Goal: Register for event/course: Register for event/course

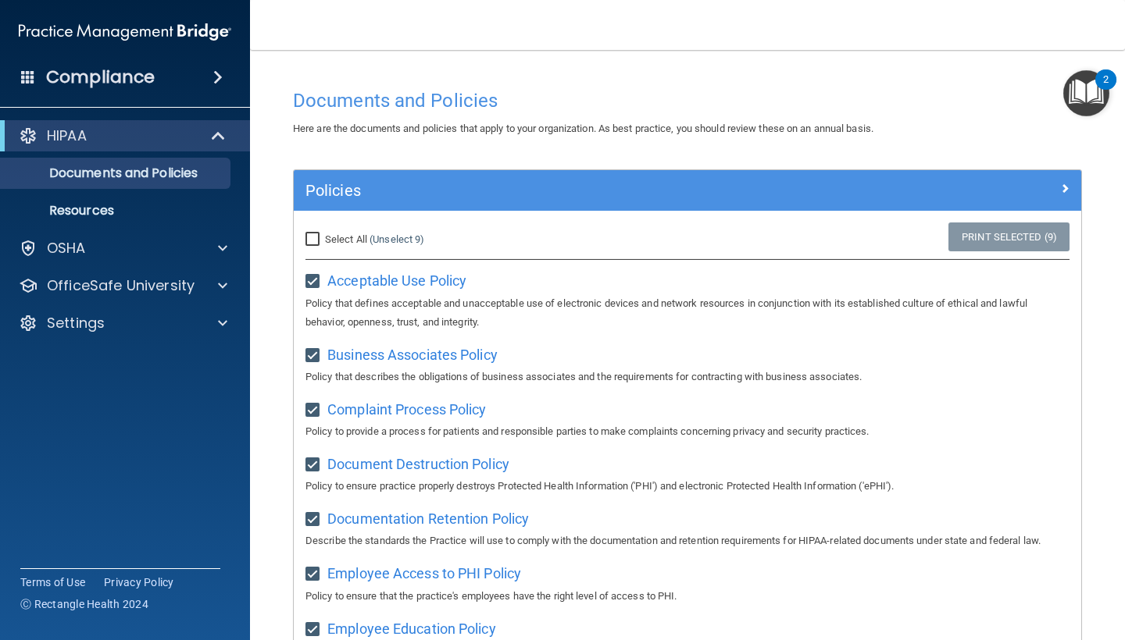
scroll to position [460, 0]
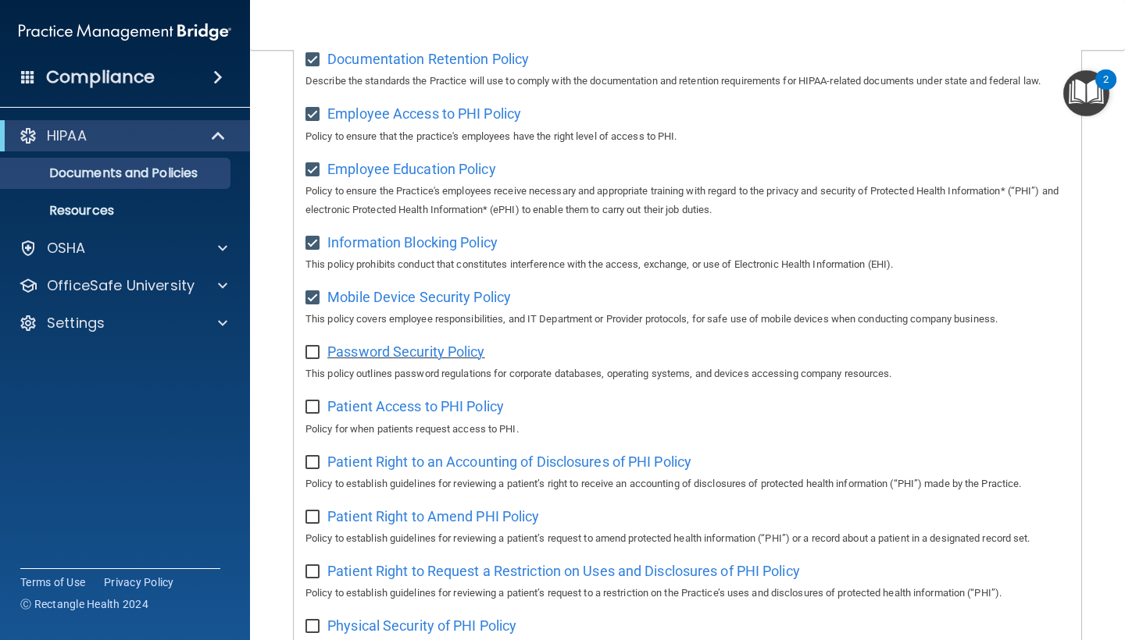
click at [440, 344] on span "Password Security Policy" at bounding box center [405, 352] width 157 height 16
click at [312, 347] on input "checkbox" at bounding box center [314, 353] width 18 height 12
checkbox input "true"
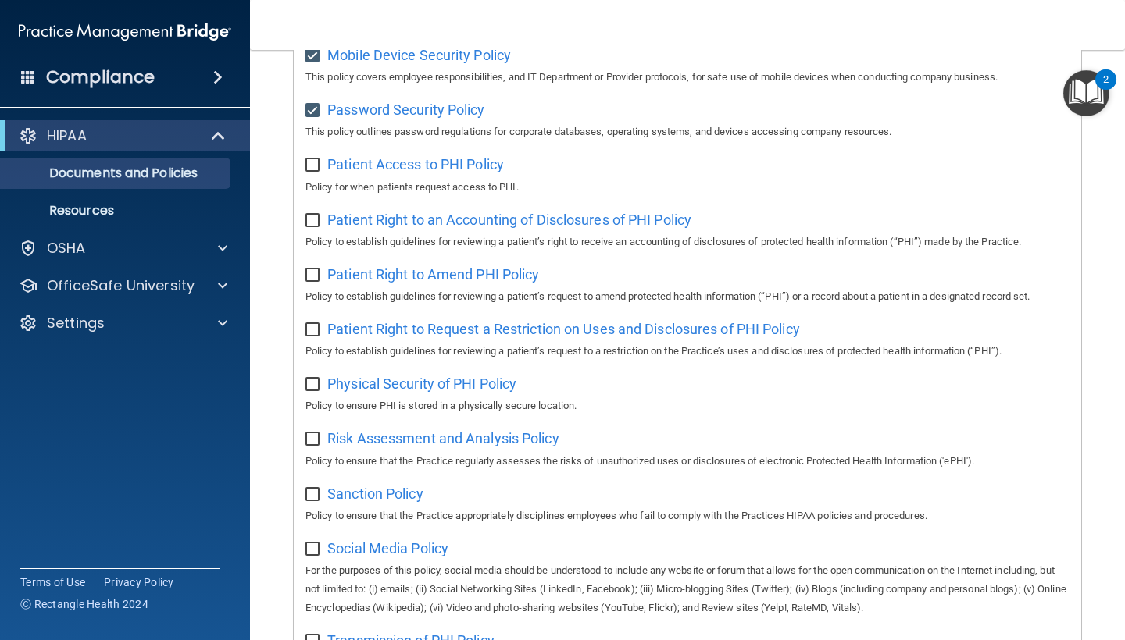
scroll to position [692, 0]
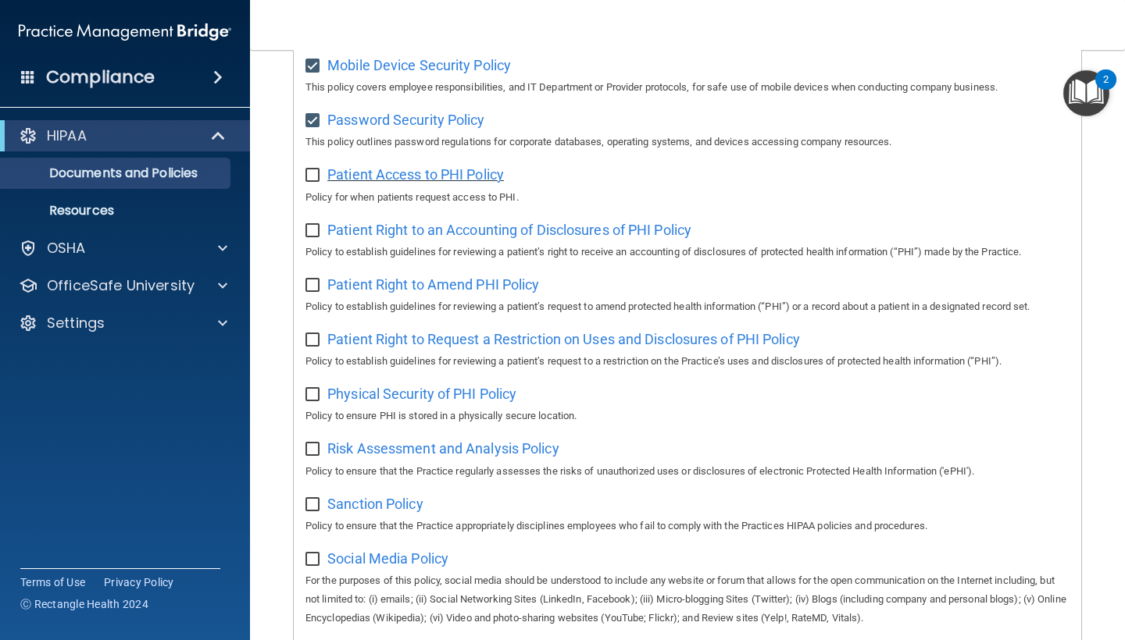
click at [451, 169] on span "Patient Access to PHI Policy" at bounding box center [415, 174] width 177 height 16
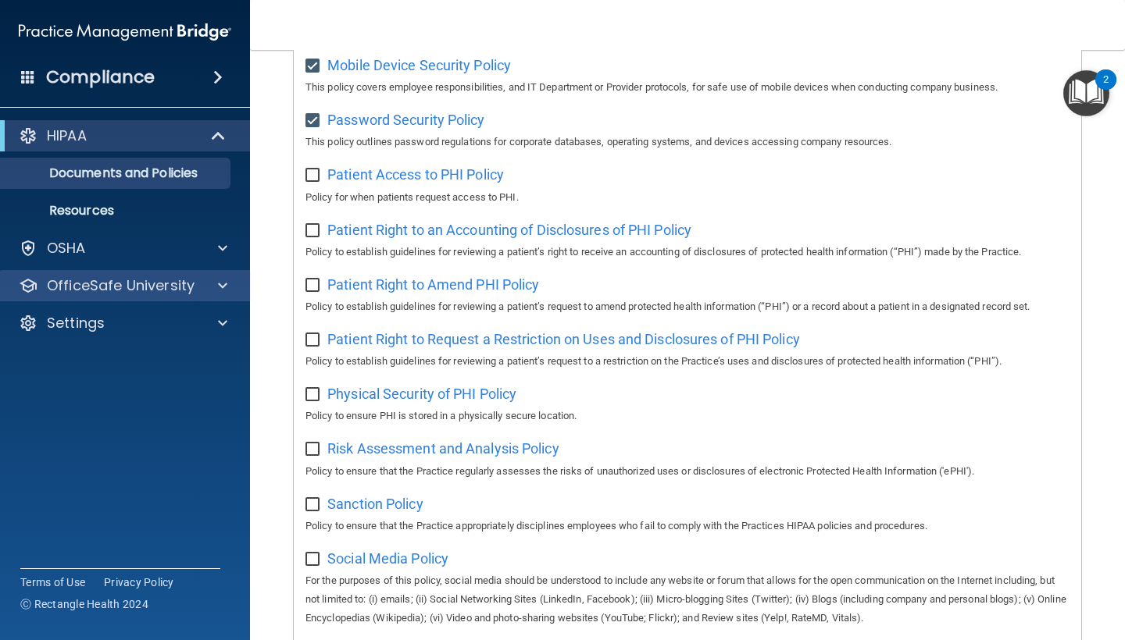
click at [228, 281] on div at bounding box center [220, 285] width 39 height 19
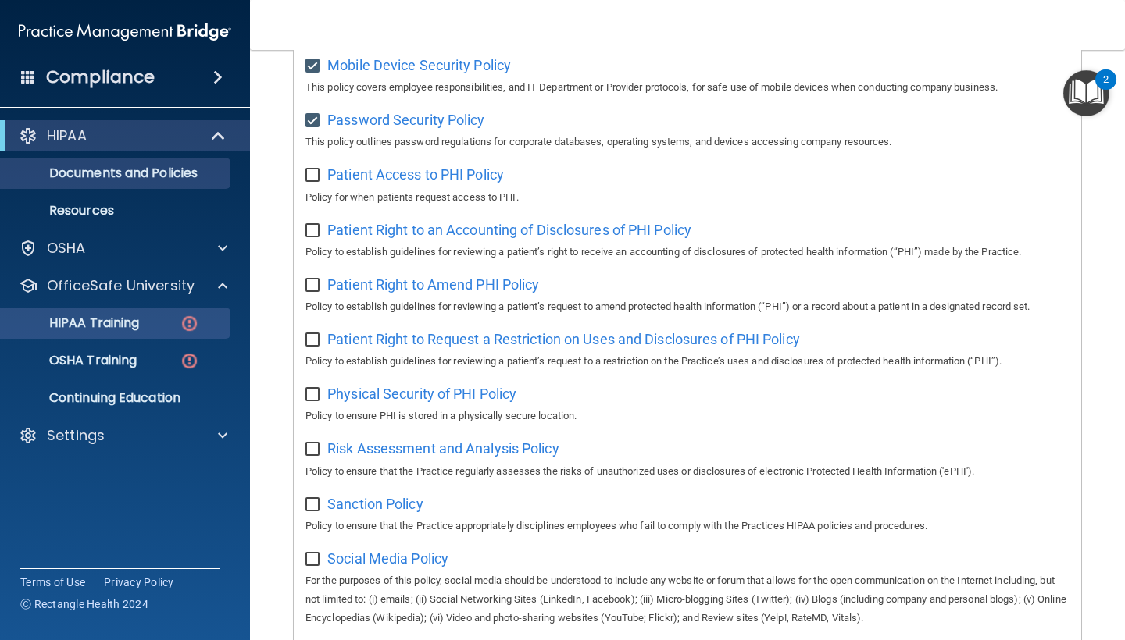
click at [188, 321] on img at bounding box center [190, 324] width 20 height 20
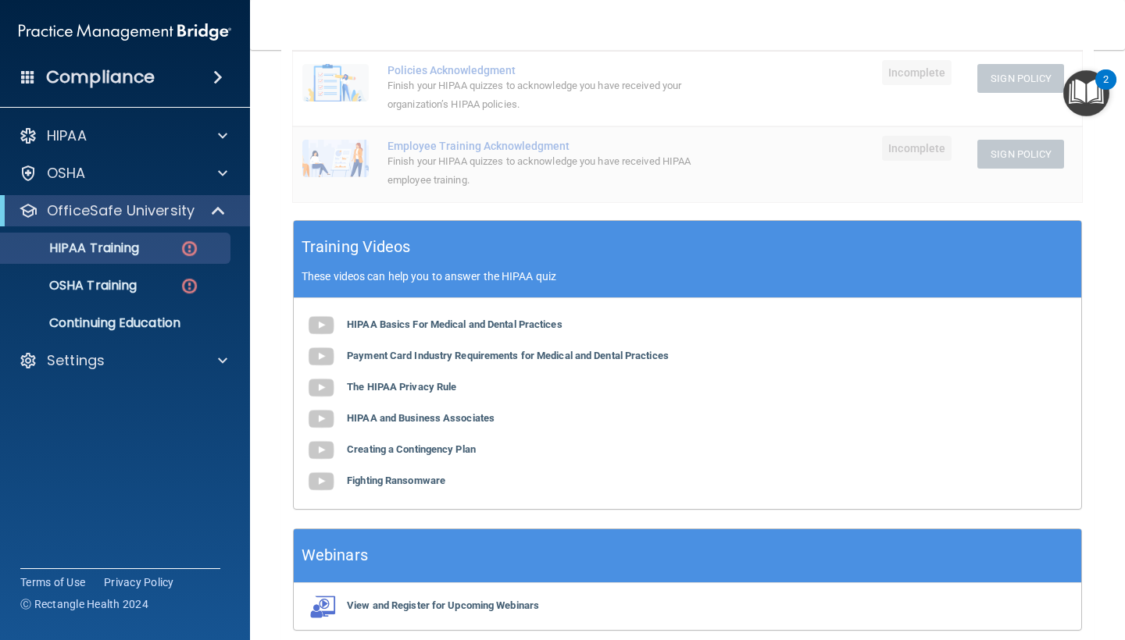
scroll to position [387, 0]
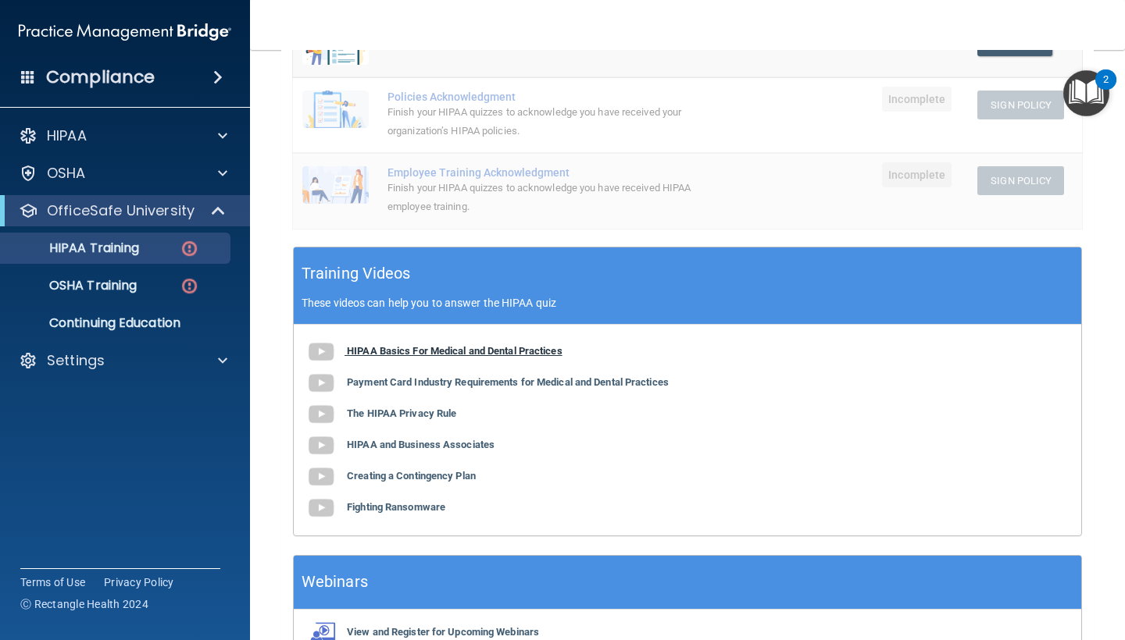
click at [401, 345] on b "HIPAA Basics For Medical and Dental Practices" at bounding box center [455, 351] width 216 height 12
click at [555, 378] on b "Payment Card Industry Requirements for Medical and Dental Practices" at bounding box center [508, 382] width 322 height 12
click at [417, 413] on div "HIPAA Basics For Medical and Dental Practices Payment Card Industry Requirement…" at bounding box center [687, 430] width 787 height 211
click at [419, 408] on b "The HIPAA Privacy Rule" at bounding box center [401, 414] width 109 height 12
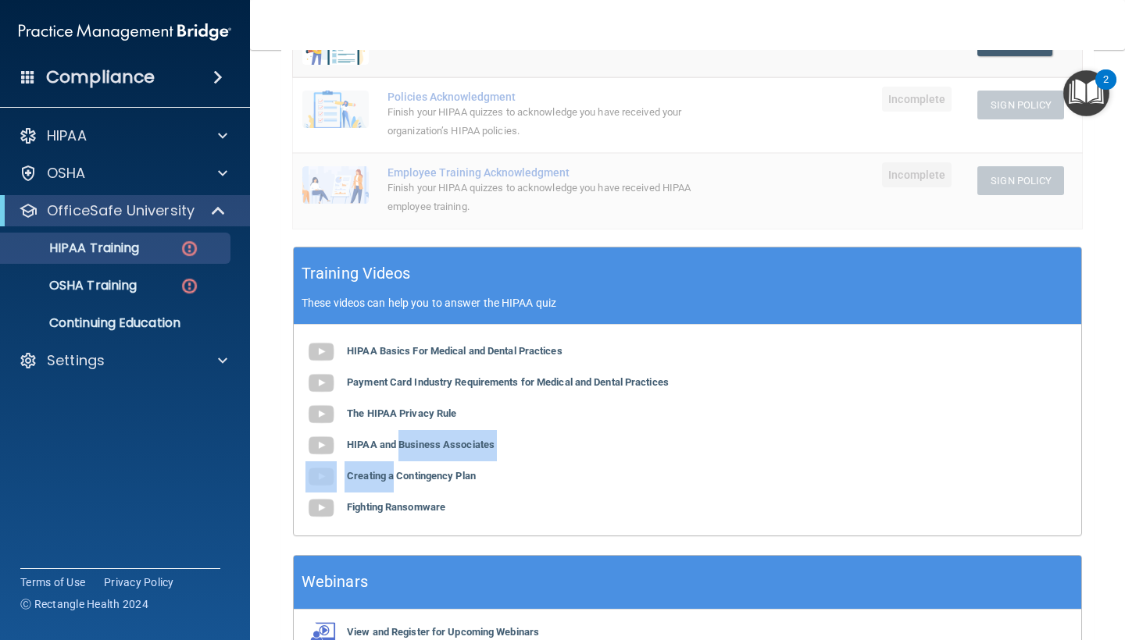
drag, startPoint x: 399, startPoint y: 426, endPoint x: 392, endPoint y: 455, distance: 29.7
click at [392, 455] on div "HIPAA Basics For Medical and Dental Practices Payment Card Industry Requirement…" at bounding box center [687, 430] width 787 height 211
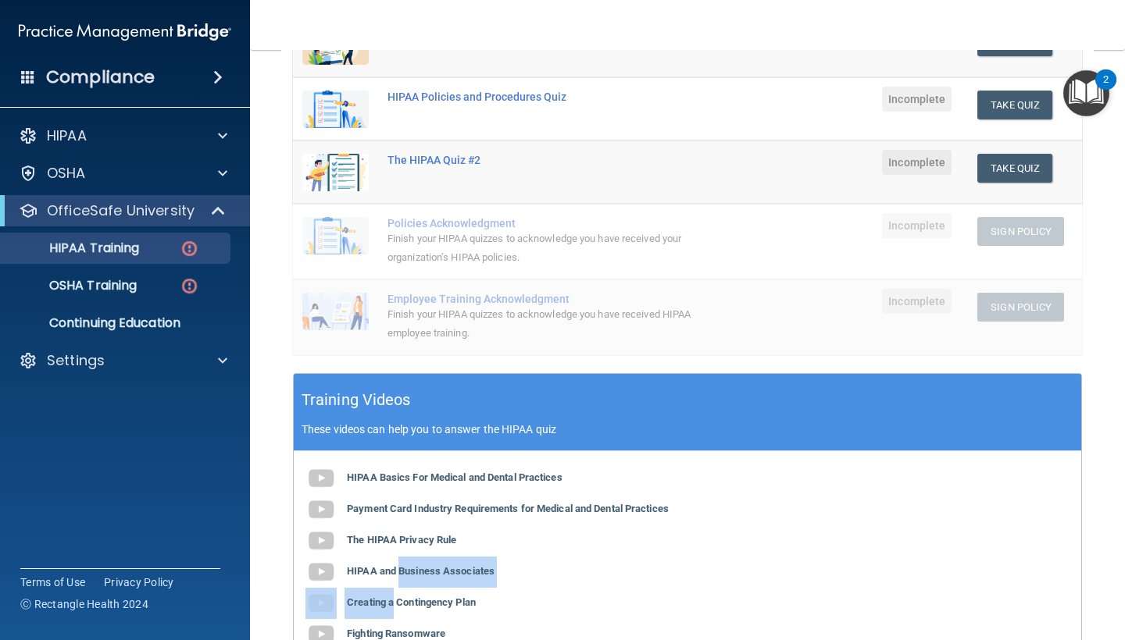
scroll to position [278, 0]
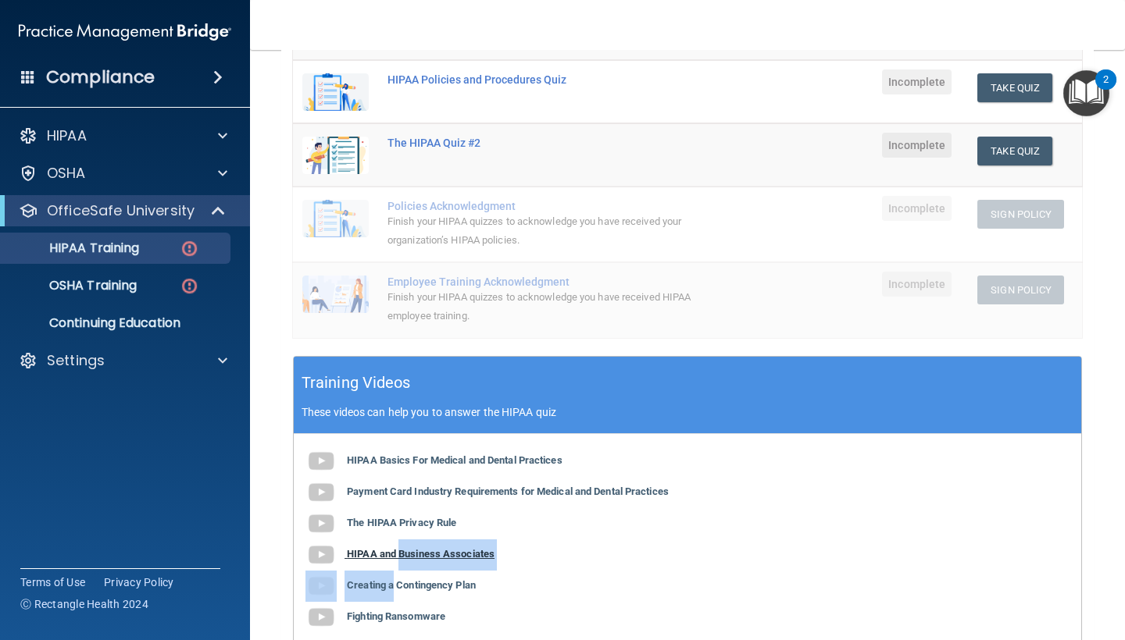
click at [446, 549] on b "HIPAA and Business Associates" at bounding box center [421, 554] width 148 height 12
click at [424, 587] on div "HIPAA Basics For Medical and Dental Practices Payment Card Industry Requirement…" at bounding box center [687, 539] width 787 height 211
click at [425, 584] on b "Creating a Contingency Plan" at bounding box center [411, 586] width 129 height 12
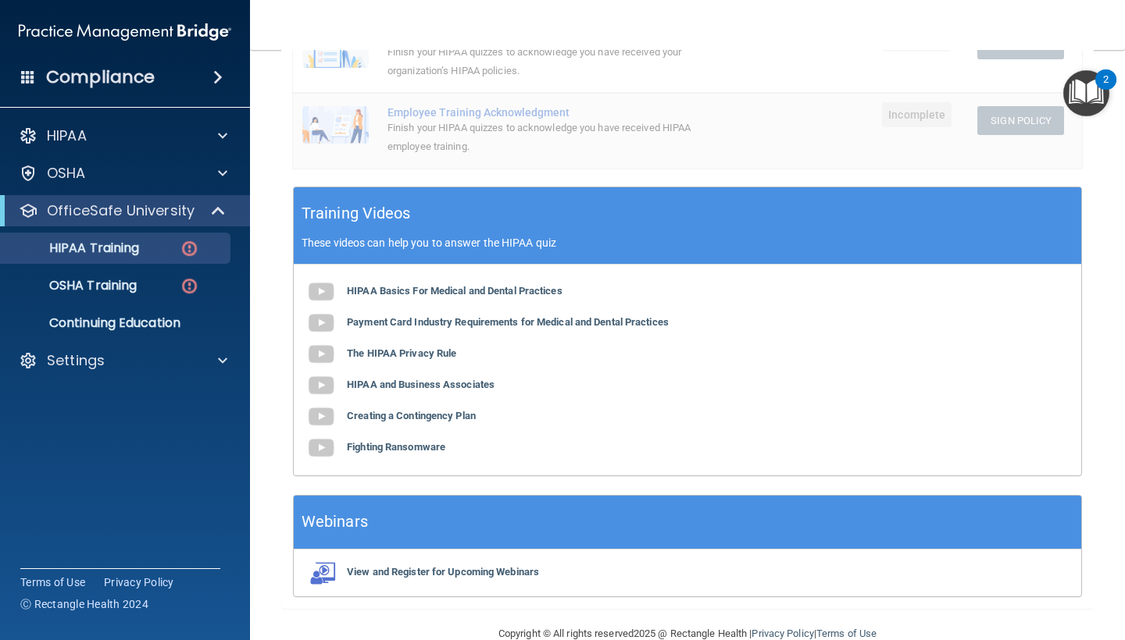
scroll to position [472, 0]
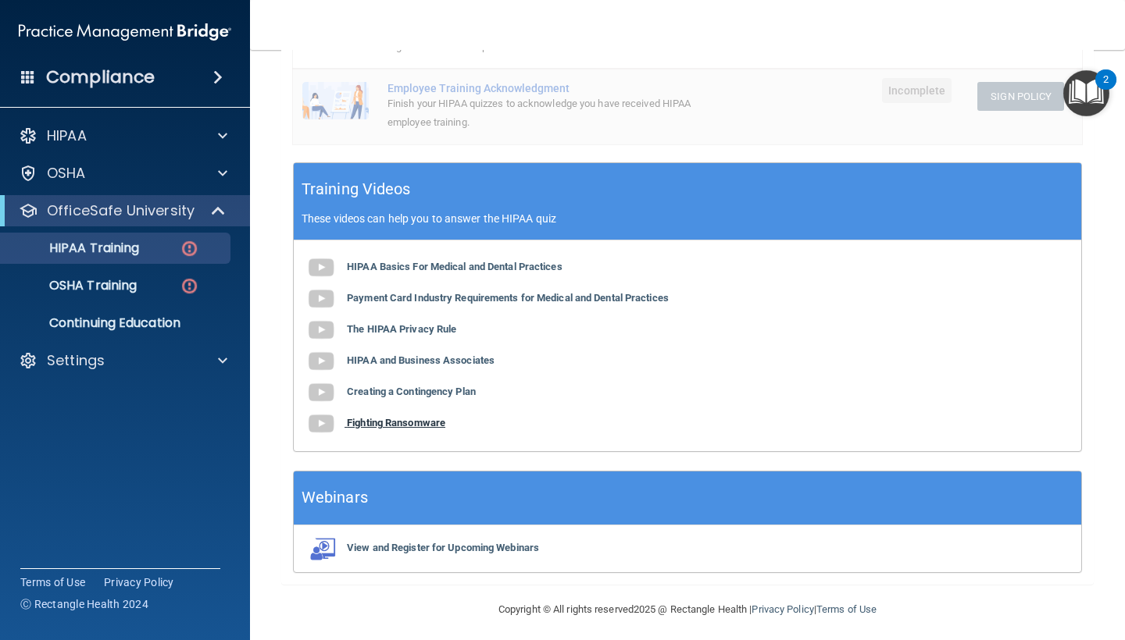
click at [399, 417] on b "Fighting Ransomware" at bounding box center [396, 423] width 98 height 12
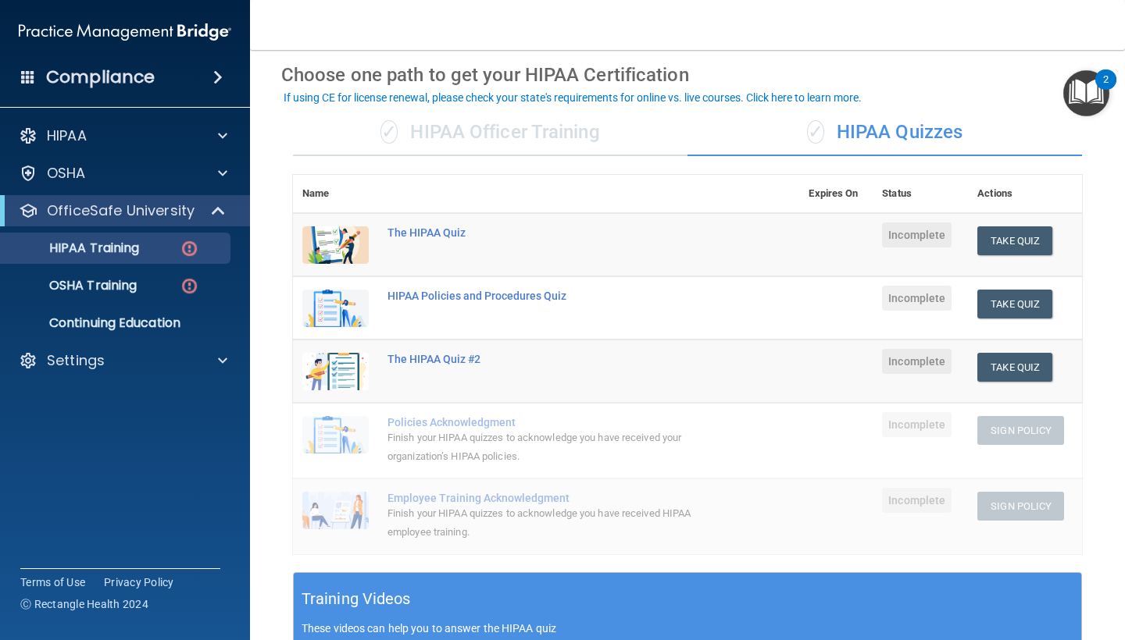
scroll to position [59, 0]
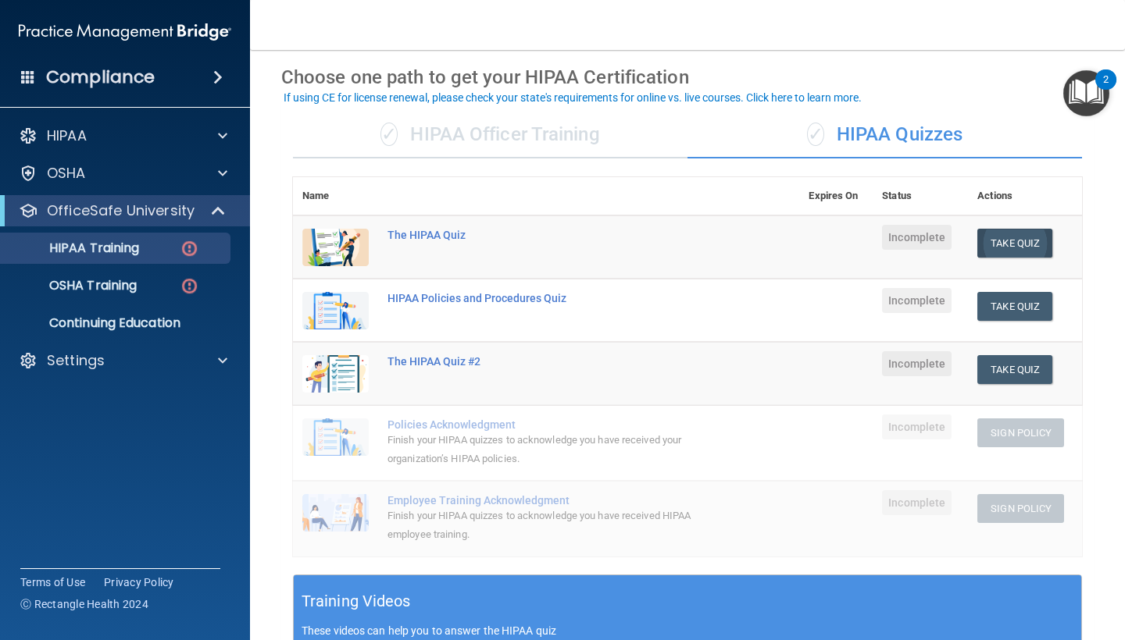
click at [985, 248] on button "Take Quiz" at bounding box center [1014, 243] width 75 height 29
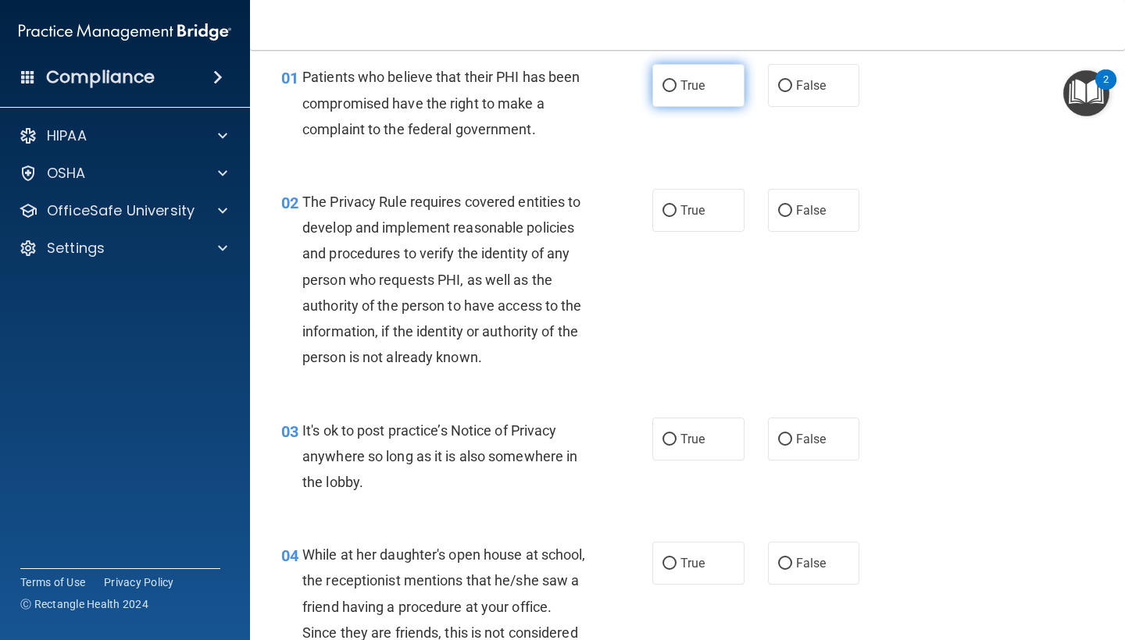
click at [690, 71] on label "True" at bounding box center [698, 85] width 92 height 43
click at [676, 80] on input "True" at bounding box center [669, 86] width 14 height 12
radio input "true"
click at [683, 216] on span "True" at bounding box center [692, 210] width 24 height 15
click at [676, 216] on input "True" at bounding box center [669, 211] width 14 height 12
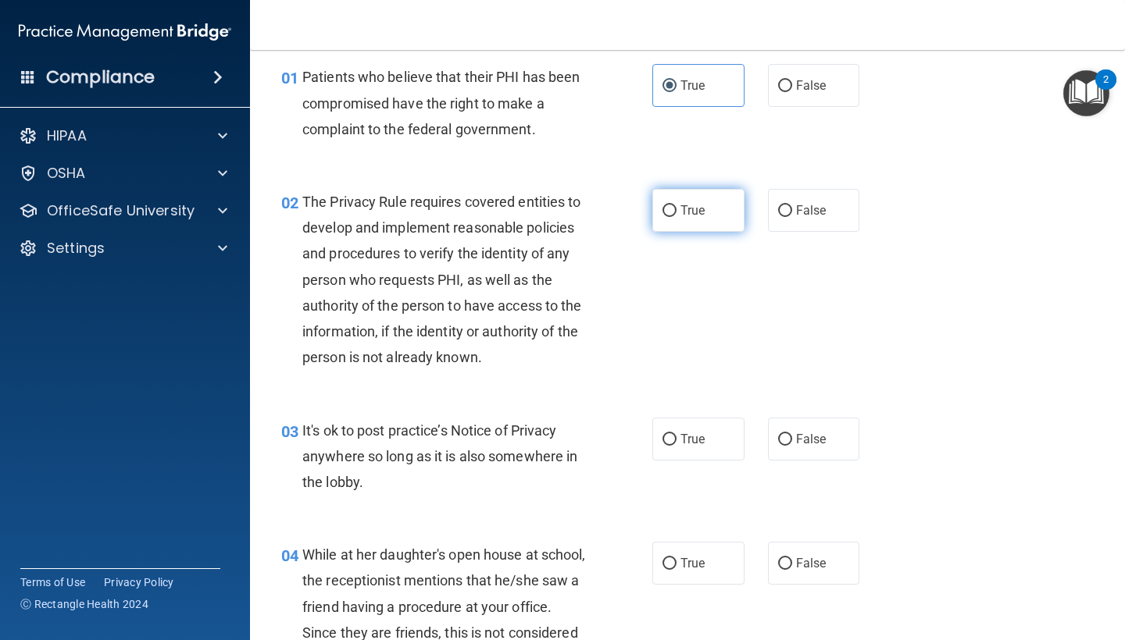
radio input "true"
click at [782, 438] on input "False" at bounding box center [785, 440] width 14 height 12
radio input "true"
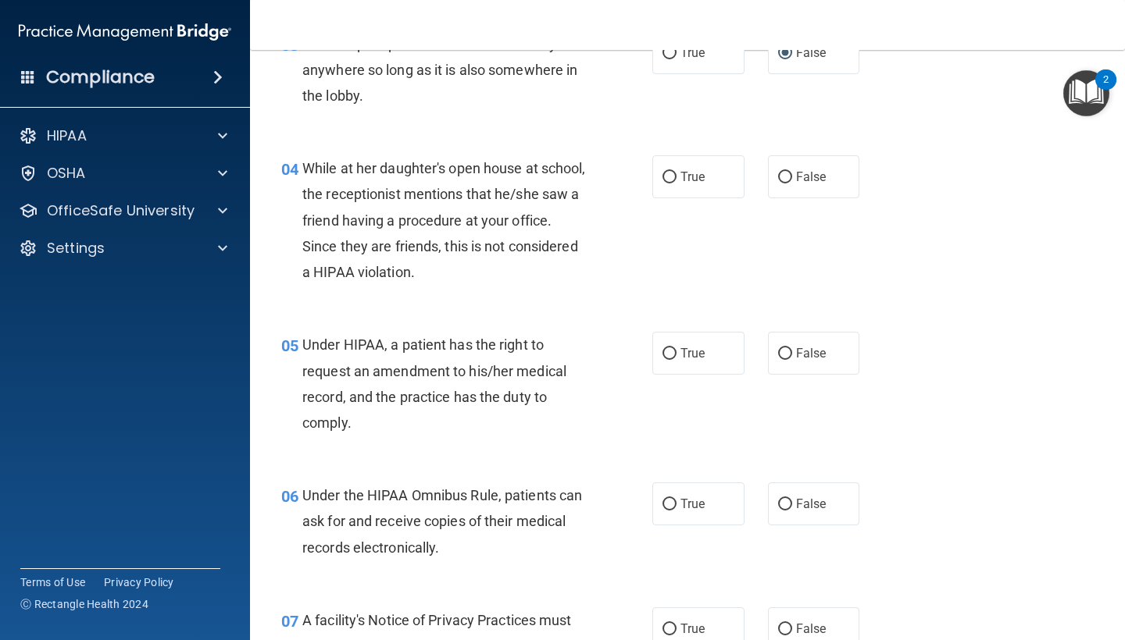
scroll to position [464, 0]
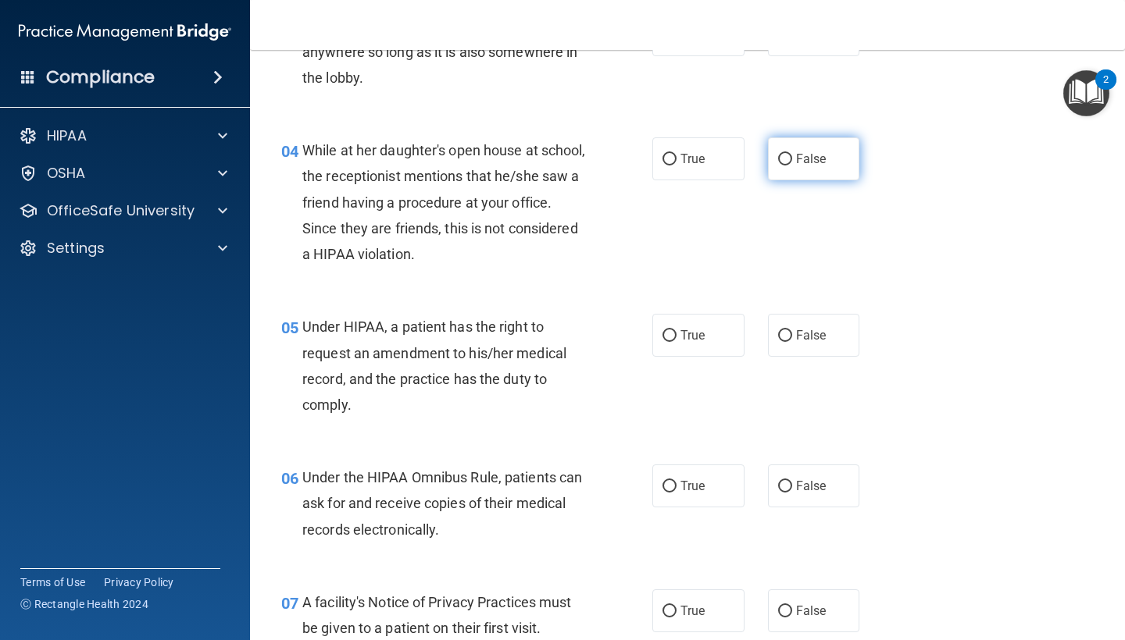
click at [841, 159] on label "False" at bounding box center [814, 158] width 92 height 43
click at [792, 159] on input "False" at bounding box center [785, 160] width 14 height 12
radio input "true"
click at [709, 335] on label "True" at bounding box center [698, 335] width 92 height 43
click at [676, 335] on input "True" at bounding box center [669, 336] width 14 height 12
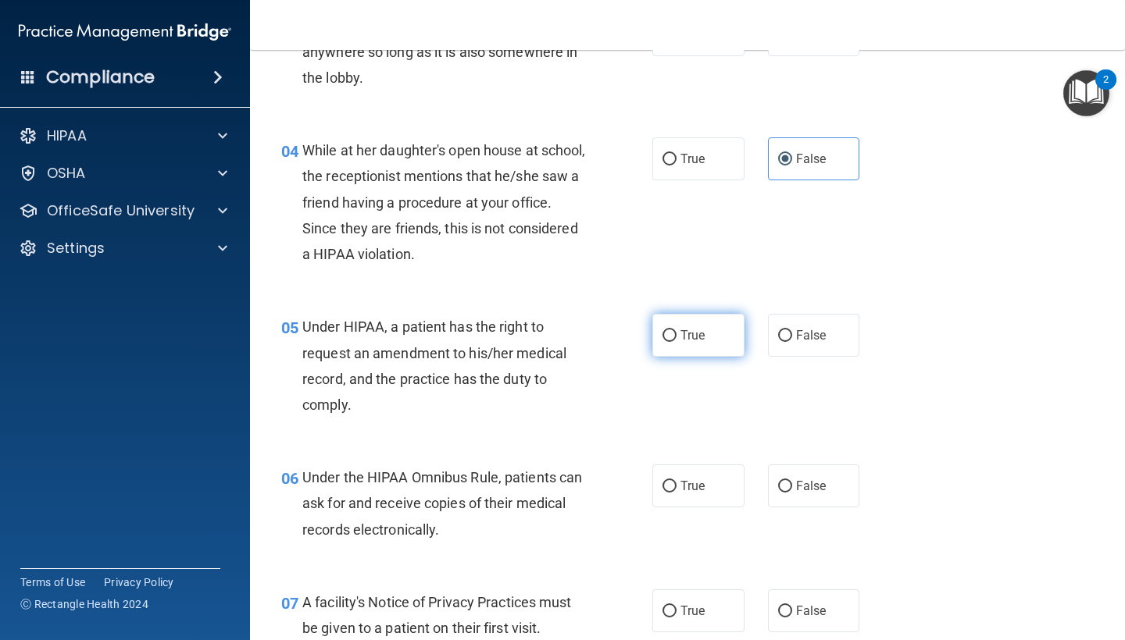
radio input "true"
click at [806, 337] on span "False" at bounding box center [811, 335] width 30 height 15
click at [792, 337] on input "False" at bounding box center [785, 336] width 14 height 12
radio input "true"
radio input "false"
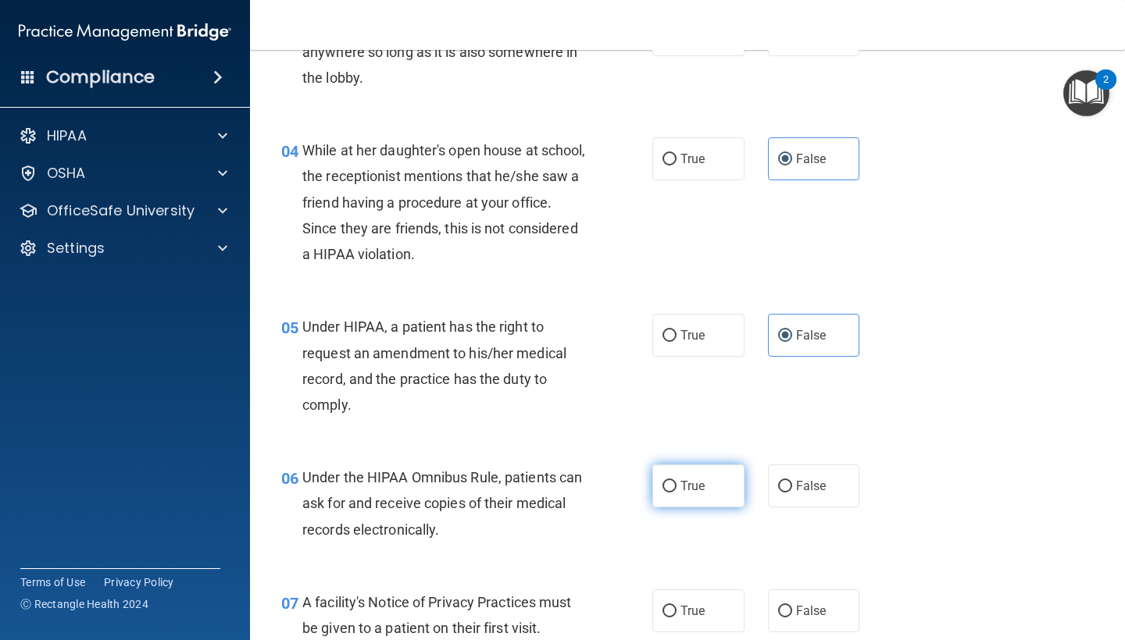
click at [701, 470] on label "True" at bounding box center [698, 486] width 92 height 43
click at [676, 481] on input "True" at bounding box center [669, 487] width 14 height 12
radio input "true"
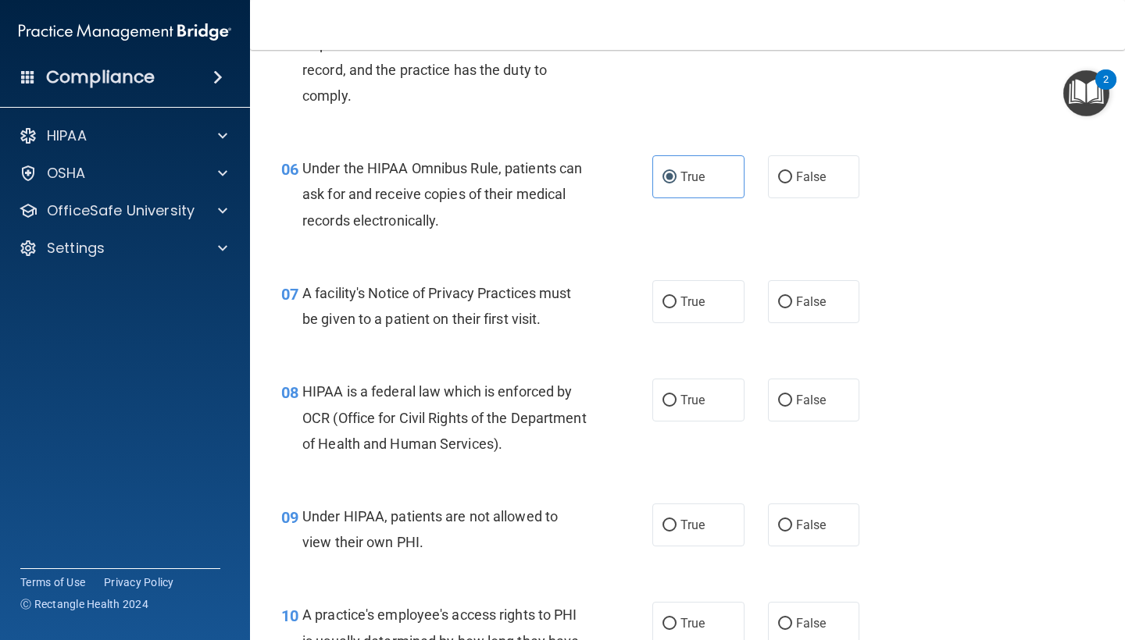
scroll to position [786, 0]
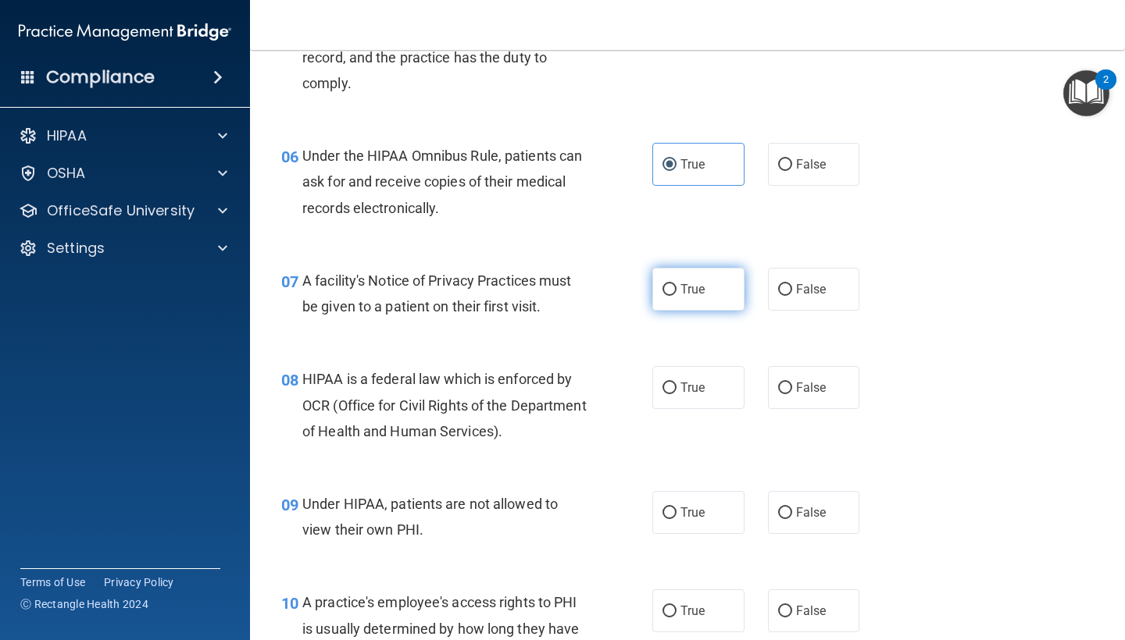
click at [672, 292] on label "True" at bounding box center [698, 289] width 92 height 43
click at [672, 292] on input "True" at bounding box center [669, 290] width 14 height 12
radio input "true"
click at [778, 508] on input "False" at bounding box center [785, 514] width 14 height 12
radio input "true"
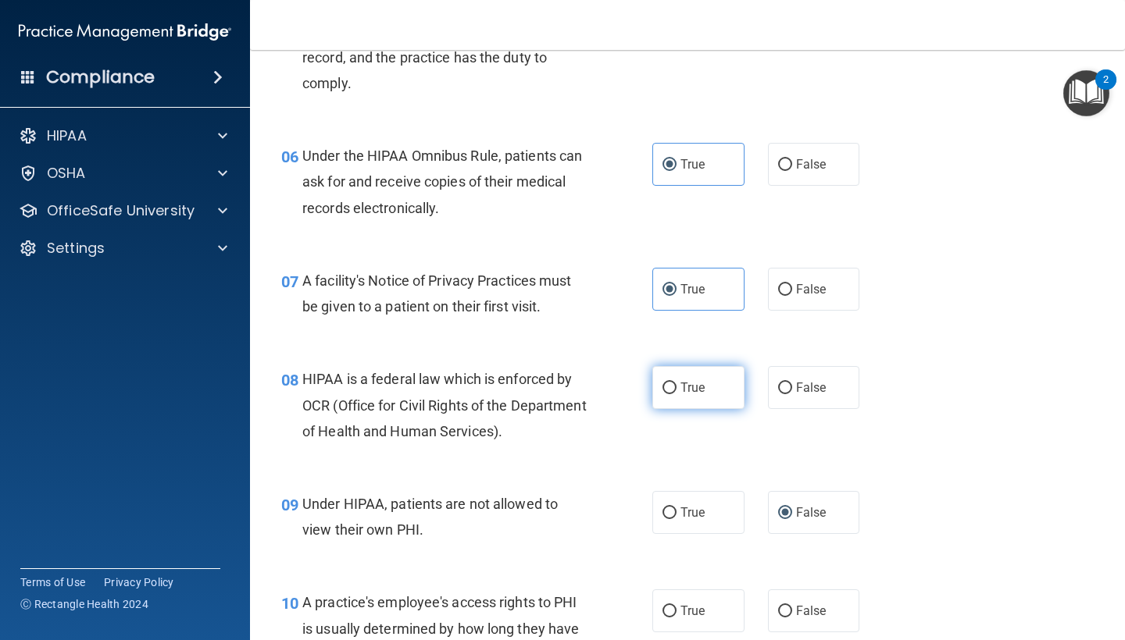
click at [667, 383] on input "True" at bounding box center [669, 389] width 14 height 12
radio input "true"
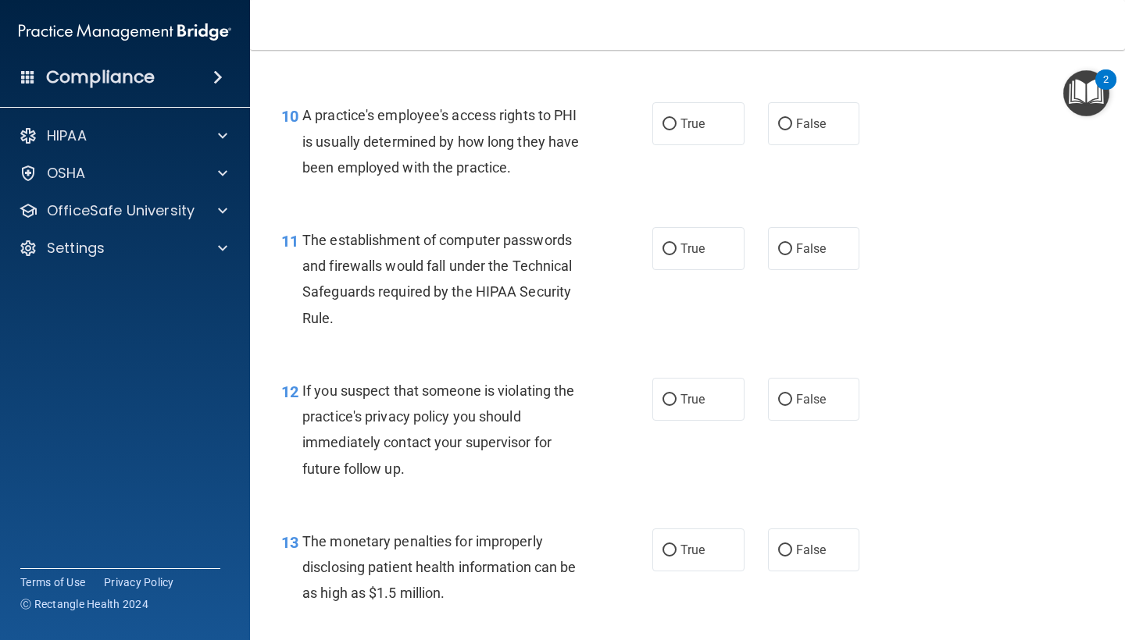
scroll to position [1220, 0]
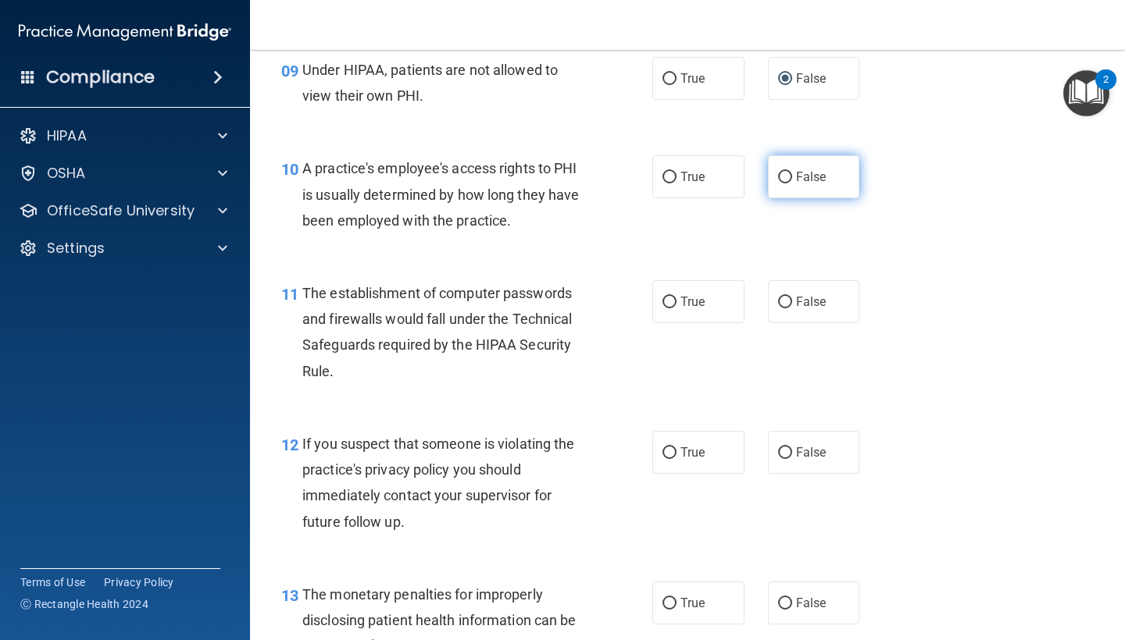
click at [787, 177] on label "False" at bounding box center [814, 176] width 92 height 43
click at [787, 177] on input "False" at bounding box center [785, 178] width 14 height 12
radio input "true"
click at [696, 294] on span "True" at bounding box center [692, 301] width 24 height 15
click at [676, 297] on input "True" at bounding box center [669, 303] width 14 height 12
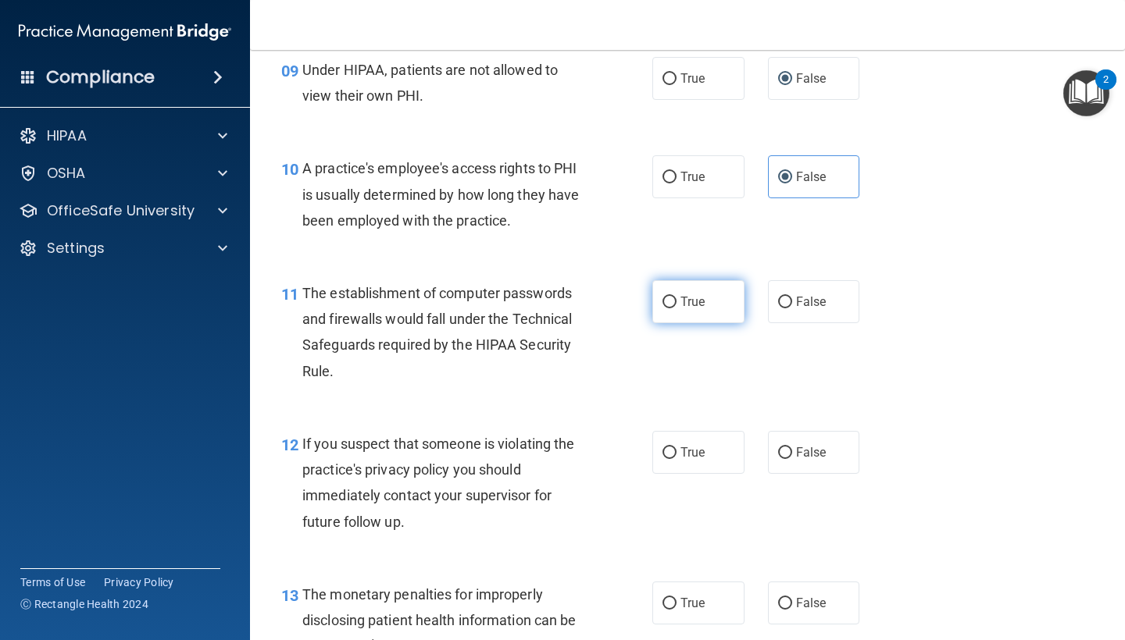
radio input "true"
click at [797, 448] on span "False" at bounding box center [811, 452] width 30 height 15
click at [792, 448] on input "False" at bounding box center [785, 454] width 14 height 12
radio input "true"
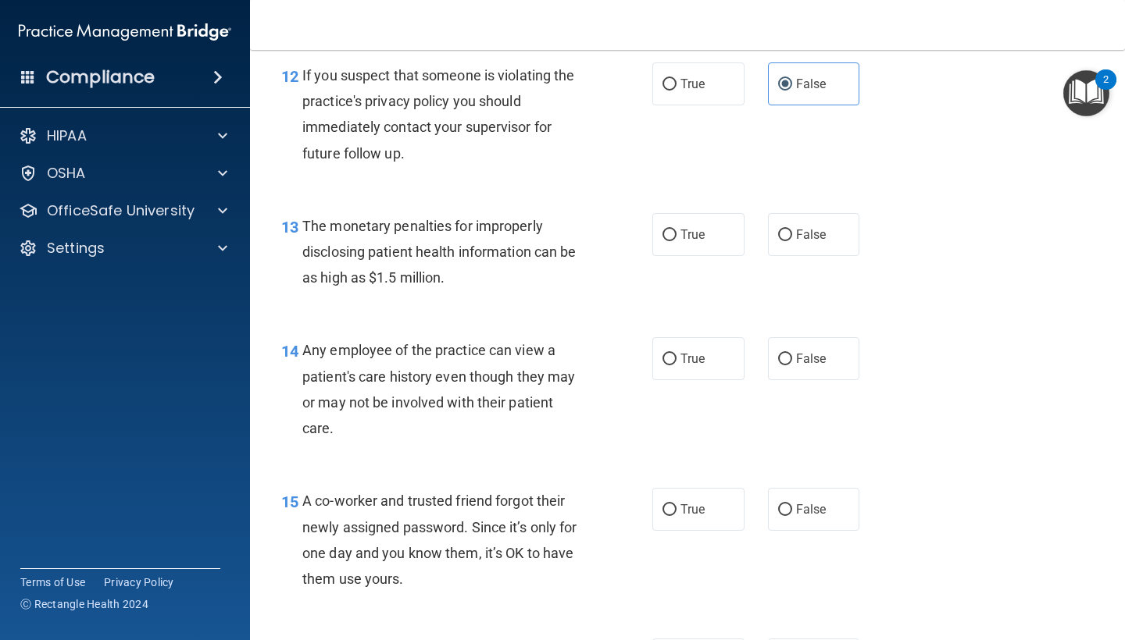
scroll to position [1607, 0]
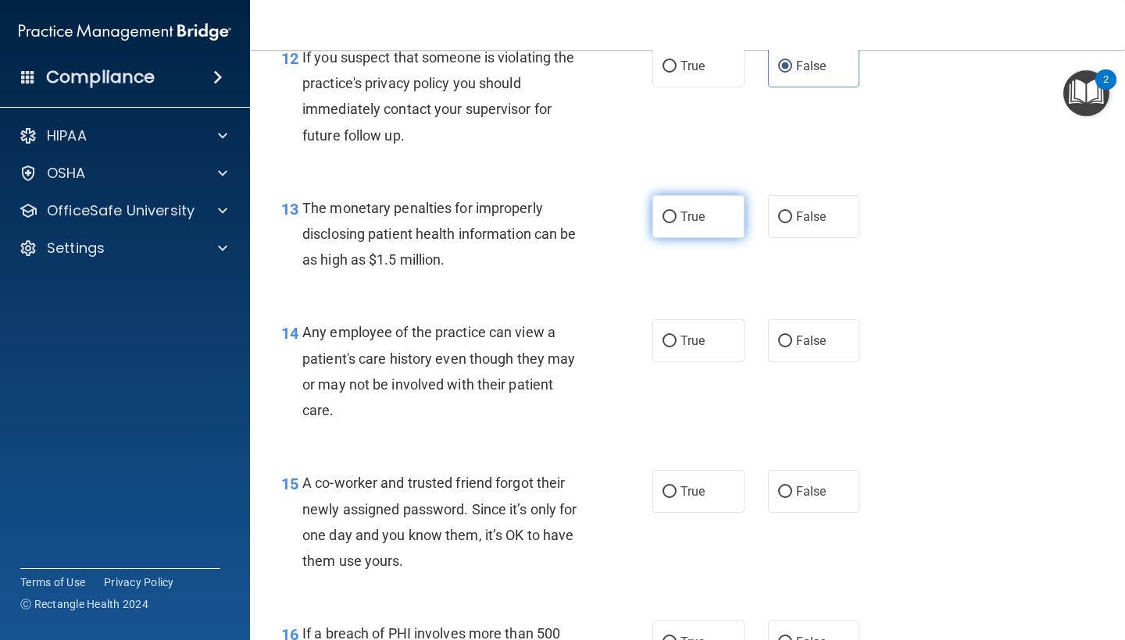
click at [680, 209] on span "True" at bounding box center [692, 216] width 24 height 15
click at [674, 212] on input "True" at bounding box center [669, 218] width 14 height 12
radio input "true"
click at [778, 337] on input "False" at bounding box center [785, 342] width 14 height 12
radio input "true"
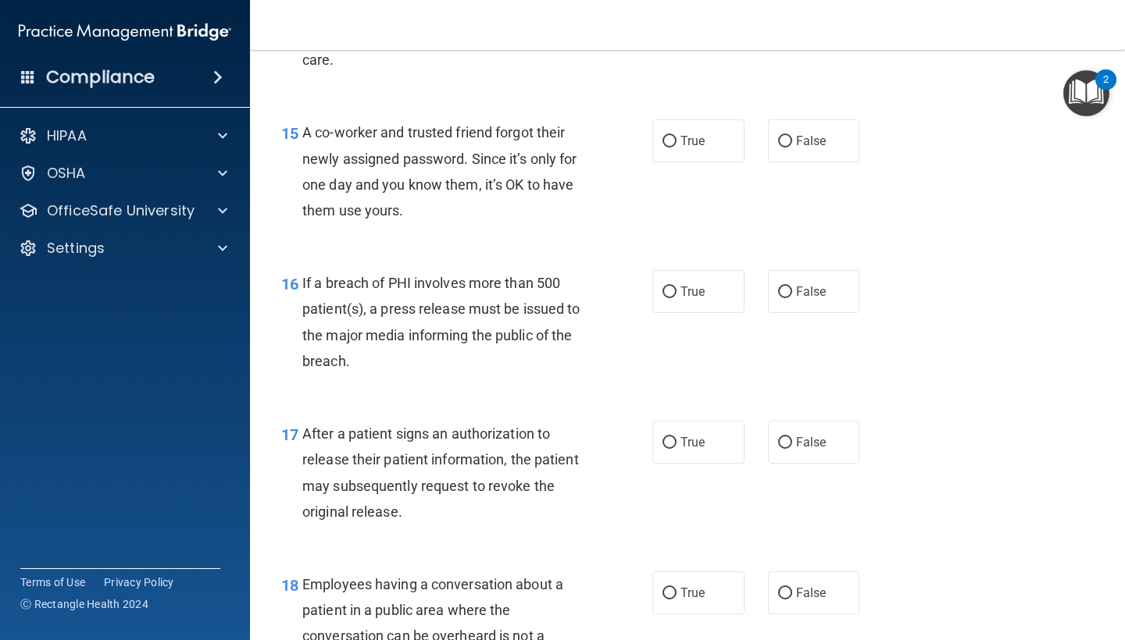
scroll to position [1993, 0]
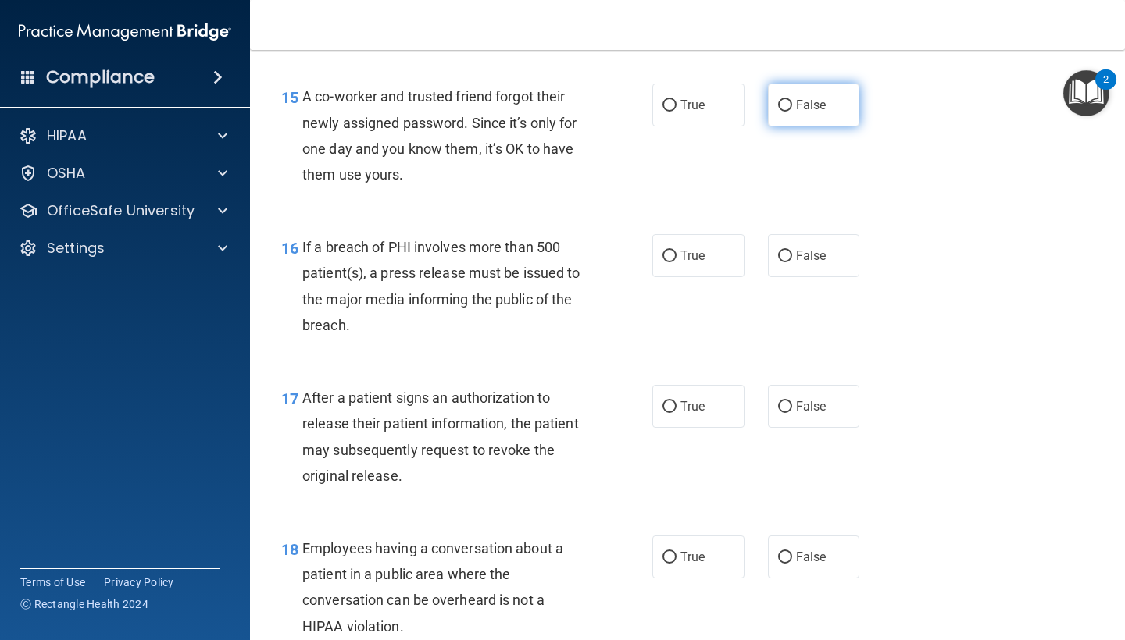
click at [796, 98] on span "False" at bounding box center [811, 105] width 30 height 15
click at [792, 100] on input "False" at bounding box center [785, 106] width 14 height 12
radio input "true"
click at [796, 249] on span "False" at bounding box center [811, 255] width 30 height 15
click at [792, 251] on input "False" at bounding box center [785, 257] width 14 height 12
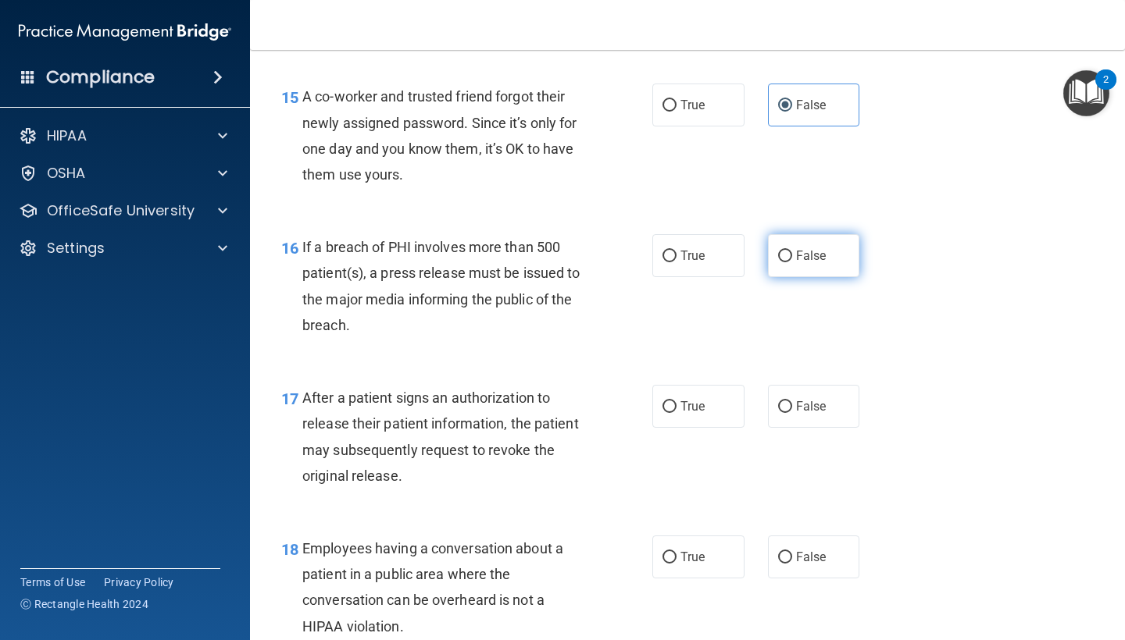
radio input "true"
click at [796, 401] on span "False" at bounding box center [811, 406] width 30 height 15
click at [788, 401] on input "False" at bounding box center [785, 407] width 14 height 12
radio input "true"
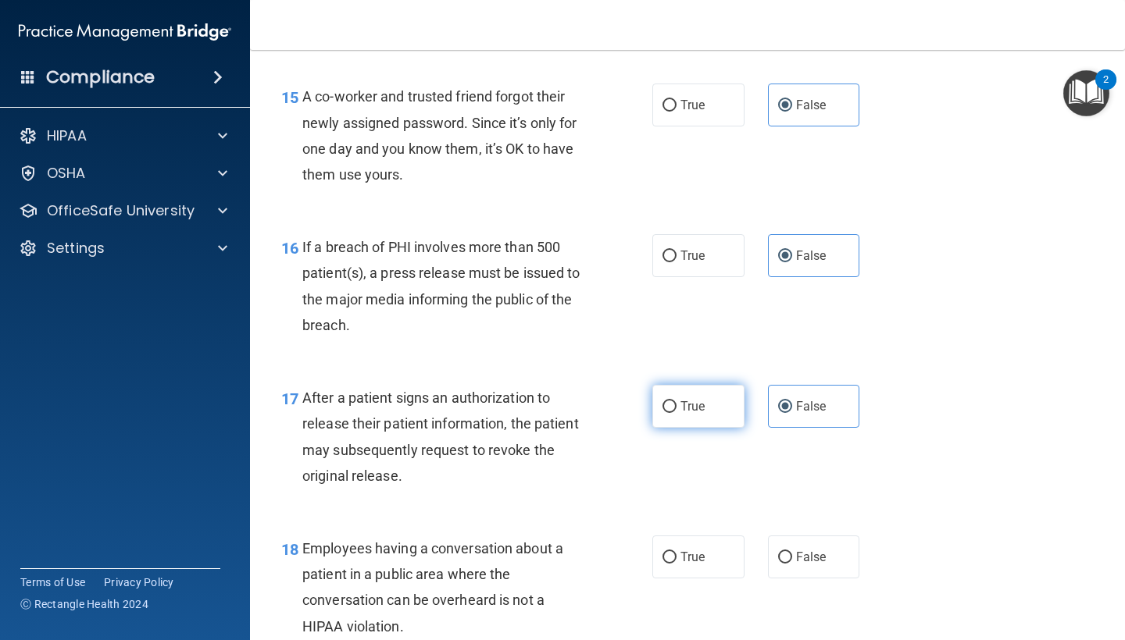
click at [662, 385] on label "True" at bounding box center [698, 406] width 92 height 43
click at [662, 401] on input "True" at bounding box center [669, 407] width 14 height 12
radio input "true"
radio input "false"
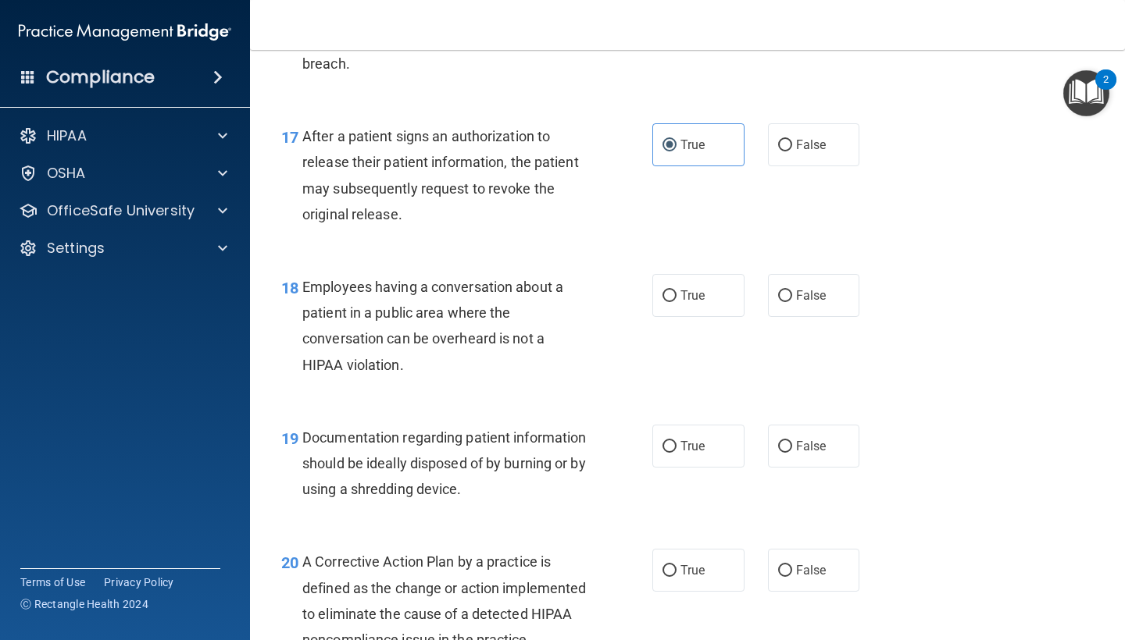
scroll to position [2266, 0]
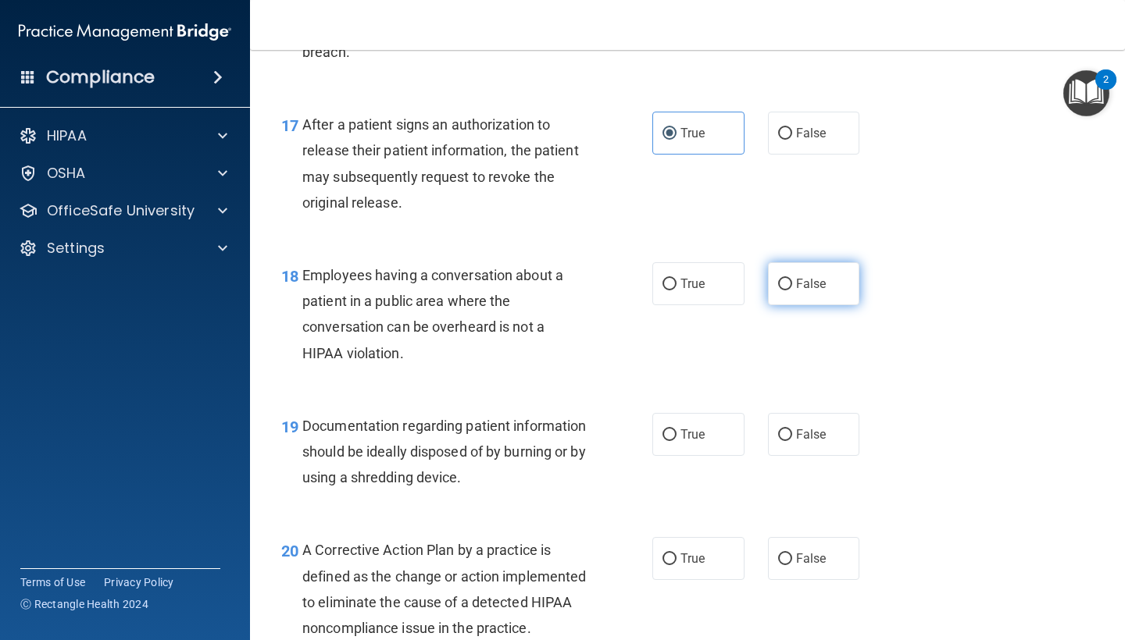
click at [815, 277] on span "False" at bounding box center [811, 283] width 30 height 15
click at [792, 279] on input "False" at bounding box center [785, 285] width 14 height 12
radio input "true"
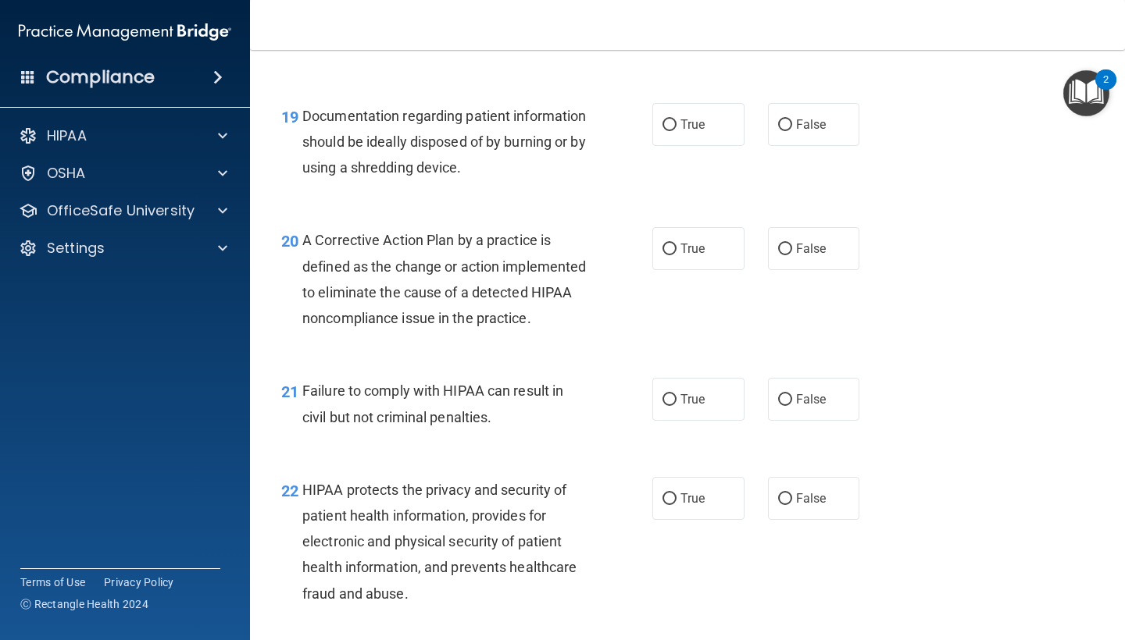
scroll to position [2582, 0]
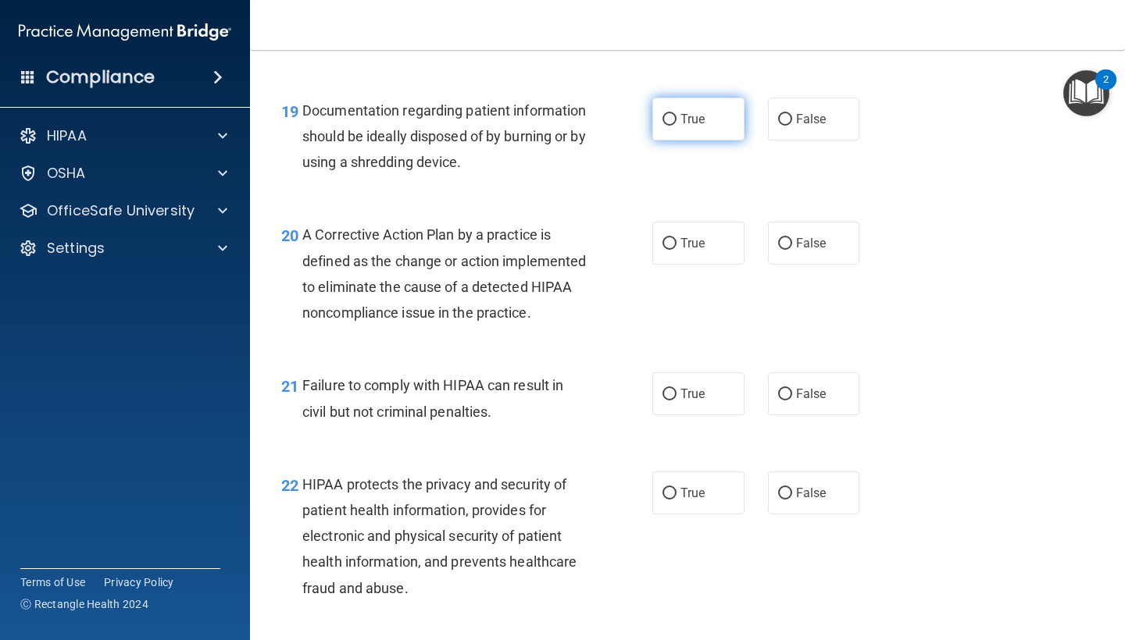
click at [695, 112] on span "True" at bounding box center [692, 119] width 24 height 15
click at [676, 114] on input "True" at bounding box center [669, 120] width 14 height 12
radio input "true"
click at [681, 236] on span "True" at bounding box center [692, 243] width 24 height 15
click at [676, 238] on input "True" at bounding box center [669, 244] width 14 height 12
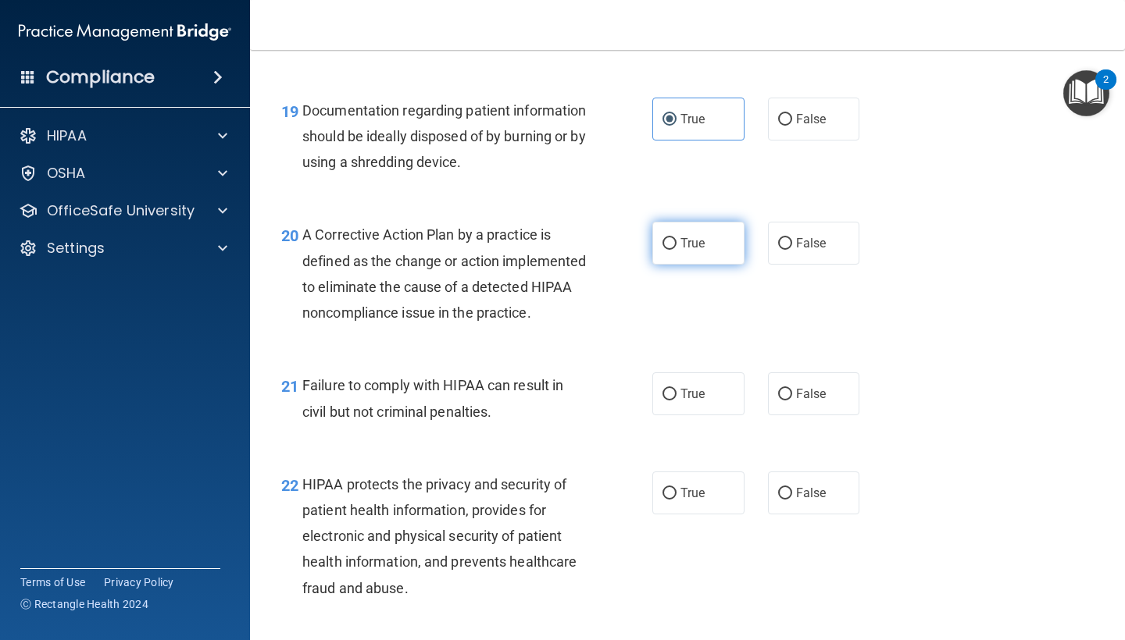
radio input "true"
click at [781, 391] on label "False" at bounding box center [814, 394] width 92 height 43
click at [781, 391] on input "False" at bounding box center [785, 395] width 14 height 12
radio input "true"
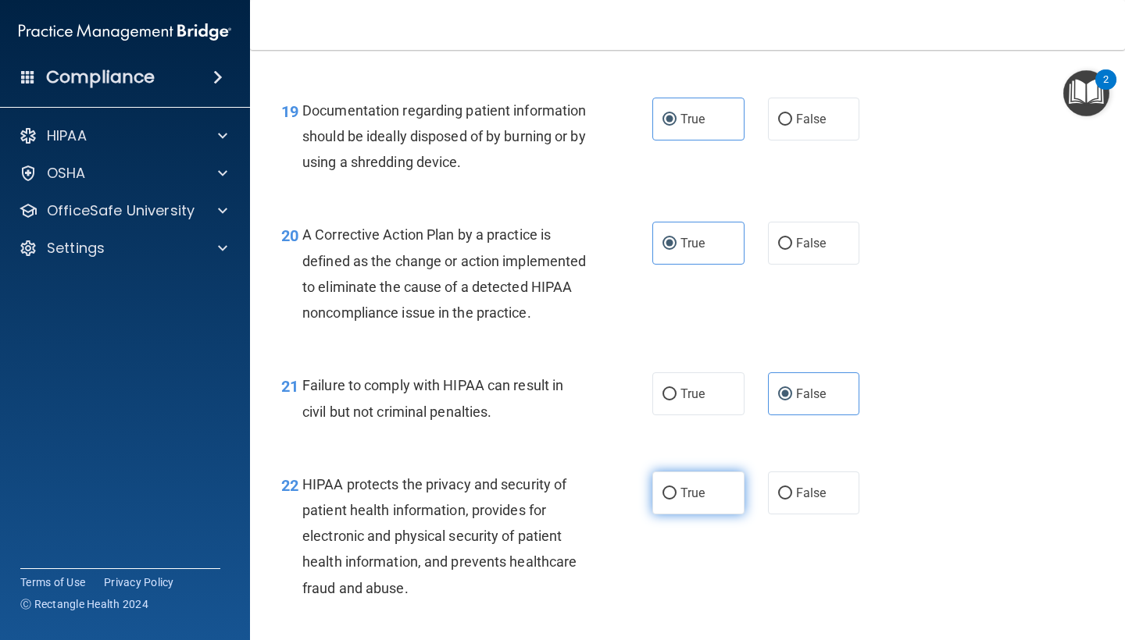
click at [662, 486] on label "True" at bounding box center [698, 493] width 92 height 43
click at [662, 488] on input "True" at bounding box center [669, 494] width 14 height 12
radio input "true"
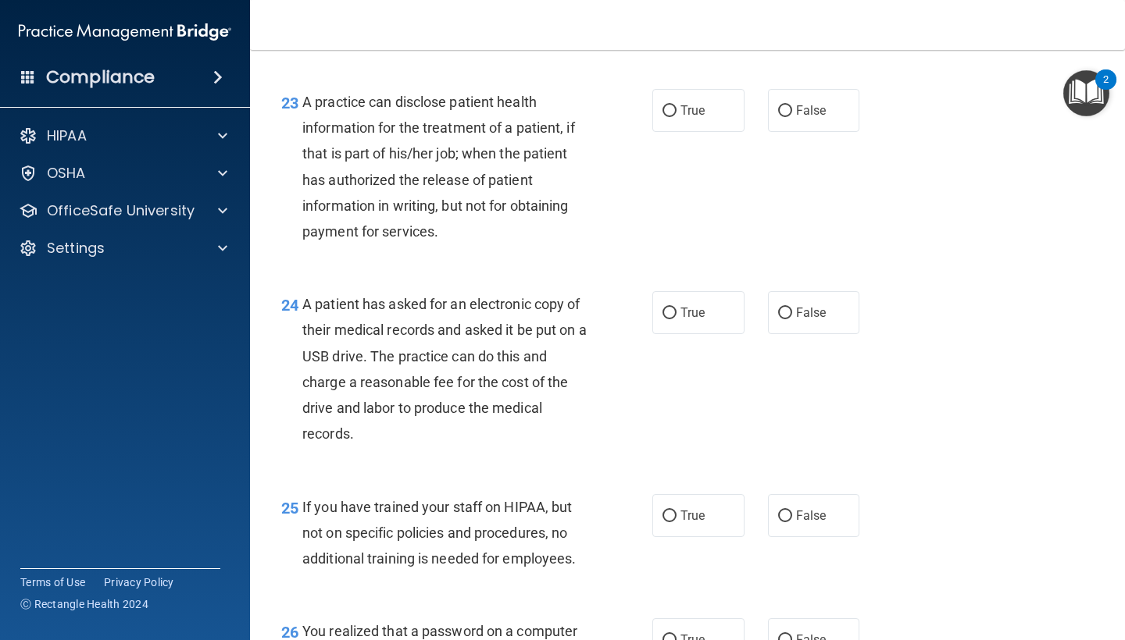
scroll to position [3165, 0]
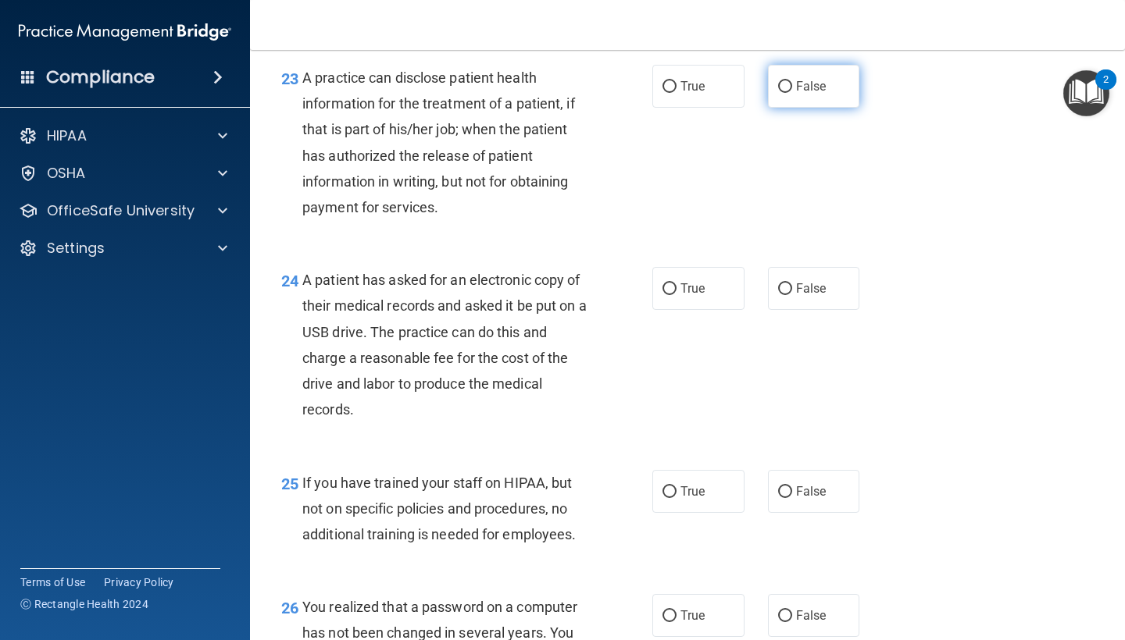
click at [802, 94] on span "False" at bounding box center [811, 86] width 30 height 15
click at [792, 93] on input "False" at bounding box center [785, 87] width 14 height 12
radio input "true"
click at [699, 291] on label "True" at bounding box center [698, 288] width 92 height 43
click at [676, 291] on input "True" at bounding box center [669, 290] width 14 height 12
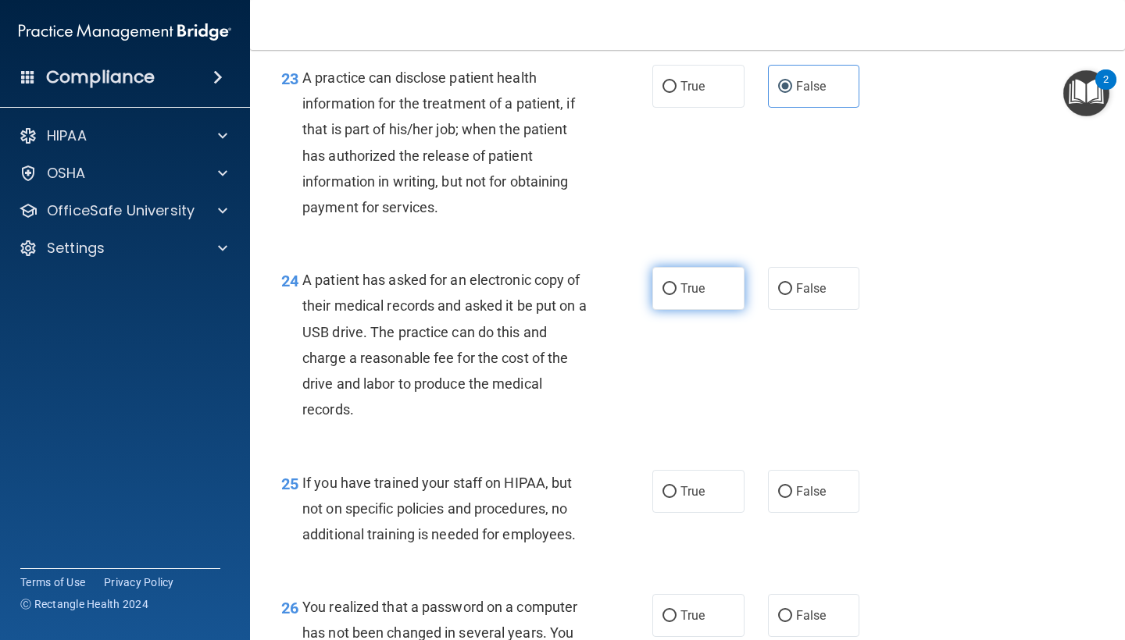
radio input "true"
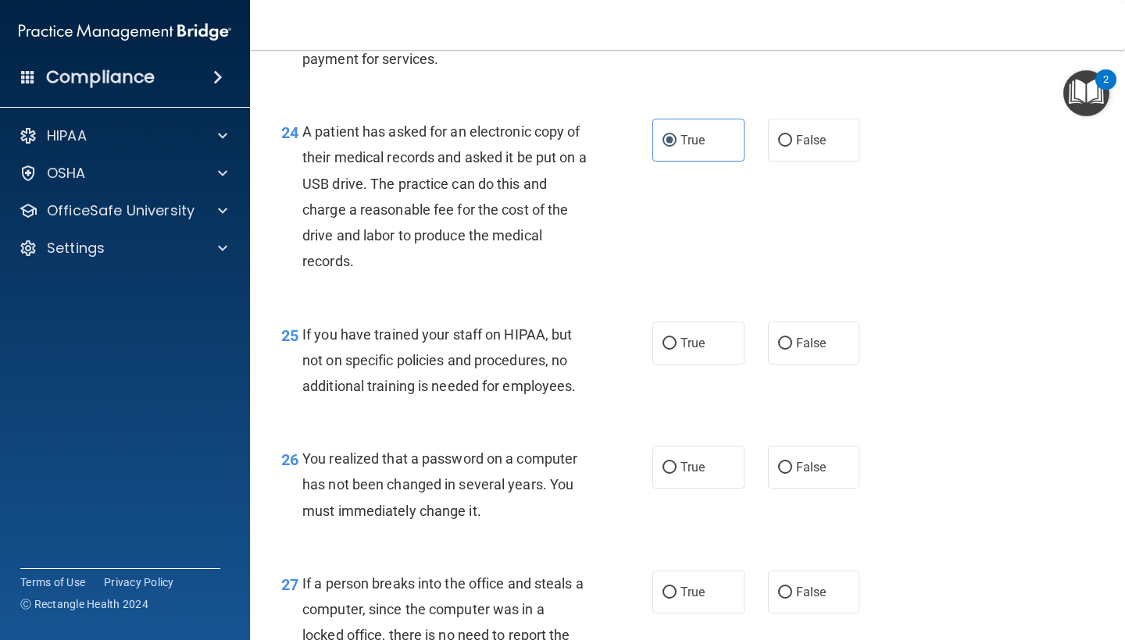
scroll to position [3296, 0]
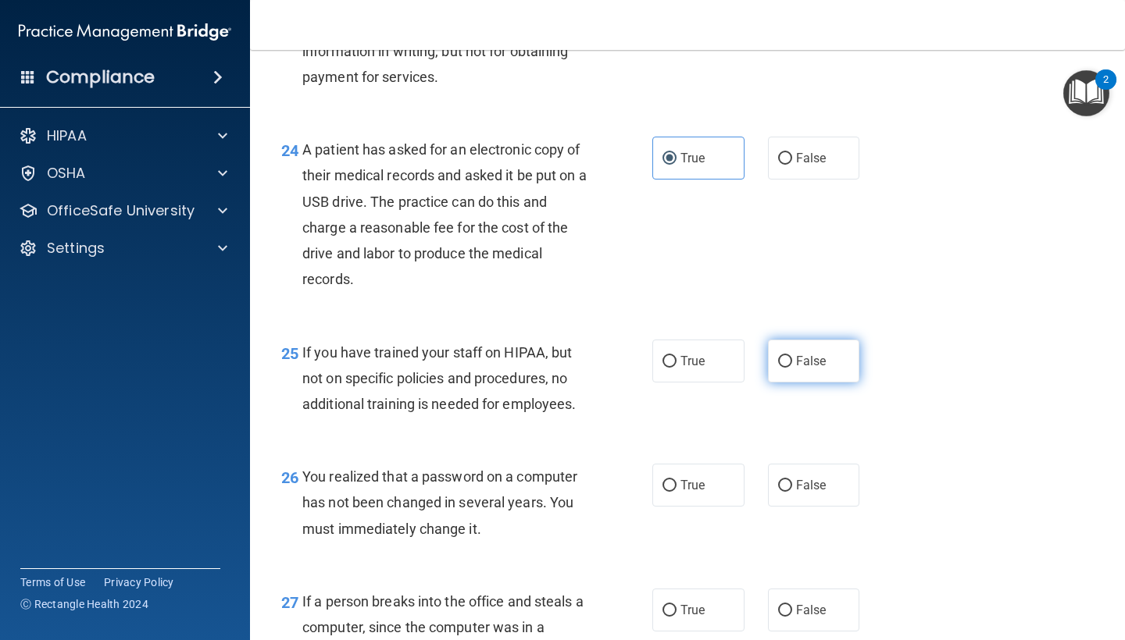
click at [782, 368] on input "False" at bounding box center [785, 362] width 14 height 12
radio input "true"
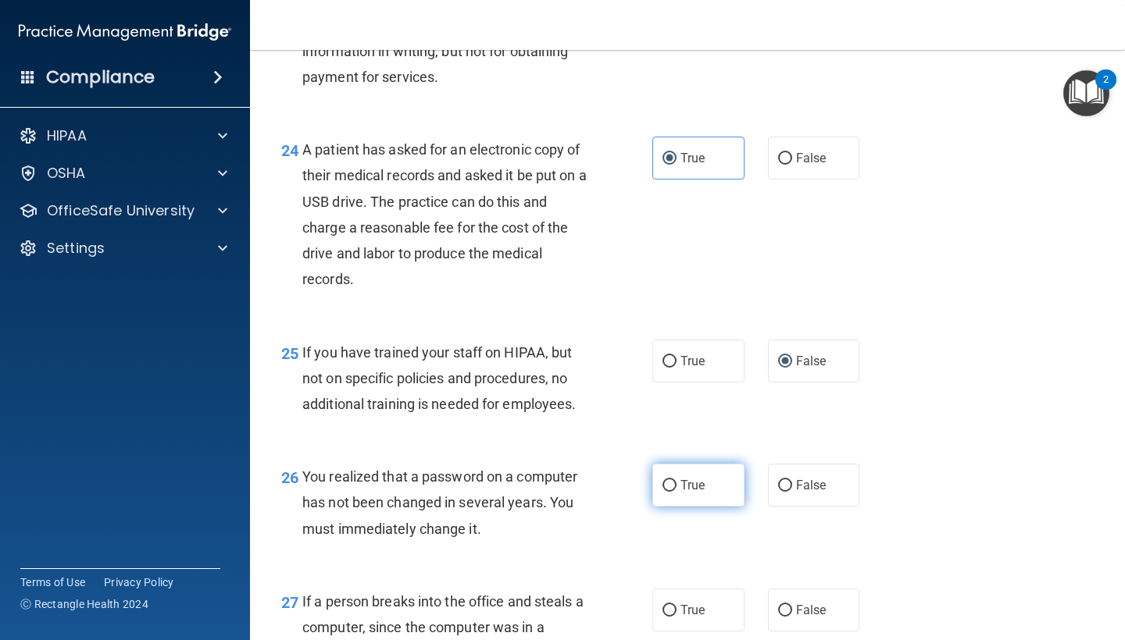
click at [669, 492] on input "True" at bounding box center [669, 486] width 14 height 12
radio input "true"
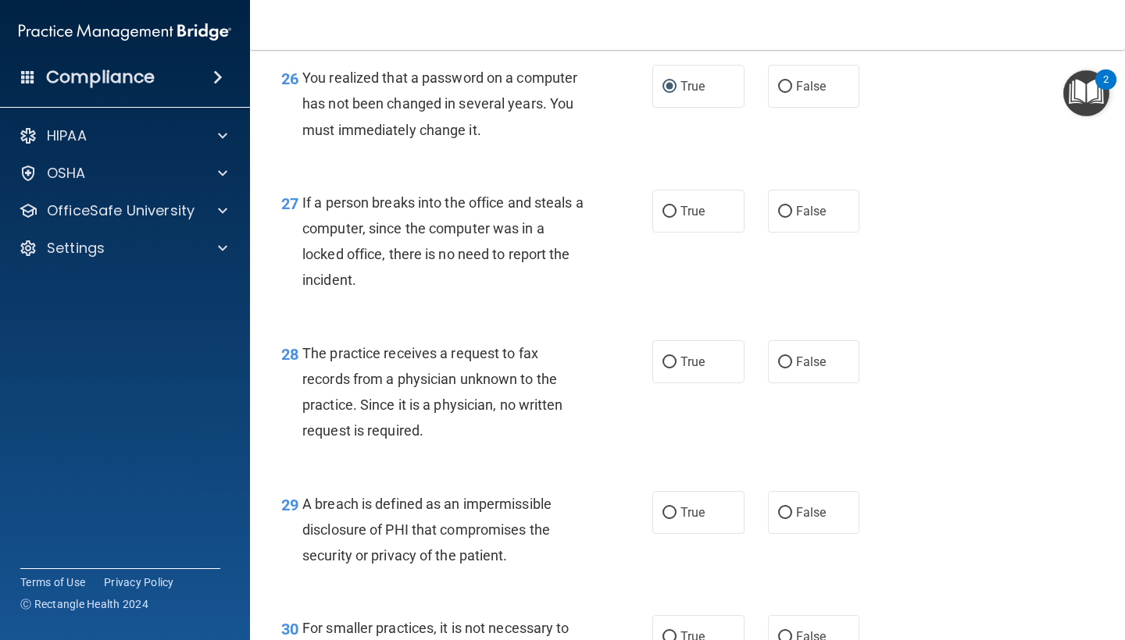
scroll to position [3700, 0]
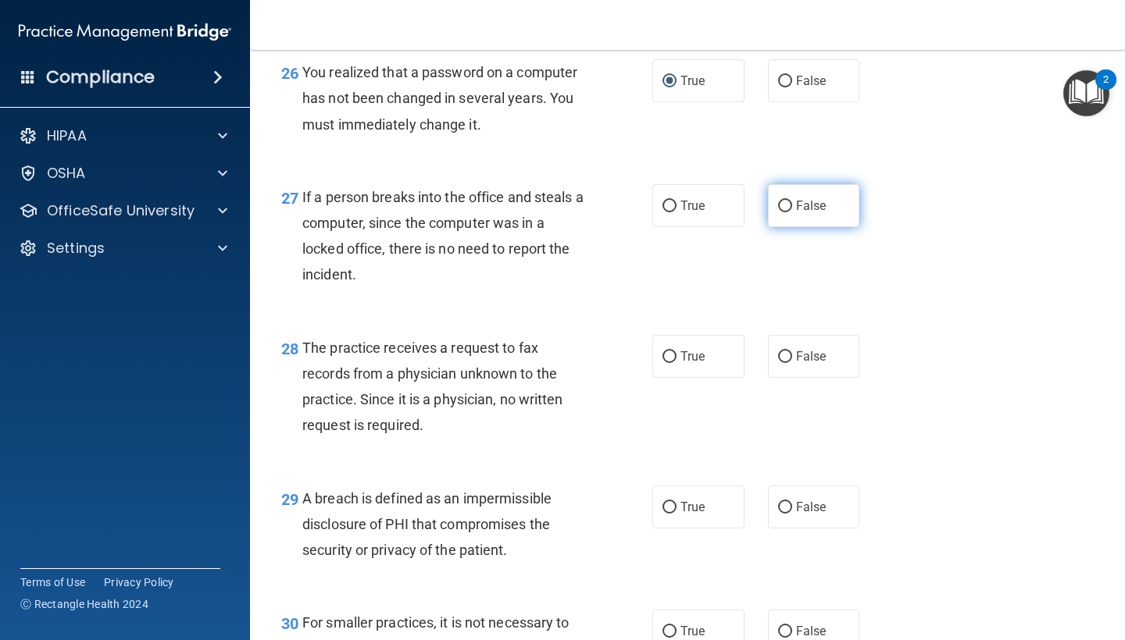
click at [798, 213] on span "False" at bounding box center [811, 205] width 30 height 15
click at [792, 212] on input "False" at bounding box center [785, 207] width 14 height 12
radio input "true"
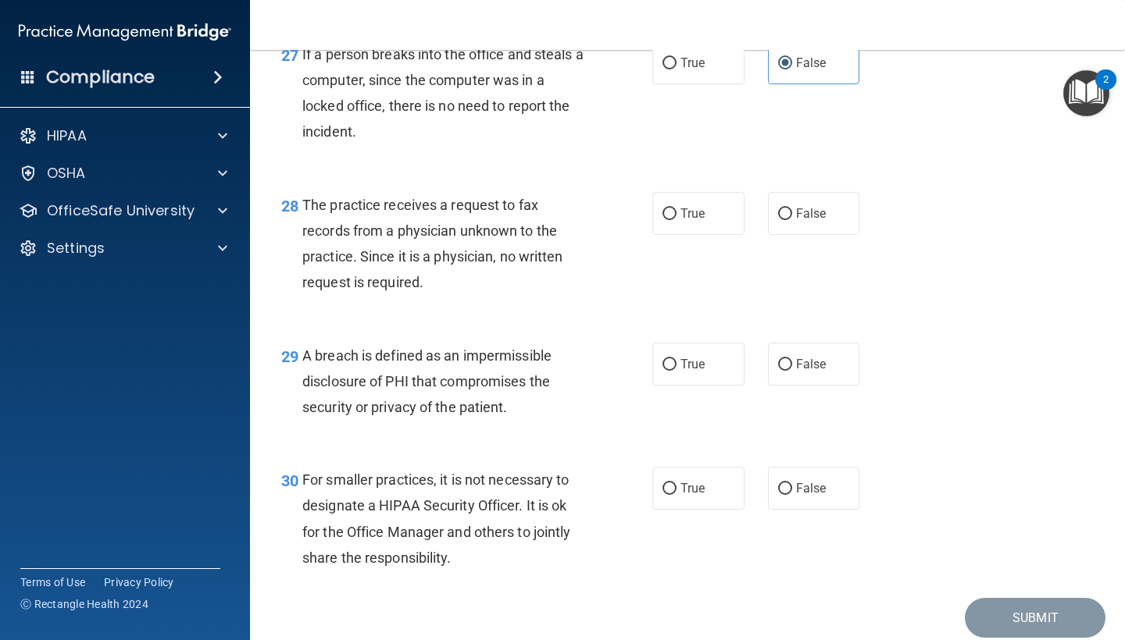
scroll to position [3909, 0]
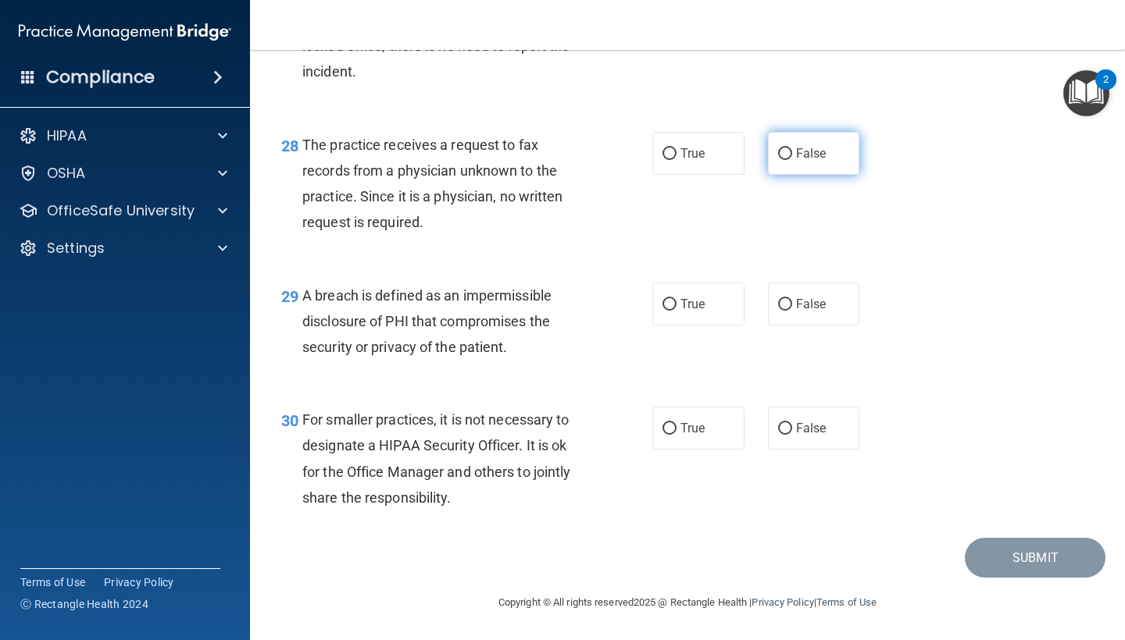
click at [776, 162] on label "False" at bounding box center [814, 153] width 92 height 43
click at [778, 160] on input "False" at bounding box center [785, 154] width 14 height 12
radio input "true"
click at [680, 311] on span "True" at bounding box center [692, 304] width 24 height 15
click at [675, 311] on input "True" at bounding box center [669, 305] width 14 height 12
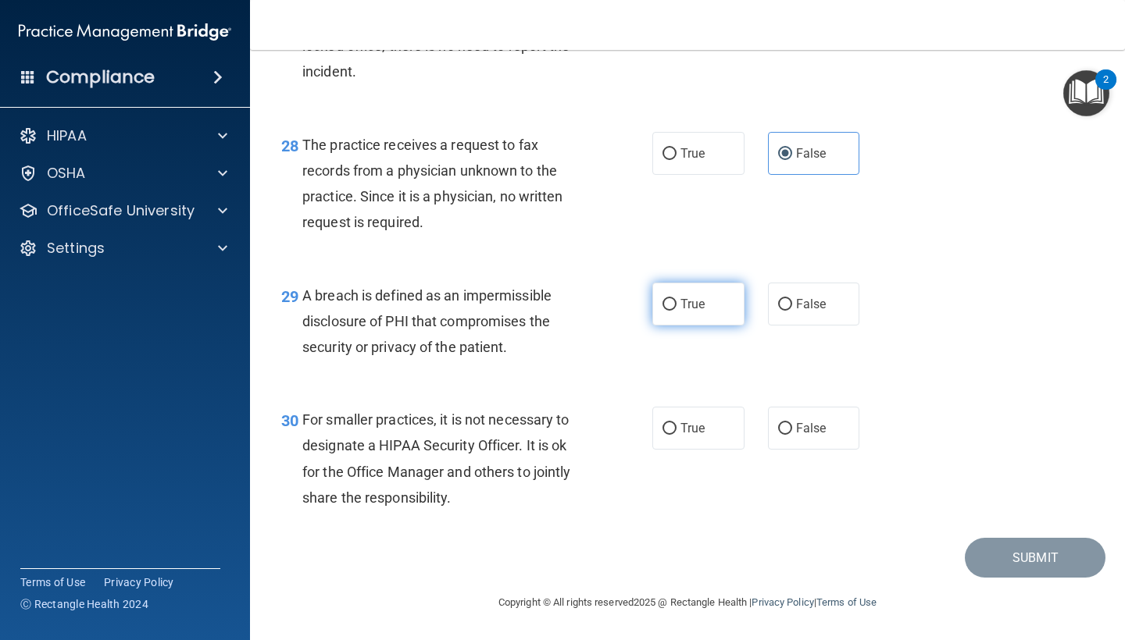
radio input "true"
click at [780, 428] on input "False" at bounding box center [785, 429] width 14 height 12
radio input "true"
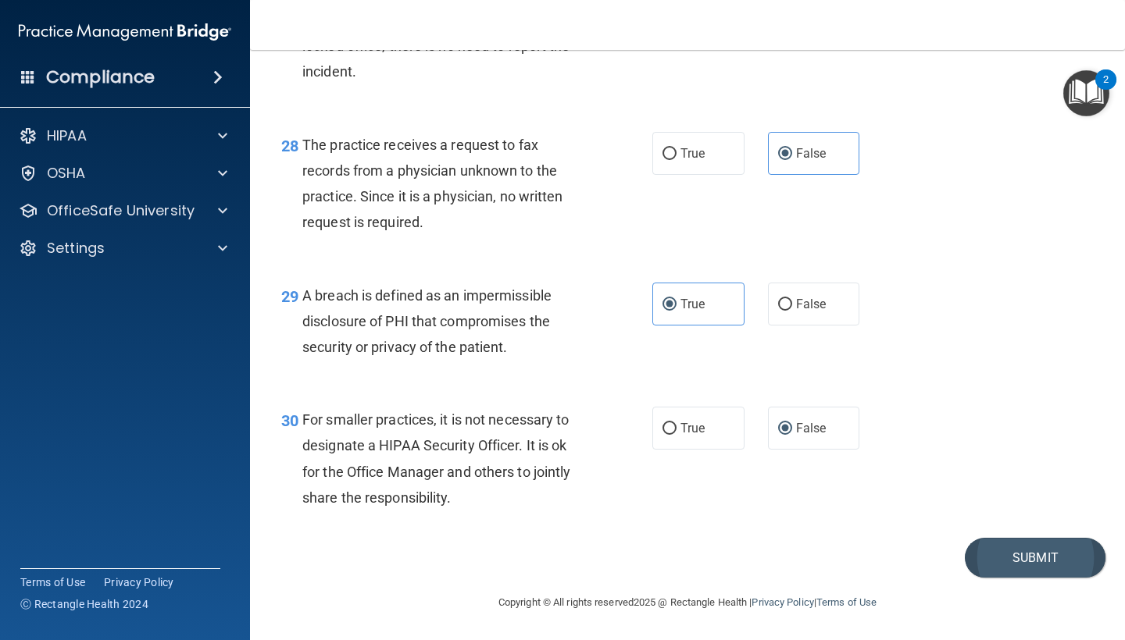
click at [1022, 563] on button "Submit" at bounding box center [1035, 558] width 141 height 40
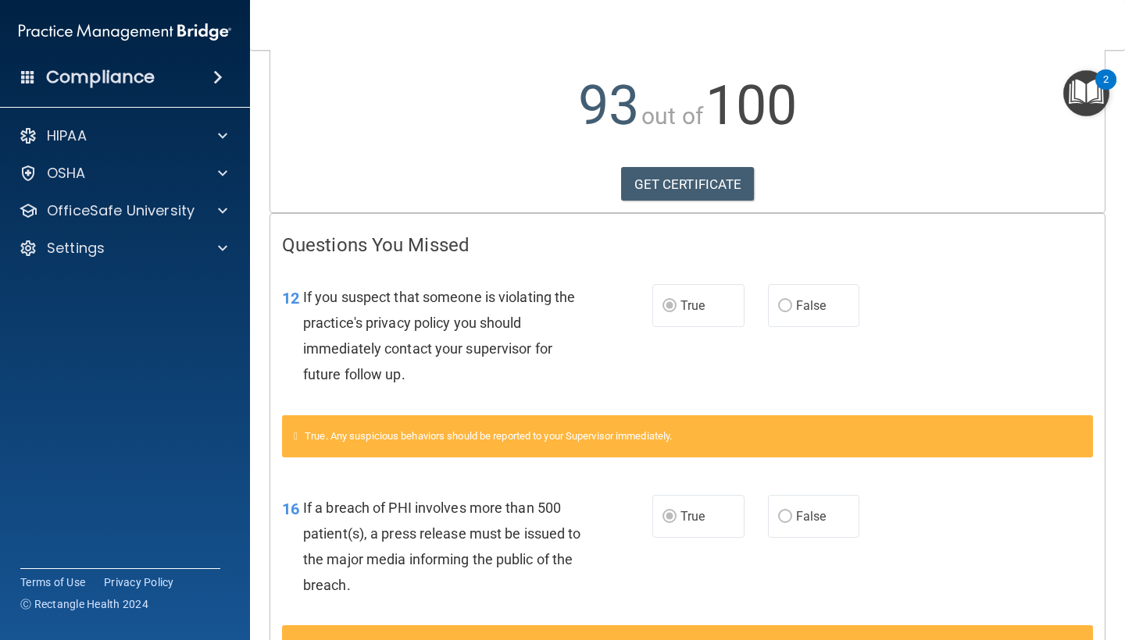
scroll to position [100, 0]
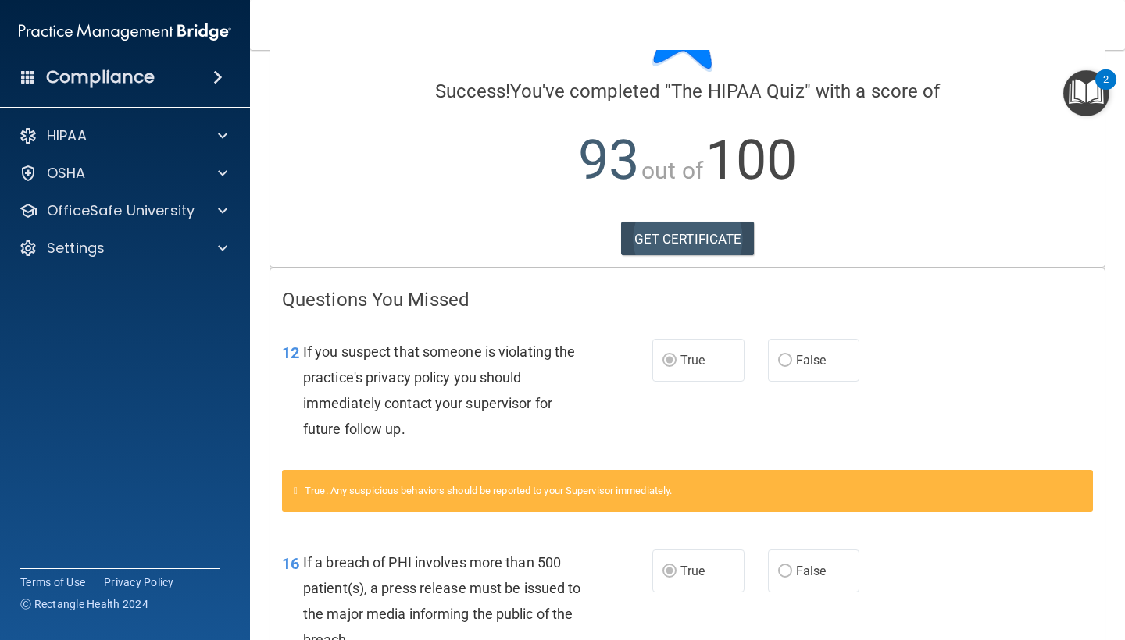
click at [658, 243] on link "GET CERTIFICATE" at bounding box center [688, 239] width 134 height 34
click at [222, 142] on span at bounding box center [222, 136] width 9 height 19
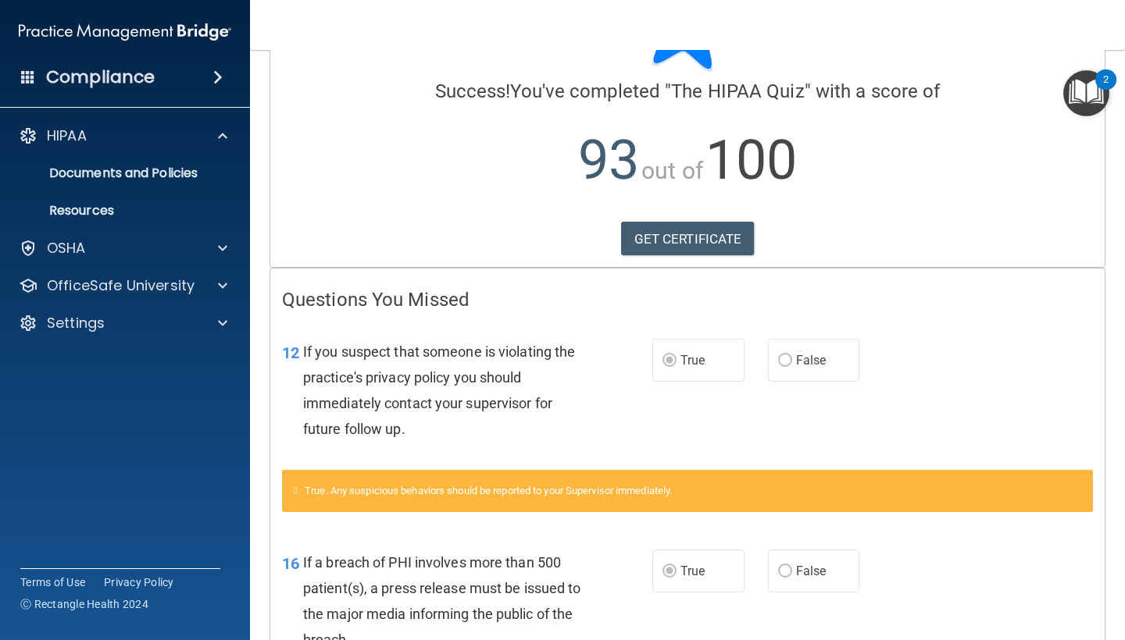
click at [383, 142] on p "93 out of 100" at bounding box center [687, 160] width 811 height 101
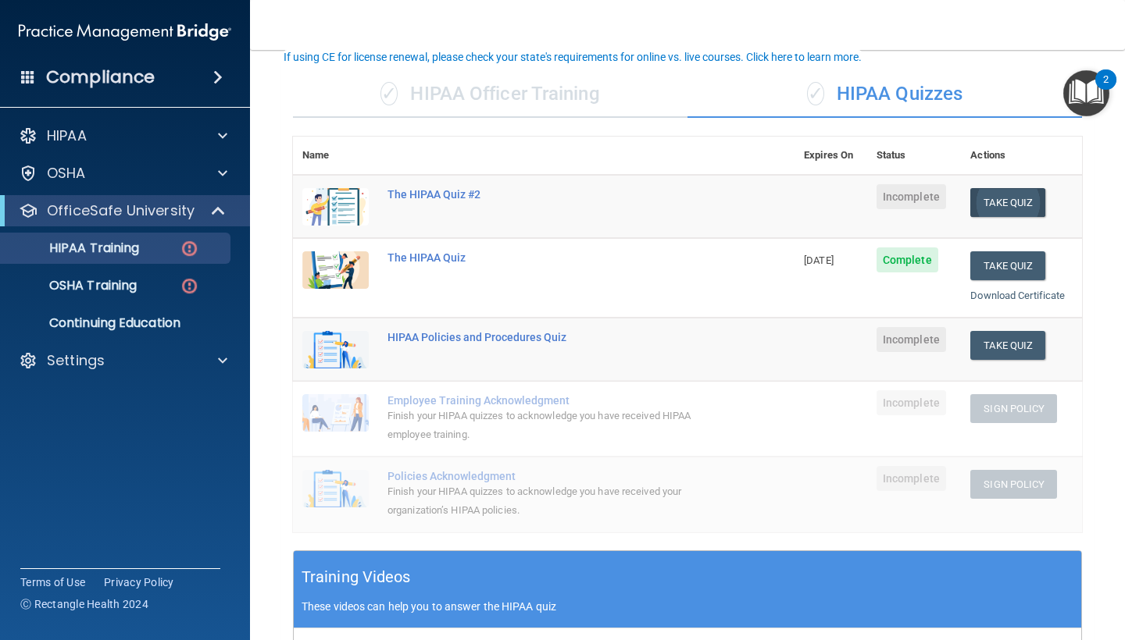
click at [1000, 190] on button "Take Quiz" at bounding box center [1007, 202] width 75 height 29
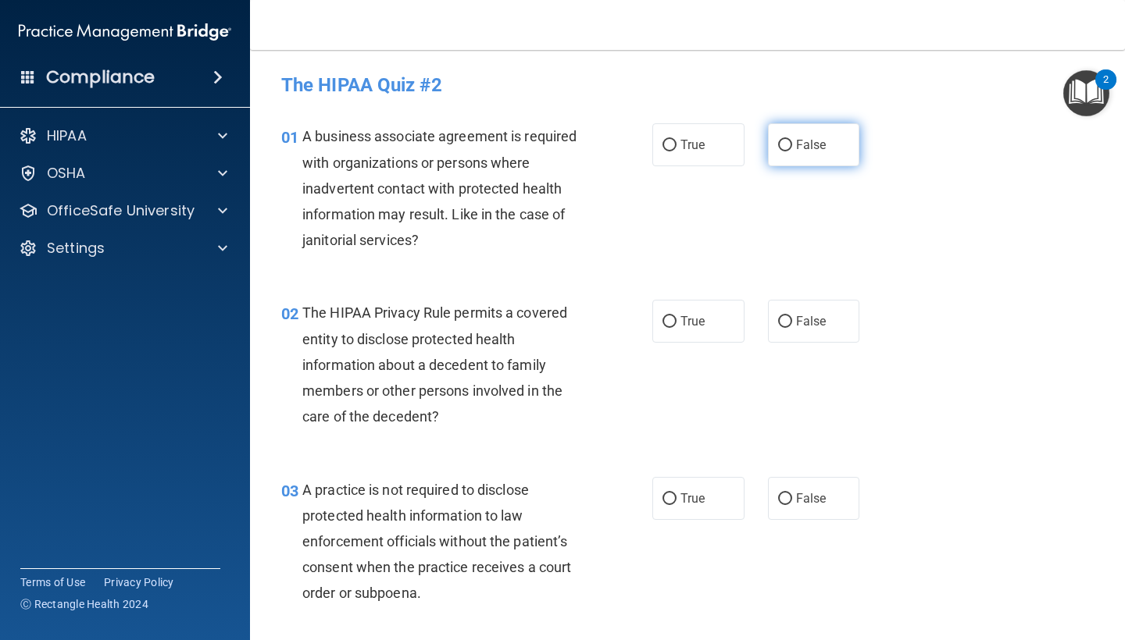
click at [789, 153] on label "False" at bounding box center [814, 144] width 92 height 43
click at [789, 152] on input "False" at bounding box center [785, 146] width 14 height 12
radio input "true"
click at [701, 327] on label "True" at bounding box center [698, 321] width 92 height 43
click at [676, 327] on input "True" at bounding box center [669, 322] width 14 height 12
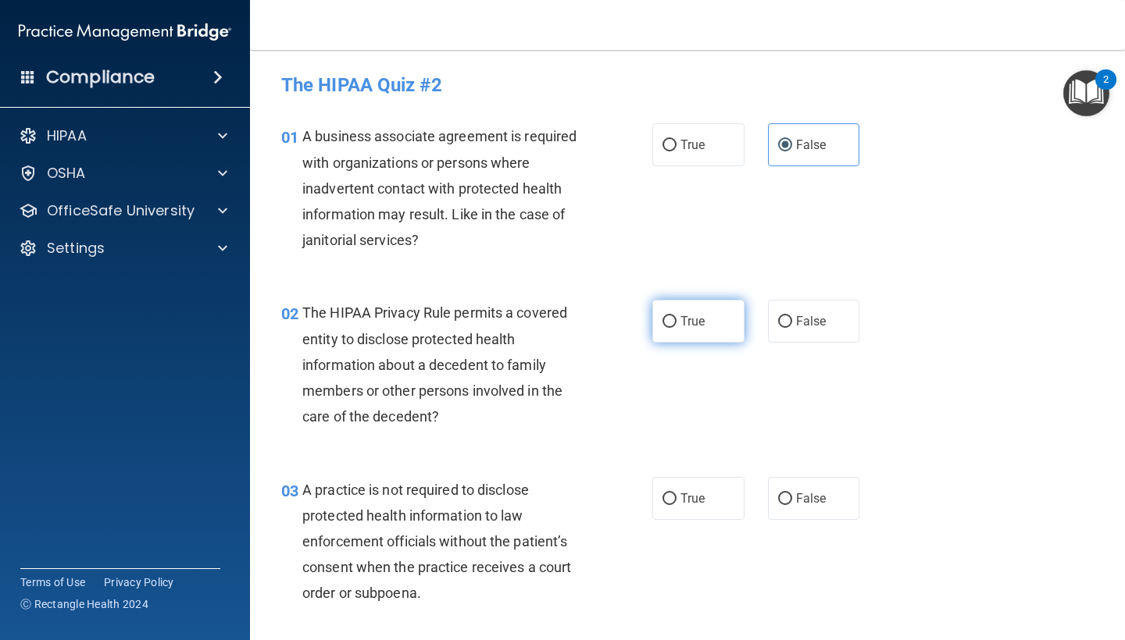
radio input "true"
click at [779, 326] on input "False" at bounding box center [785, 322] width 14 height 12
radio input "true"
click at [690, 318] on span "True" at bounding box center [692, 321] width 24 height 15
click at [676, 318] on input "True" at bounding box center [669, 322] width 14 height 12
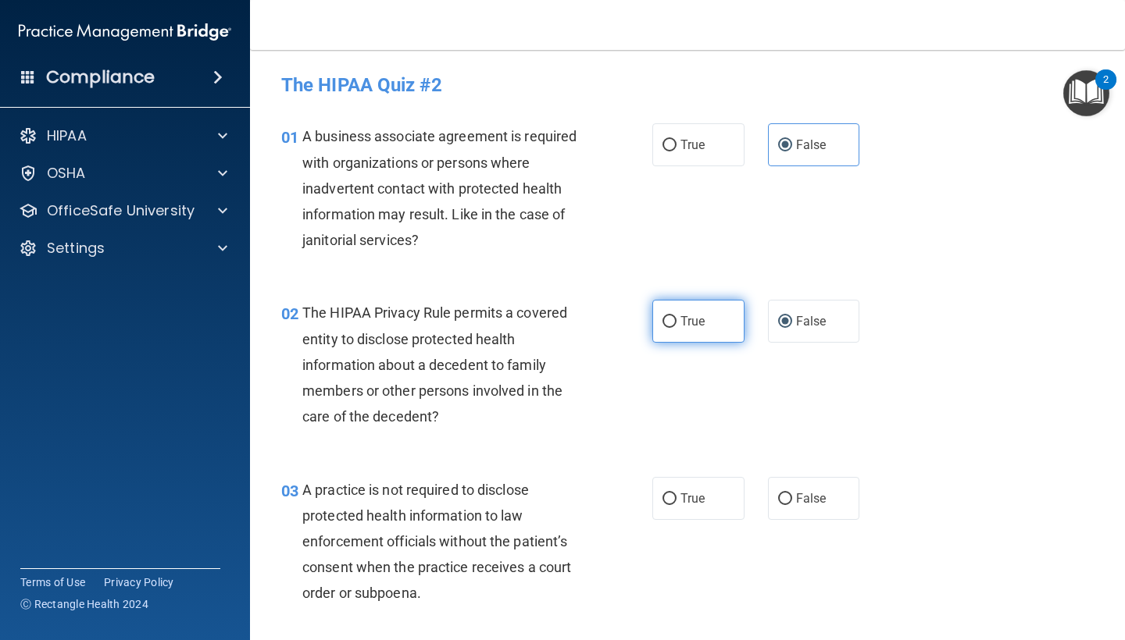
radio input "true"
click at [808, 326] on span "False" at bounding box center [811, 321] width 30 height 15
click at [792, 326] on input "False" at bounding box center [785, 322] width 14 height 12
radio input "true"
radio input "false"
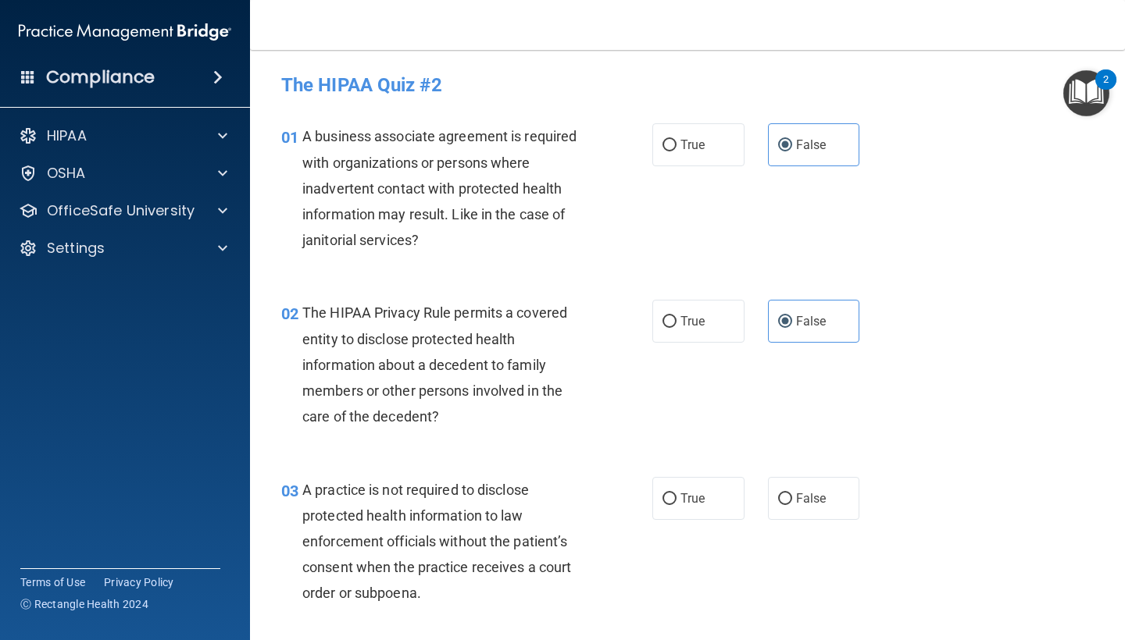
click at [1025, 347] on div "02 The HIPAA Privacy Rule permits a covered entity to disclose protected health…" at bounding box center [687, 368] width 836 height 177
click at [782, 511] on label "False" at bounding box center [814, 498] width 92 height 43
click at [782, 505] on input "False" at bounding box center [785, 500] width 14 height 12
radio input "true"
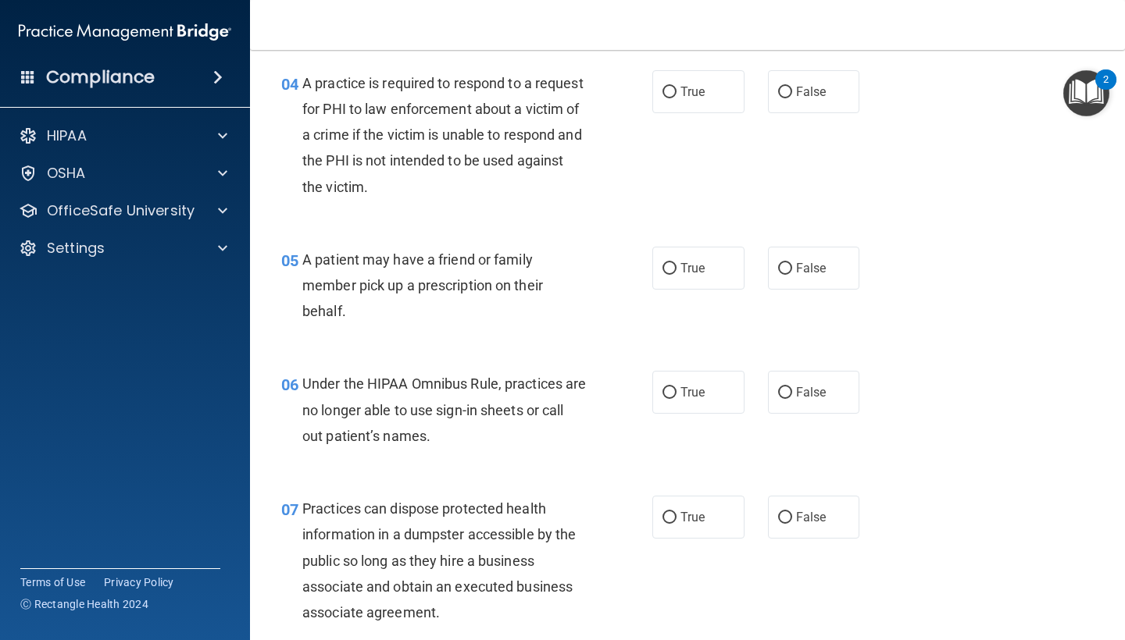
scroll to position [589, 0]
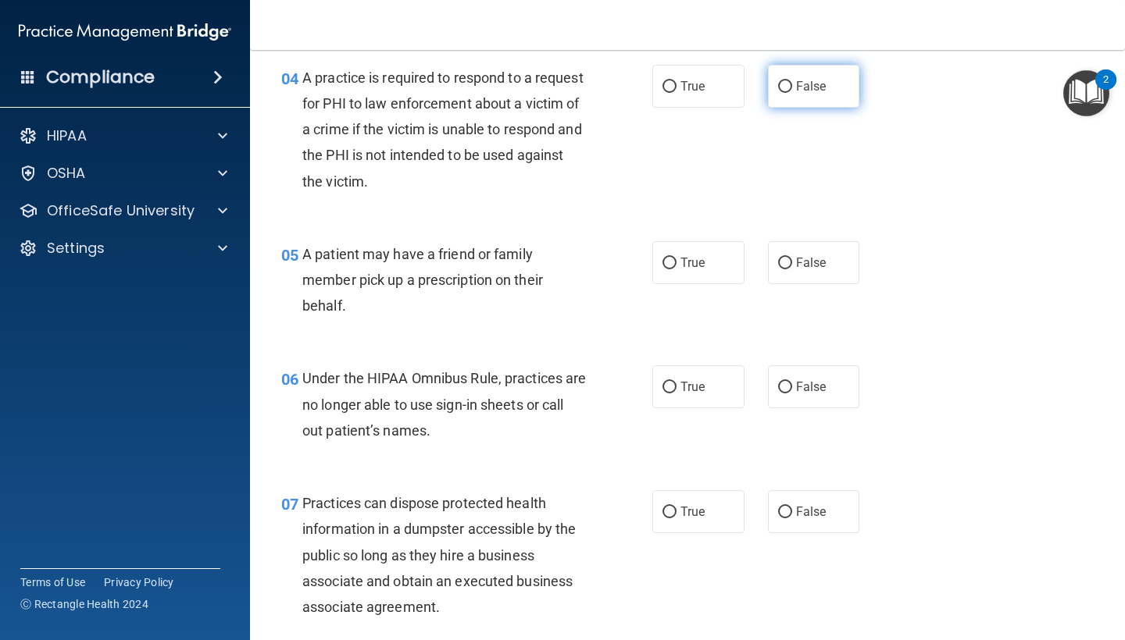
click at [771, 66] on label "False" at bounding box center [814, 86] width 92 height 43
click at [778, 81] on input "False" at bounding box center [785, 87] width 14 height 12
radio input "true"
click at [796, 264] on span "False" at bounding box center [811, 262] width 30 height 15
click at [792, 264] on input "False" at bounding box center [785, 264] width 14 height 12
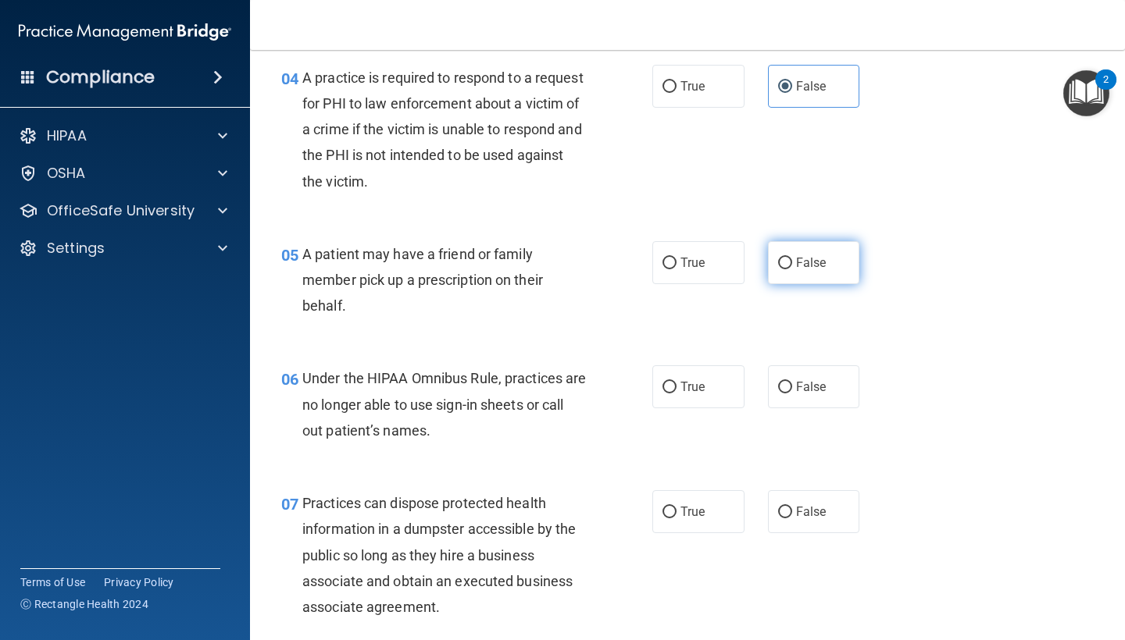
radio input "true"
click at [796, 384] on span "False" at bounding box center [811, 387] width 30 height 15
click at [788, 384] on input "False" at bounding box center [785, 388] width 14 height 12
radio input "true"
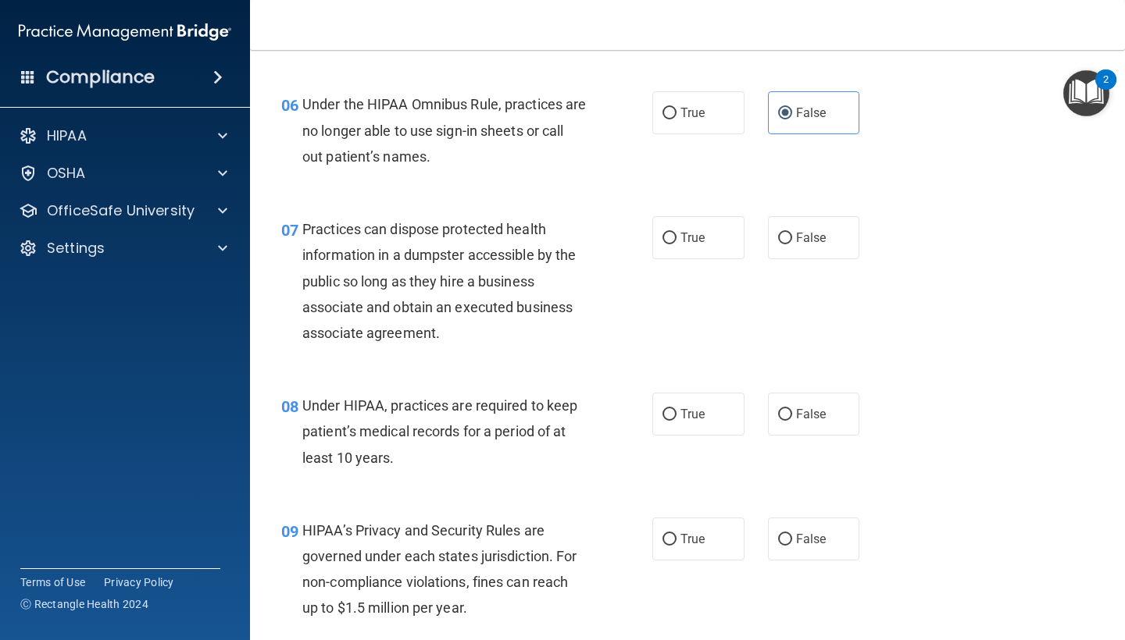
scroll to position [868, 0]
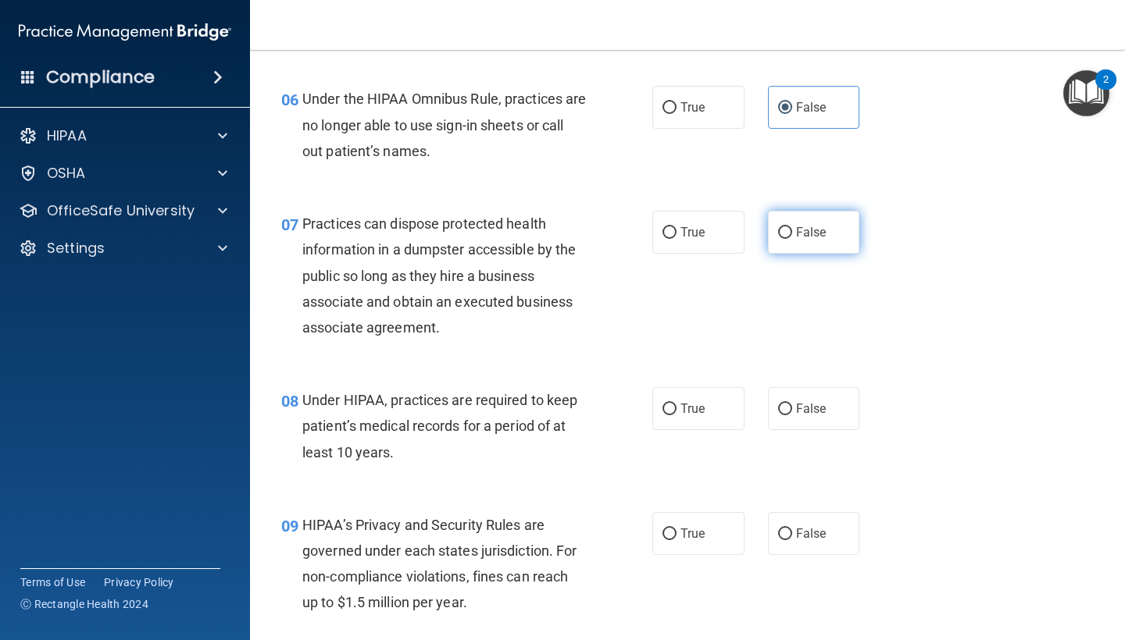
click at [778, 231] on input "False" at bounding box center [785, 233] width 14 height 12
radio input "true"
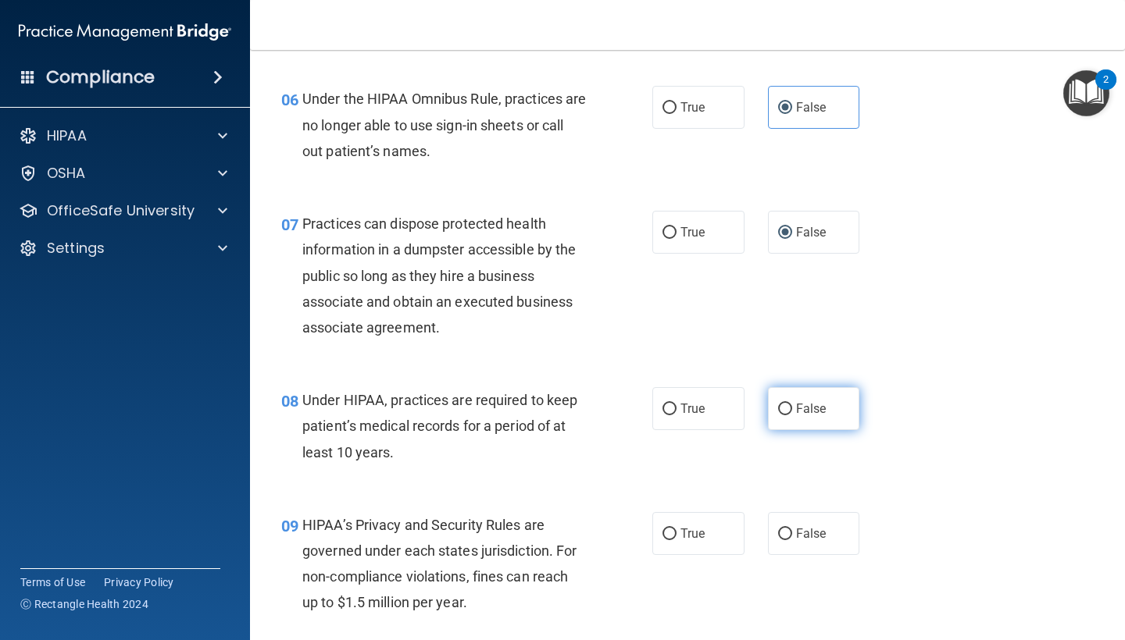
click at [798, 411] on label "False" at bounding box center [814, 408] width 92 height 43
click at [792, 411] on input "False" at bounding box center [785, 410] width 14 height 12
radio input "true"
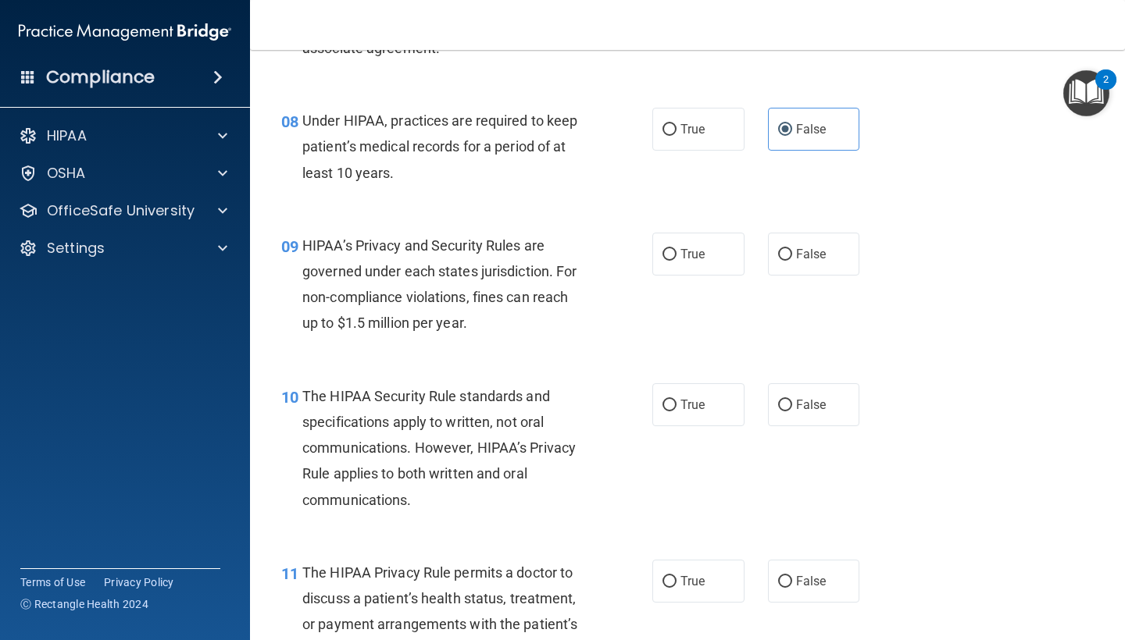
scroll to position [1202, 0]
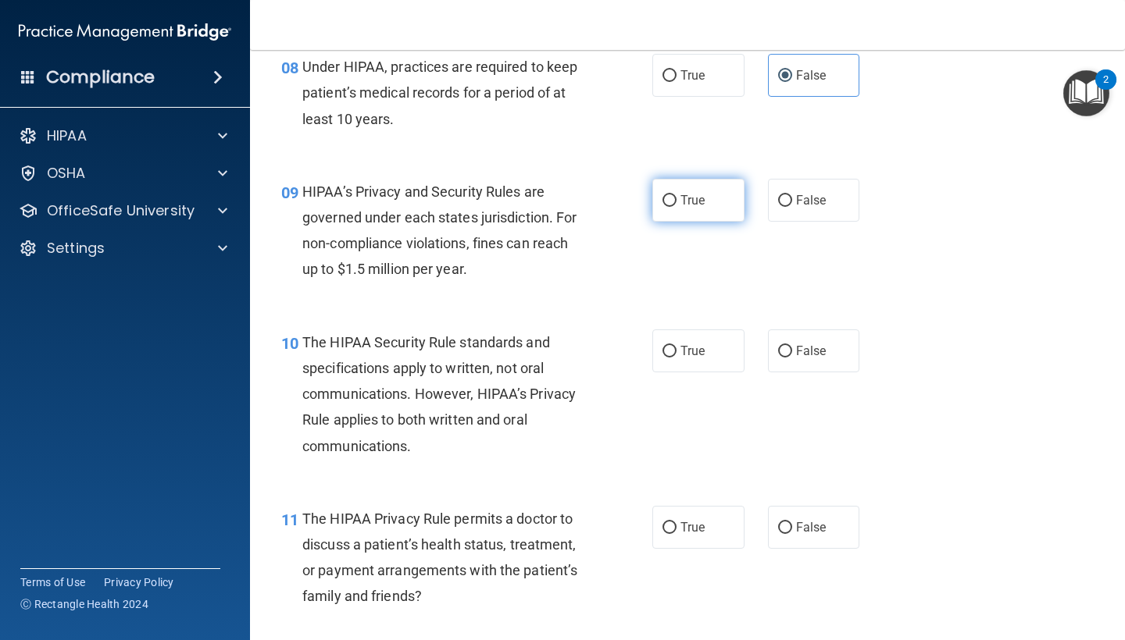
click at [673, 198] on label "True" at bounding box center [698, 200] width 92 height 43
click at [673, 198] on input "True" at bounding box center [669, 201] width 14 height 12
radio input "true"
click at [796, 197] on span "False" at bounding box center [811, 200] width 30 height 15
click at [792, 197] on input "False" at bounding box center [785, 201] width 14 height 12
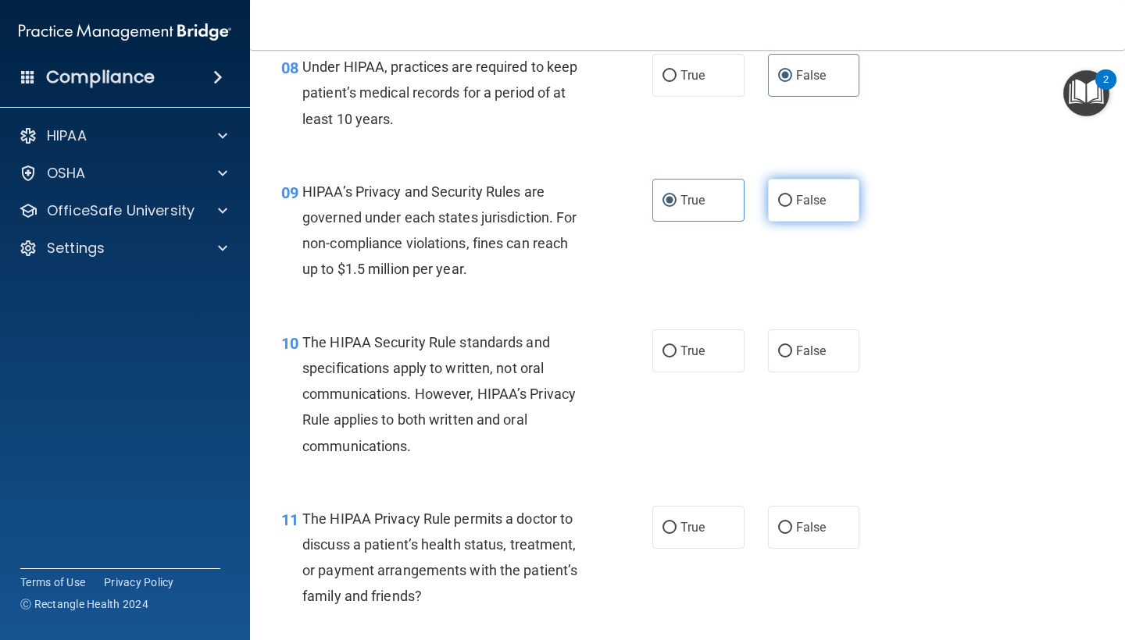
radio input "true"
radio input "false"
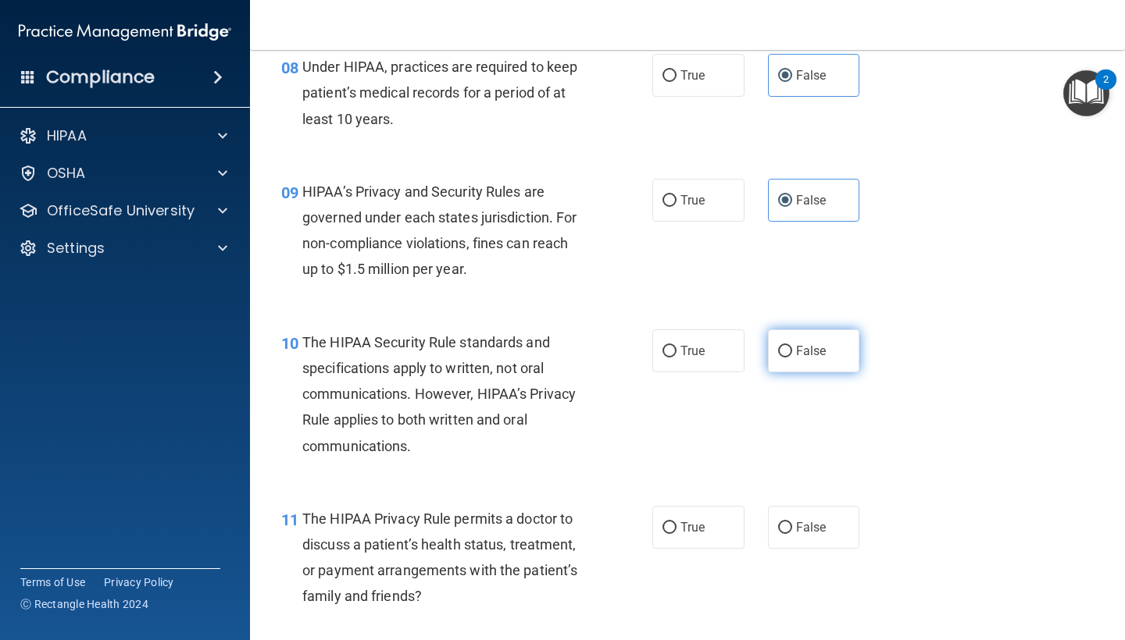
click at [800, 351] on label "False" at bounding box center [814, 351] width 92 height 43
click at [792, 351] on input "False" at bounding box center [785, 352] width 14 height 12
radio input "true"
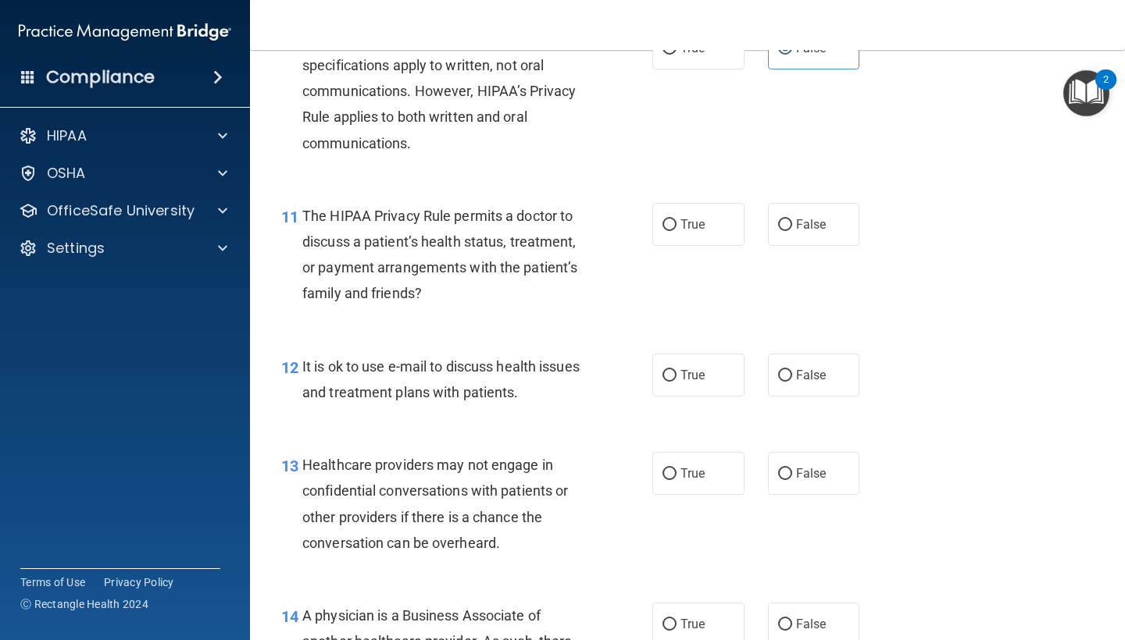
scroll to position [1368, 0]
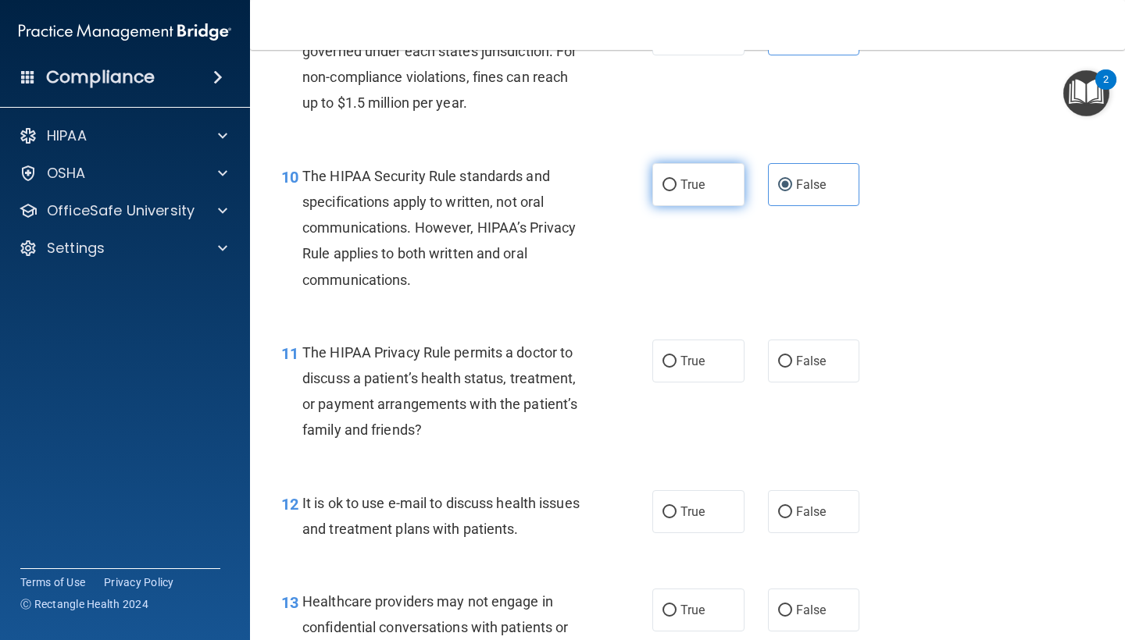
click at [676, 169] on label "True" at bounding box center [698, 184] width 92 height 43
click at [676, 180] on input "True" at bounding box center [669, 186] width 14 height 12
radio input "true"
radio input "false"
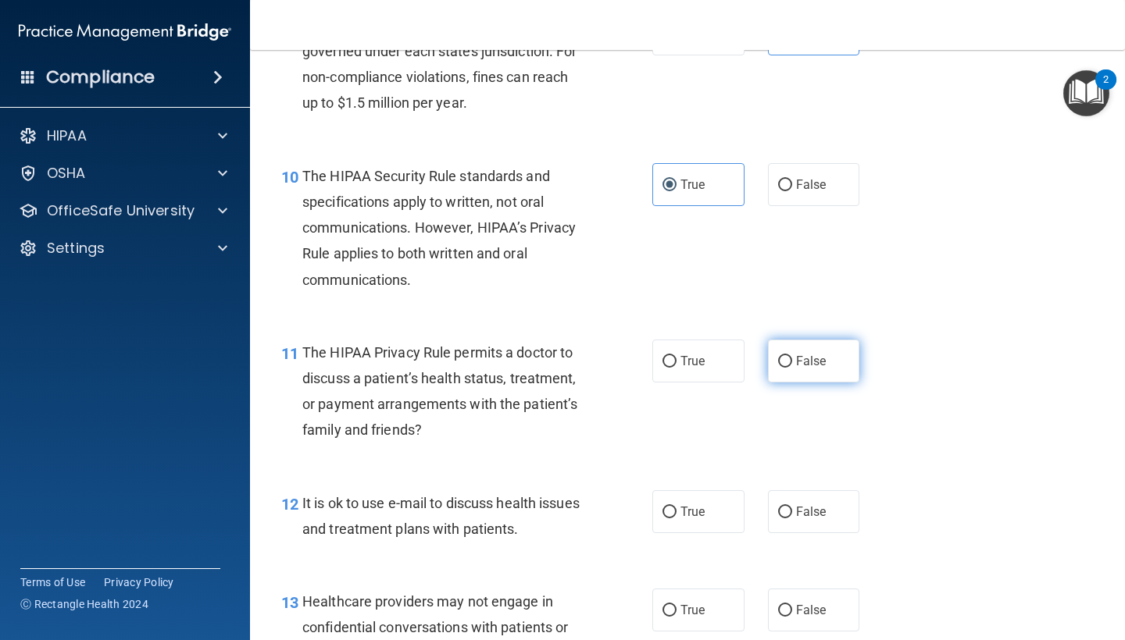
click at [779, 362] on label "False" at bounding box center [814, 361] width 92 height 43
click at [779, 362] on input "False" at bounding box center [785, 362] width 14 height 12
radio input "true"
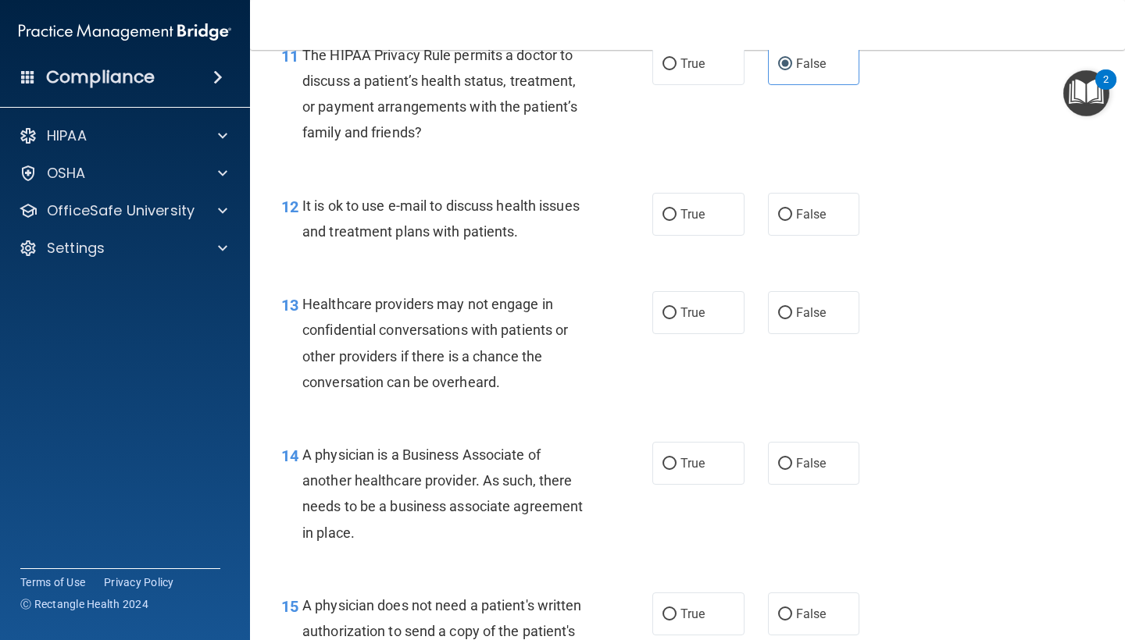
scroll to position [1767, 0]
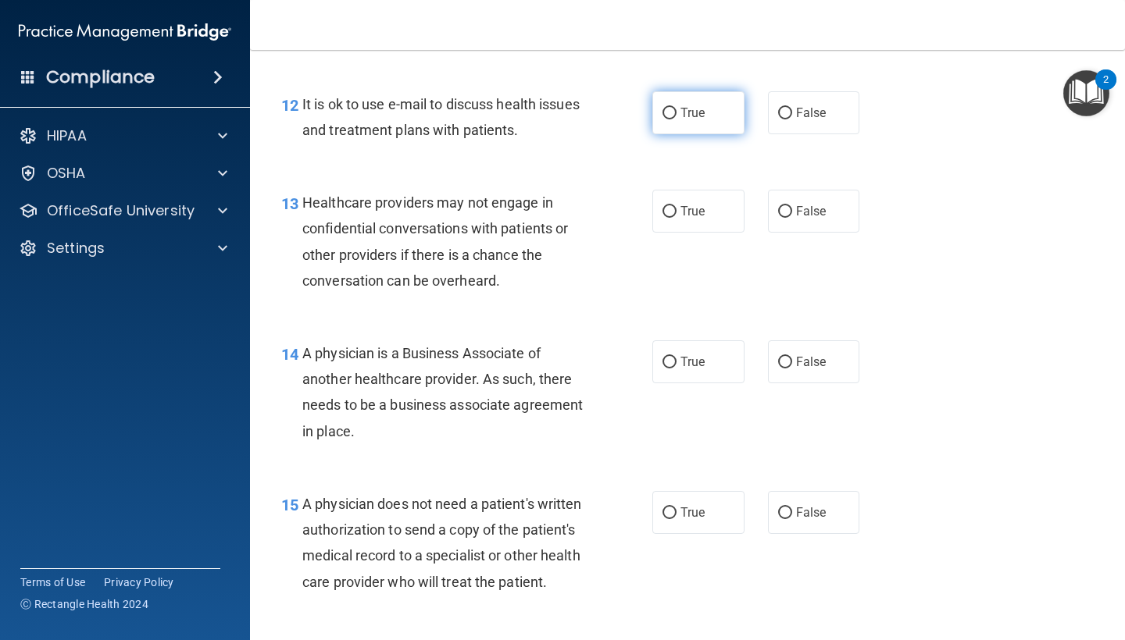
click at [662, 108] on input "True" at bounding box center [669, 114] width 14 height 12
radio input "true"
click at [807, 105] on span "False" at bounding box center [811, 112] width 30 height 15
click at [792, 108] on input "False" at bounding box center [785, 114] width 14 height 12
radio input "true"
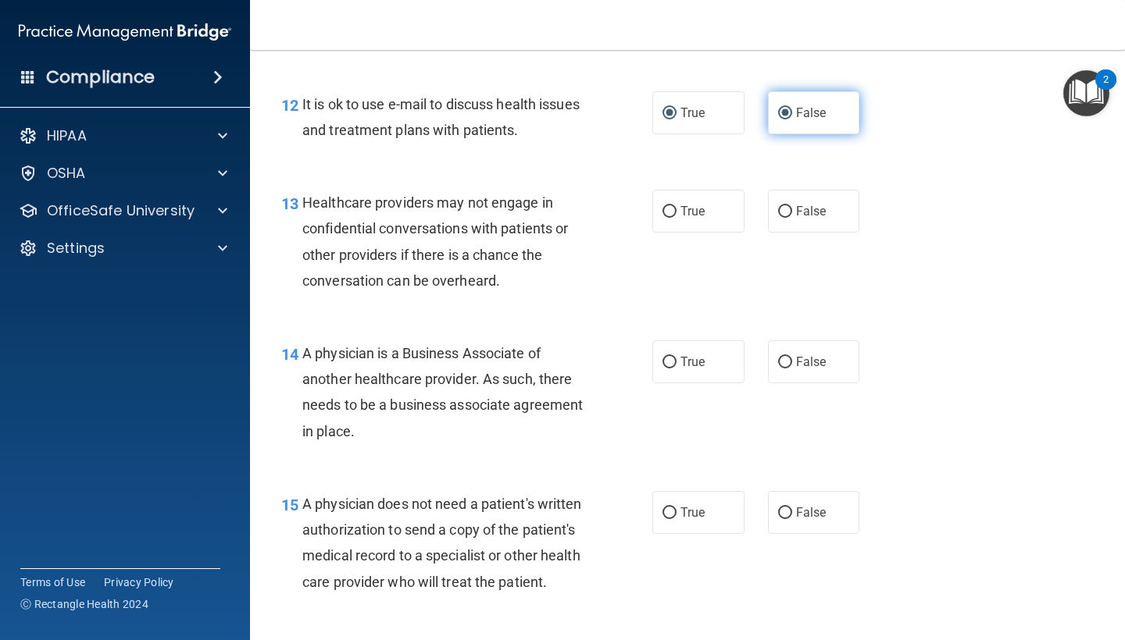
radio input "false"
click at [688, 210] on label "True" at bounding box center [698, 211] width 92 height 43
click at [676, 210] on input "True" at bounding box center [669, 212] width 14 height 12
radio input "true"
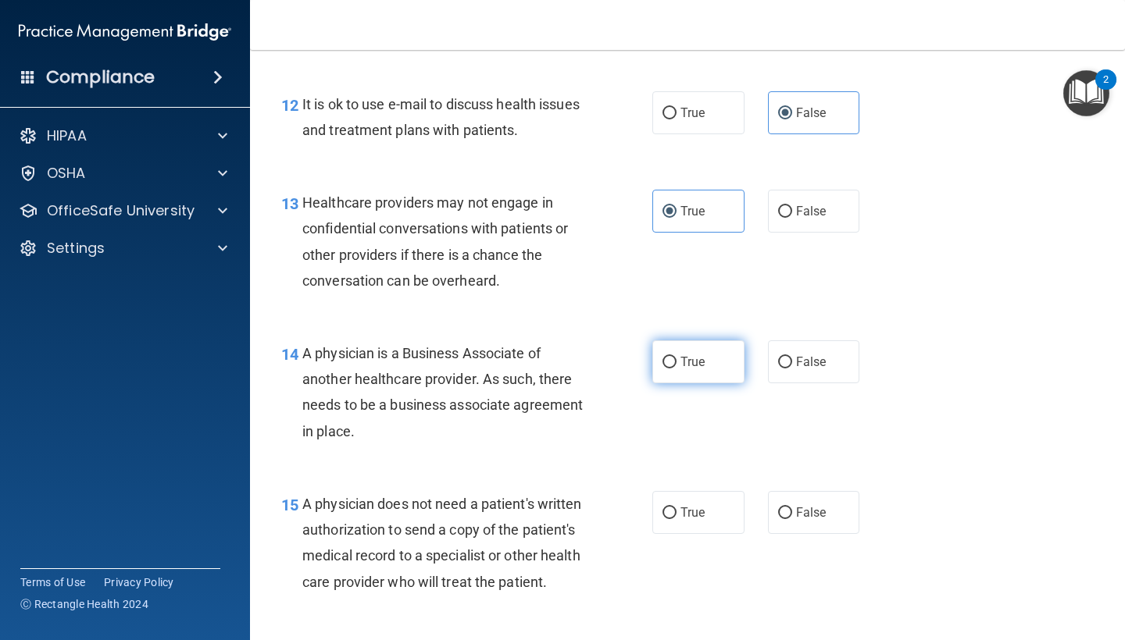
click at [690, 357] on span "True" at bounding box center [692, 362] width 24 height 15
click at [676, 357] on input "True" at bounding box center [669, 363] width 14 height 12
radio input "true"
click at [778, 357] on input "False" at bounding box center [785, 363] width 14 height 12
radio input "true"
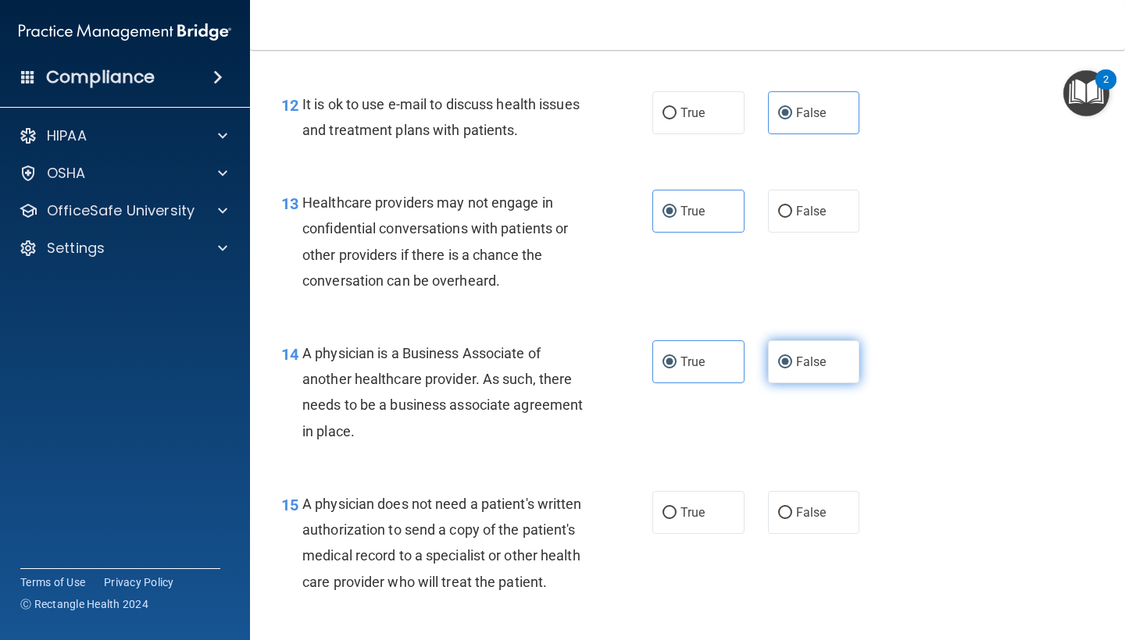
radio input "false"
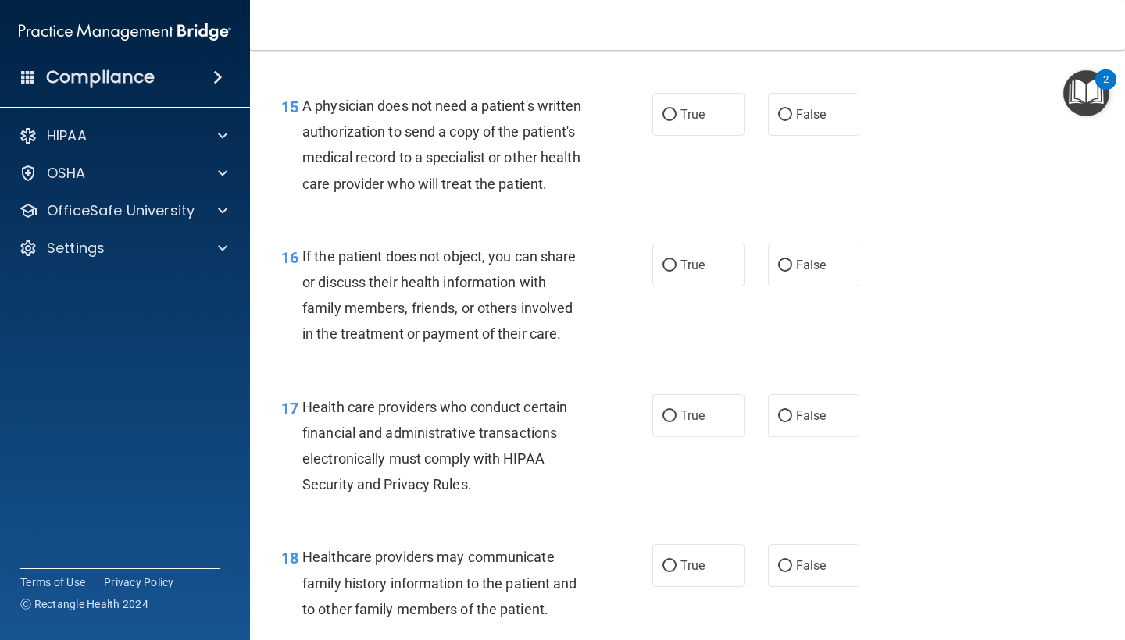
scroll to position [2148, 0]
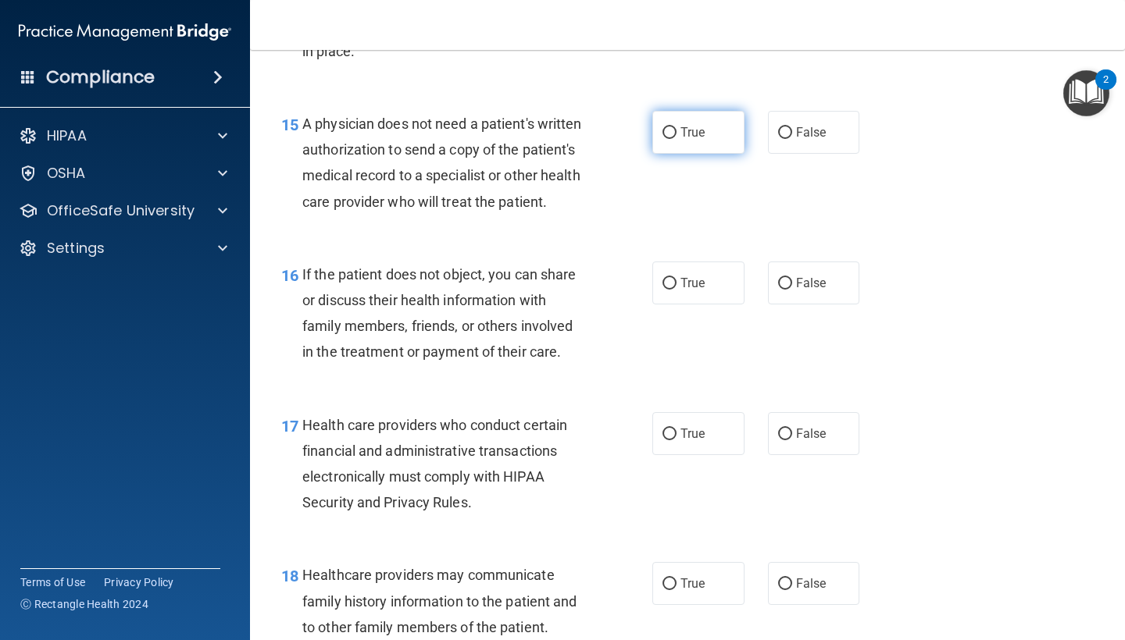
click at [680, 126] on span "True" at bounding box center [692, 132] width 24 height 15
click at [676, 127] on input "True" at bounding box center [669, 133] width 14 height 12
radio input "true"
click at [704, 290] on label "True" at bounding box center [698, 283] width 92 height 43
click at [676, 290] on input "True" at bounding box center [669, 284] width 14 height 12
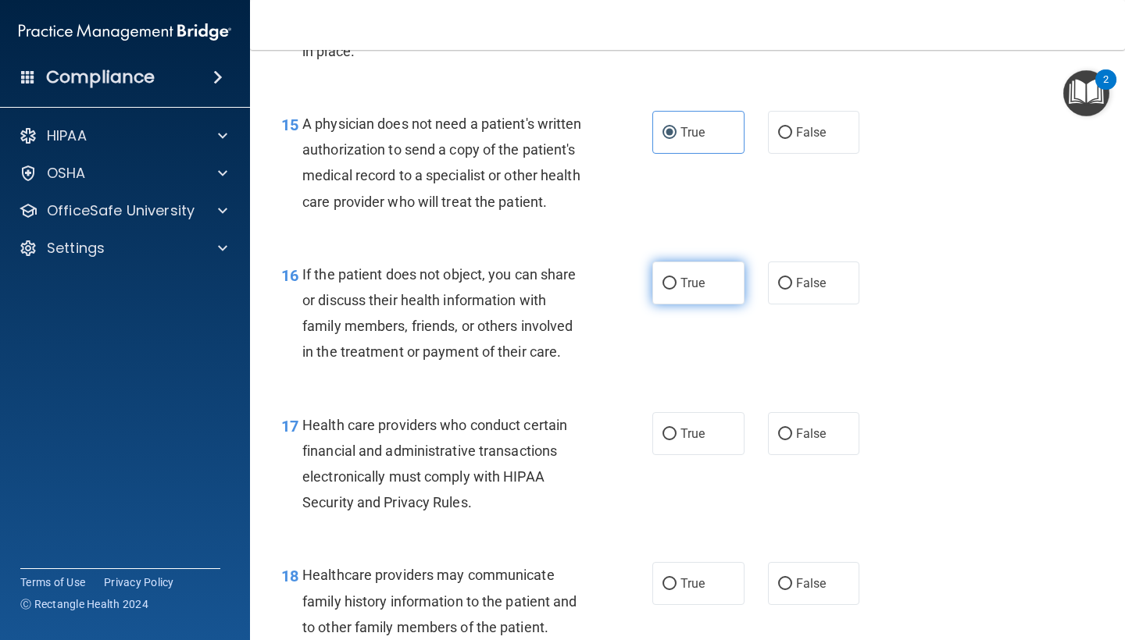
radio input "true"
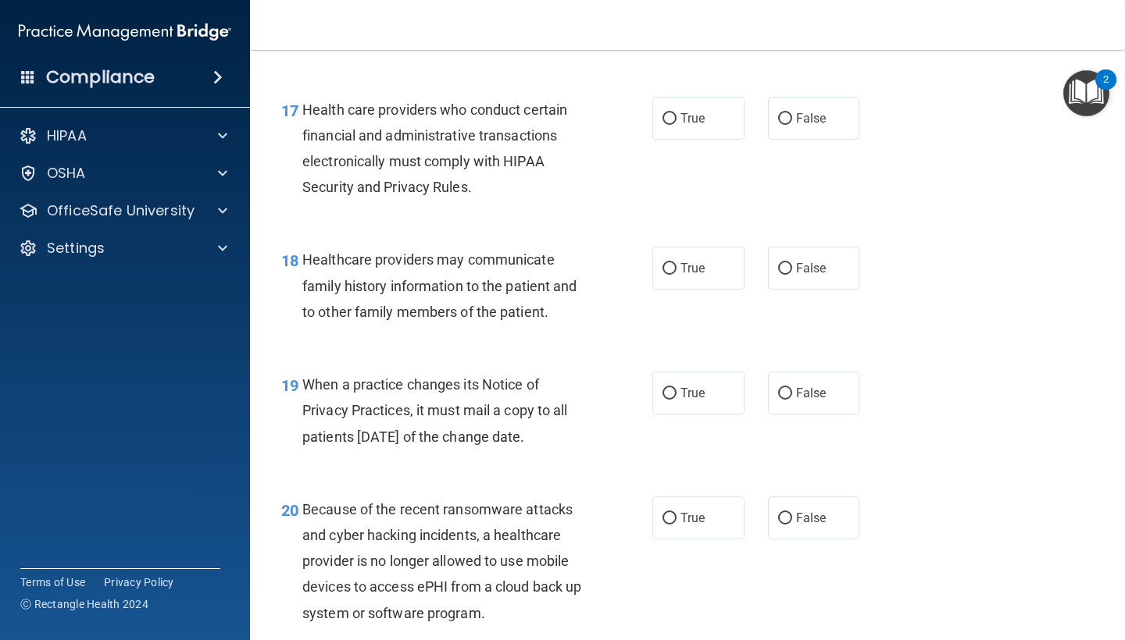
scroll to position [2469, 0]
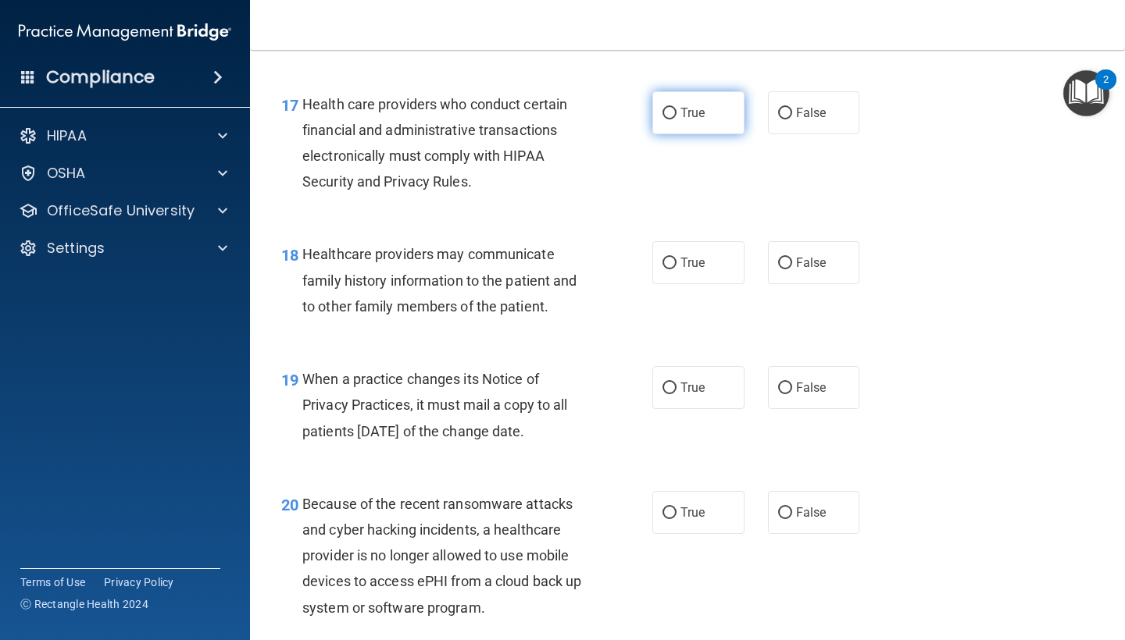
click at [683, 117] on label "True" at bounding box center [698, 112] width 92 height 43
click at [676, 117] on input "True" at bounding box center [669, 114] width 14 height 12
radio input "true"
click at [795, 284] on label "False" at bounding box center [814, 262] width 92 height 43
click at [792, 269] on input "False" at bounding box center [785, 264] width 14 height 12
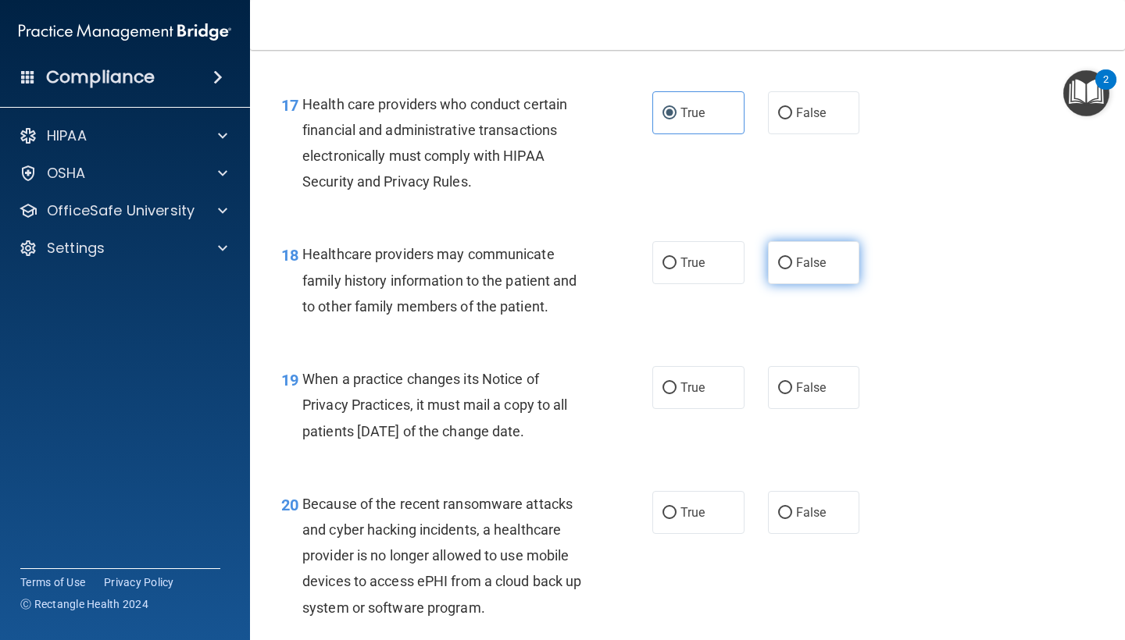
radio input "true"
click at [697, 395] on span "True" at bounding box center [692, 387] width 24 height 15
click at [676, 394] on input "True" at bounding box center [669, 389] width 14 height 12
radio input "true"
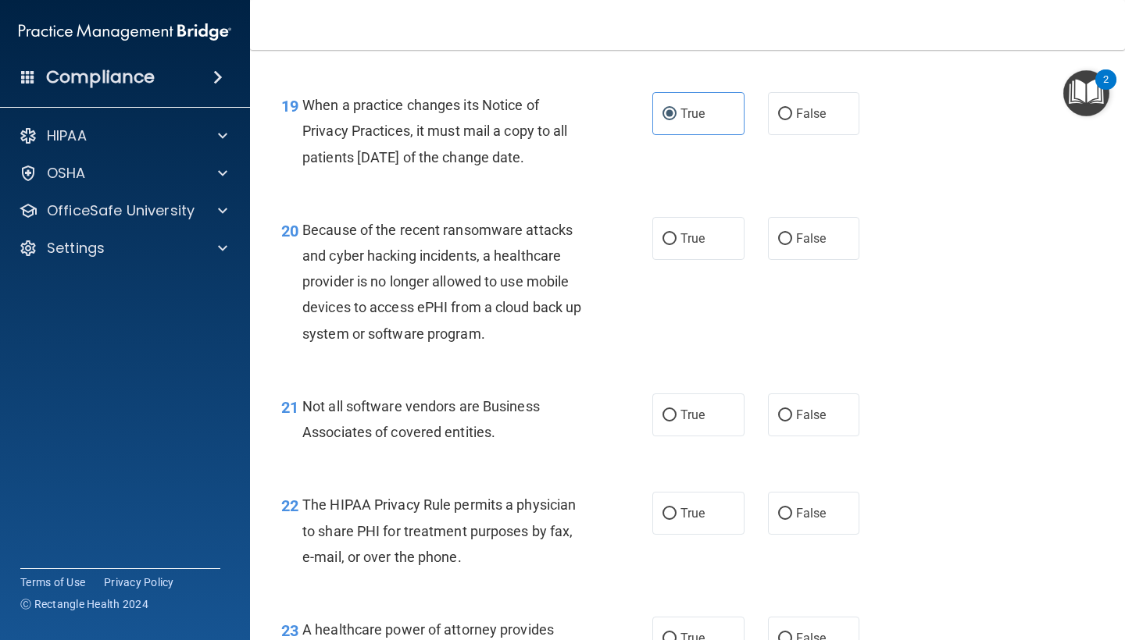
scroll to position [2755, 0]
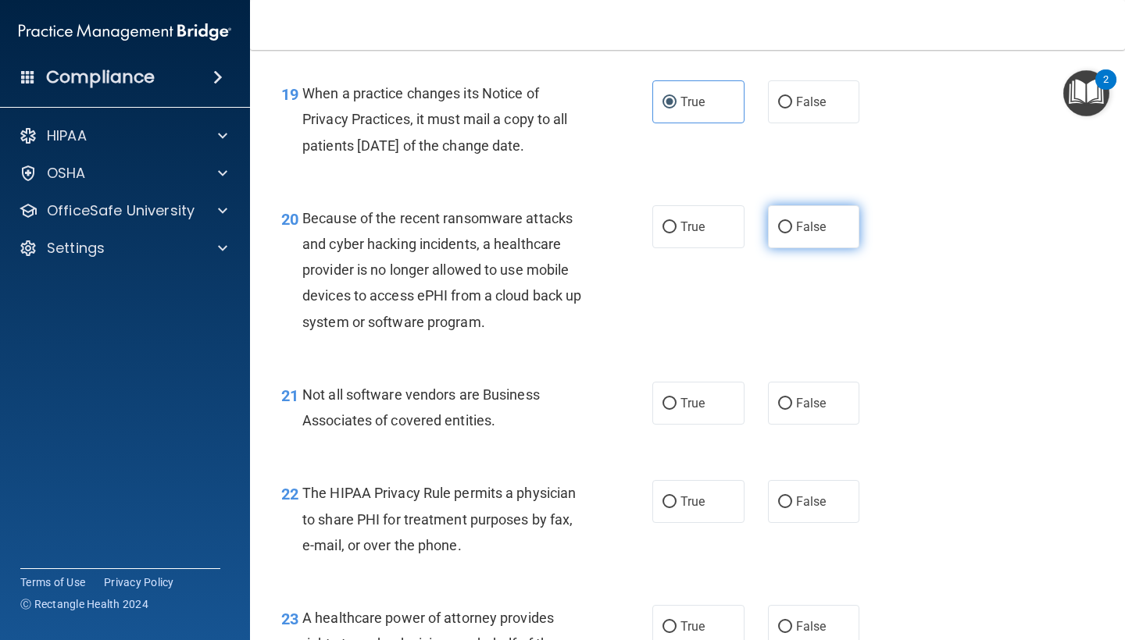
click at [800, 247] on label "False" at bounding box center [814, 226] width 92 height 43
click at [792, 234] on input "False" at bounding box center [785, 228] width 14 height 12
radio input "true"
click at [926, 340] on div "20 Because of the recent ransomware attacks and cyber hacking incidents, a heal…" at bounding box center [687, 274] width 836 height 177
click at [671, 425] on label "True" at bounding box center [698, 403] width 92 height 43
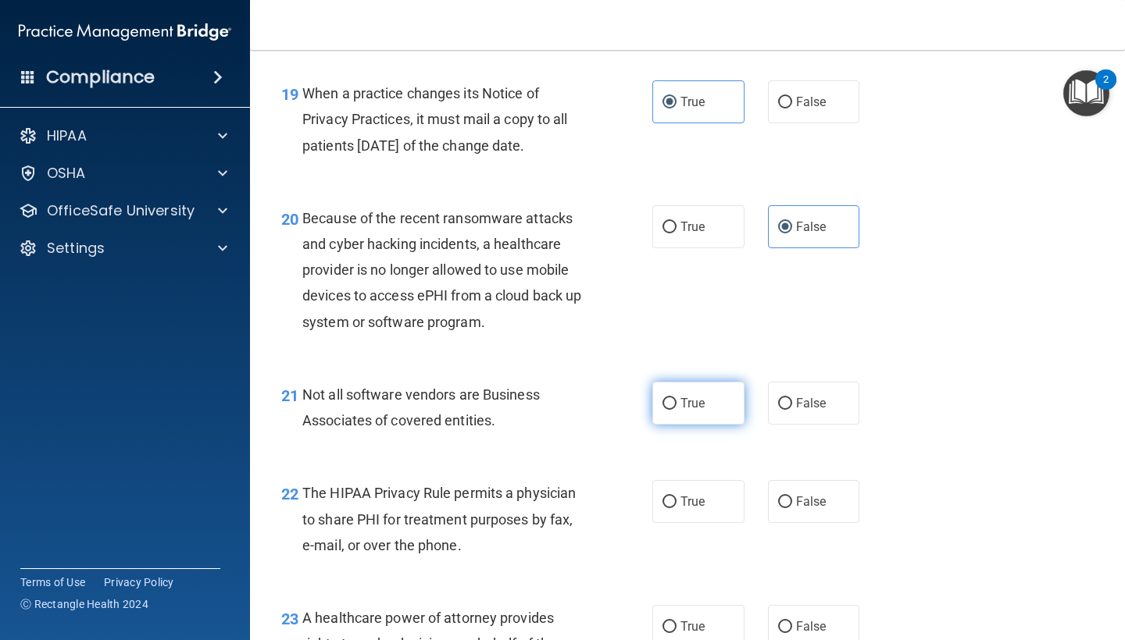
click at [671, 410] on input "True" at bounding box center [669, 404] width 14 height 12
radio input "true"
click at [671, 513] on label "True" at bounding box center [698, 501] width 92 height 43
click at [671, 508] on input "True" at bounding box center [669, 503] width 14 height 12
radio input "true"
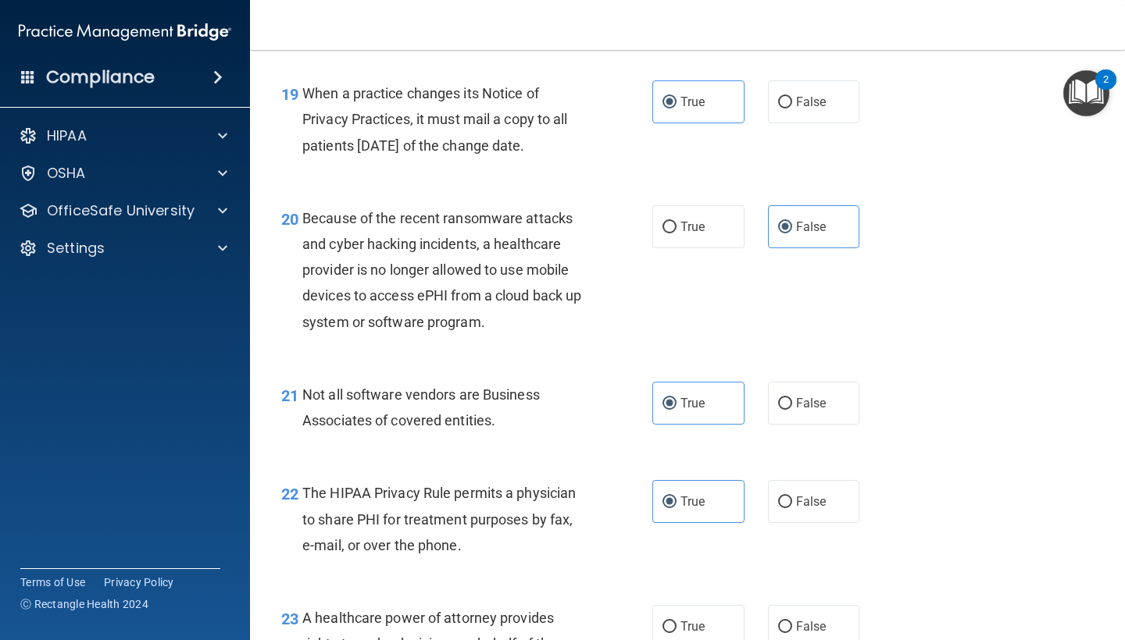
click at [915, 479] on div "22 The HIPAA Privacy Rule permits a physician to share PHI for treatment purpos…" at bounding box center [687, 523] width 836 height 125
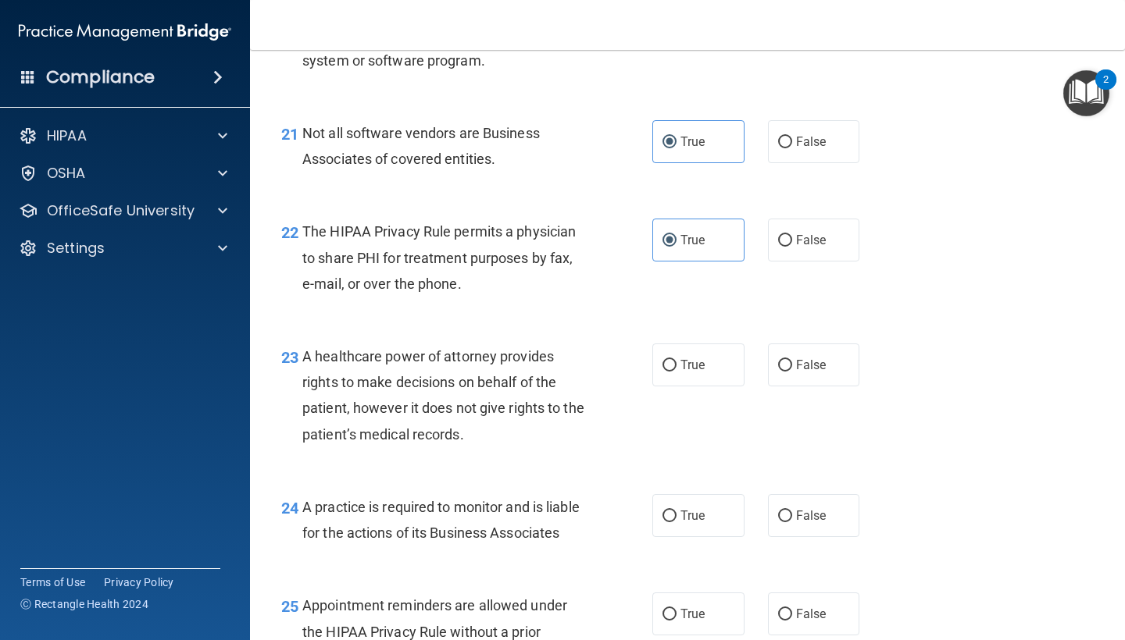
scroll to position [3029, 0]
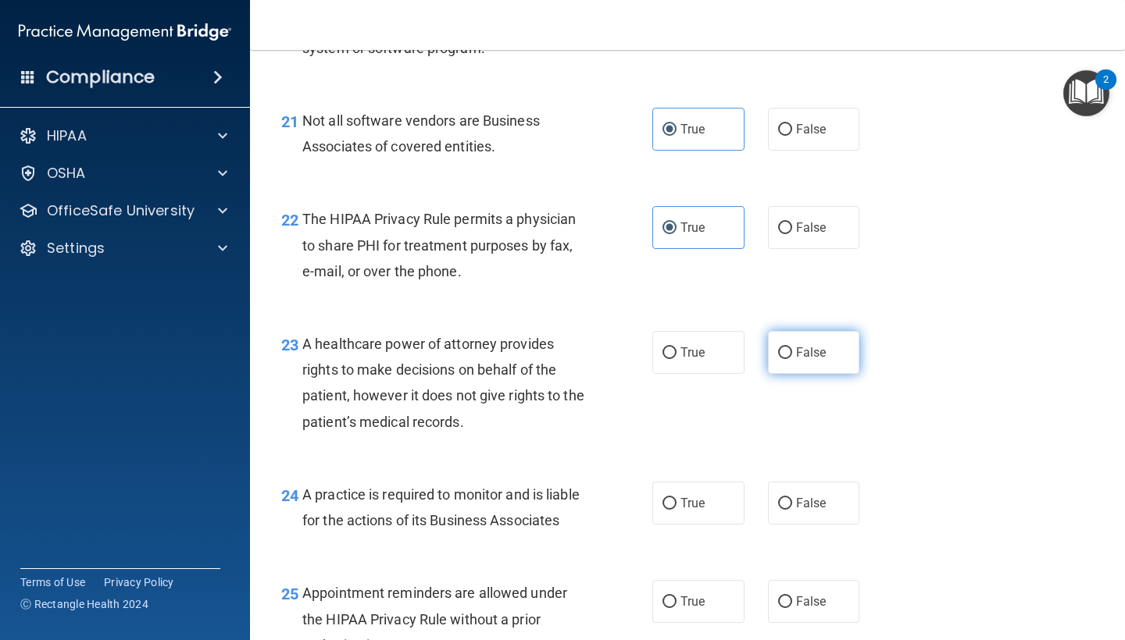
click at [799, 374] on label "False" at bounding box center [814, 352] width 92 height 43
click at [792, 359] on input "False" at bounding box center [785, 354] width 14 height 12
radio input "true"
click at [680, 360] on span "True" at bounding box center [692, 352] width 24 height 15
click at [674, 359] on input "True" at bounding box center [669, 354] width 14 height 12
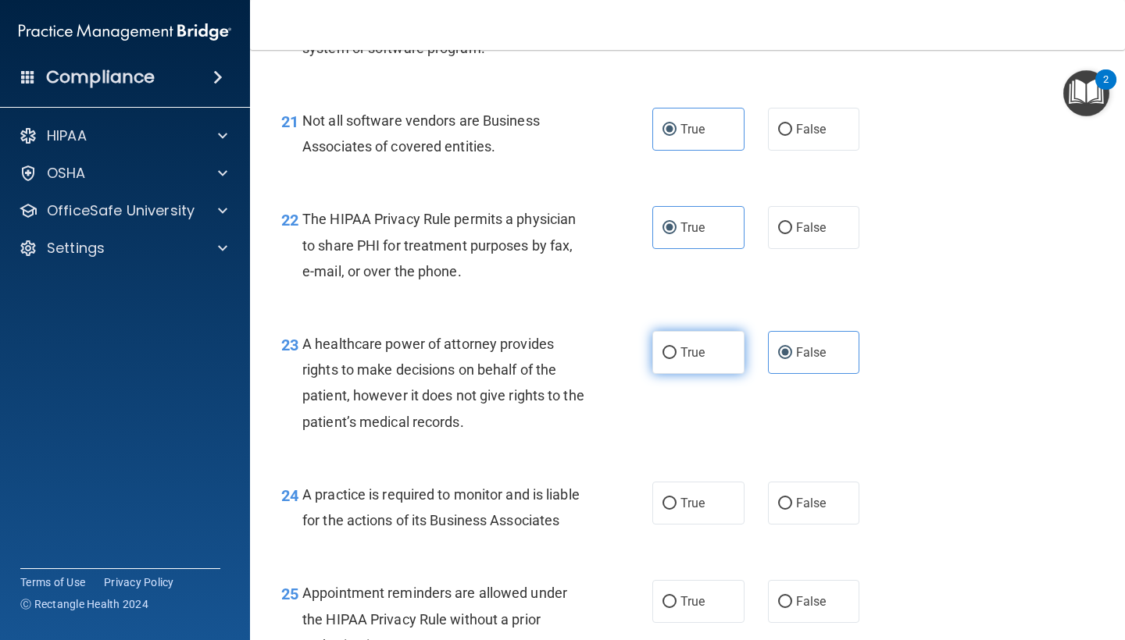
radio input "true"
radio input "false"
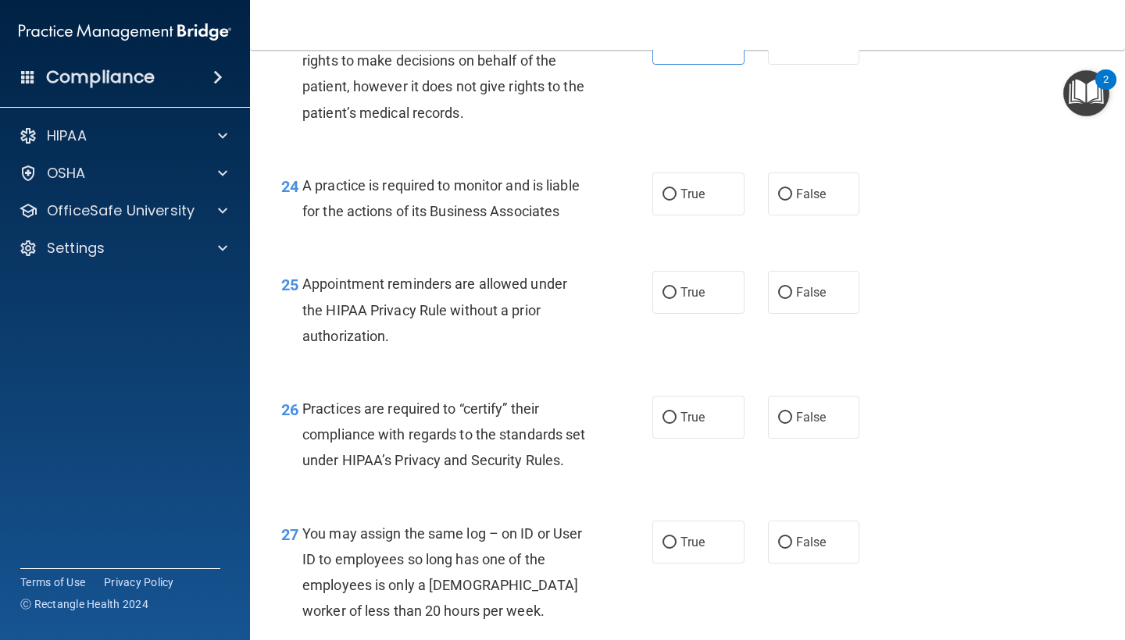
scroll to position [3386, 0]
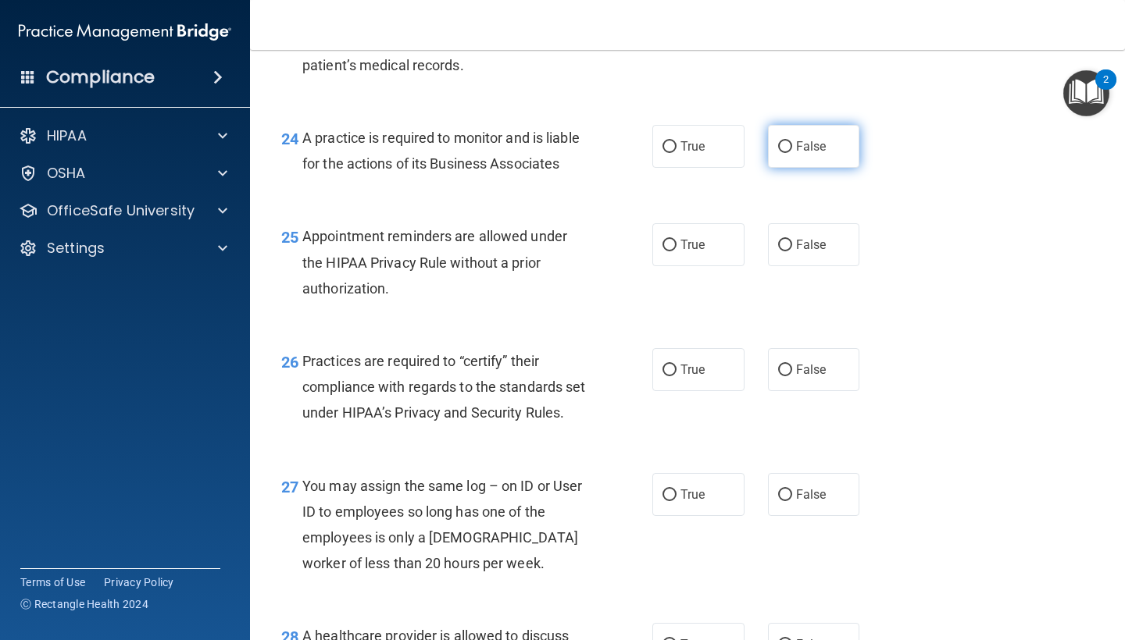
click at [814, 154] on span "False" at bounding box center [811, 146] width 30 height 15
click at [792, 153] on input "False" at bounding box center [785, 147] width 14 height 12
radio input "true"
click at [702, 266] on label "True" at bounding box center [698, 244] width 92 height 43
click at [676, 251] on input "True" at bounding box center [669, 246] width 14 height 12
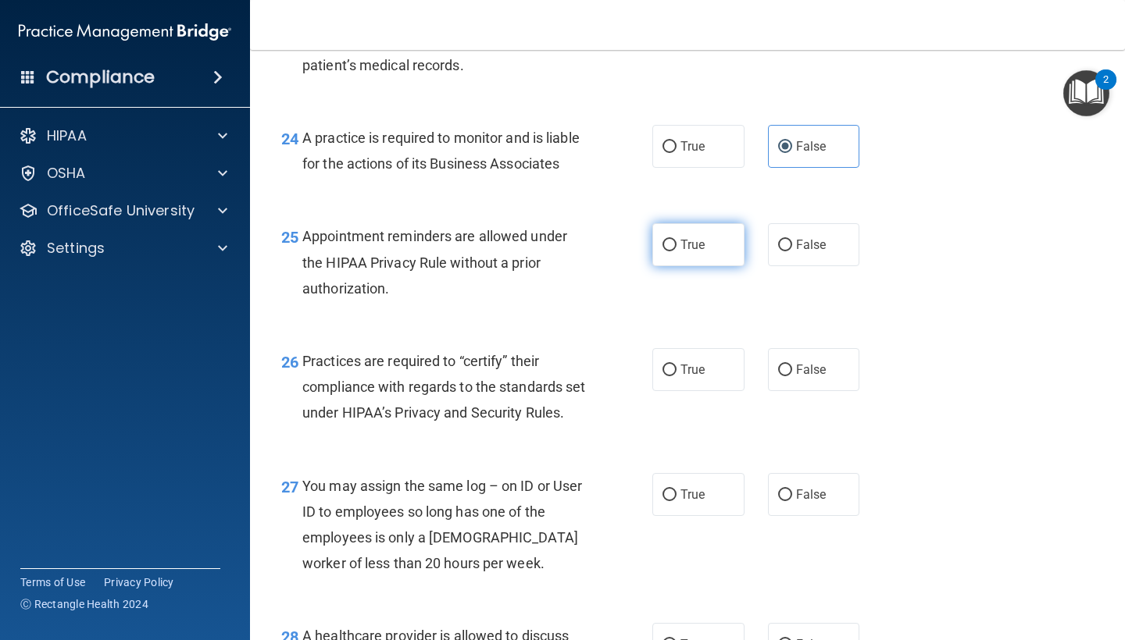
radio input "true"
click at [808, 391] on label "False" at bounding box center [814, 369] width 92 height 43
click at [792, 376] on input "False" at bounding box center [785, 371] width 14 height 12
radio input "true"
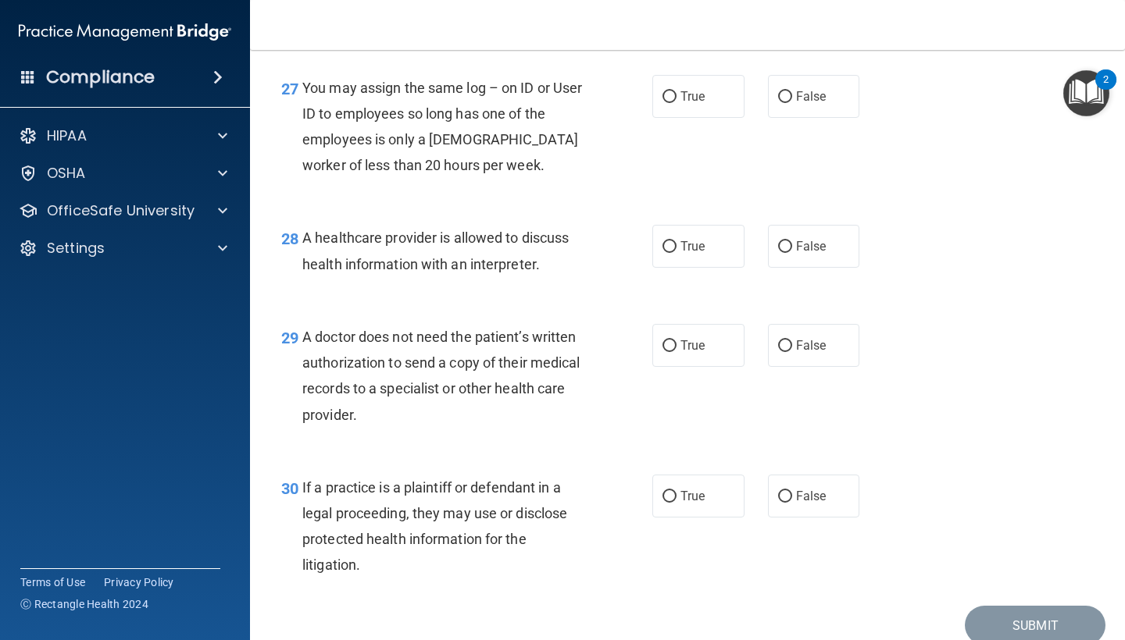
scroll to position [3807, 0]
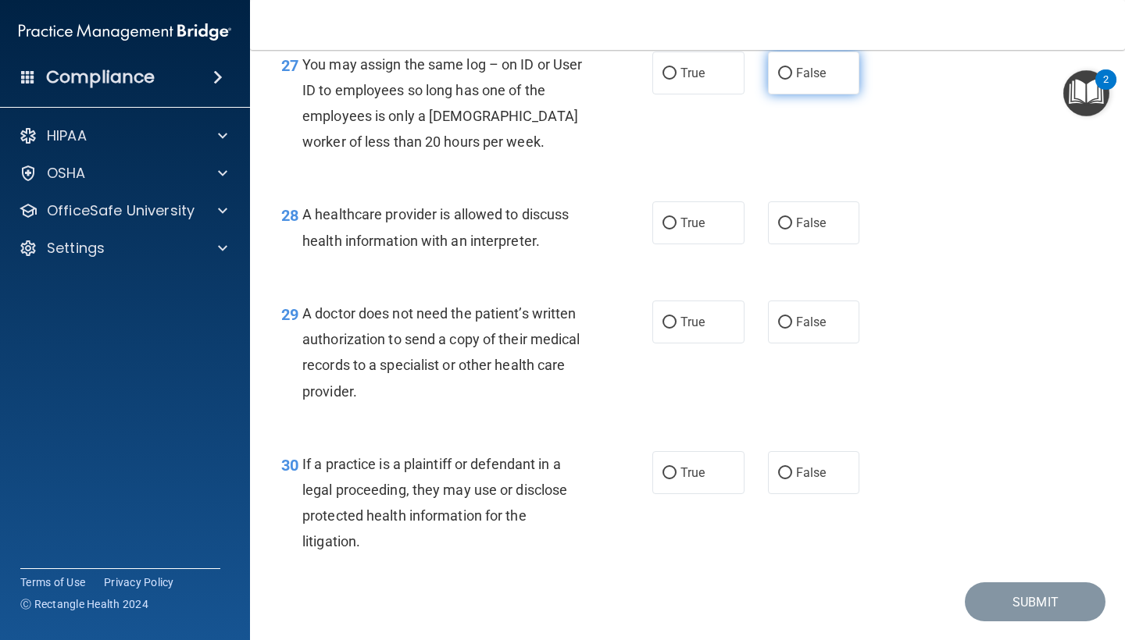
click at [786, 95] on label "False" at bounding box center [814, 73] width 92 height 43
click at [786, 80] on input "False" at bounding box center [785, 74] width 14 height 12
radio input "true"
click at [685, 230] on span "True" at bounding box center [692, 223] width 24 height 15
click at [676, 230] on input "True" at bounding box center [669, 224] width 14 height 12
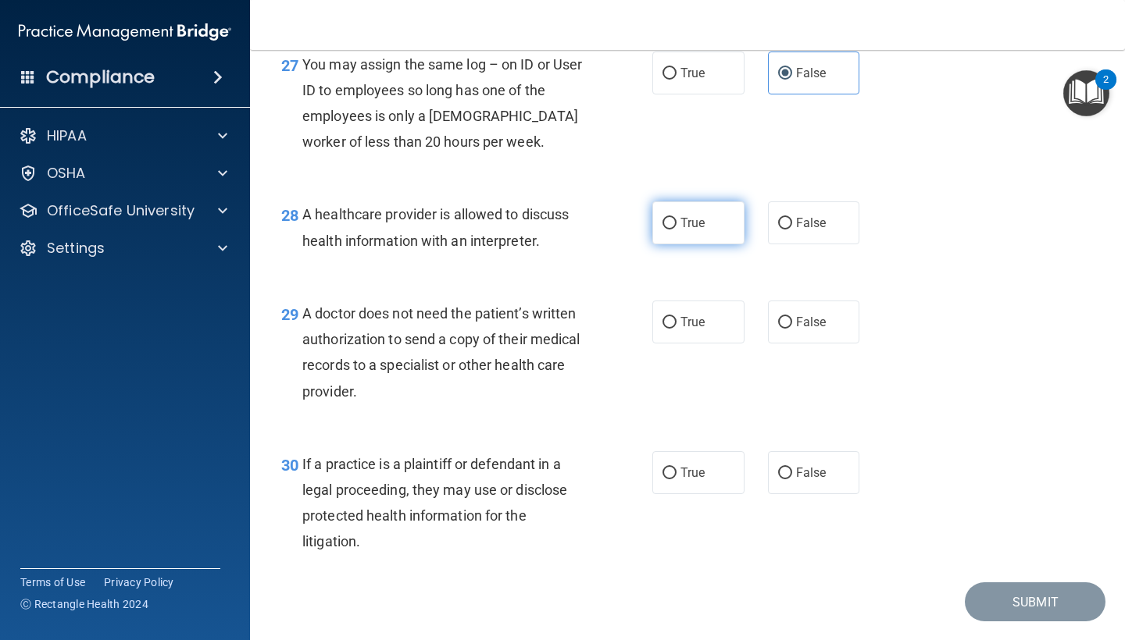
radio input "true"
click at [694, 344] on label "True" at bounding box center [698, 322] width 92 height 43
click at [676, 329] on input "True" at bounding box center [669, 323] width 14 height 12
radio input "true"
click at [689, 480] on span "True" at bounding box center [692, 472] width 24 height 15
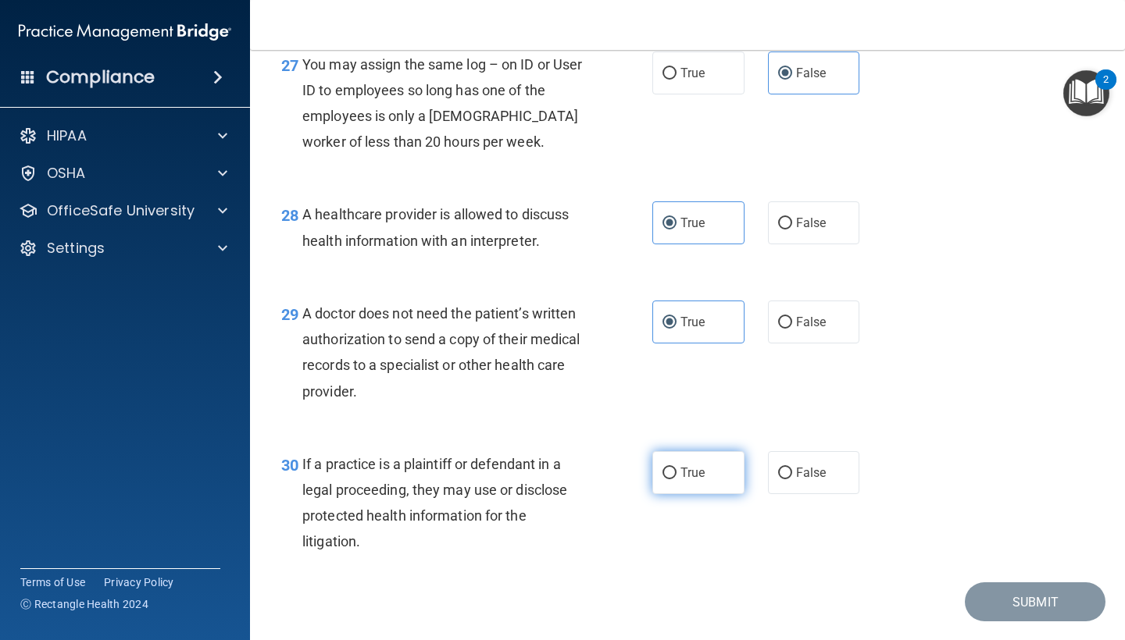
click at [676, 480] on input "True" at bounding box center [669, 474] width 14 height 12
radio input "true"
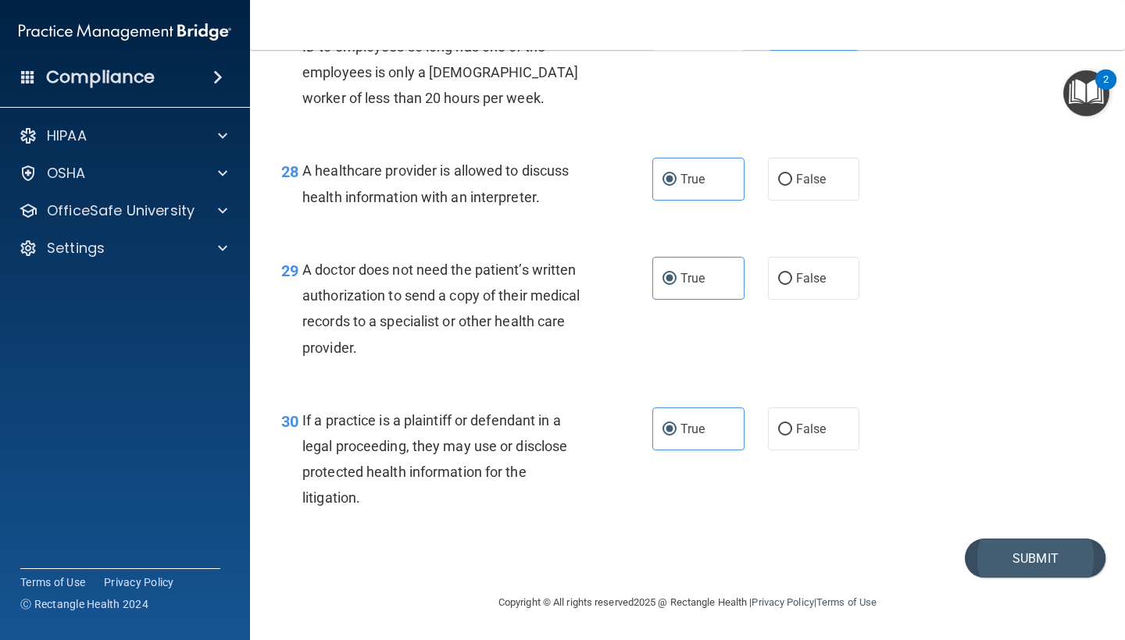
click at [1061, 559] on button "Submit" at bounding box center [1035, 559] width 141 height 40
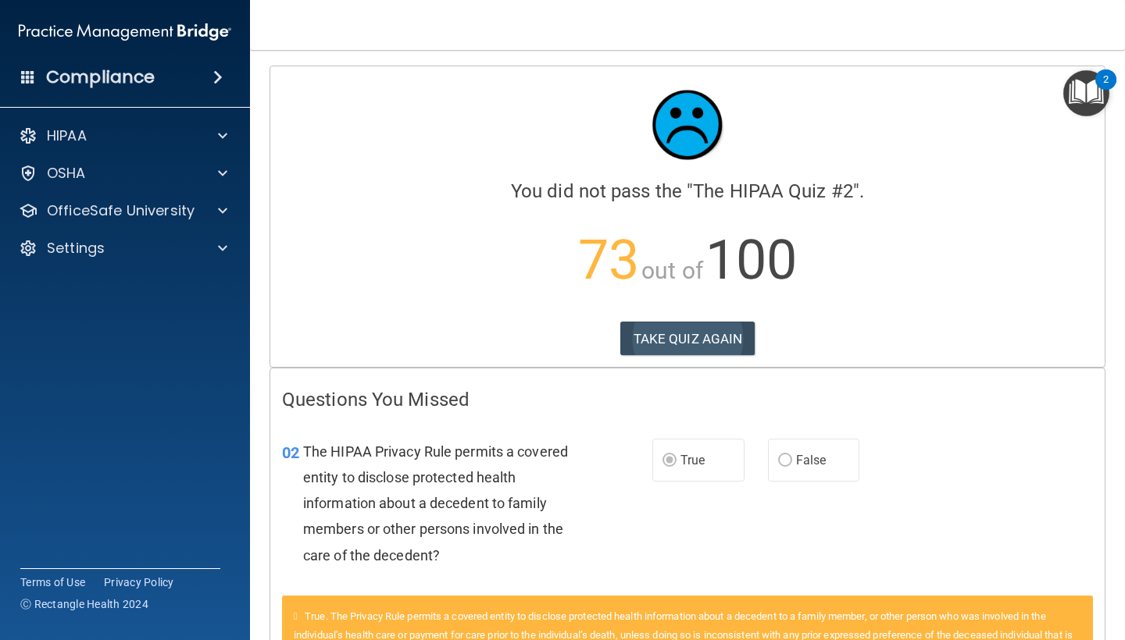
click at [716, 348] on button "TAKE QUIZ AGAIN" at bounding box center [687, 339] width 135 height 34
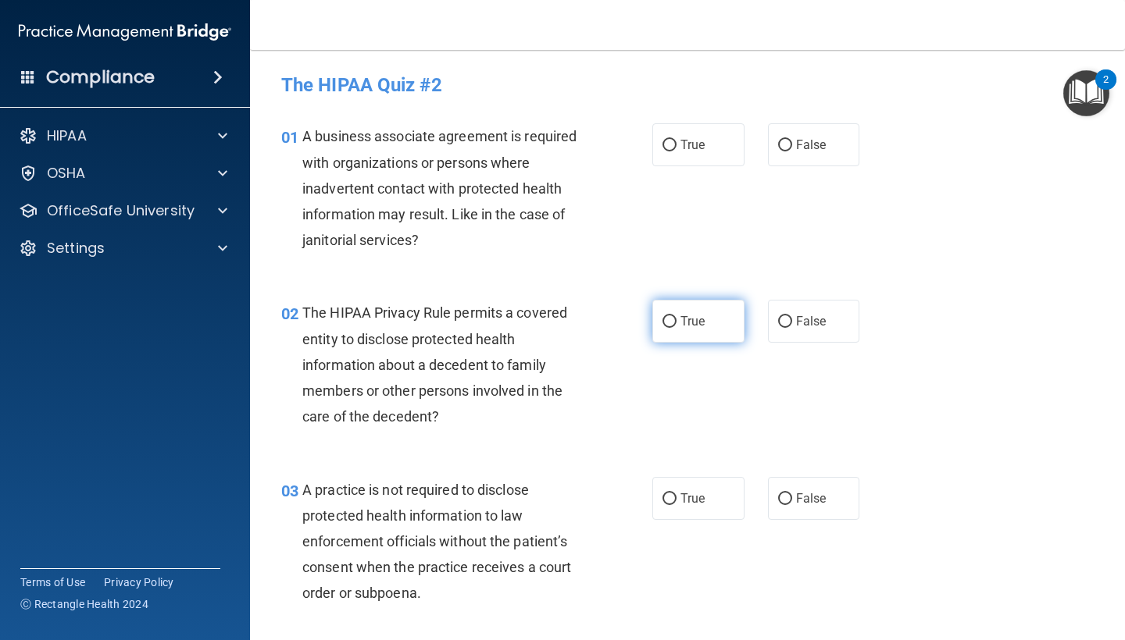
click at [681, 314] on span "True" at bounding box center [692, 321] width 24 height 15
click at [676, 316] on input "True" at bounding box center [669, 322] width 14 height 12
radio input "true"
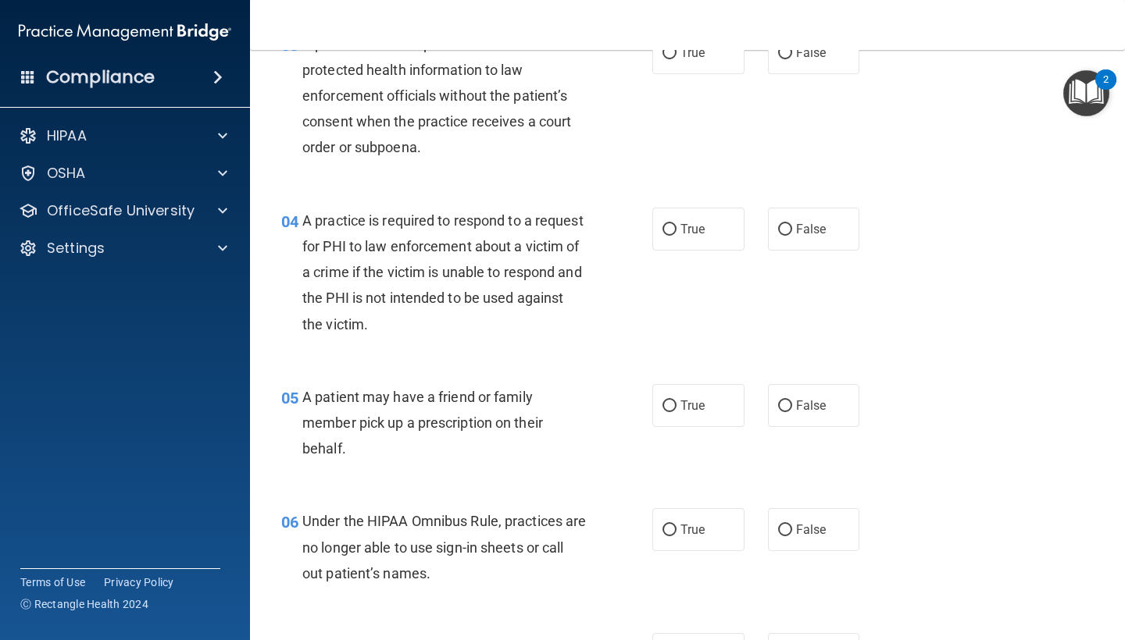
scroll to position [482, 0]
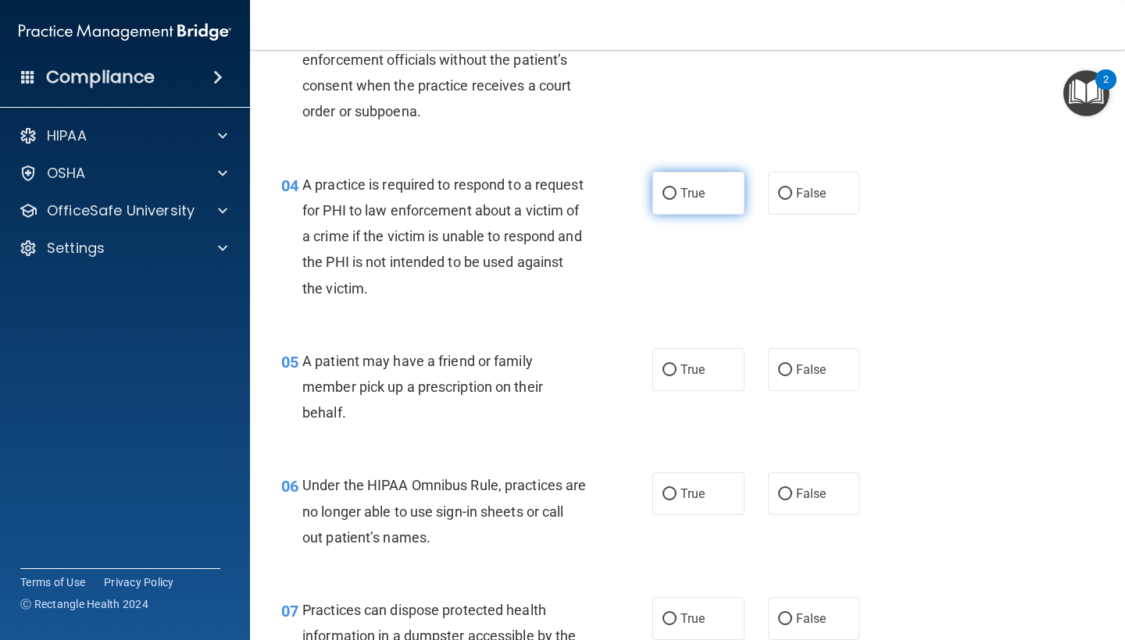
click at [668, 195] on input "True" at bounding box center [669, 194] width 14 height 12
radio input "true"
click at [652, 364] on label "True" at bounding box center [698, 369] width 92 height 43
click at [662, 365] on input "True" at bounding box center [669, 371] width 14 height 12
radio input "true"
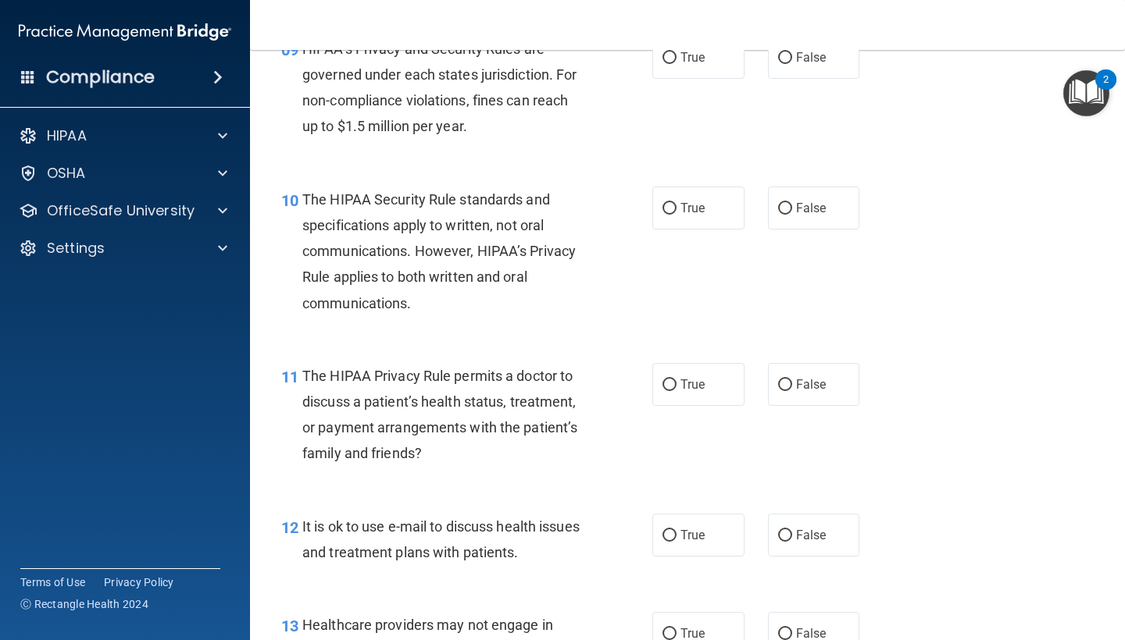
scroll to position [1339, 0]
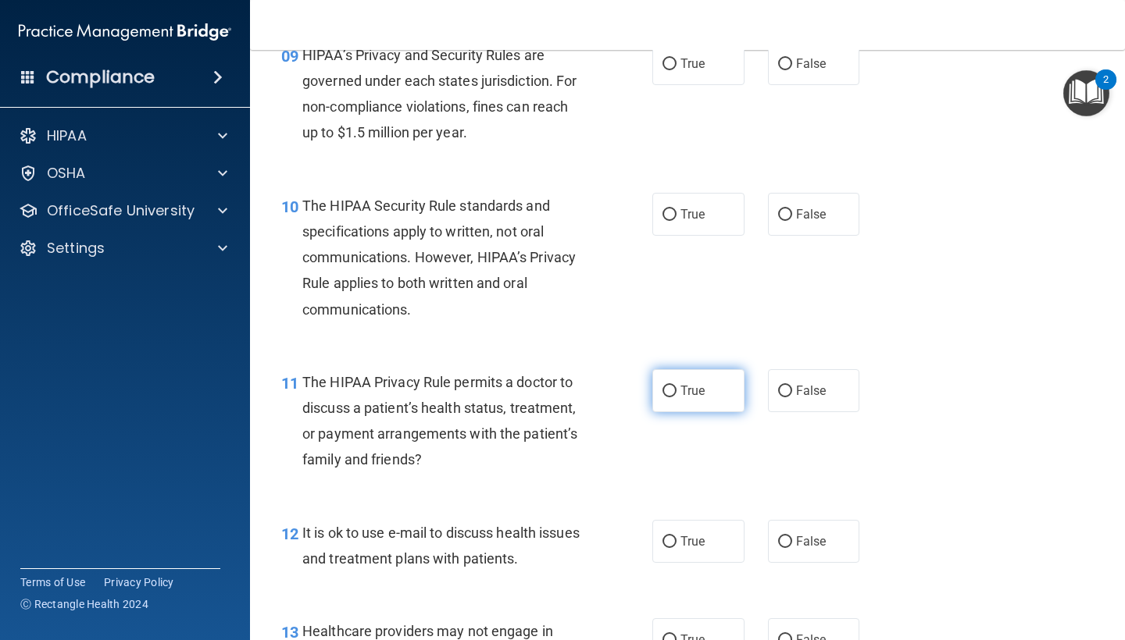
click at [692, 383] on span "True" at bounding box center [692, 390] width 24 height 15
click at [676, 386] on input "True" at bounding box center [669, 392] width 14 height 12
radio input "true"
click at [668, 537] on input "True" at bounding box center [669, 543] width 14 height 12
radio input "true"
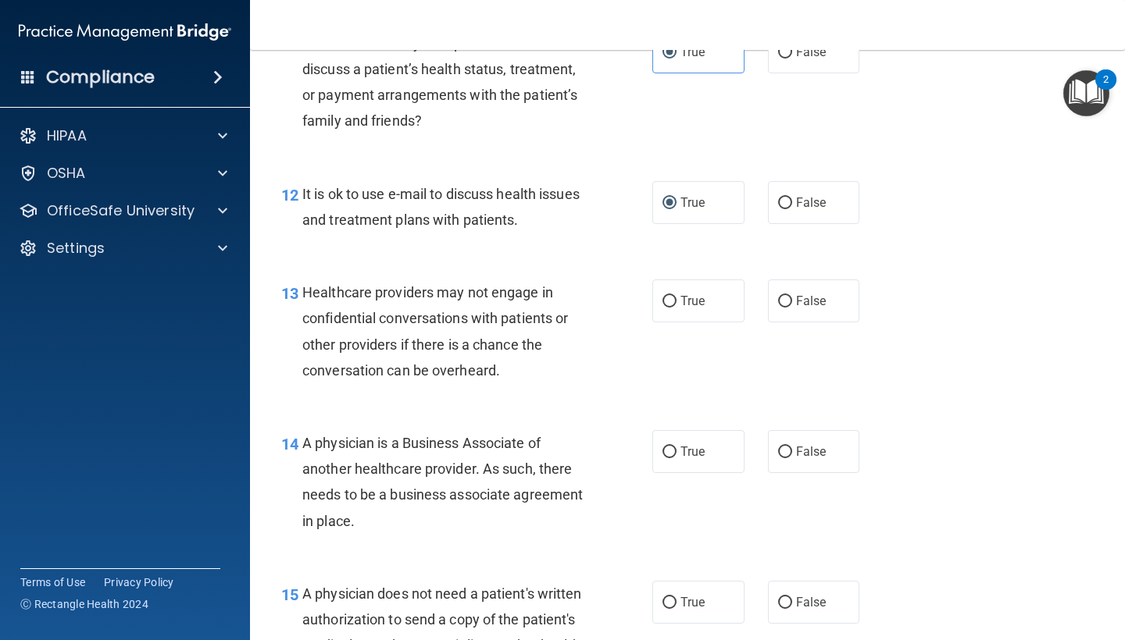
scroll to position [1666, 0]
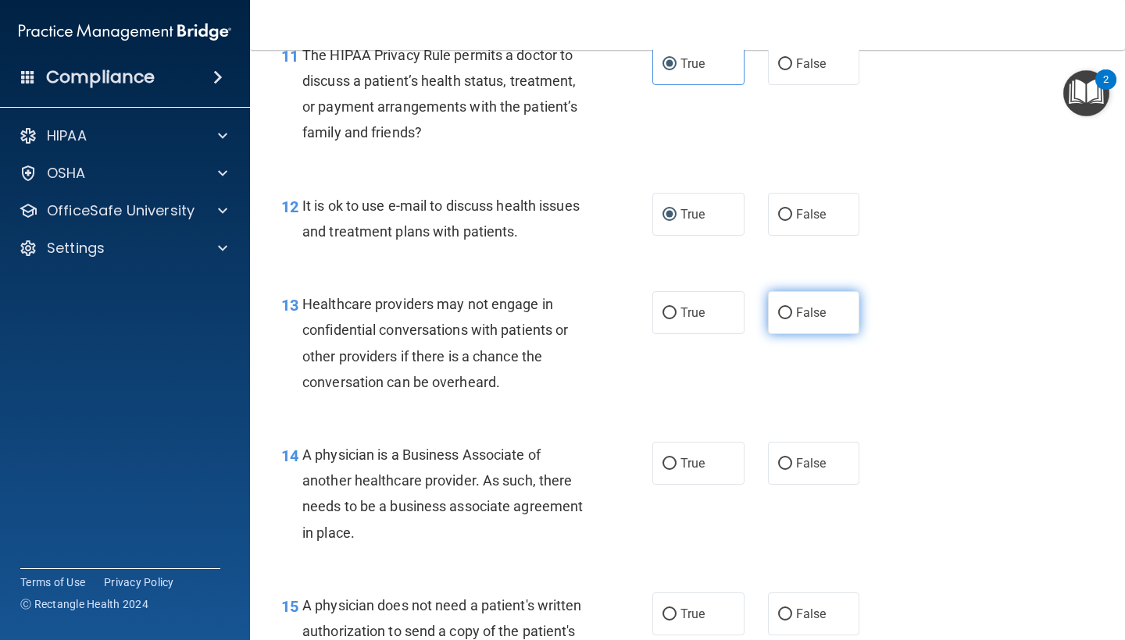
click at [780, 308] on input "False" at bounding box center [785, 314] width 14 height 12
radio input "true"
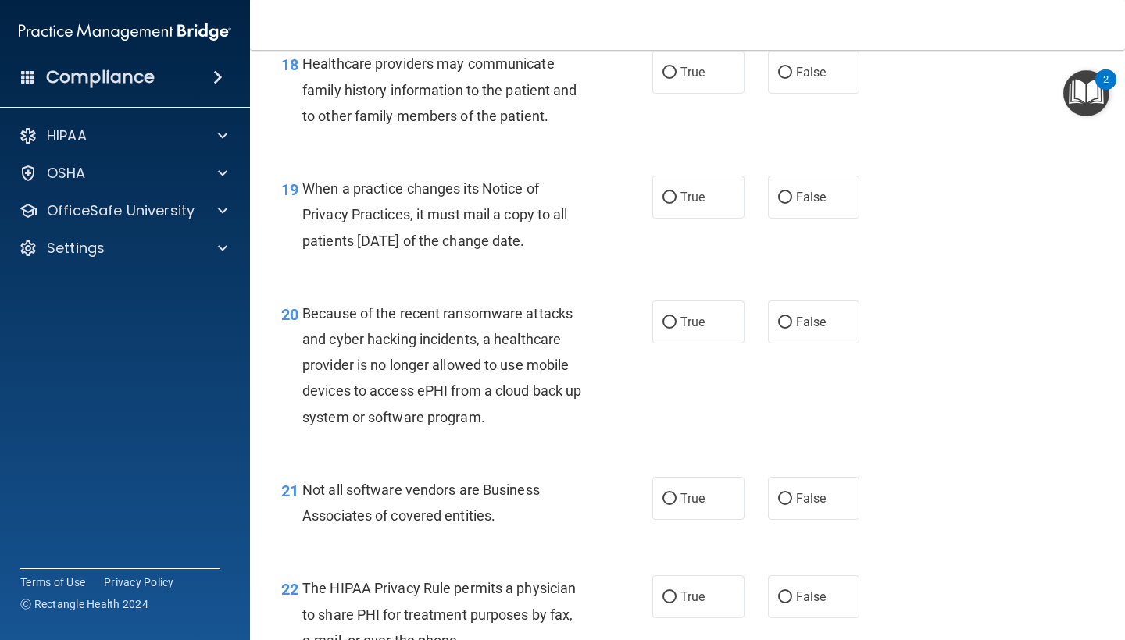
scroll to position [2666, 0]
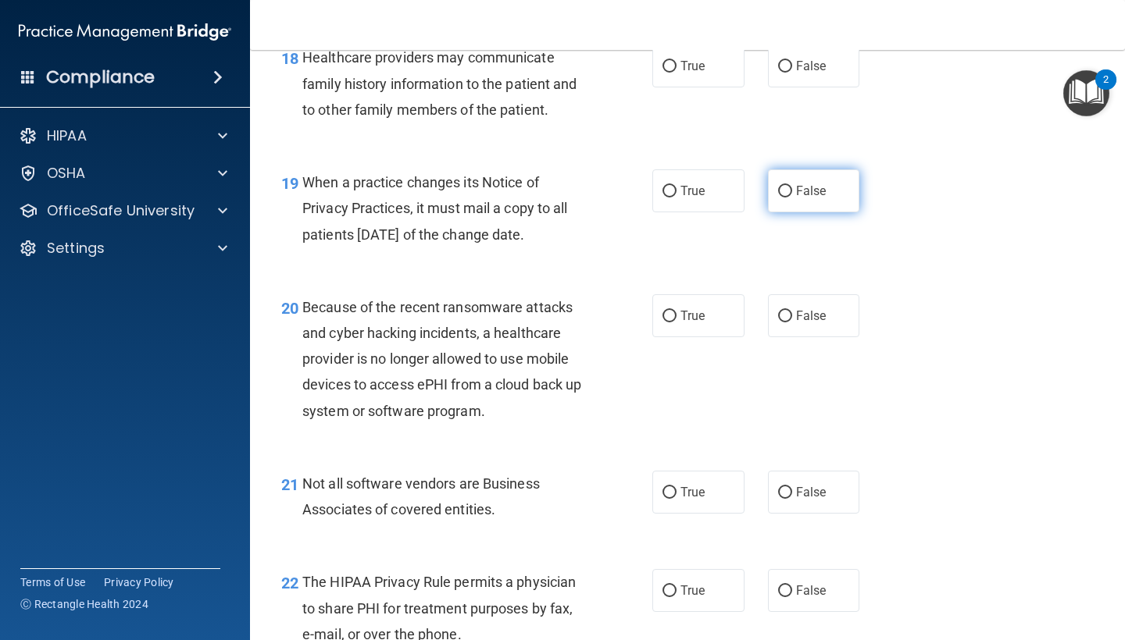
click at [778, 198] on input "False" at bounding box center [785, 192] width 14 height 12
radio input "true"
click at [778, 597] on input "False" at bounding box center [785, 592] width 14 height 12
radio input "true"
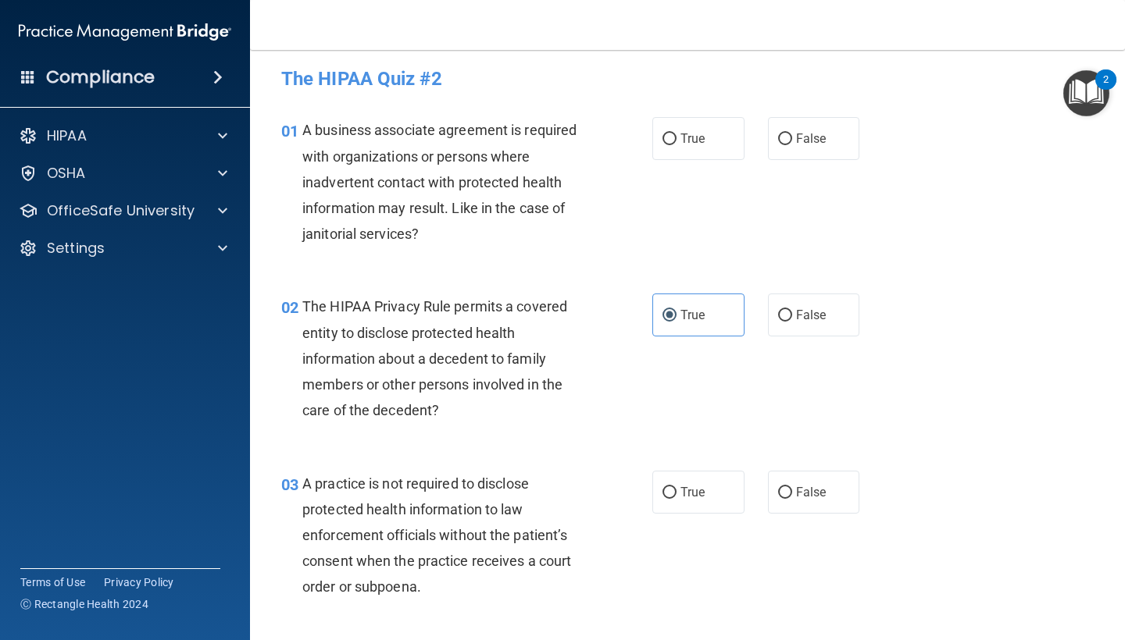
scroll to position [0, 0]
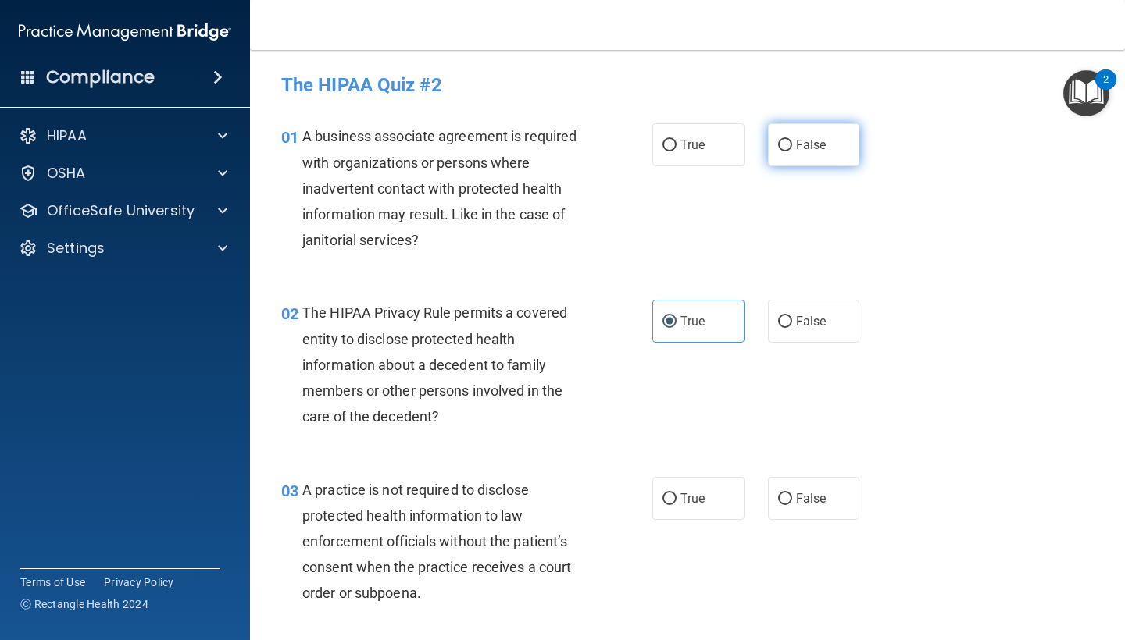
click at [822, 152] on label "False" at bounding box center [814, 144] width 92 height 43
click at [792, 152] on input "False" at bounding box center [785, 146] width 14 height 12
radio input "true"
click at [798, 498] on span "False" at bounding box center [811, 498] width 30 height 15
click at [792, 498] on input "False" at bounding box center [785, 500] width 14 height 12
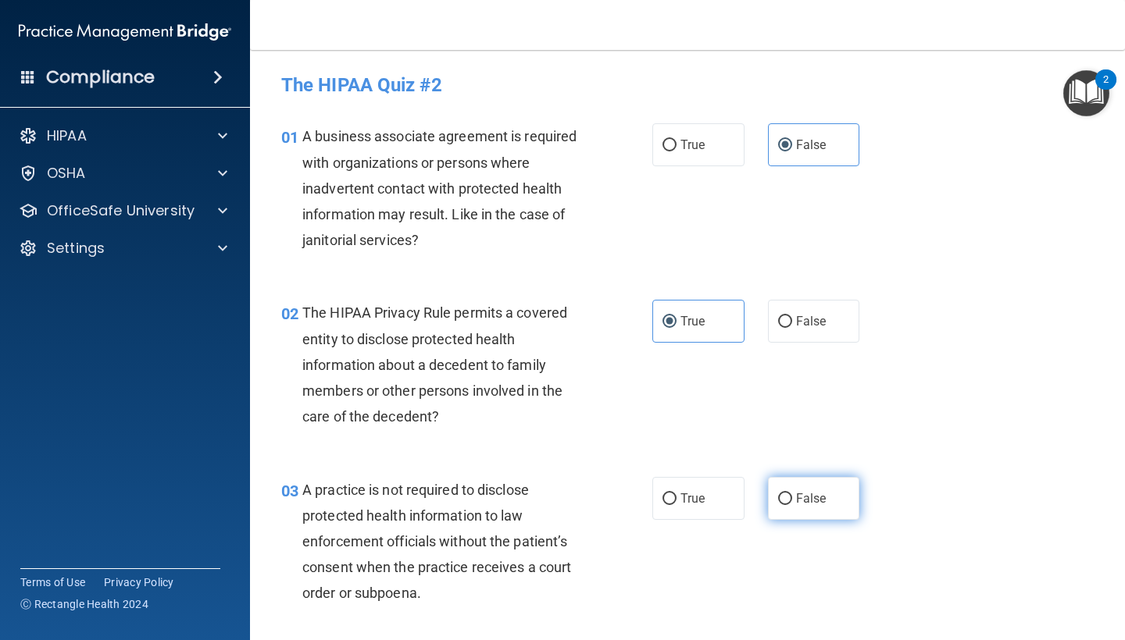
radio input "true"
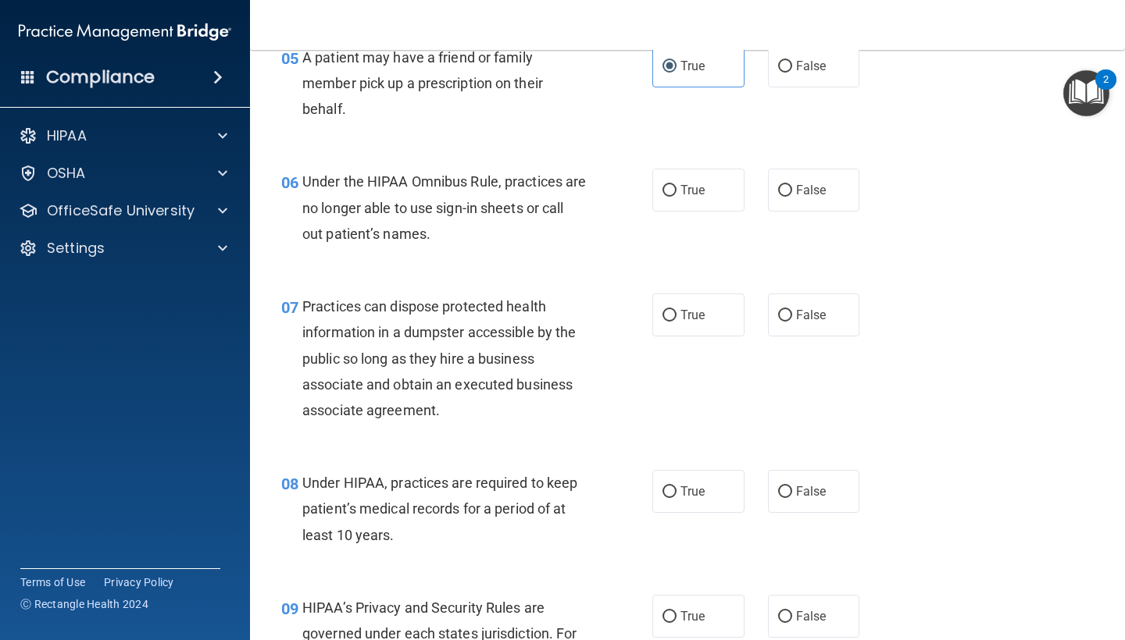
scroll to position [803, 0]
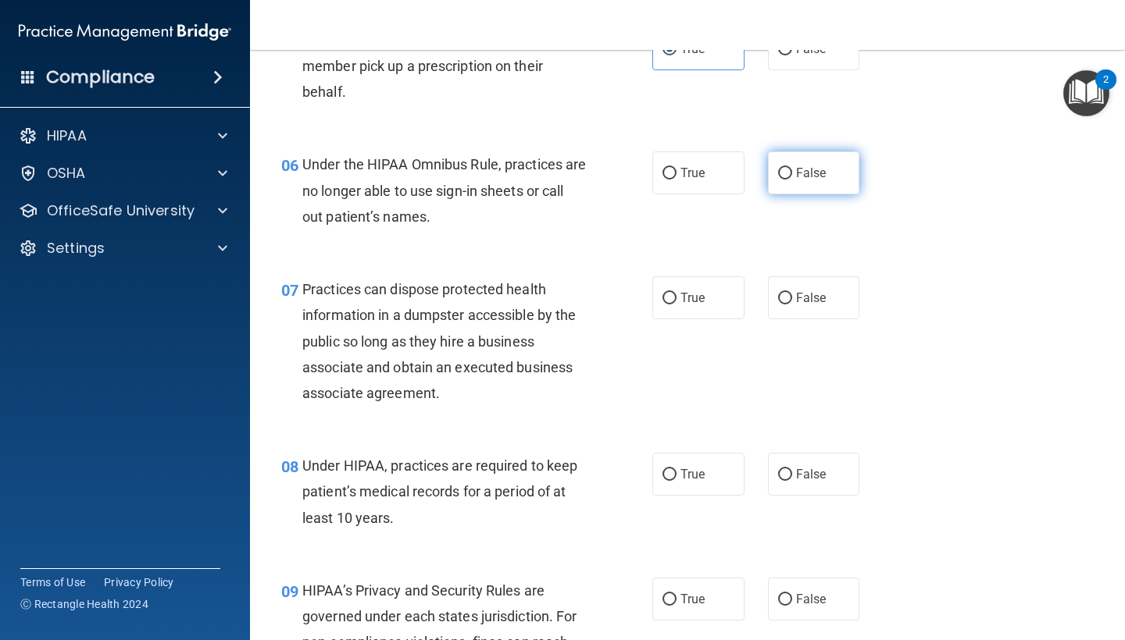
click at [801, 174] on span "False" at bounding box center [811, 173] width 30 height 15
click at [792, 174] on input "False" at bounding box center [785, 174] width 14 height 12
radio input "true"
click at [778, 294] on input "False" at bounding box center [785, 299] width 14 height 12
radio input "true"
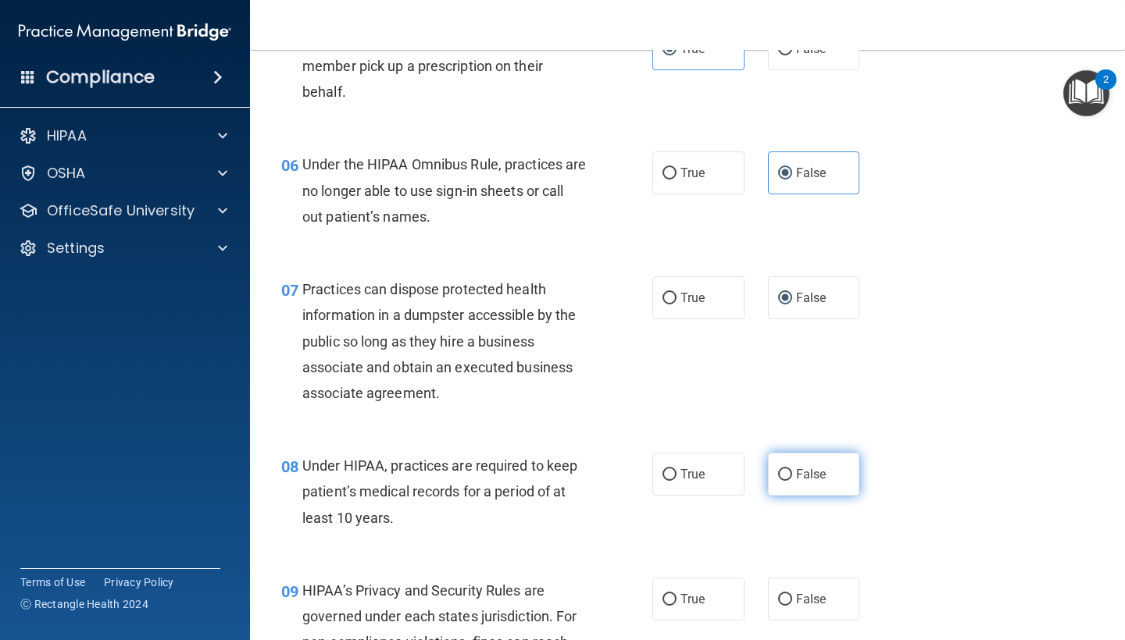
click at [801, 467] on span "False" at bounding box center [811, 474] width 30 height 15
click at [792, 469] on input "False" at bounding box center [785, 475] width 14 height 12
radio input "true"
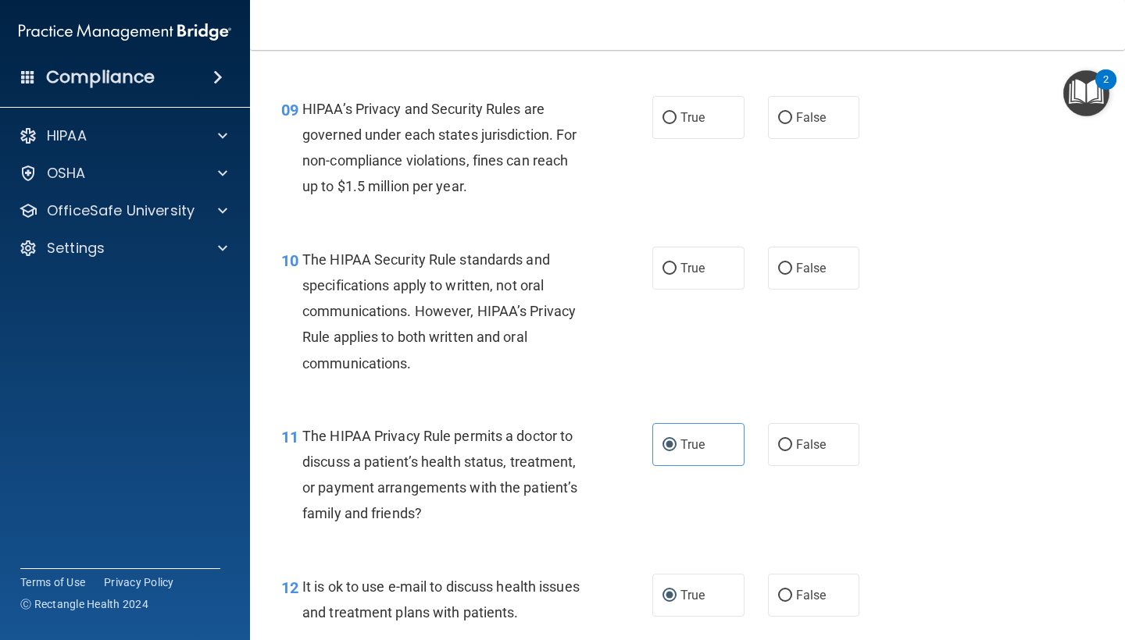
scroll to position [1291, 0]
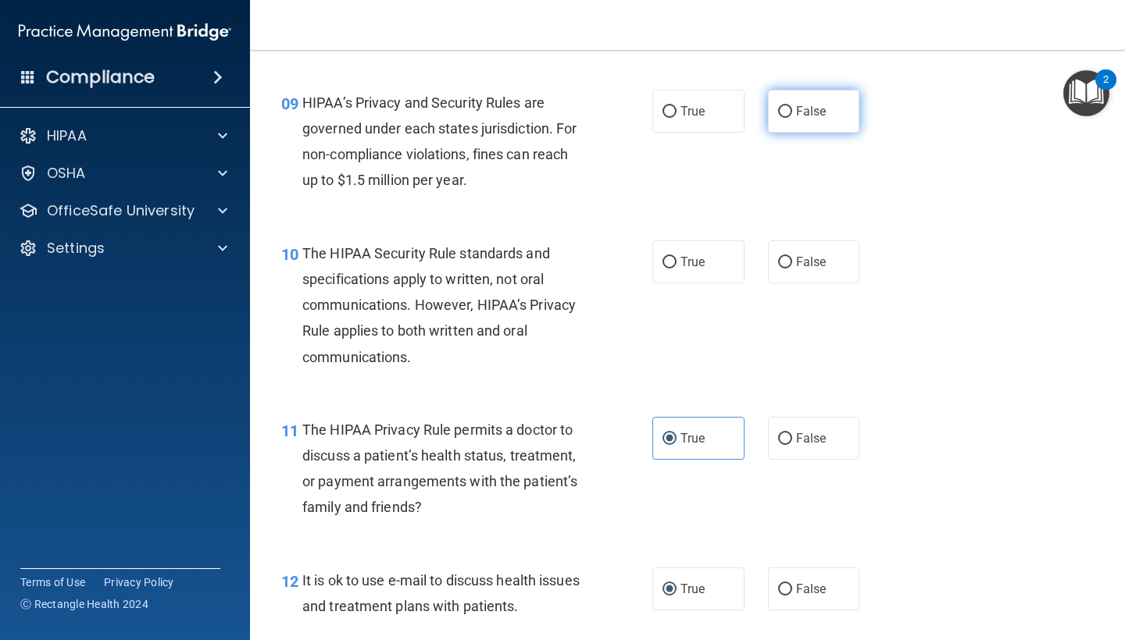
click at [778, 107] on input "False" at bounding box center [785, 112] width 14 height 12
radio input "true"
click at [673, 250] on label "True" at bounding box center [698, 262] width 92 height 43
click at [673, 257] on input "True" at bounding box center [669, 263] width 14 height 12
radio input "true"
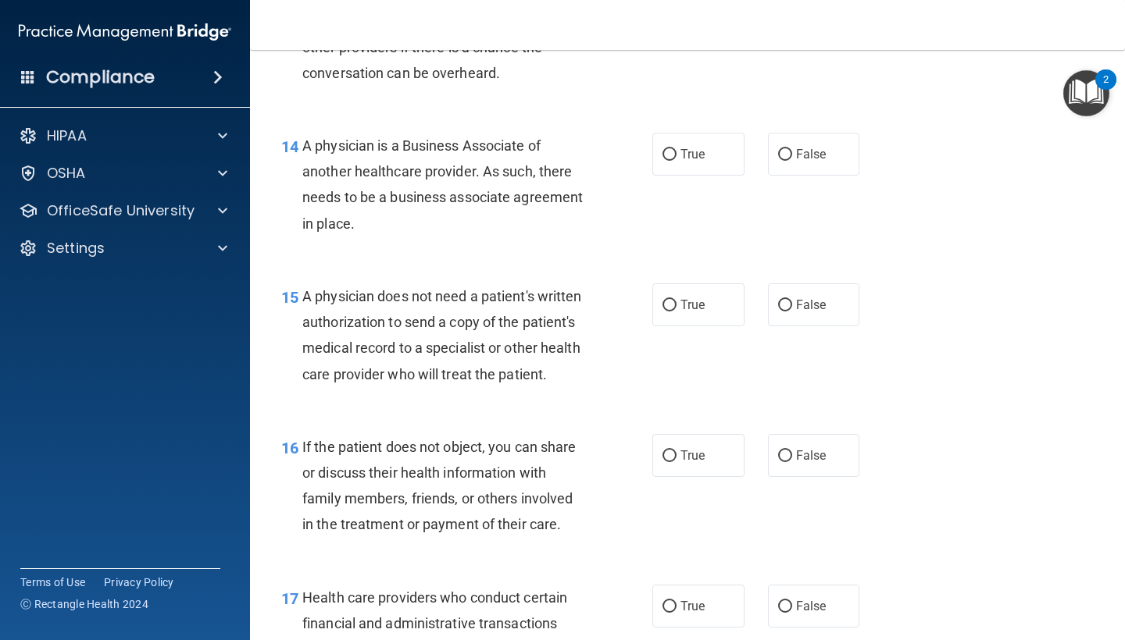
scroll to position [1993, 0]
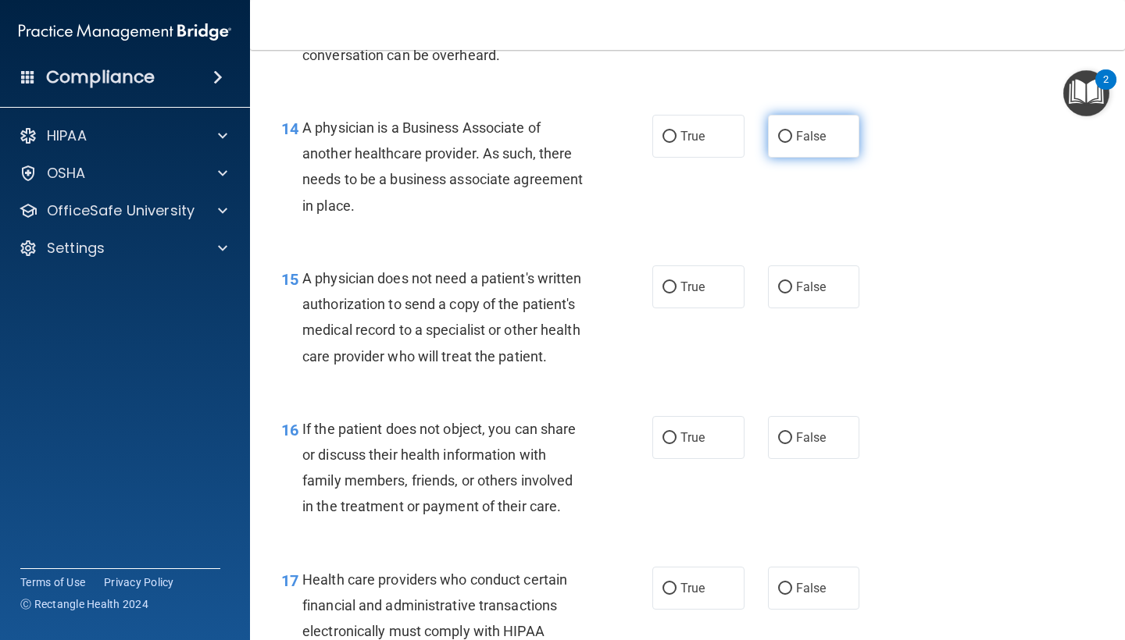
click at [818, 117] on label "False" at bounding box center [814, 136] width 92 height 43
click at [792, 131] on input "False" at bounding box center [785, 137] width 14 height 12
radio input "true"
click at [680, 280] on span "True" at bounding box center [692, 287] width 24 height 15
click at [676, 282] on input "True" at bounding box center [669, 288] width 14 height 12
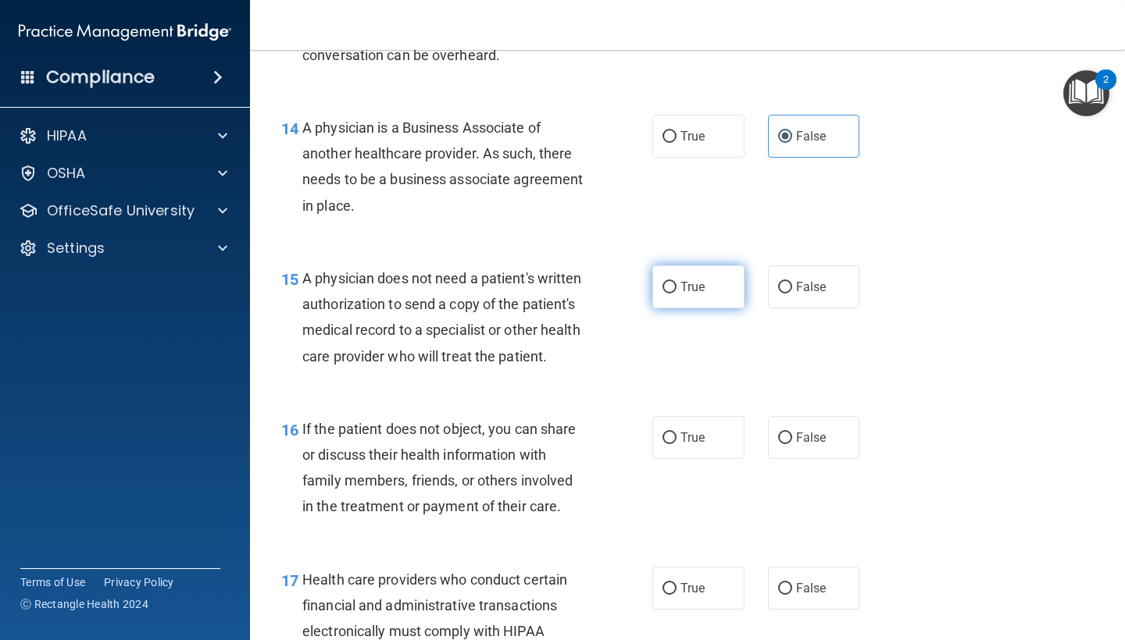
radio input "true"
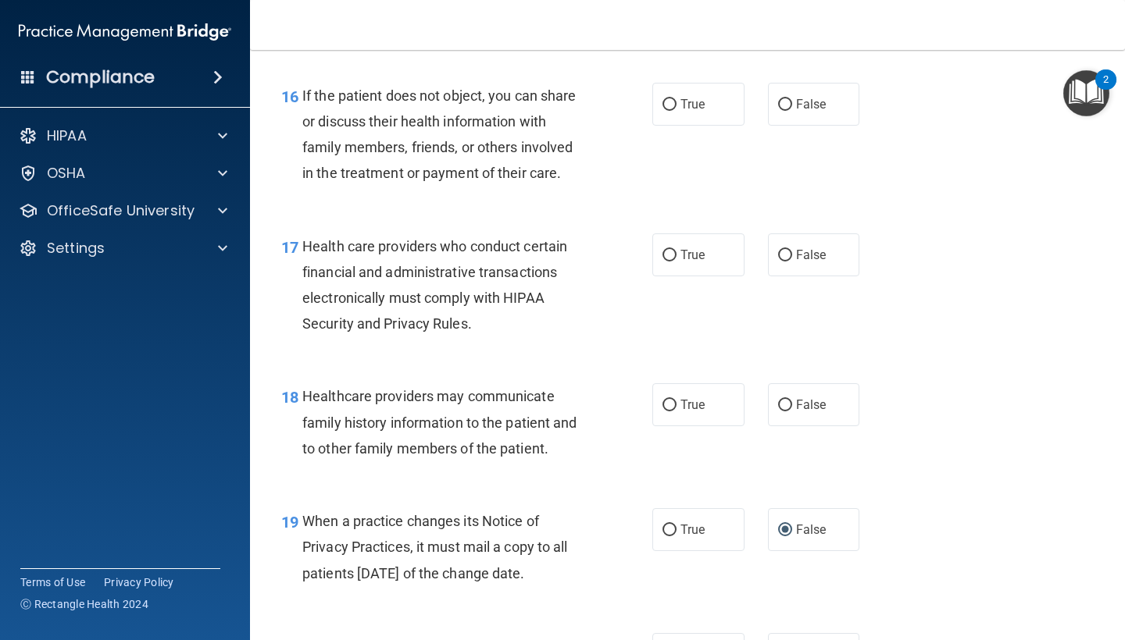
scroll to position [2332, 0]
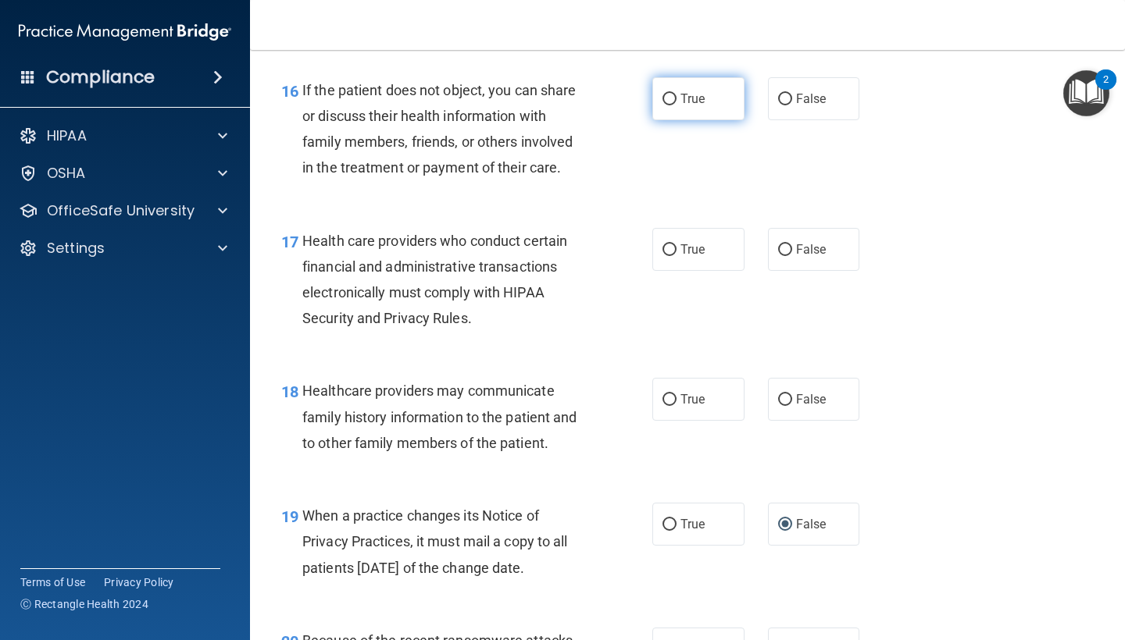
click at [682, 106] on span "True" at bounding box center [692, 98] width 24 height 15
click at [676, 105] on input "True" at bounding box center [669, 100] width 14 height 12
radio input "true"
click at [700, 271] on label "True" at bounding box center [698, 249] width 92 height 43
click at [676, 256] on input "True" at bounding box center [669, 250] width 14 height 12
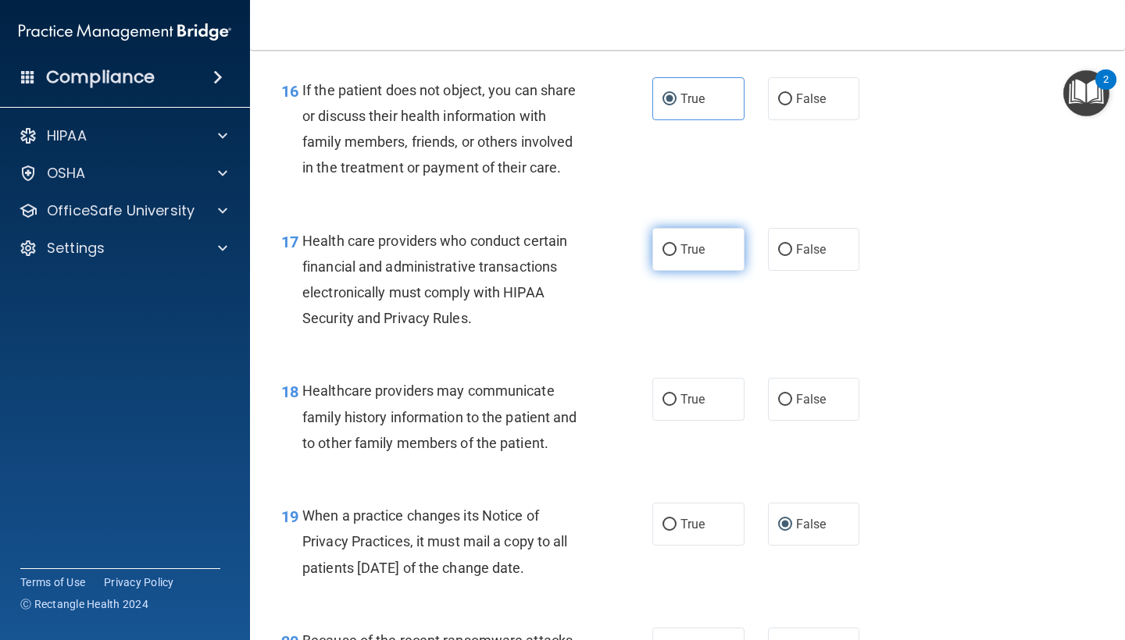
radio input "true"
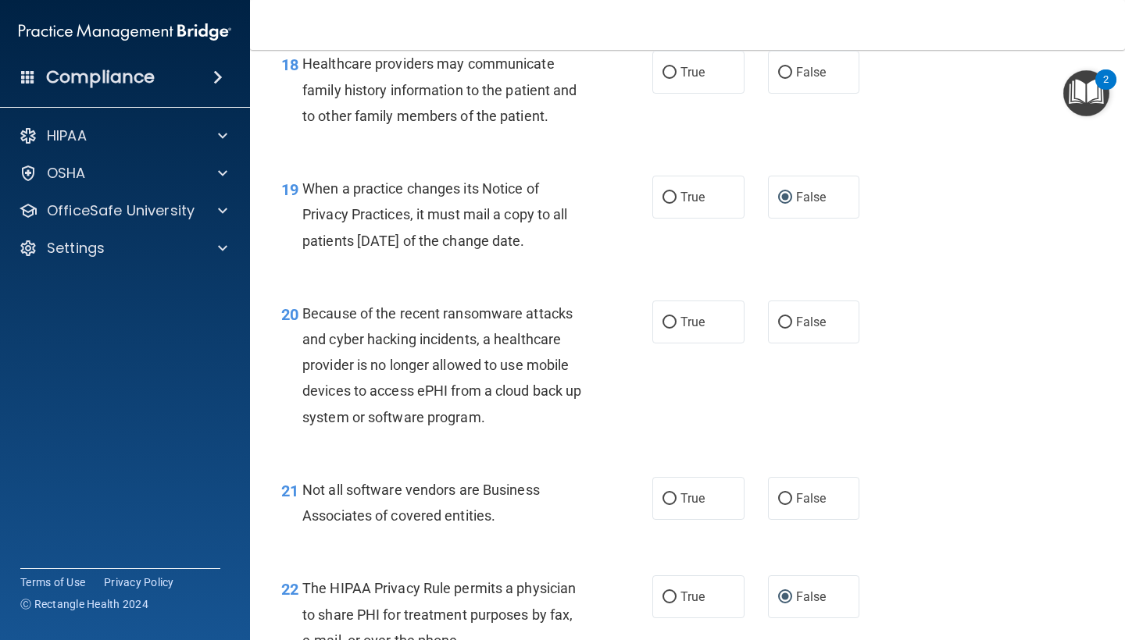
scroll to position [2648, 0]
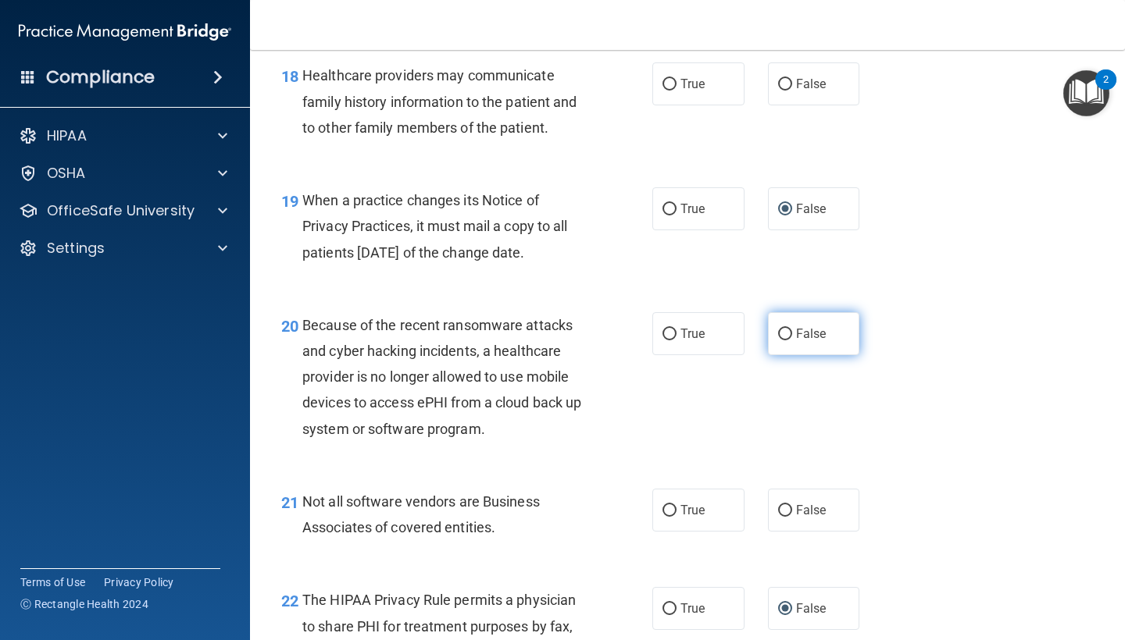
click at [795, 338] on label "False" at bounding box center [814, 333] width 92 height 43
click at [792, 338] on input "False" at bounding box center [785, 335] width 14 height 12
radio input "true"
click at [778, 530] on label "False" at bounding box center [814, 510] width 92 height 43
click at [778, 517] on input "False" at bounding box center [785, 511] width 14 height 12
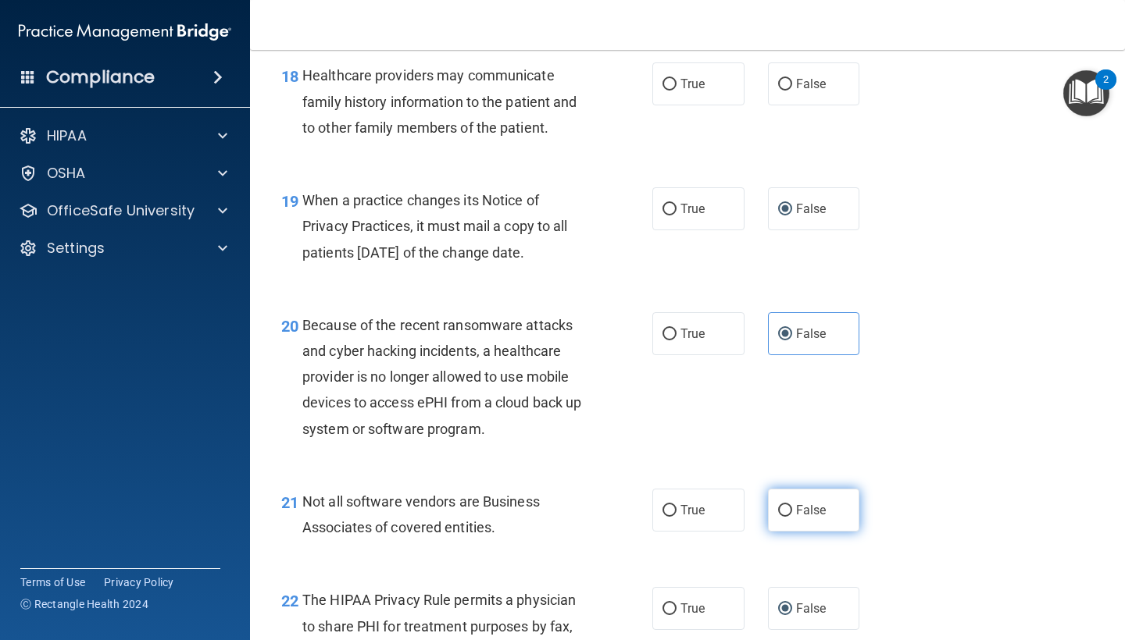
radio input "true"
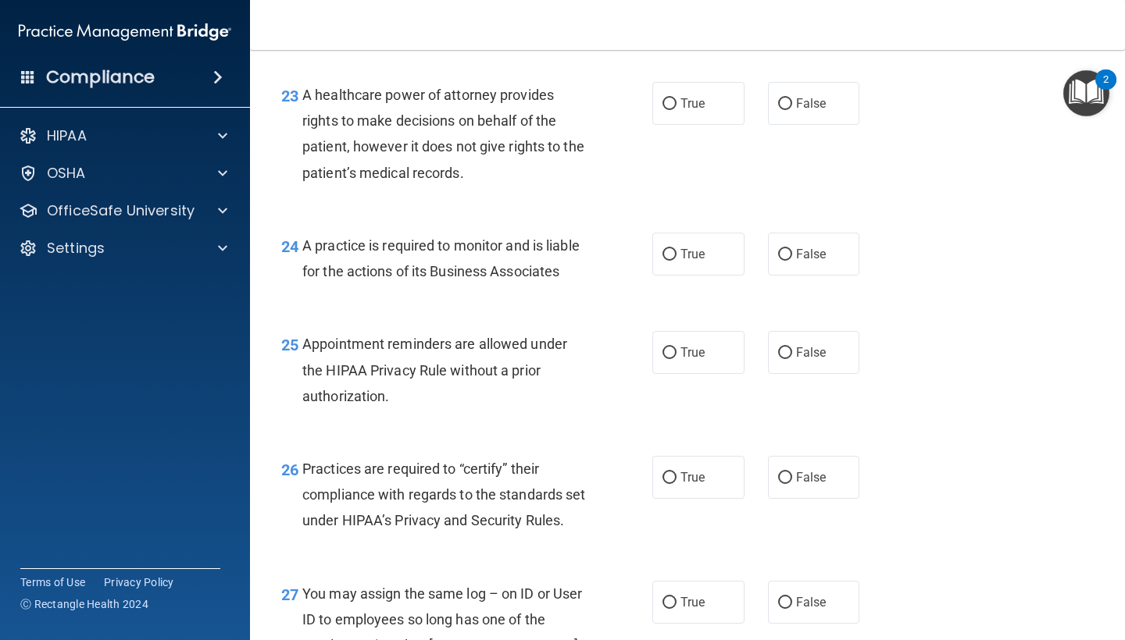
scroll to position [3296, 0]
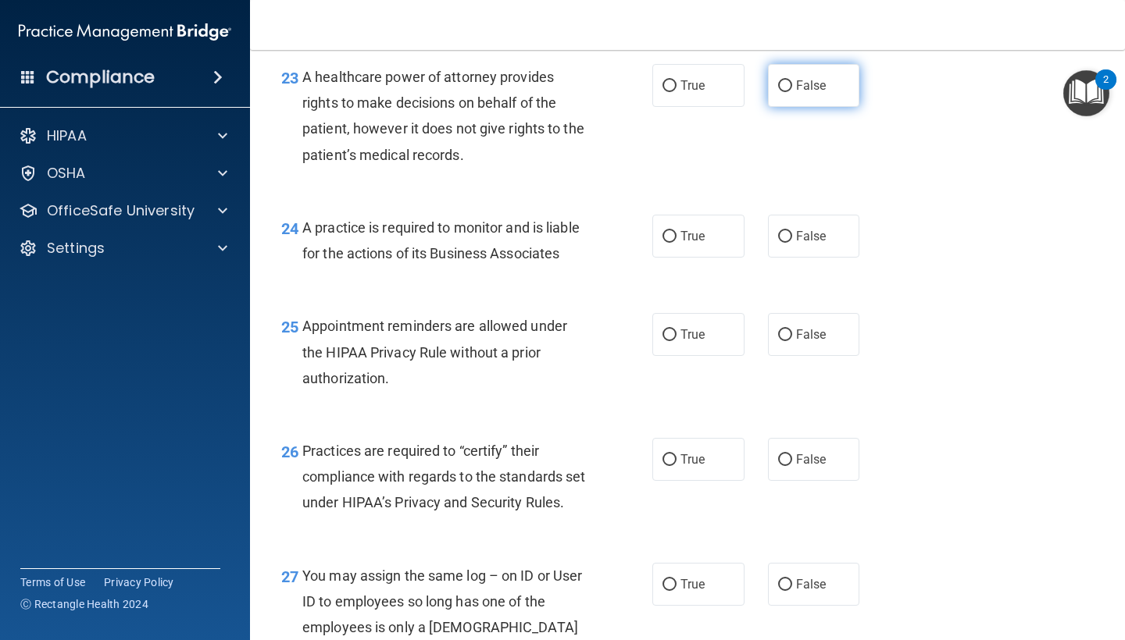
click at [788, 88] on label "False" at bounding box center [814, 85] width 92 height 43
click at [788, 88] on input "False" at bounding box center [785, 86] width 14 height 12
radio input "true"
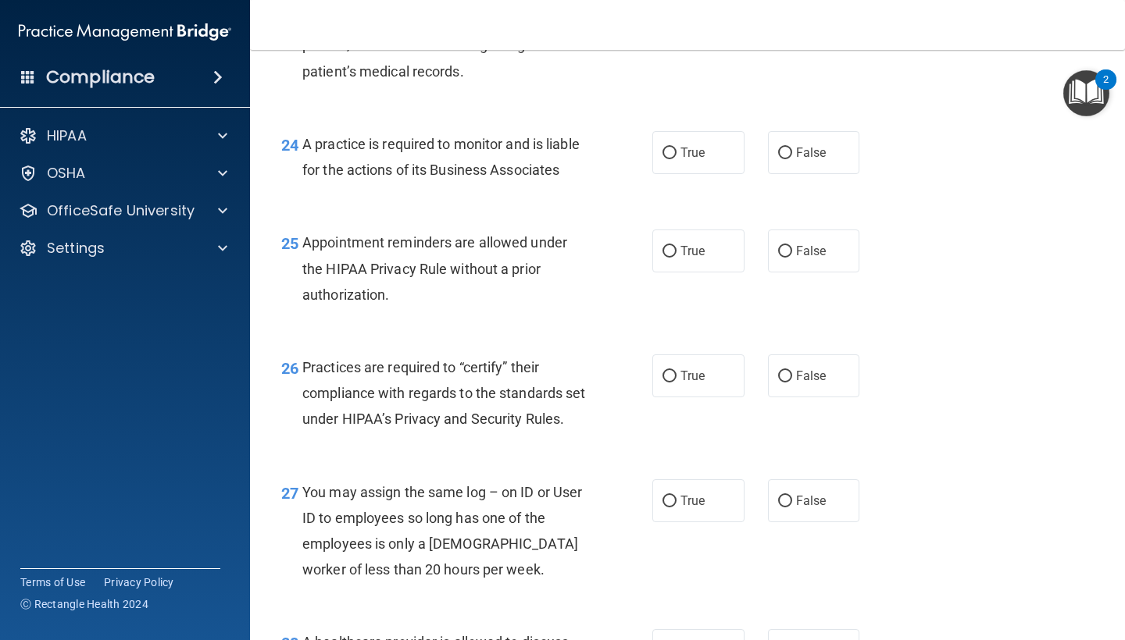
scroll to position [3391, 0]
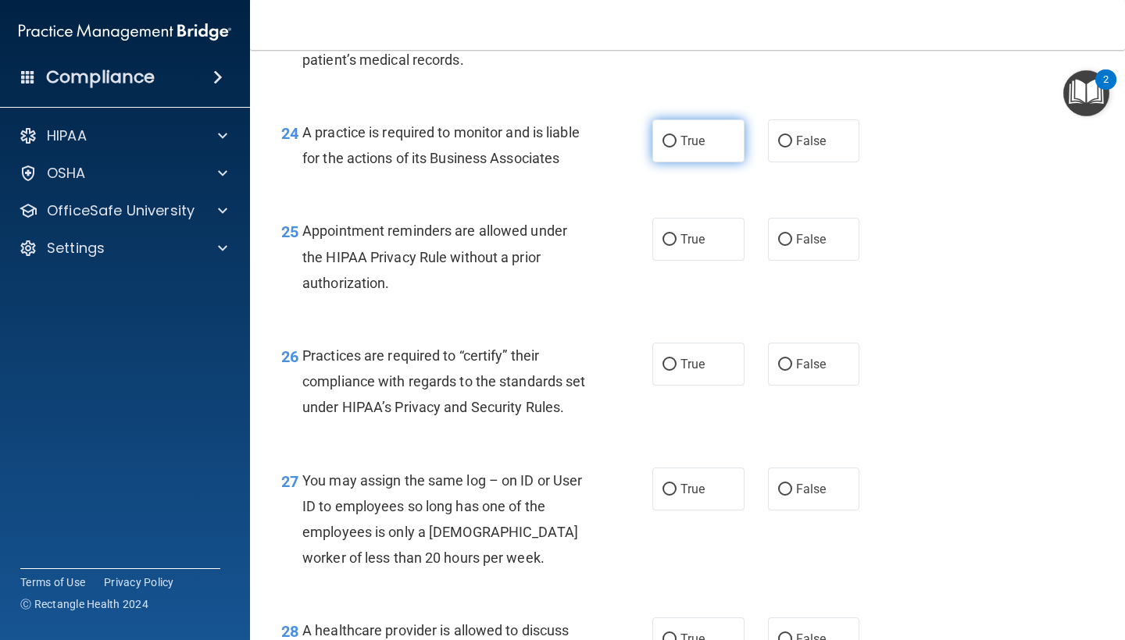
click at [683, 148] on span "True" at bounding box center [692, 141] width 24 height 15
click at [676, 148] on input "True" at bounding box center [669, 142] width 14 height 12
radio input "true"
click at [796, 148] on span "False" at bounding box center [811, 141] width 30 height 15
click at [792, 148] on input "False" at bounding box center [785, 142] width 14 height 12
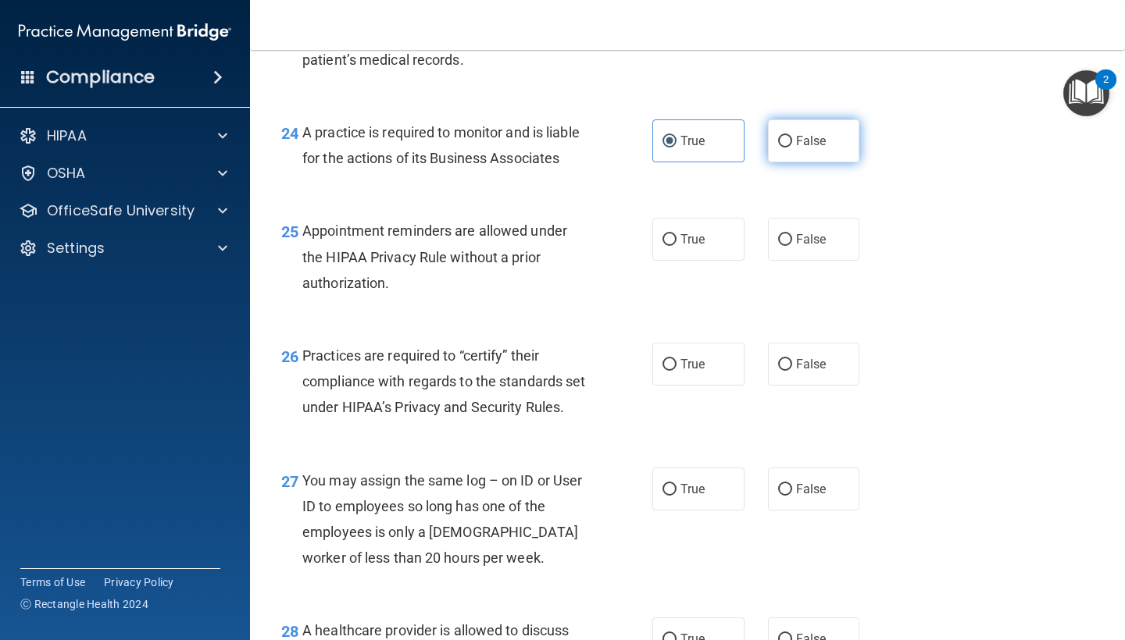
radio input "true"
radio input "false"
click at [680, 247] on span "True" at bounding box center [692, 239] width 24 height 15
click at [676, 246] on input "True" at bounding box center [669, 240] width 14 height 12
radio input "true"
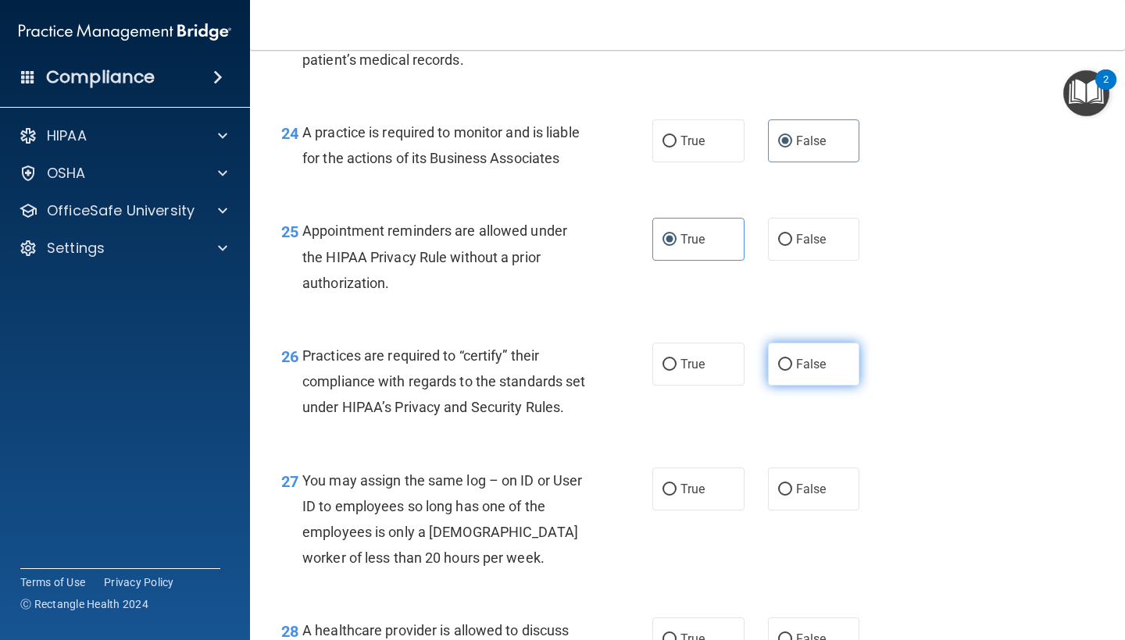
click at [796, 372] on span "False" at bounding box center [811, 364] width 30 height 15
click at [792, 371] on input "False" at bounding box center [785, 365] width 14 height 12
radio input "true"
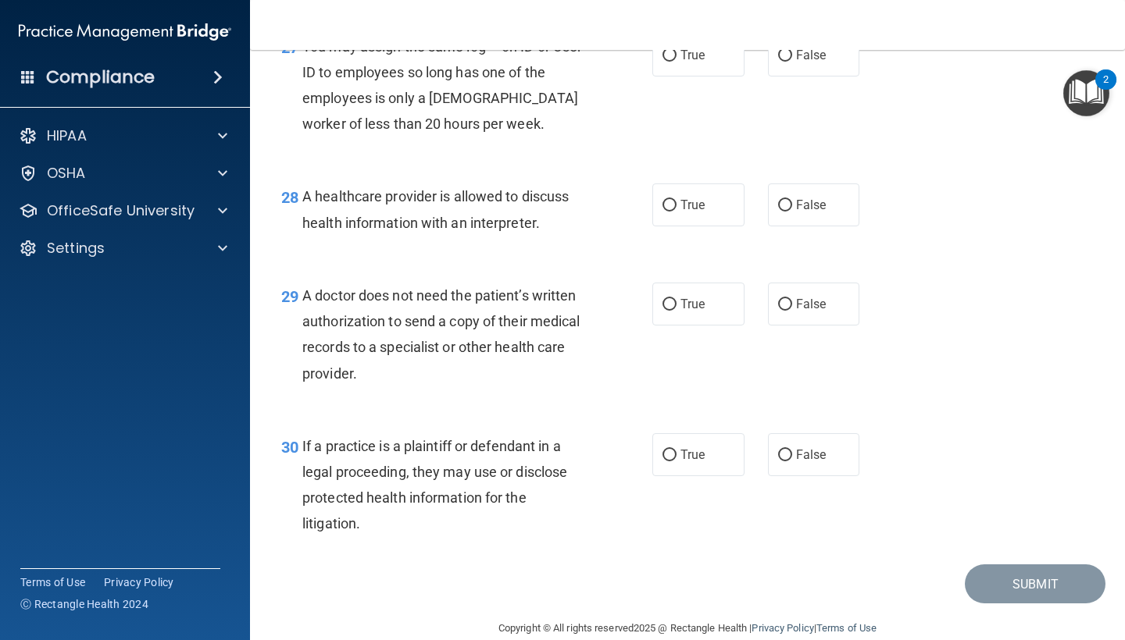
scroll to position [3814, 0]
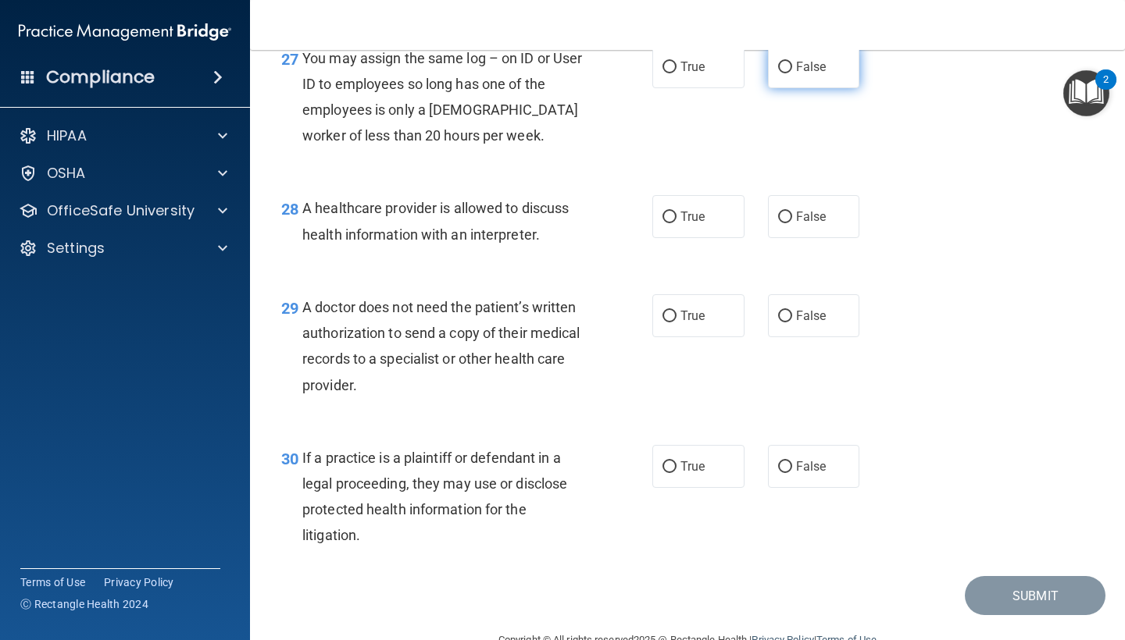
click at [797, 88] on label "False" at bounding box center [814, 66] width 92 height 43
click at [792, 73] on input "False" at bounding box center [785, 68] width 14 height 12
radio input "true"
click at [667, 223] on input "True" at bounding box center [669, 218] width 14 height 12
radio input "true"
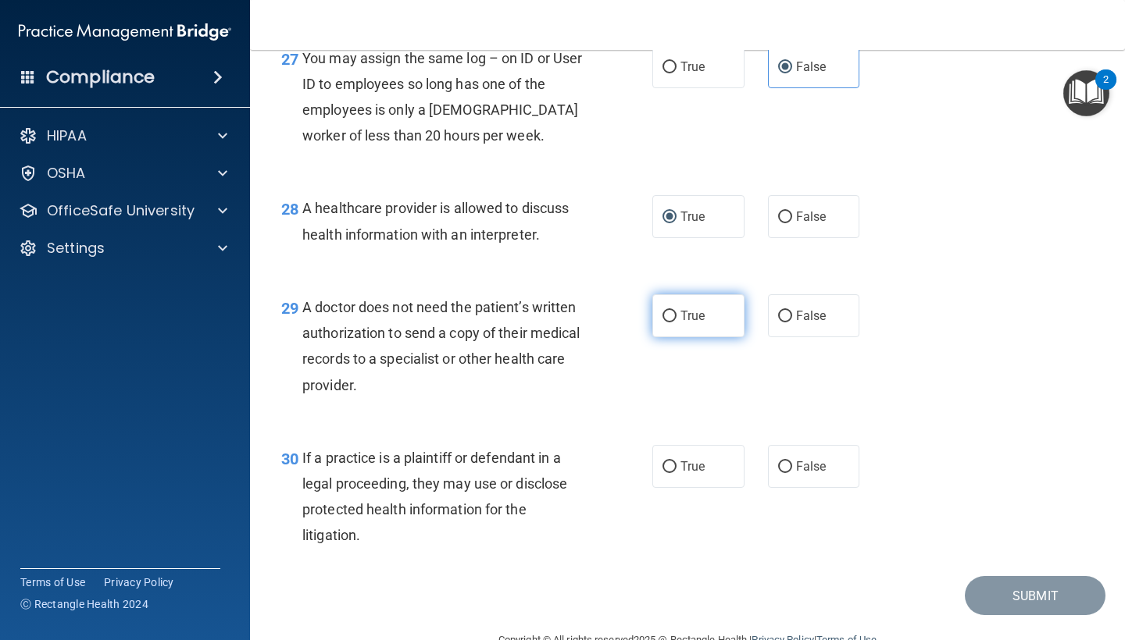
click at [700, 337] on label "True" at bounding box center [698, 315] width 92 height 43
click at [676, 323] on input "True" at bounding box center [669, 317] width 14 height 12
radio input "true"
click at [687, 488] on label "True" at bounding box center [698, 466] width 92 height 43
click at [676, 473] on input "True" at bounding box center [669, 468] width 14 height 12
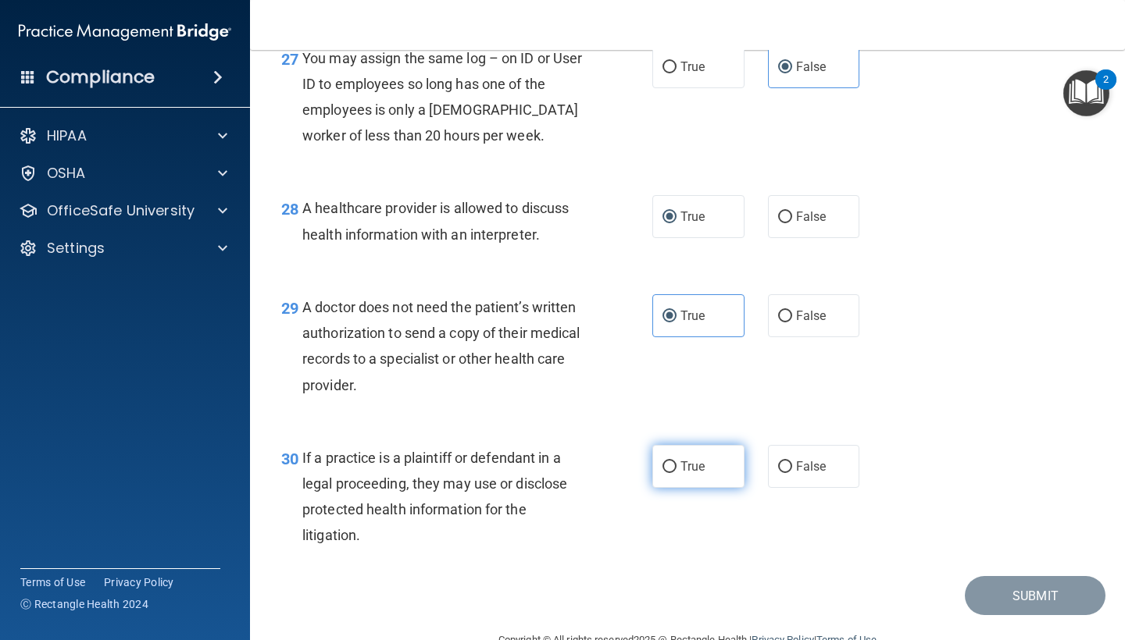
radio input "true"
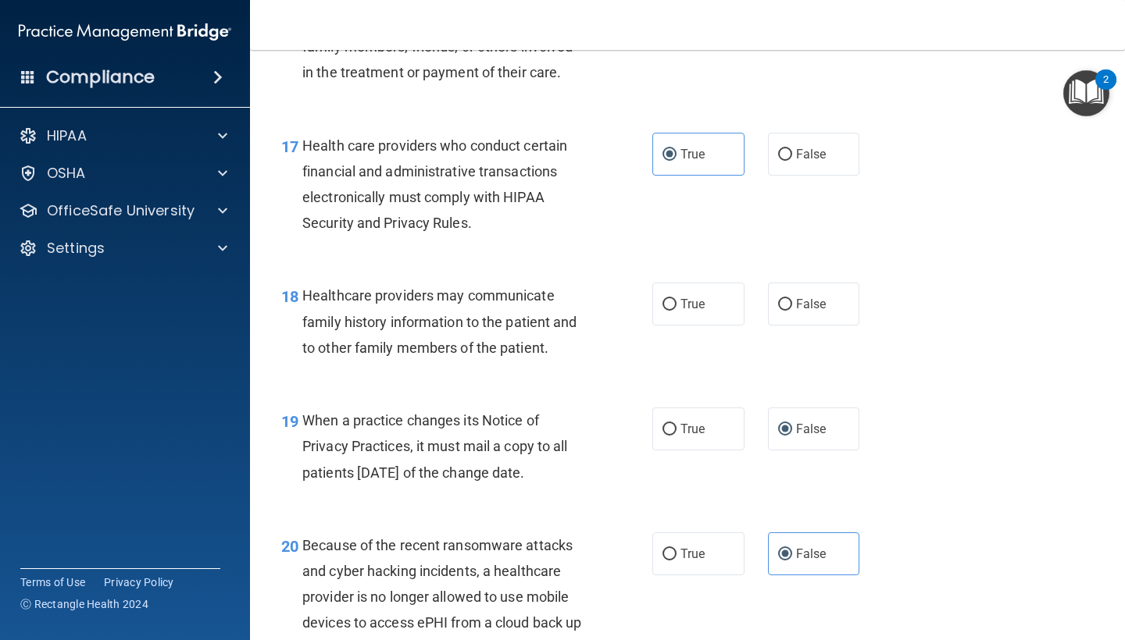
scroll to position [2416, 0]
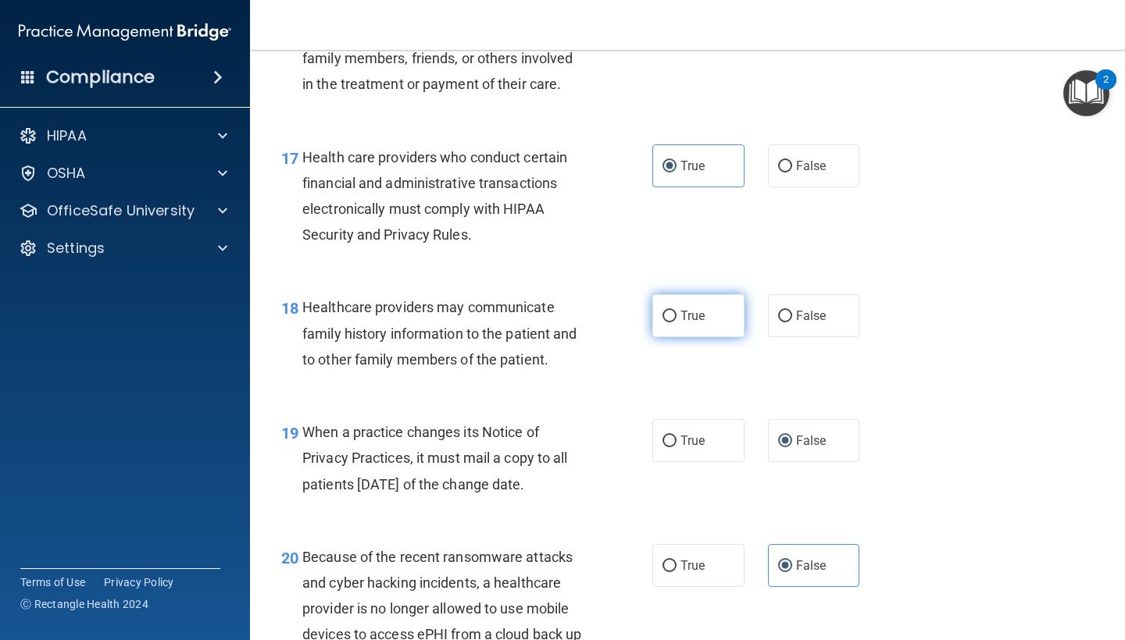
click at [688, 323] on span "True" at bounding box center [692, 315] width 24 height 15
click at [676, 323] on input "True" at bounding box center [669, 317] width 14 height 12
radio input "true"
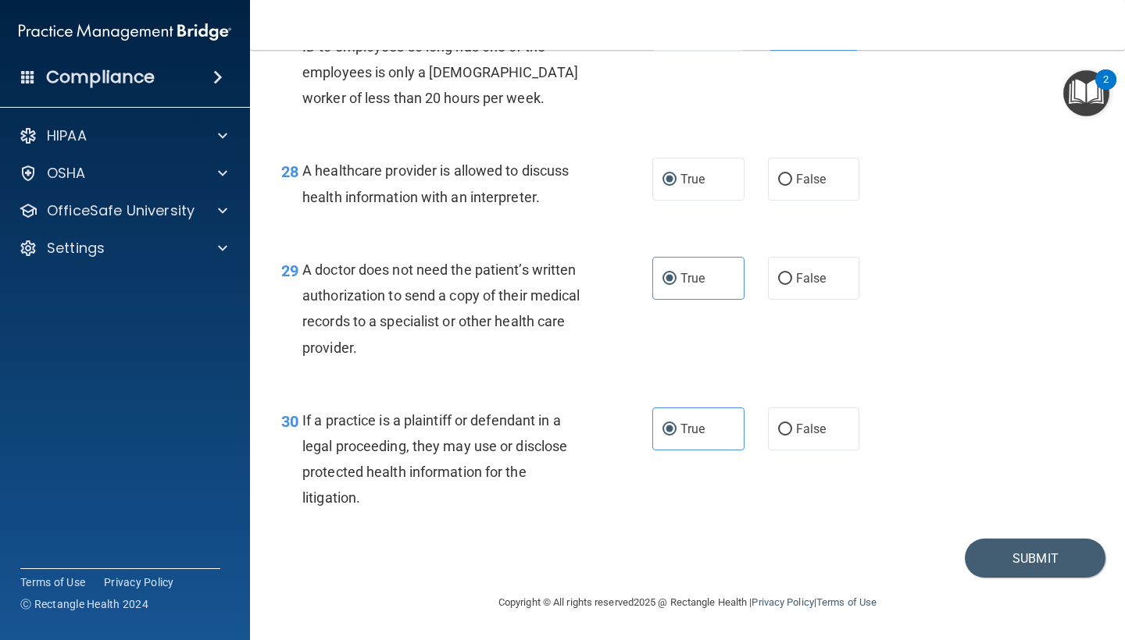
scroll to position [3909, 0]
click at [1052, 552] on button "Submit" at bounding box center [1035, 559] width 141 height 40
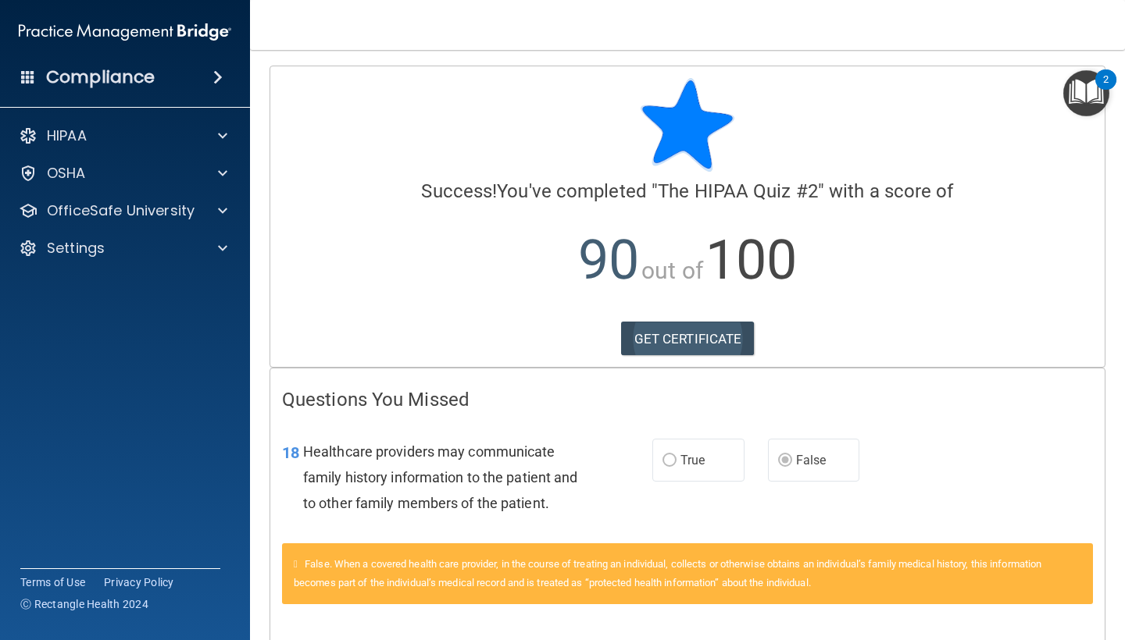
click at [687, 327] on link "GET CERTIFICATE" at bounding box center [688, 339] width 134 height 34
click at [226, 146] on div "HIPAA" at bounding box center [125, 135] width 251 height 31
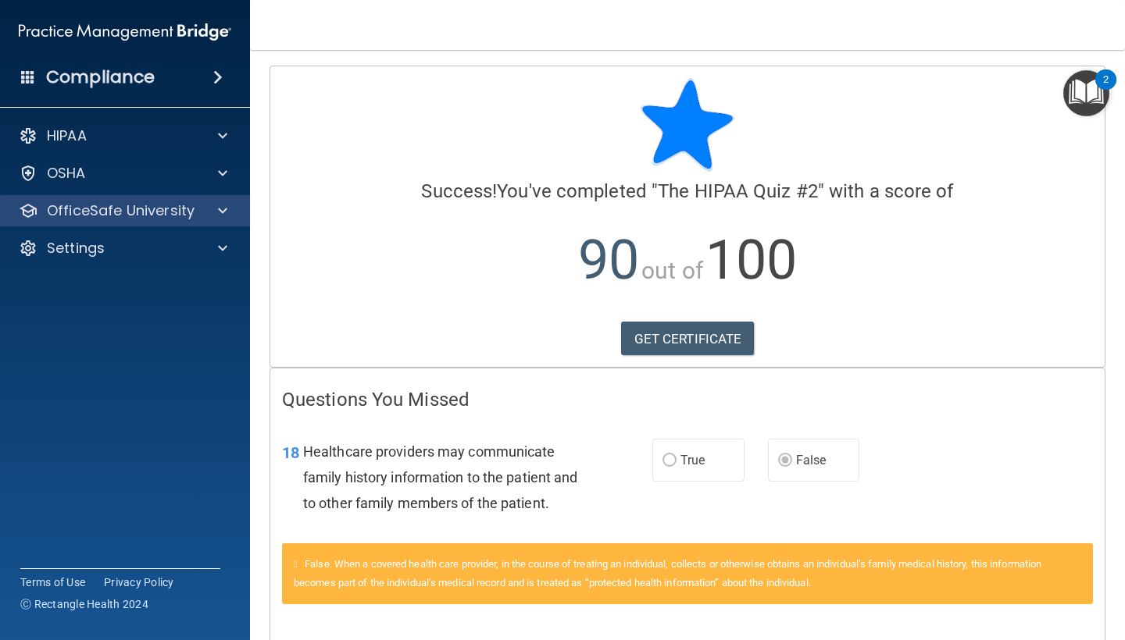
click at [198, 216] on div "OfficeSafe University" at bounding box center [104, 211] width 194 height 19
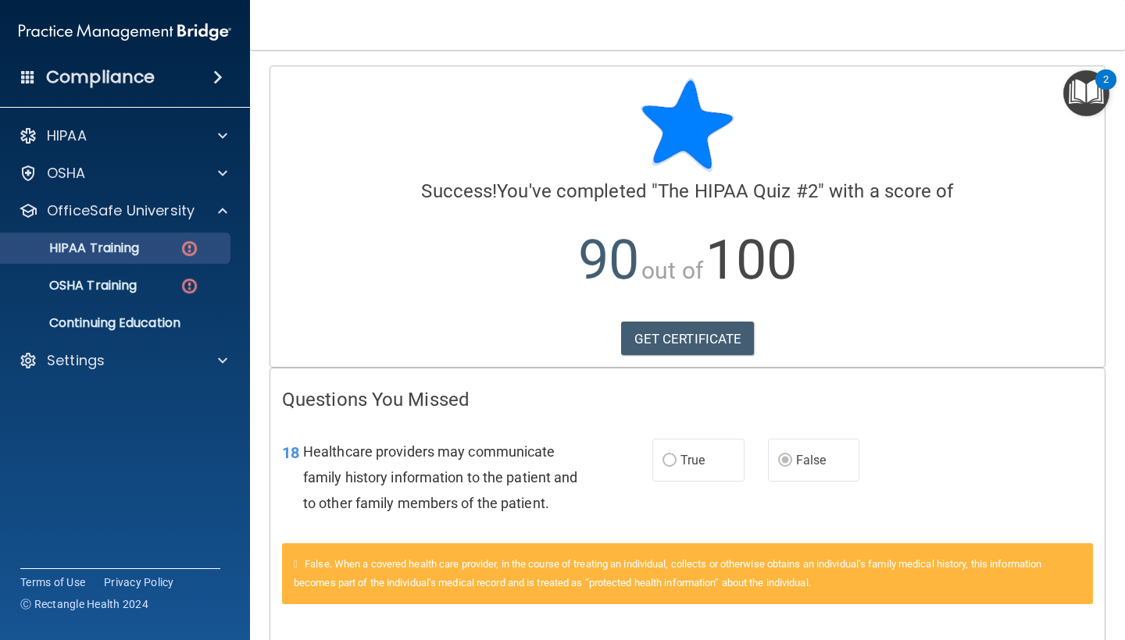
click at [186, 253] on img at bounding box center [190, 249] width 20 height 20
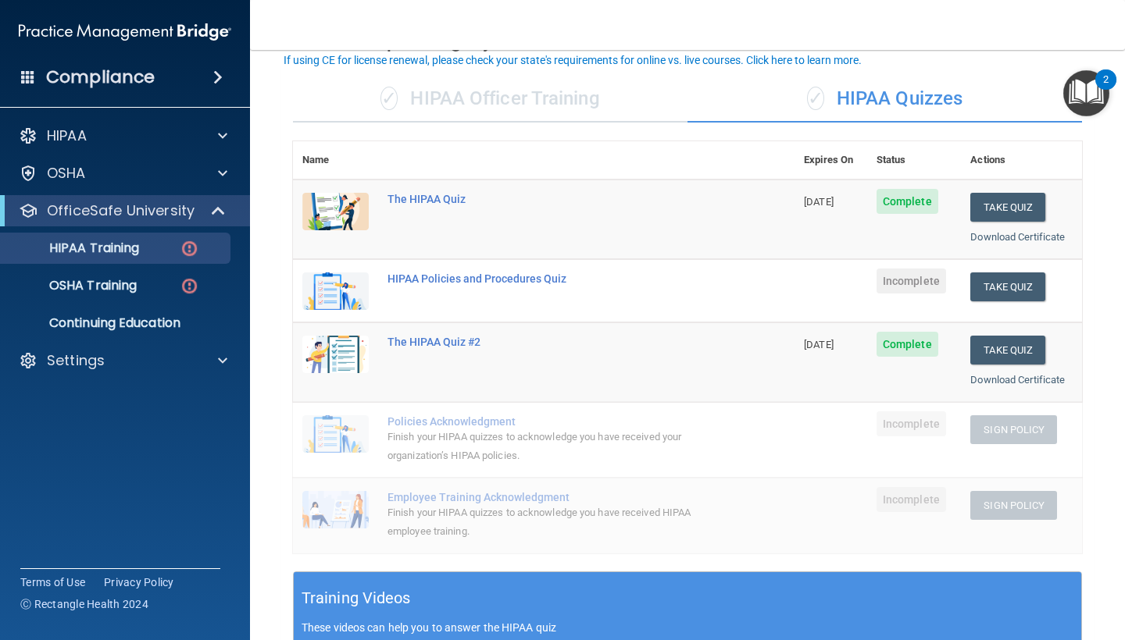
scroll to position [92, 0]
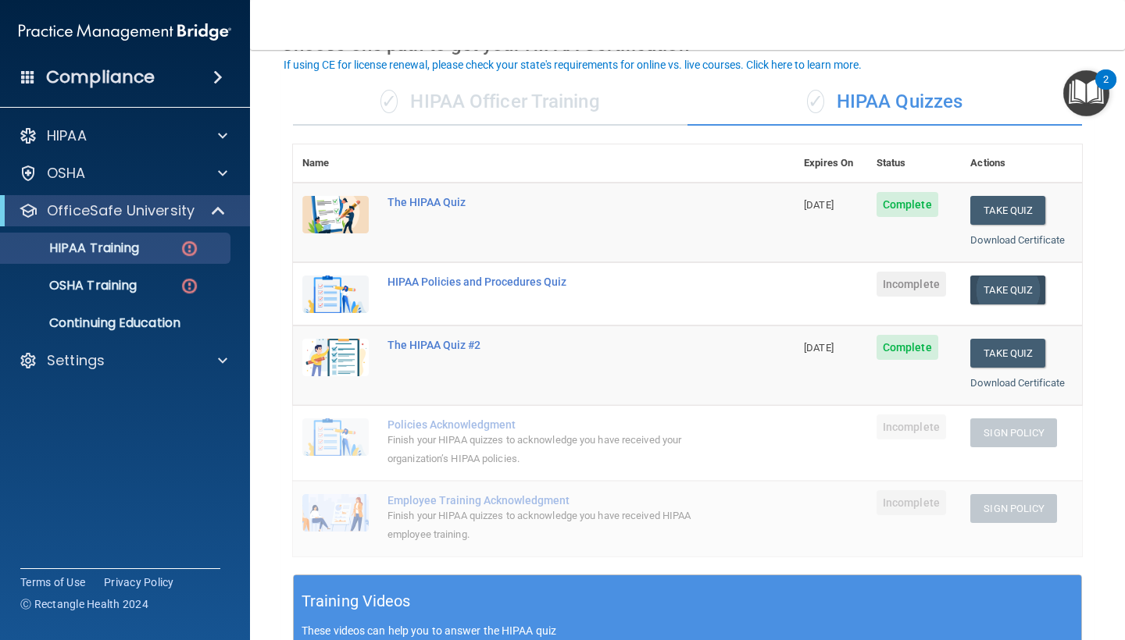
click at [1006, 285] on button "Take Quiz" at bounding box center [1007, 290] width 75 height 29
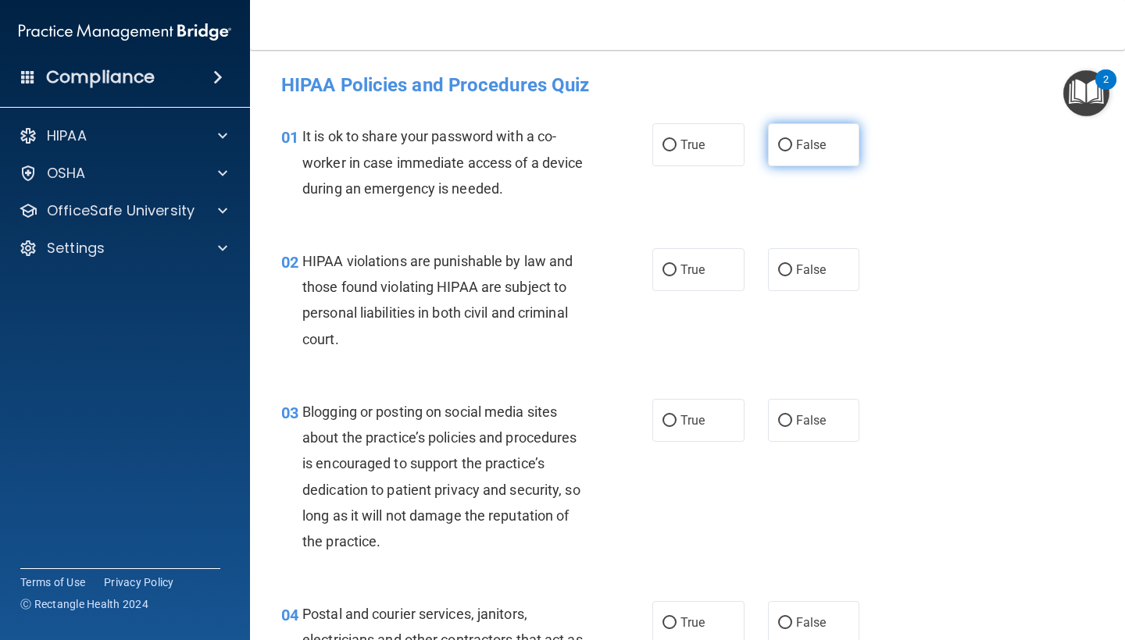
click at [797, 155] on label "False" at bounding box center [814, 144] width 92 height 43
click at [792, 152] on input "False" at bounding box center [785, 146] width 14 height 12
radio input "true"
click at [685, 277] on label "True" at bounding box center [698, 269] width 92 height 43
click at [676, 276] on input "True" at bounding box center [669, 271] width 14 height 12
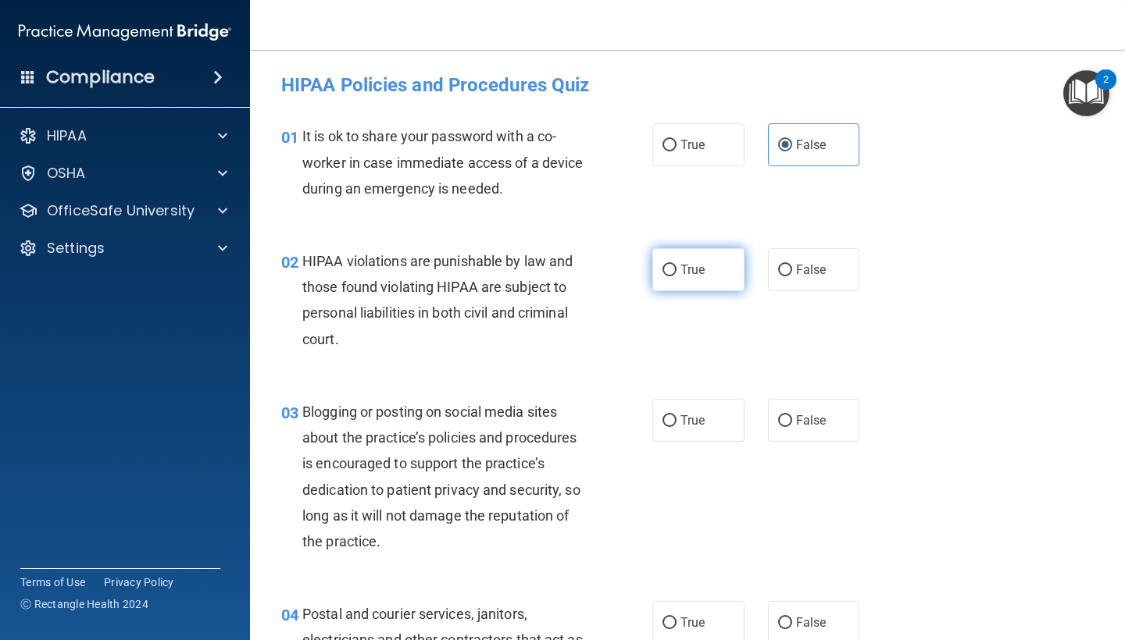
radio input "true"
click at [690, 421] on span "True" at bounding box center [692, 420] width 24 height 15
click at [676, 421] on input "True" at bounding box center [669, 421] width 14 height 12
radio input "true"
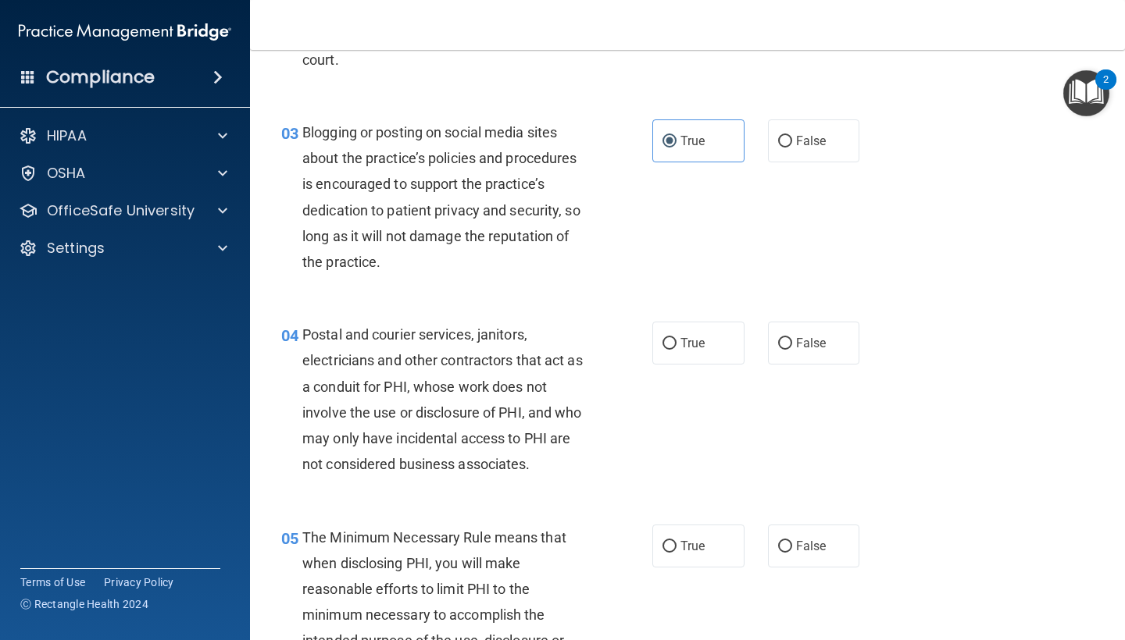
scroll to position [287, 0]
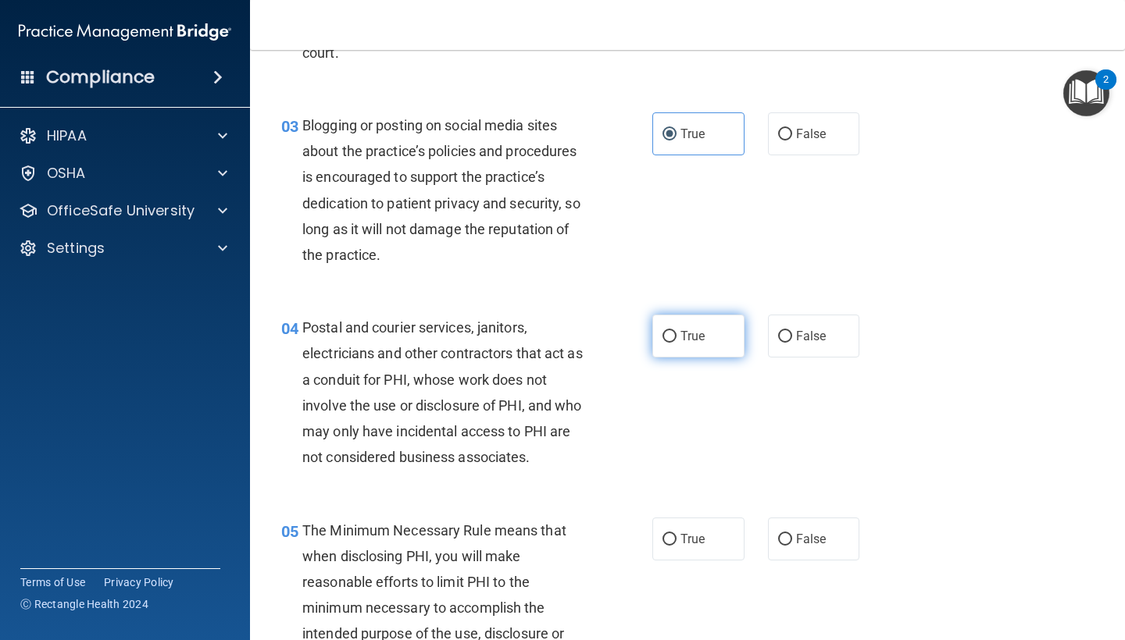
click at [687, 342] on label "True" at bounding box center [698, 336] width 92 height 43
click at [676, 342] on input "True" at bounding box center [669, 337] width 14 height 12
radio input "true"
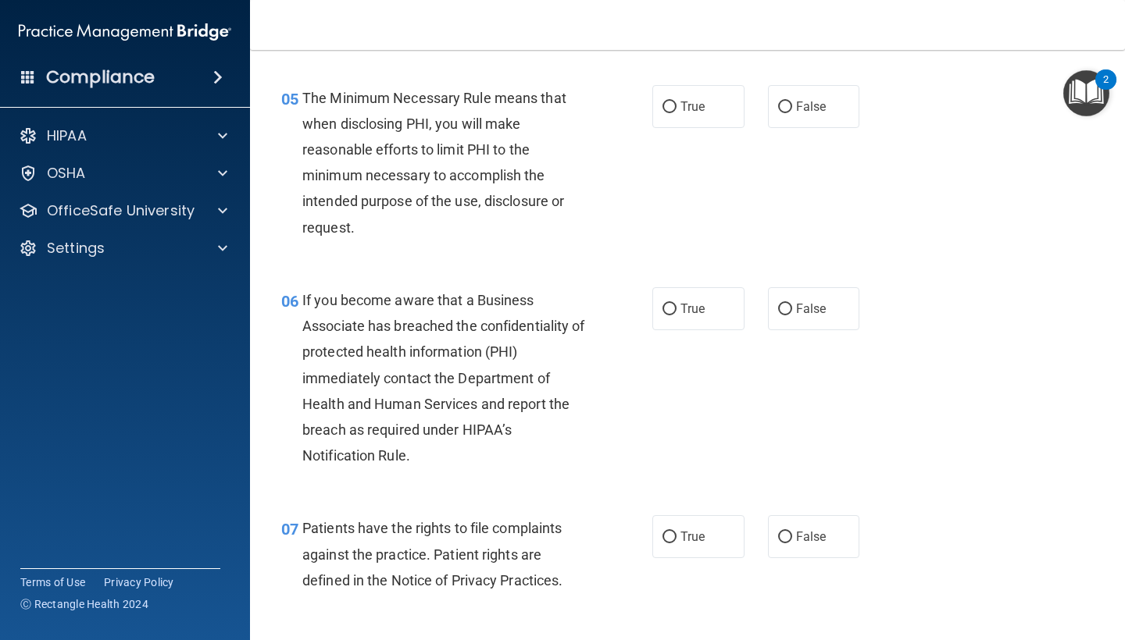
scroll to position [712, 0]
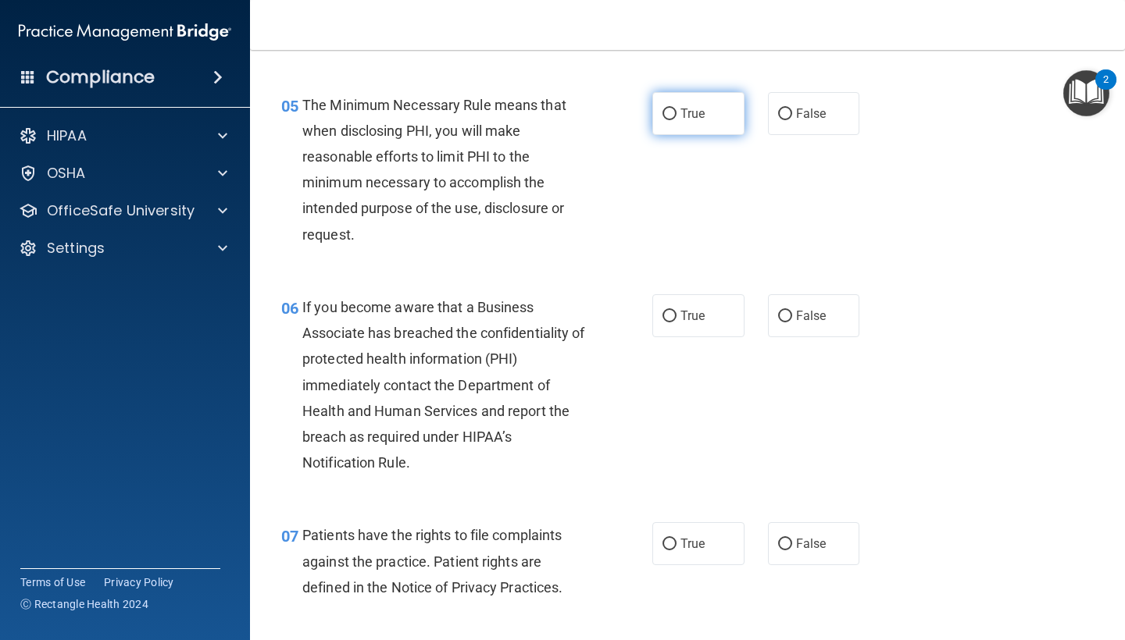
click at [683, 109] on span "True" at bounding box center [692, 113] width 24 height 15
click at [676, 109] on input "True" at bounding box center [669, 115] width 14 height 12
radio input "true"
click at [720, 303] on label "True" at bounding box center [698, 315] width 92 height 43
click at [676, 311] on input "True" at bounding box center [669, 317] width 14 height 12
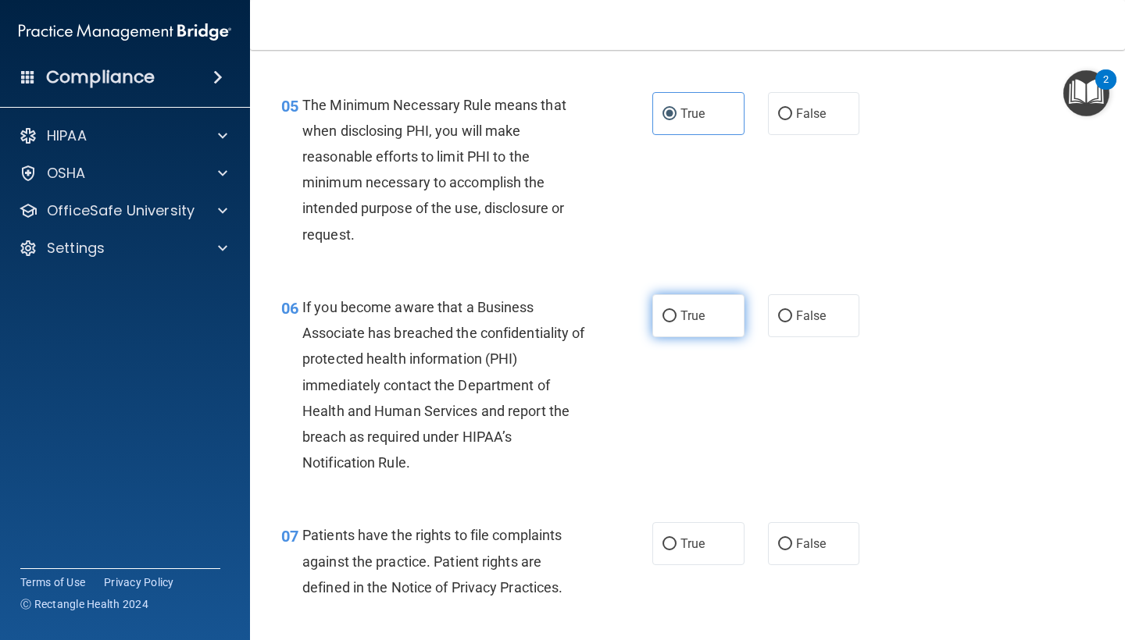
radio input "true"
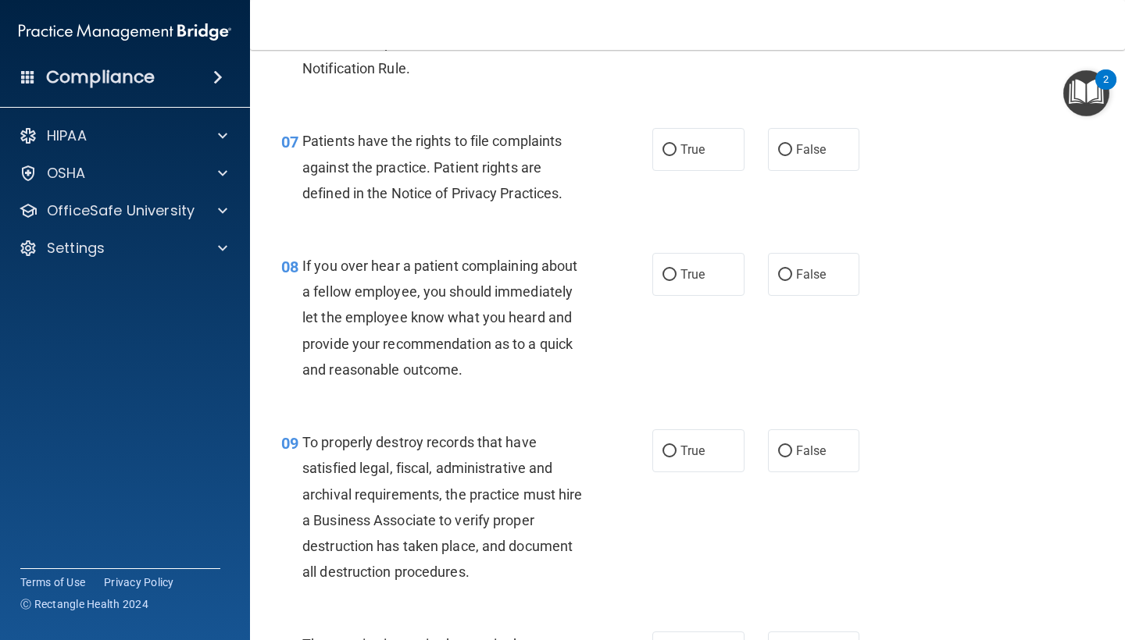
scroll to position [1120, 0]
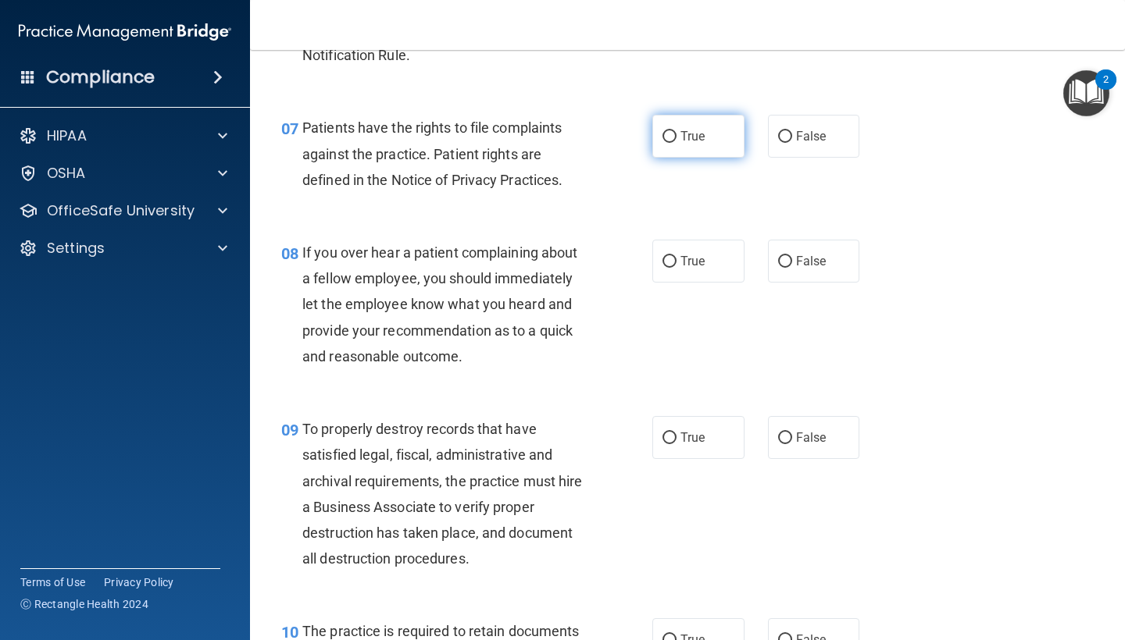
click at [686, 137] on span "True" at bounding box center [692, 136] width 24 height 15
click at [676, 137] on input "True" at bounding box center [669, 137] width 14 height 12
radio input "true"
click at [787, 255] on label "False" at bounding box center [814, 261] width 92 height 43
click at [787, 256] on input "False" at bounding box center [785, 262] width 14 height 12
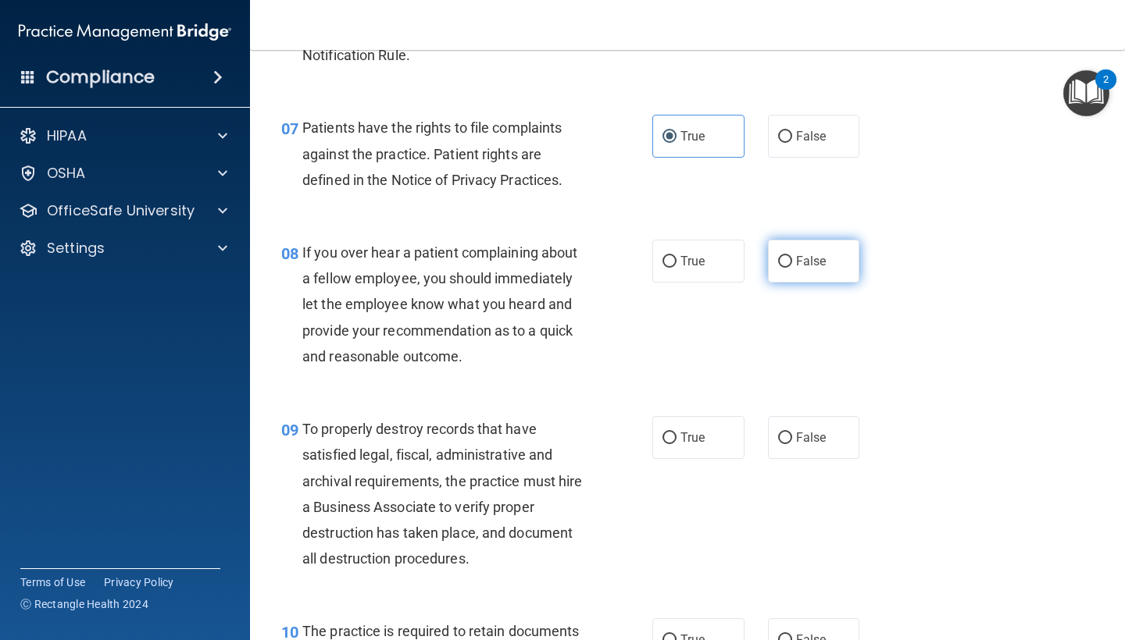
radio input "true"
click at [787, 428] on label "False" at bounding box center [814, 437] width 92 height 43
click at [787, 433] on input "False" at bounding box center [785, 439] width 14 height 12
radio input "true"
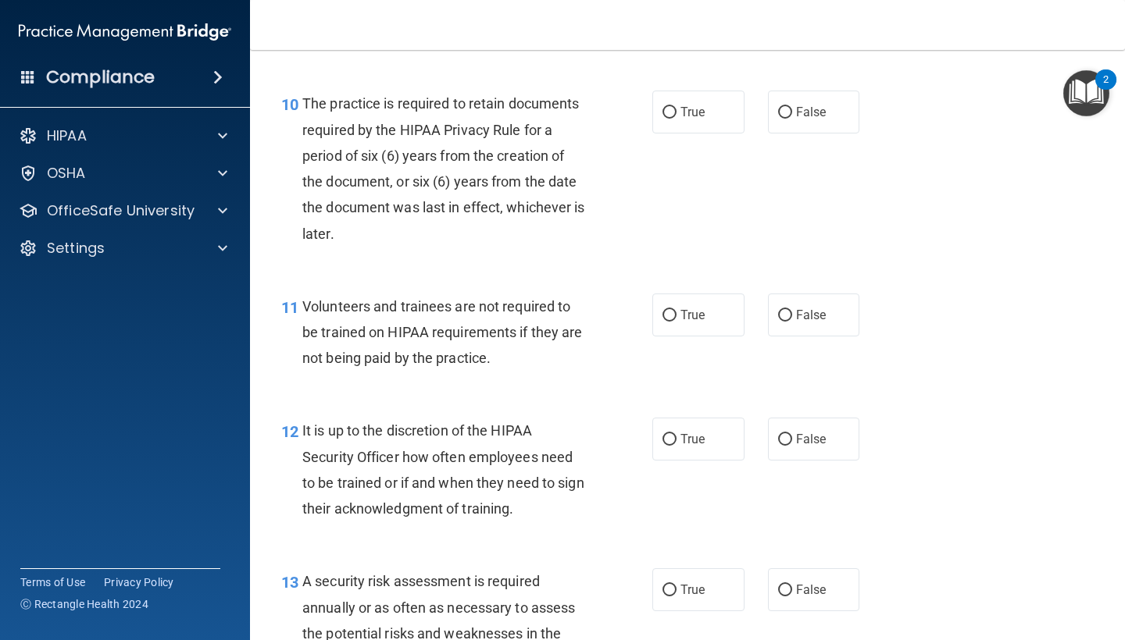
scroll to position [1654, 0]
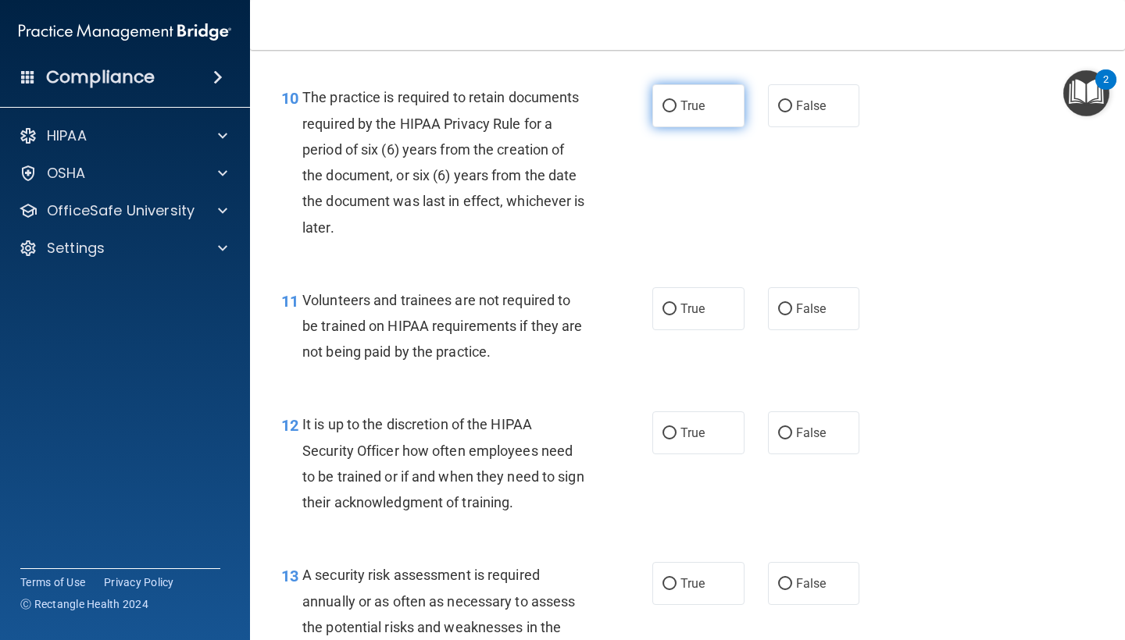
click at [704, 87] on label "True" at bounding box center [698, 105] width 92 height 43
click at [676, 101] on input "True" at bounding box center [669, 107] width 14 height 12
radio input "true"
click at [799, 301] on span "False" at bounding box center [811, 308] width 30 height 15
click at [792, 304] on input "False" at bounding box center [785, 310] width 14 height 12
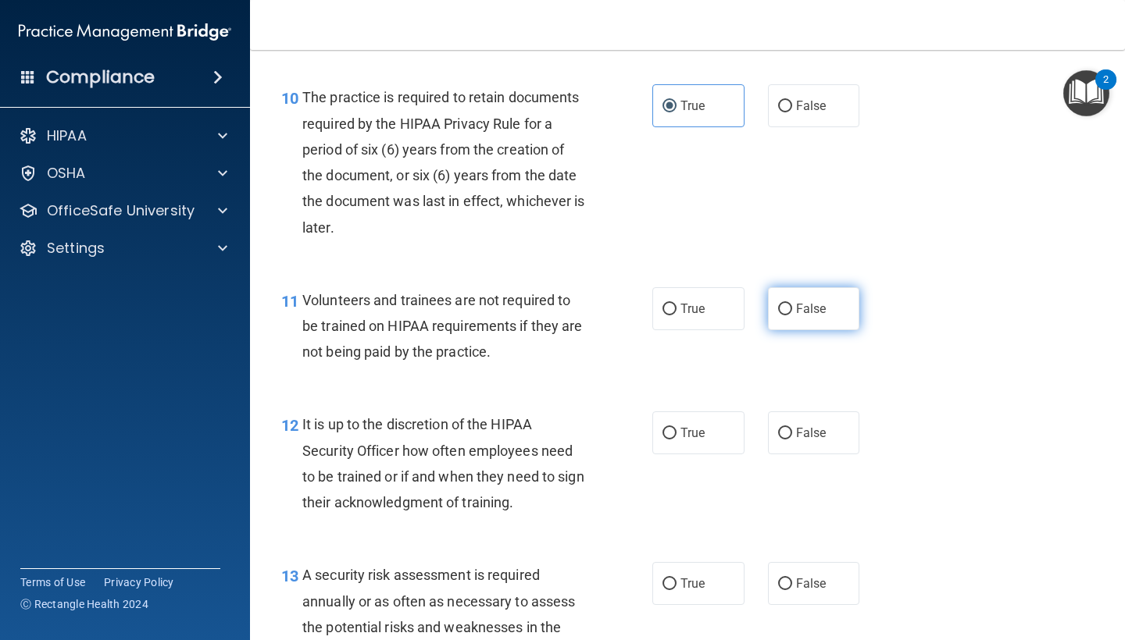
radio input "true"
click at [806, 438] on label "False" at bounding box center [814, 433] width 92 height 43
click at [792, 438] on input "False" at bounding box center [785, 434] width 14 height 12
radio input "true"
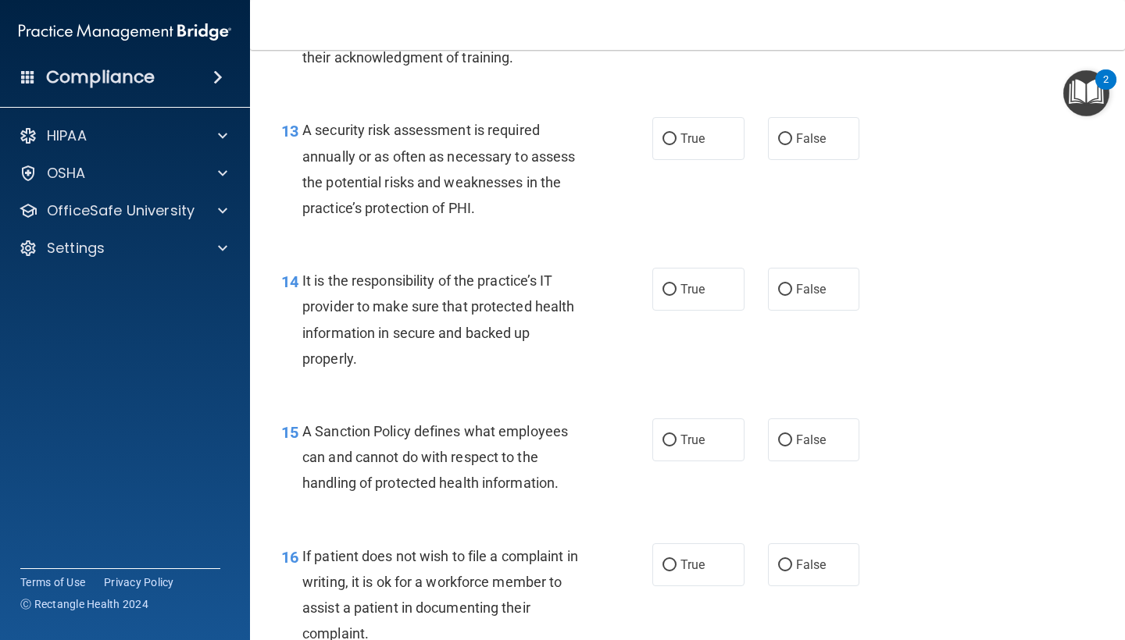
scroll to position [2113, 0]
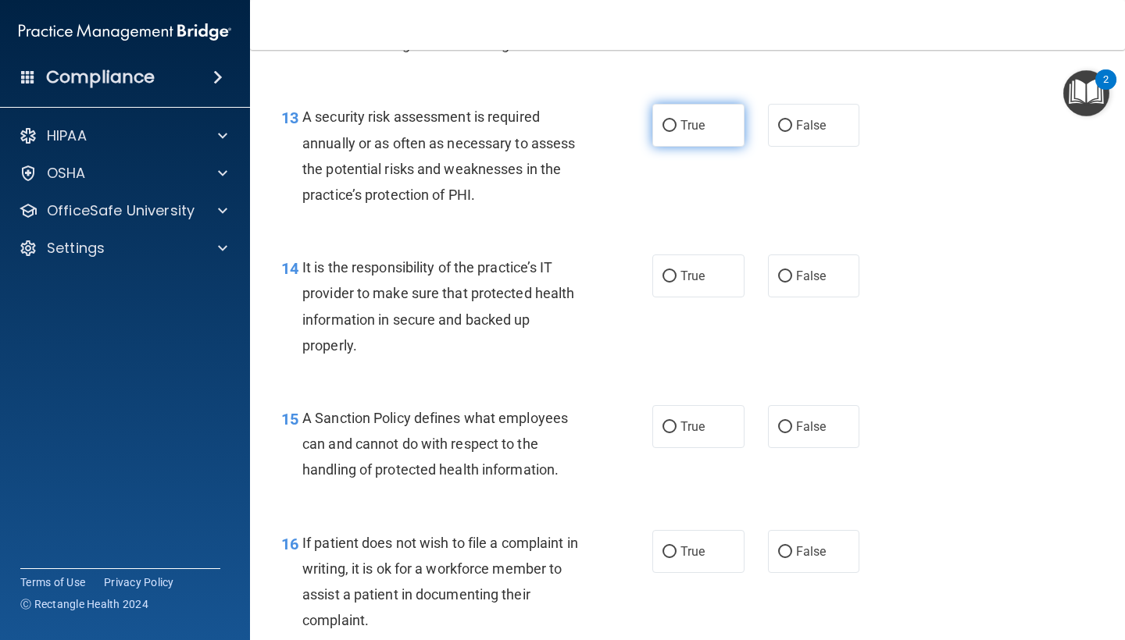
click at [707, 106] on label "True" at bounding box center [698, 125] width 92 height 43
click at [676, 120] on input "True" at bounding box center [669, 126] width 14 height 12
radio input "true"
click at [663, 271] on input "True" at bounding box center [669, 277] width 14 height 12
radio input "true"
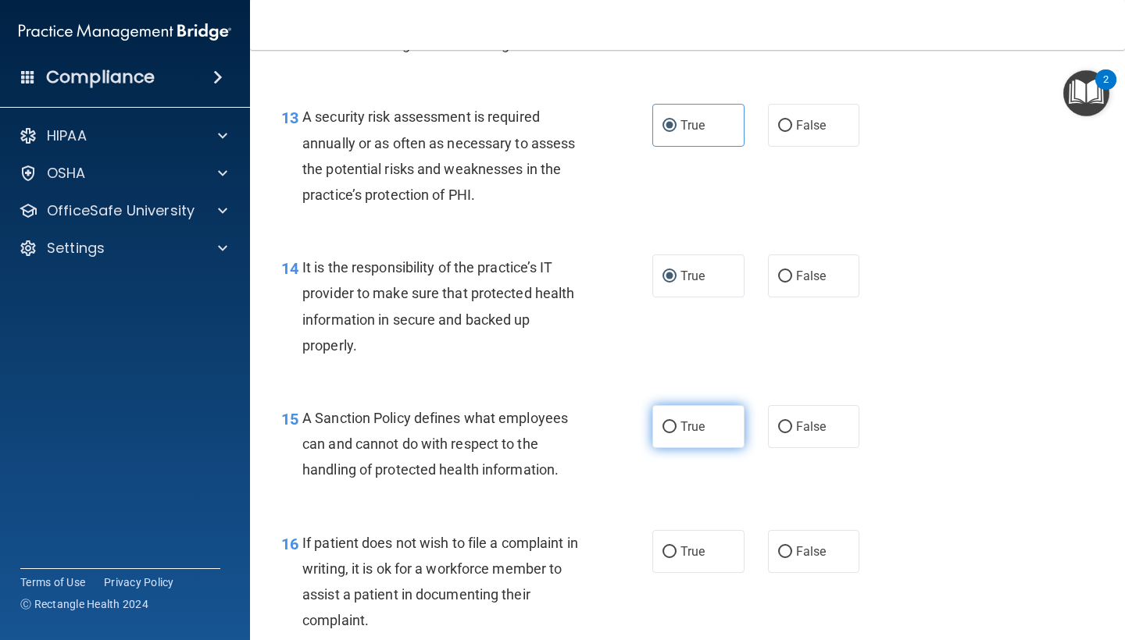
click at [684, 419] on span "True" at bounding box center [692, 426] width 24 height 15
click at [676, 422] on input "True" at bounding box center [669, 428] width 14 height 12
radio input "true"
click at [662, 547] on input "True" at bounding box center [669, 553] width 14 height 12
radio input "true"
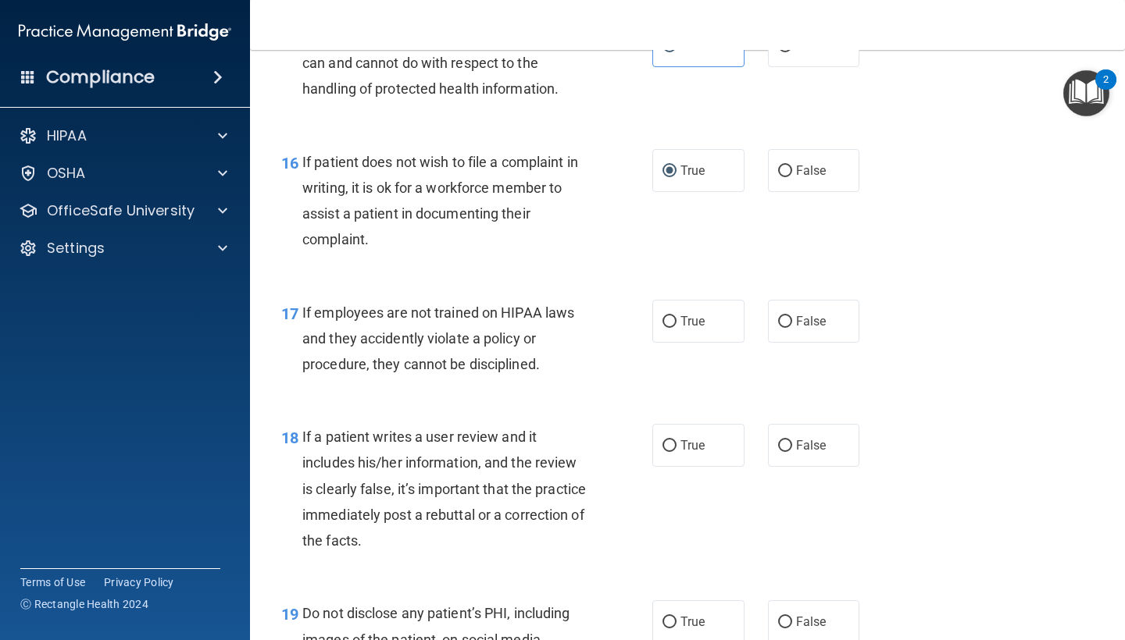
scroll to position [2538, 0]
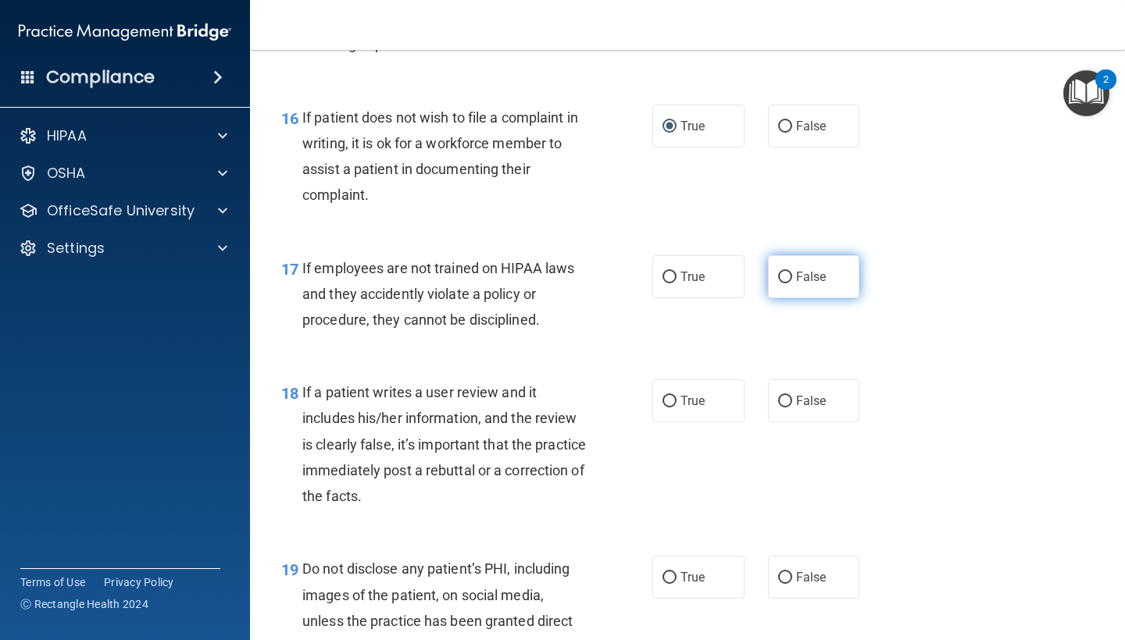
click at [799, 269] on span "False" at bounding box center [811, 276] width 30 height 15
click at [792, 272] on input "False" at bounding box center [785, 278] width 14 height 12
radio input "true"
click at [808, 394] on span "False" at bounding box center [811, 401] width 30 height 15
click at [792, 396] on input "False" at bounding box center [785, 402] width 14 height 12
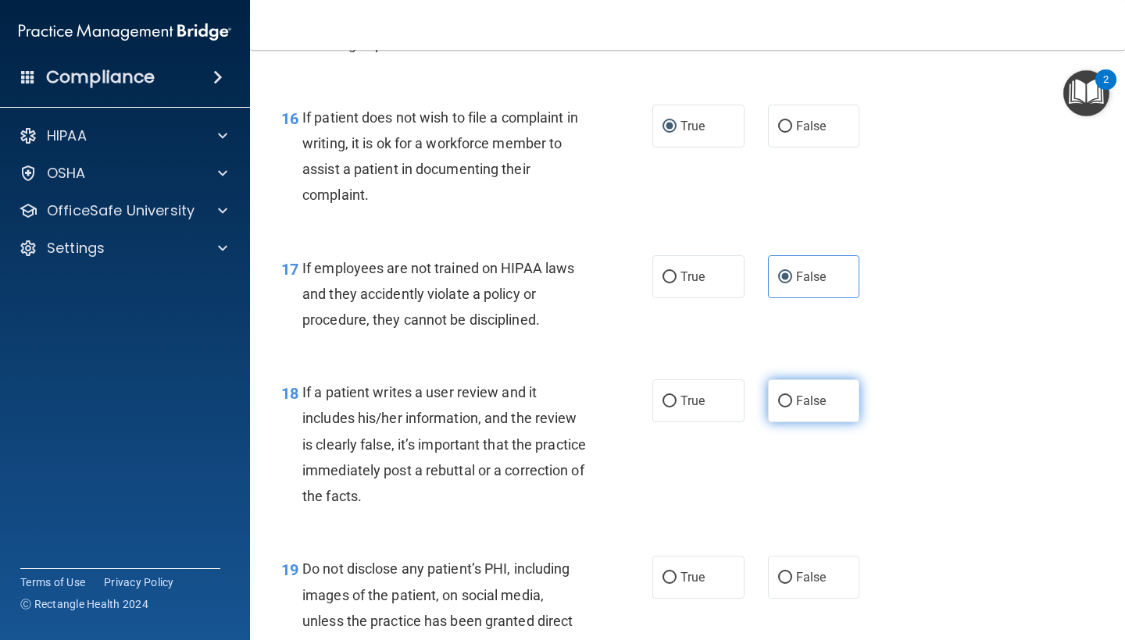
radio input "true"
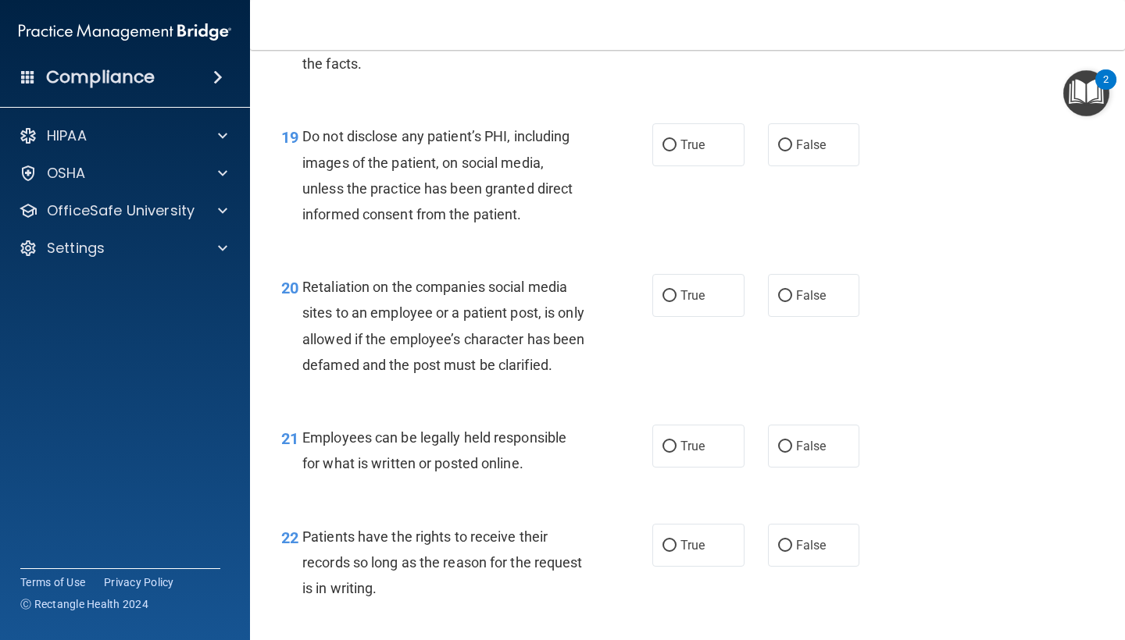
scroll to position [2977, 0]
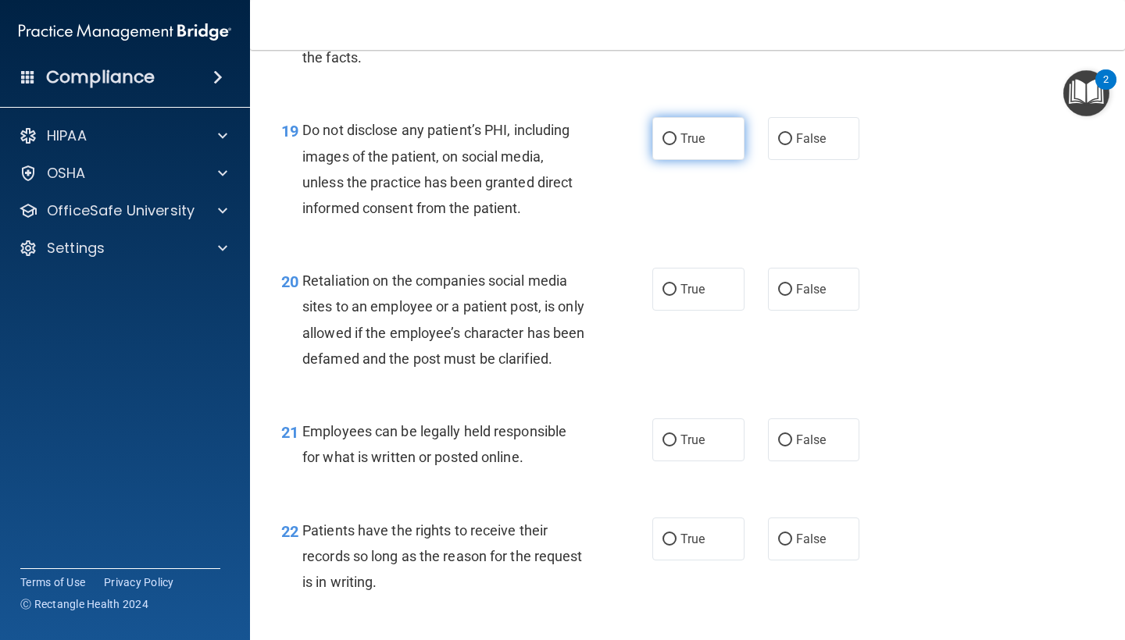
click at [681, 117] on label "True" at bounding box center [698, 138] width 92 height 43
click at [676, 134] on input "True" at bounding box center [669, 140] width 14 height 12
radio input "true"
click at [784, 284] on input "False" at bounding box center [785, 290] width 14 height 12
radio input "true"
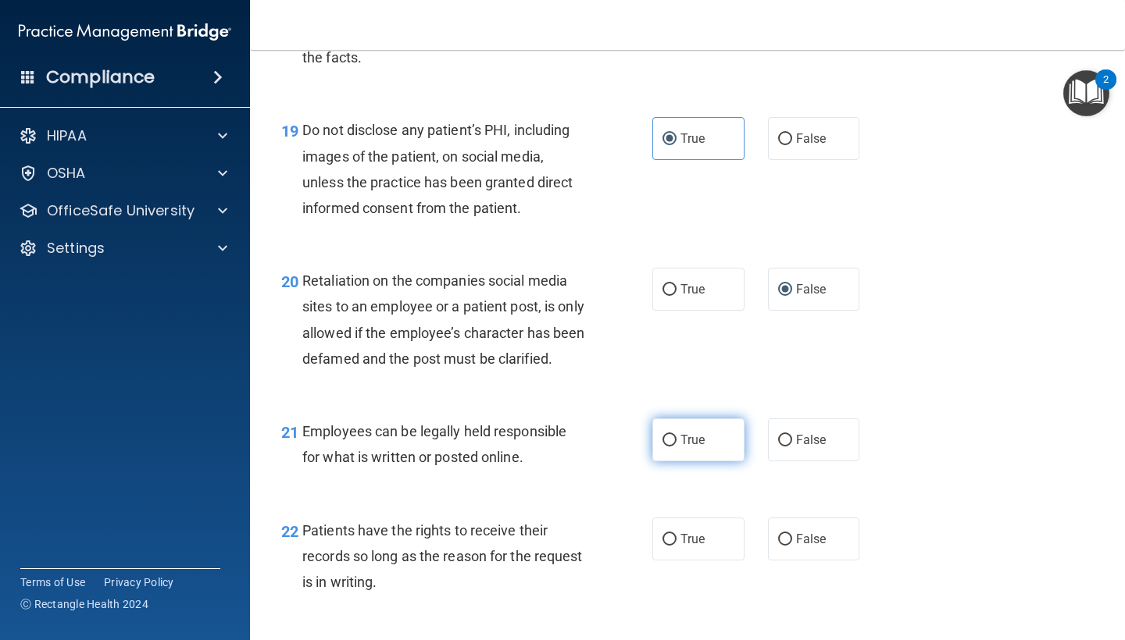
click at [694, 448] on span "True" at bounding box center [692, 440] width 24 height 15
click at [676, 447] on input "True" at bounding box center [669, 441] width 14 height 12
radio input "true"
click at [708, 547] on label "True" at bounding box center [698, 539] width 92 height 43
click at [676, 546] on input "True" at bounding box center [669, 540] width 14 height 12
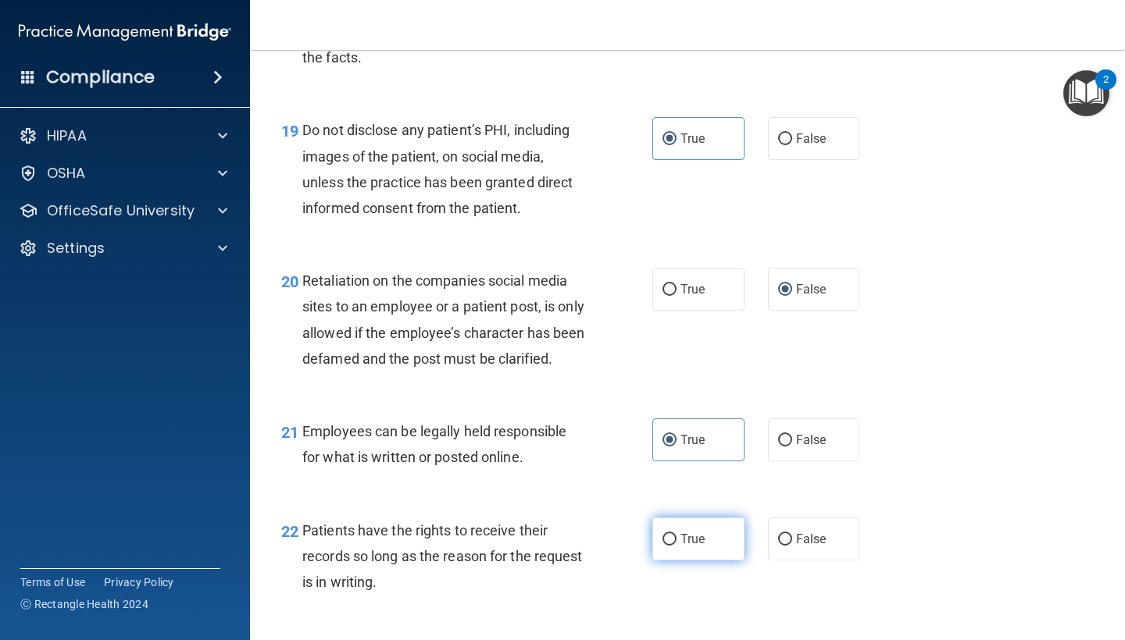
radio input "true"
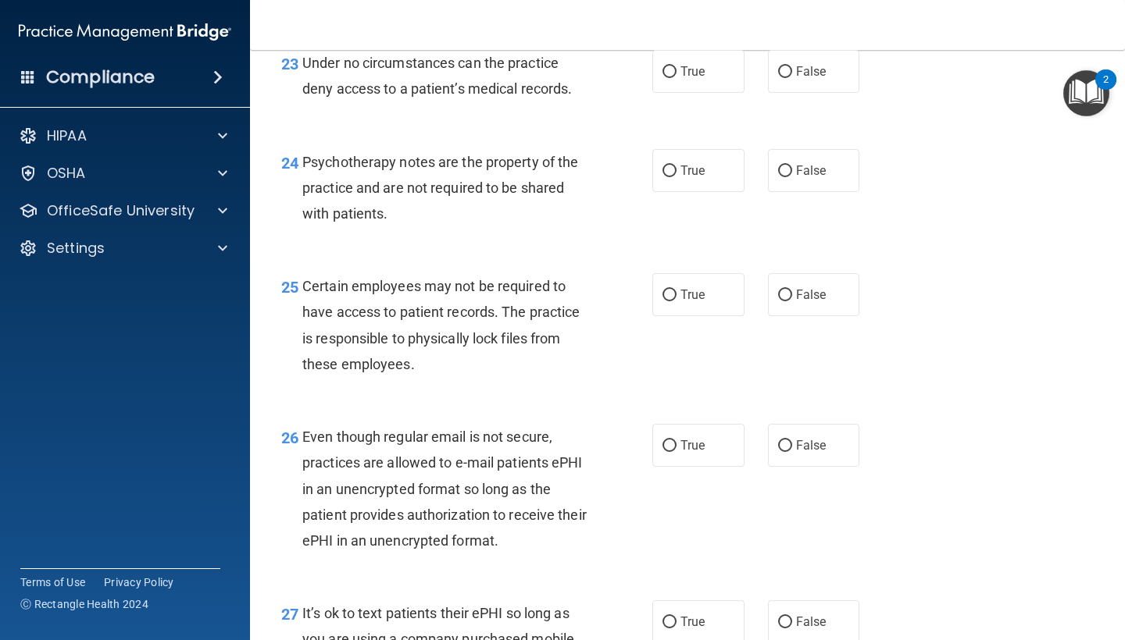
scroll to position [3582, 0]
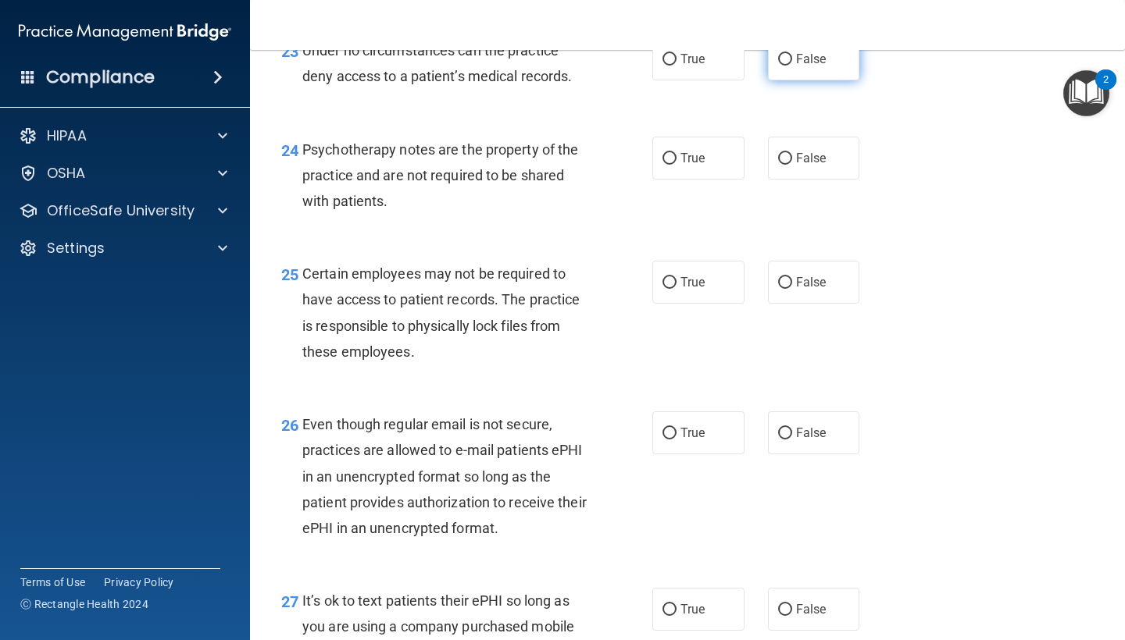
click at [813, 66] on span "False" at bounding box center [811, 59] width 30 height 15
click at [792, 66] on input "False" at bounding box center [785, 60] width 14 height 12
radio input "true"
click at [683, 166] on span "True" at bounding box center [692, 158] width 24 height 15
click at [676, 165] on input "True" at bounding box center [669, 159] width 14 height 12
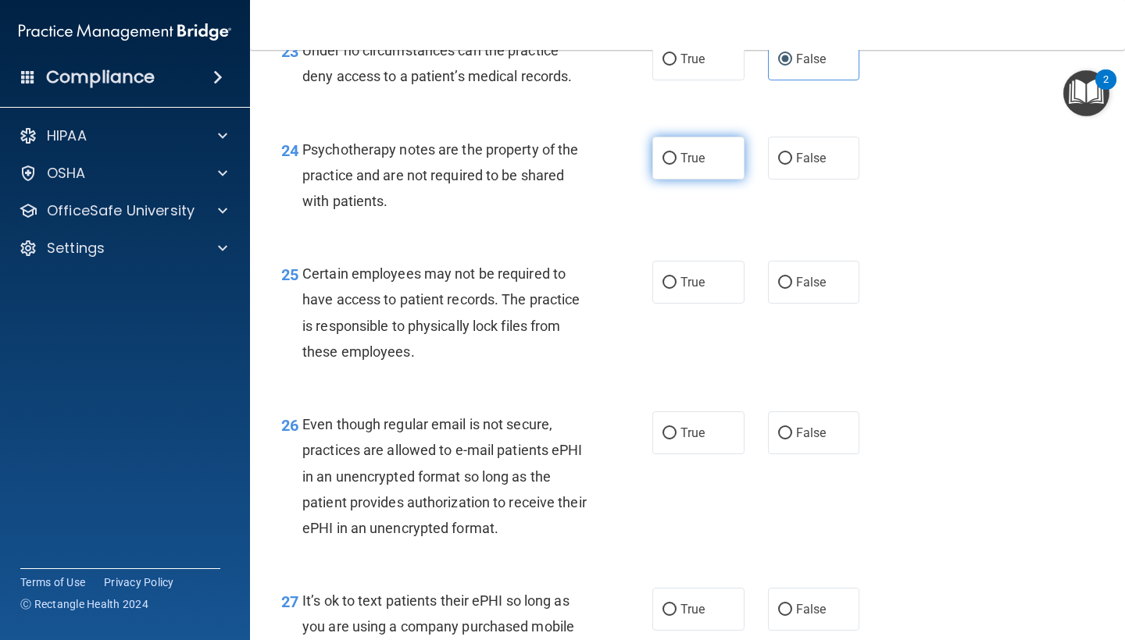
radio input "true"
click at [679, 302] on label "True" at bounding box center [698, 282] width 92 height 43
click at [676, 289] on input "True" at bounding box center [669, 283] width 14 height 12
radio input "true"
click at [806, 428] on label "False" at bounding box center [814, 433] width 92 height 43
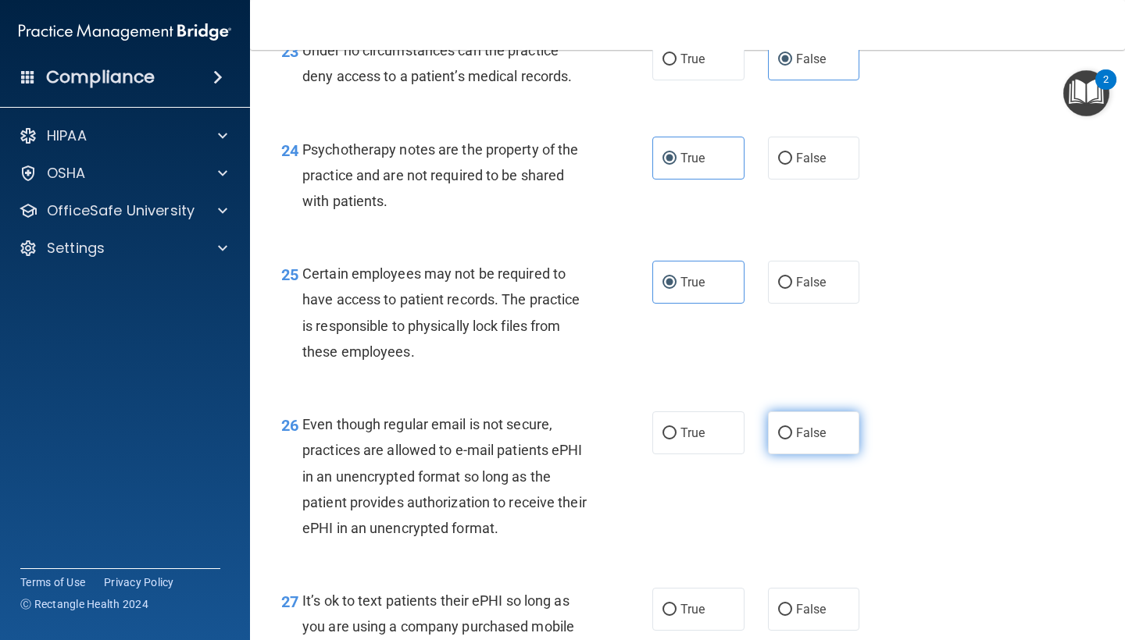
click at [792, 428] on input "False" at bounding box center [785, 434] width 14 height 12
radio input "true"
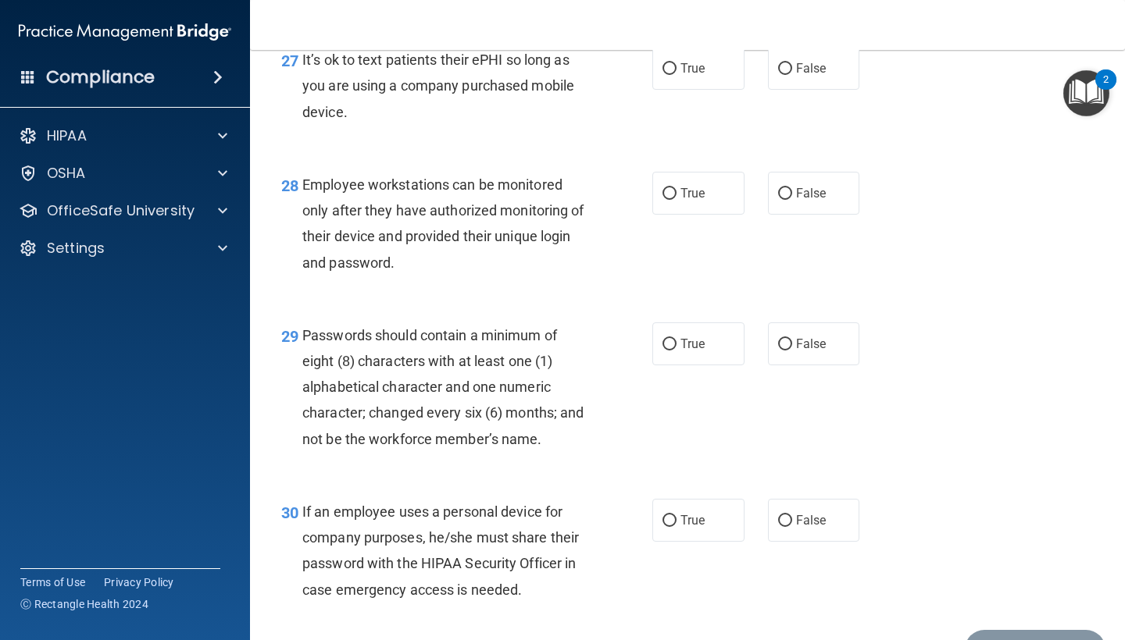
scroll to position [4091, 0]
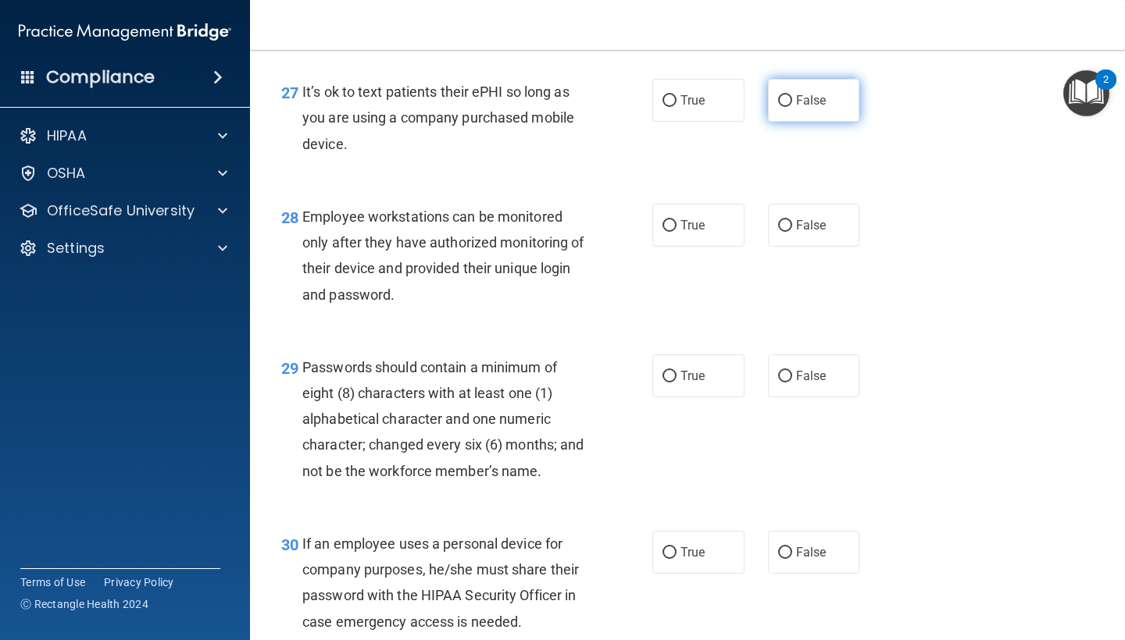
click at [778, 107] on input "False" at bounding box center [785, 101] width 14 height 12
radio input "true"
click at [770, 239] on label "False" at bounding box center [814, 225] width 92 height 43
click at [778, 232] on input "False" at bounding box center [785, 226] width 14 height 12
radio input "true"
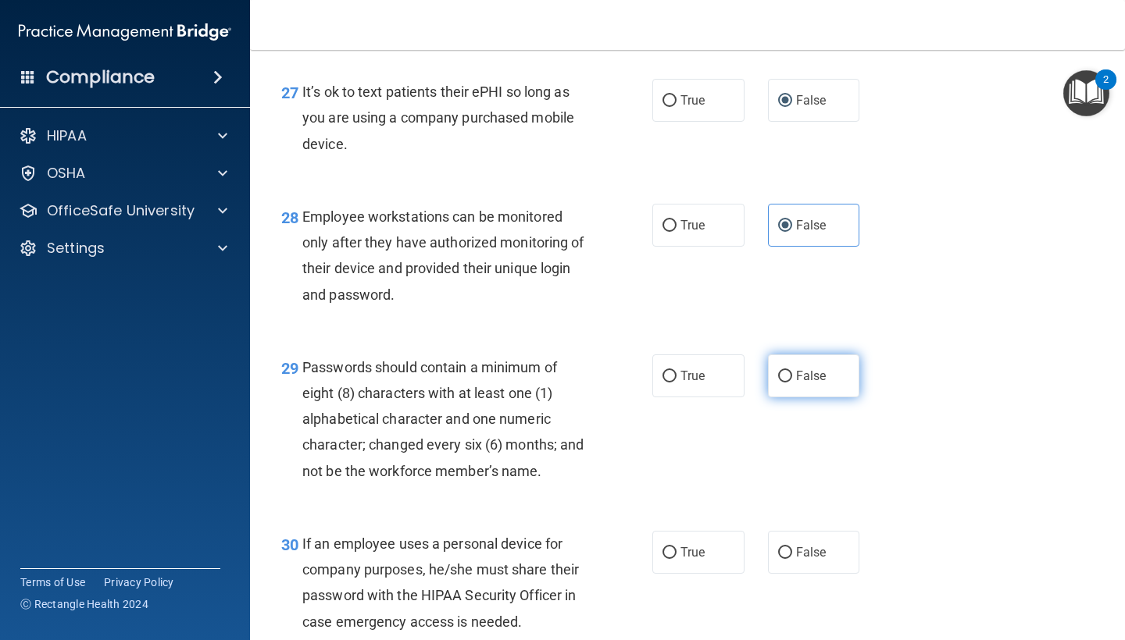
click at [831, 389] on label "False" at bounding box center [814, 376] width 92 height 43
click at [792, 383] on input "False" at bounding box center [785, 377] width 14 height 12
radio input "true"
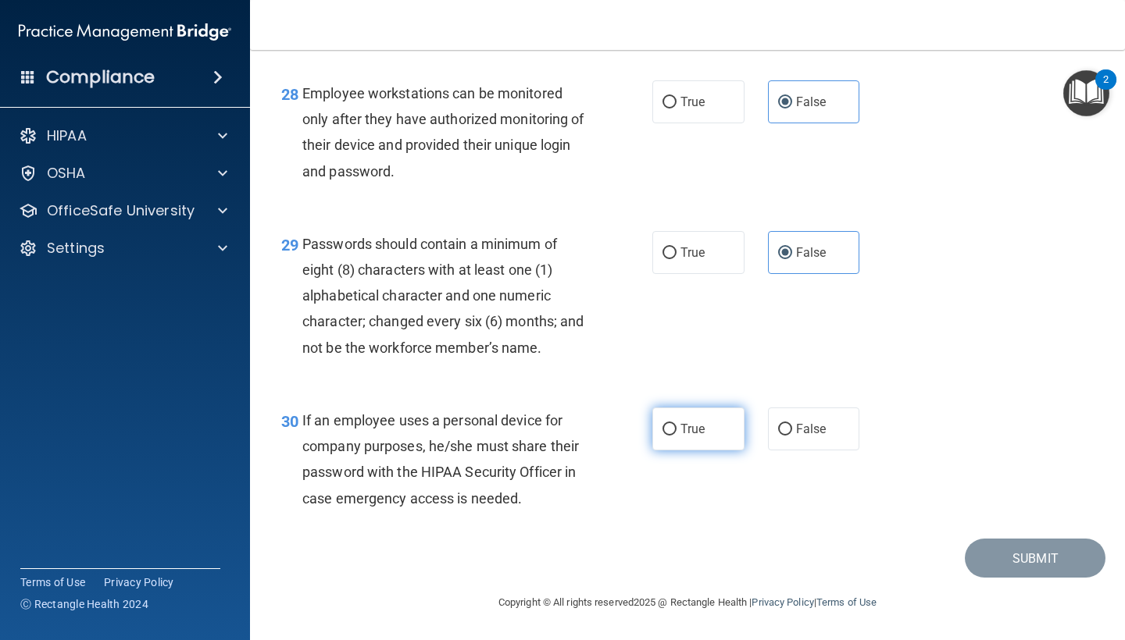
click at [655, 408] on label "True" at bounding box center [698, 429] width 92 height 43
click at [662, 424] on input "True" at bounding box center [669, 430] width 14 height 12
radio input "true"
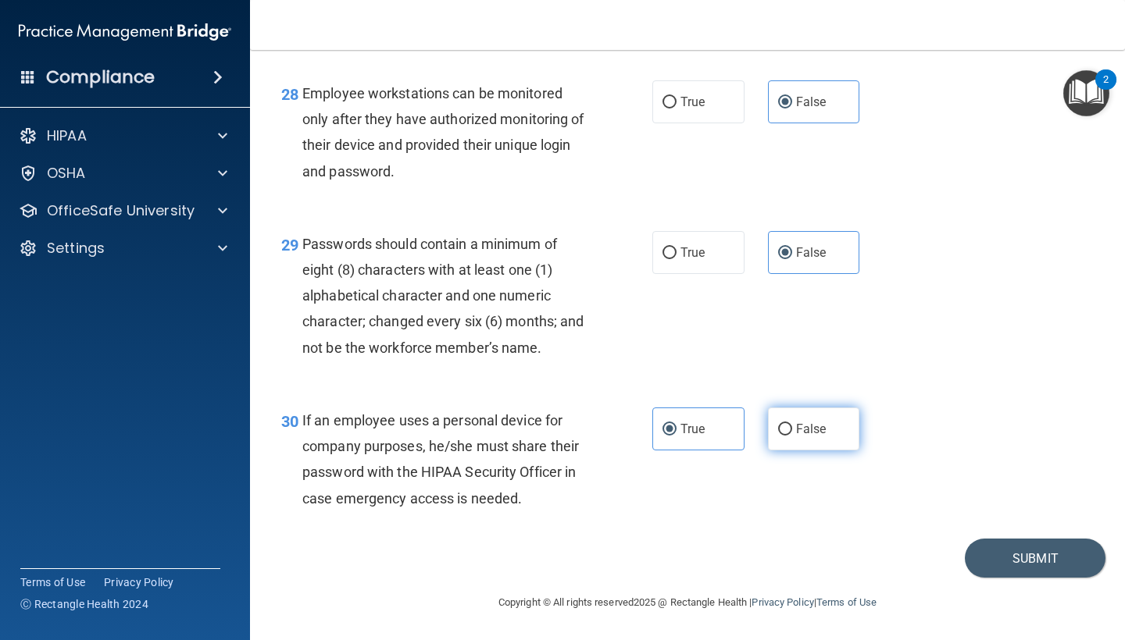
click at [804, 429] on span "False" at bounding box center [811, 429] width 30 height 15
click at [792, 429] on input "False" at bounding box center [785, 430] width 14 height 12
radio input "true"
radio input "false"
click at [1032, 559] on button "Submit" at bounding box center [1035, 559] width 141 height 40
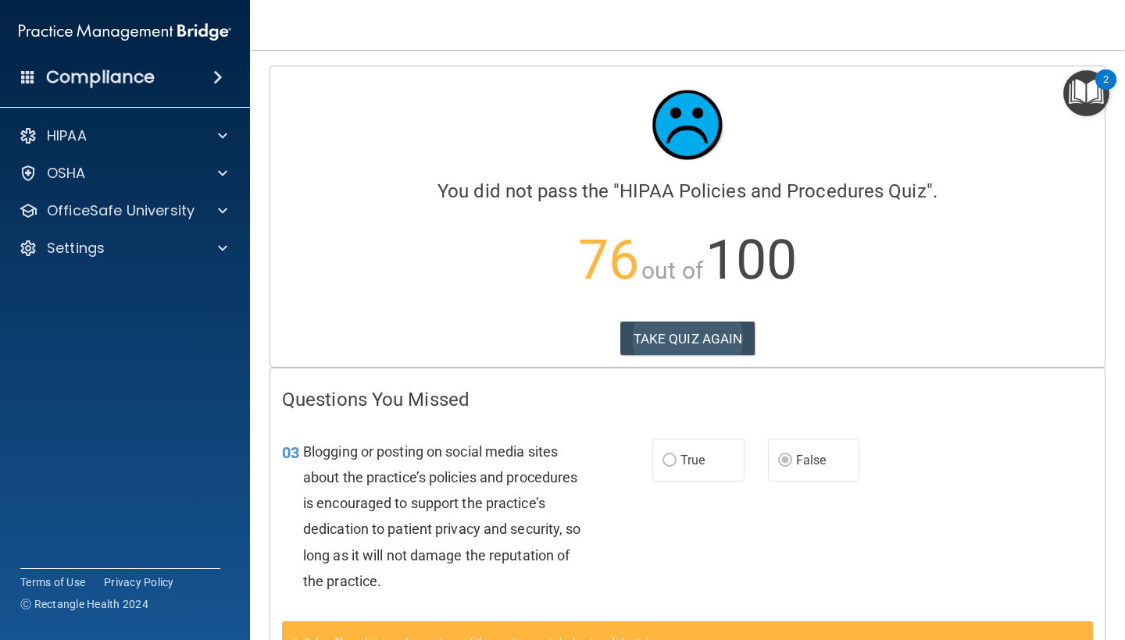
click at [705, 337] on button "TAKE QUIZ AGAIN" at bounding box center [687, 339] width 135 height 34
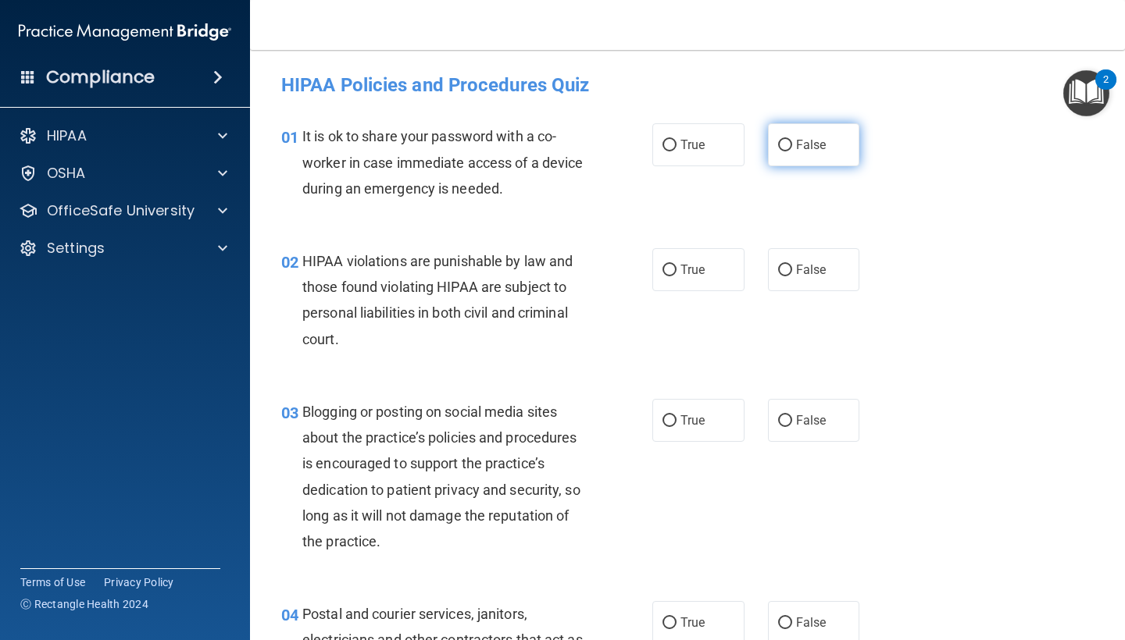
click at [809, 150] on span "False" at bounding box center [811, 144] width 30 height 15
click at [792, 150] on input "False" at bounding box center [785, 146] width 14 height 12
radio input "true"
click at [797, 419] on span "False" at bounding box center [811, 420] width 30 height 15
click at [792, 419] on input "False" at bounding box center [785, 421] width 14 height 12
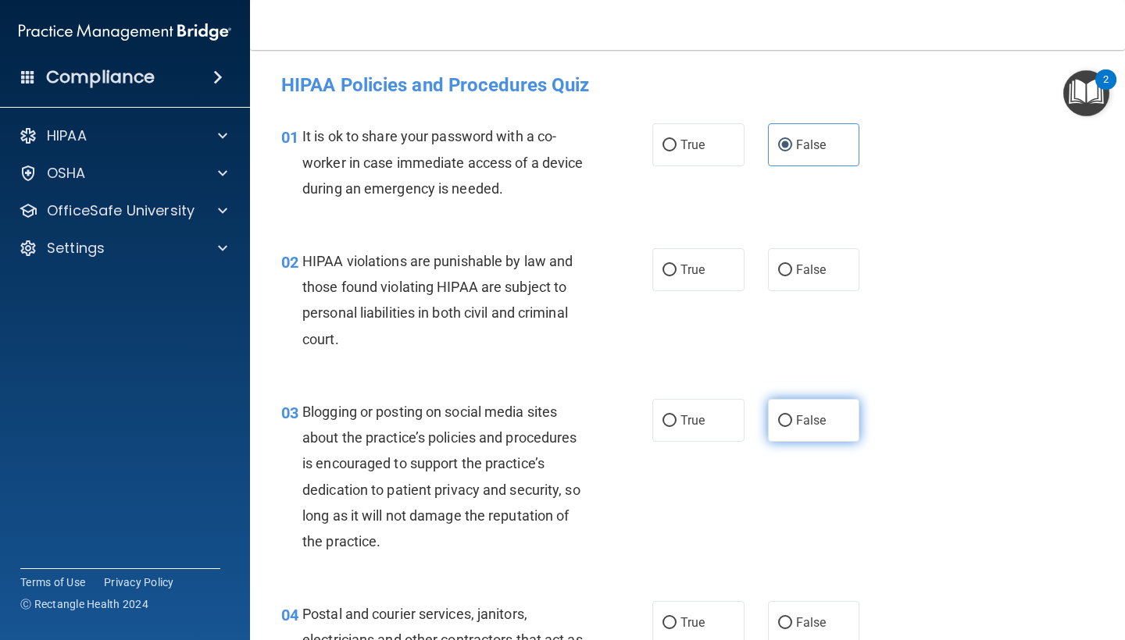
radio input "true"
click at [701, 265] on label "True" at bounding box center [698, 269] width 92 height 43
click at [676, 265] on input "True" at bounding box center [669, 271] width 14 height 12
radio input "true"
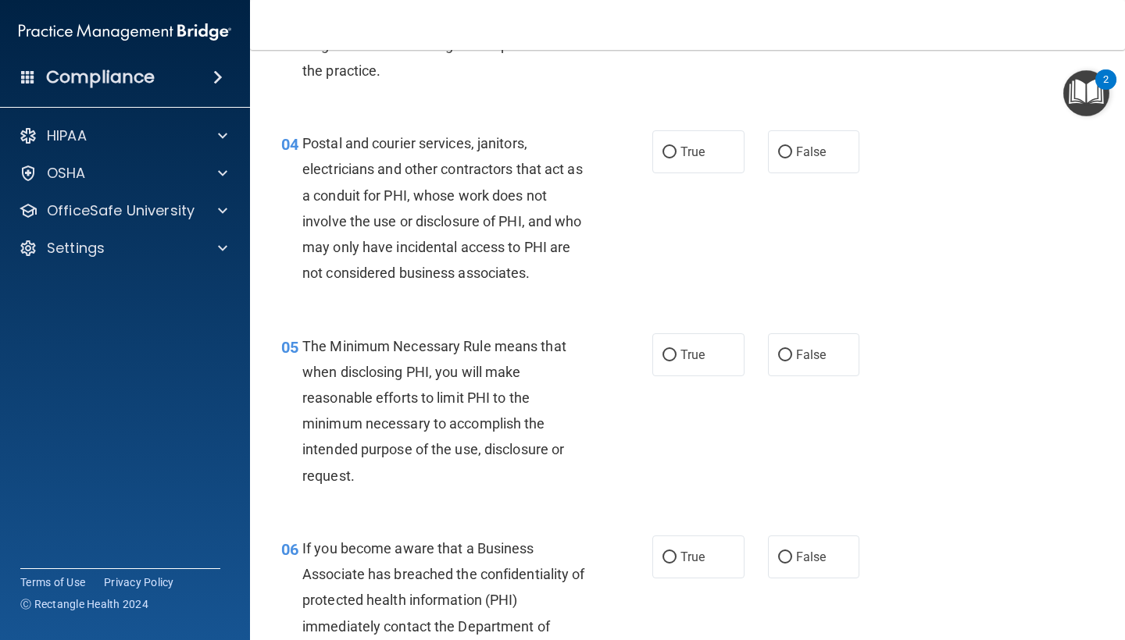
scroll to position [490, 0]
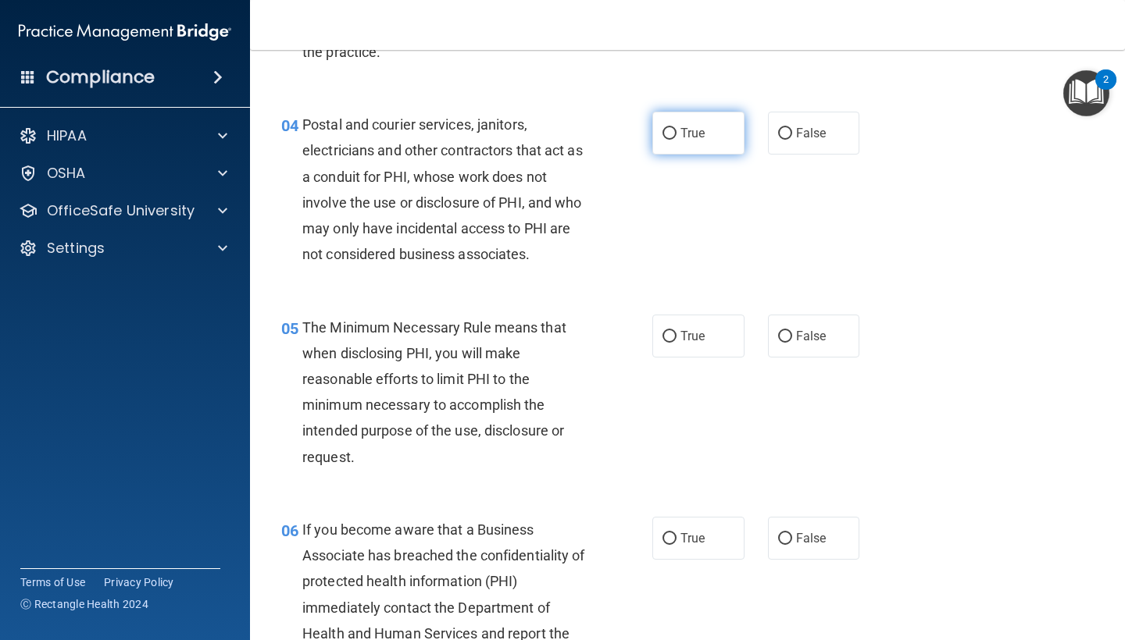
click at [677, 145] on label "True" at bounding box center [698, 133] width 92 height 43
click at [676, 140] on input "True" at bounding box center [669, 134] width 14 height 12
radio input "true"
click at [689, 335] on span "True" at bounding box center [692, 336] width 24 height 15
click at [676, 335] on input "True" at bounding box center [669, 337] width 14 height 12
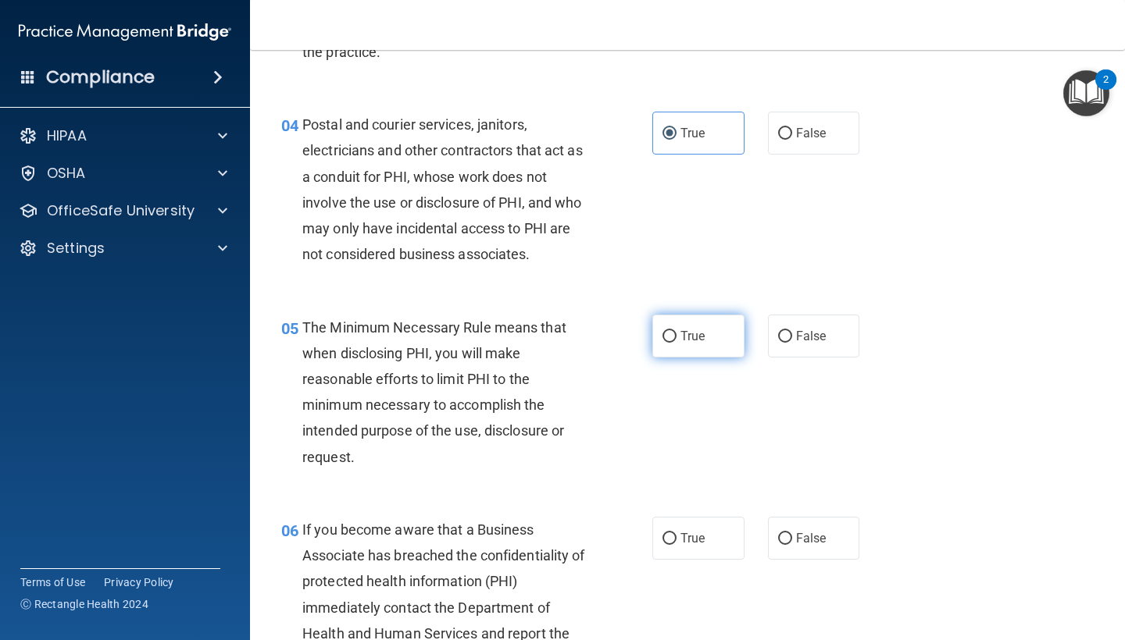
radio input "true"
click at [1087, 205] on div "04 Postal and courier services, janitors, electricians and other contractors th…" at bounding box center [687, 193] width 836 height 202
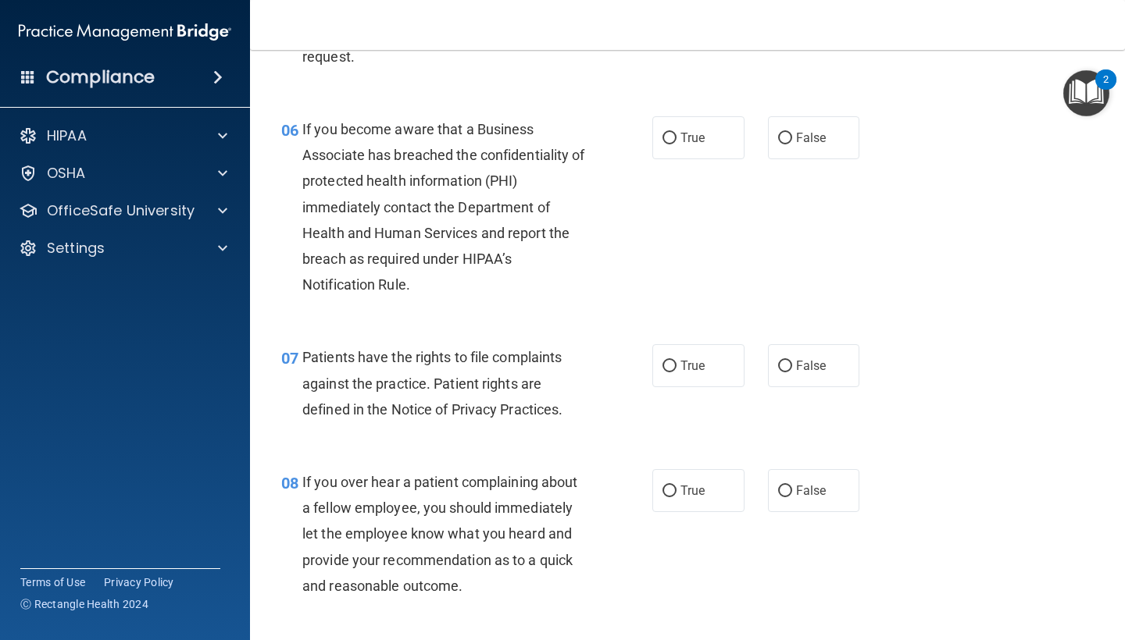
scroll to position [929, 0]
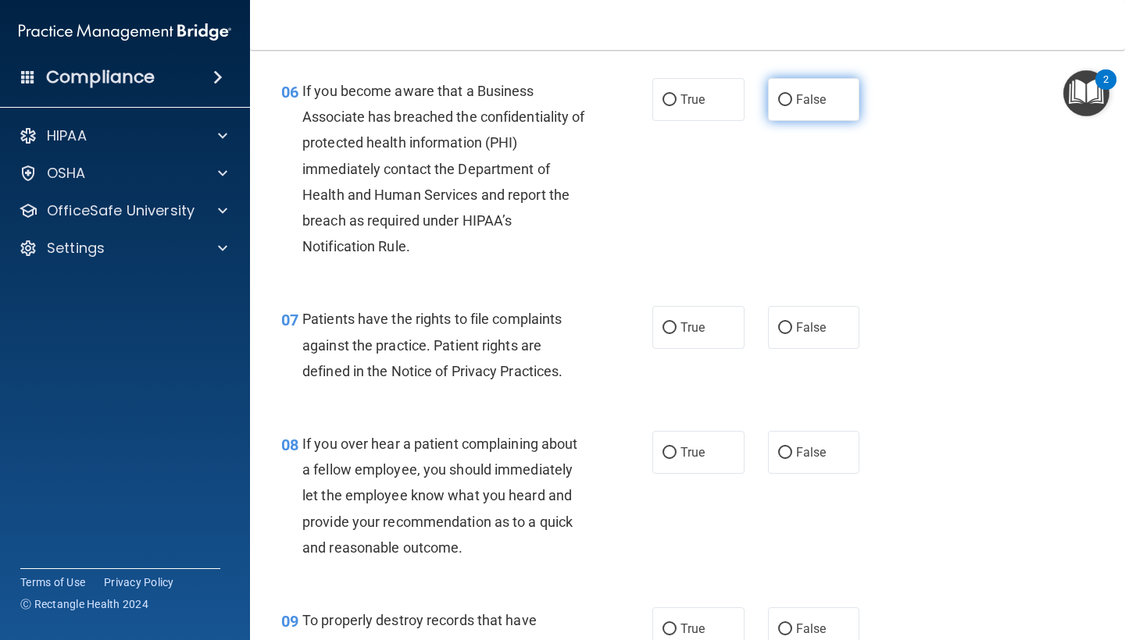
click at [796, 92] on span "False" at bounding box center [811, 99] width 30 height 15
click at [790, 95] on input "False" at bounding box center [785, 101] width 14 height 12
radio input "true"
click at [694, 327] on span "True" at bounding box center [692, 327] width 24 height 15
click at [676, 327] on input "True" at bounding box center [669, 329] width 14 height 12
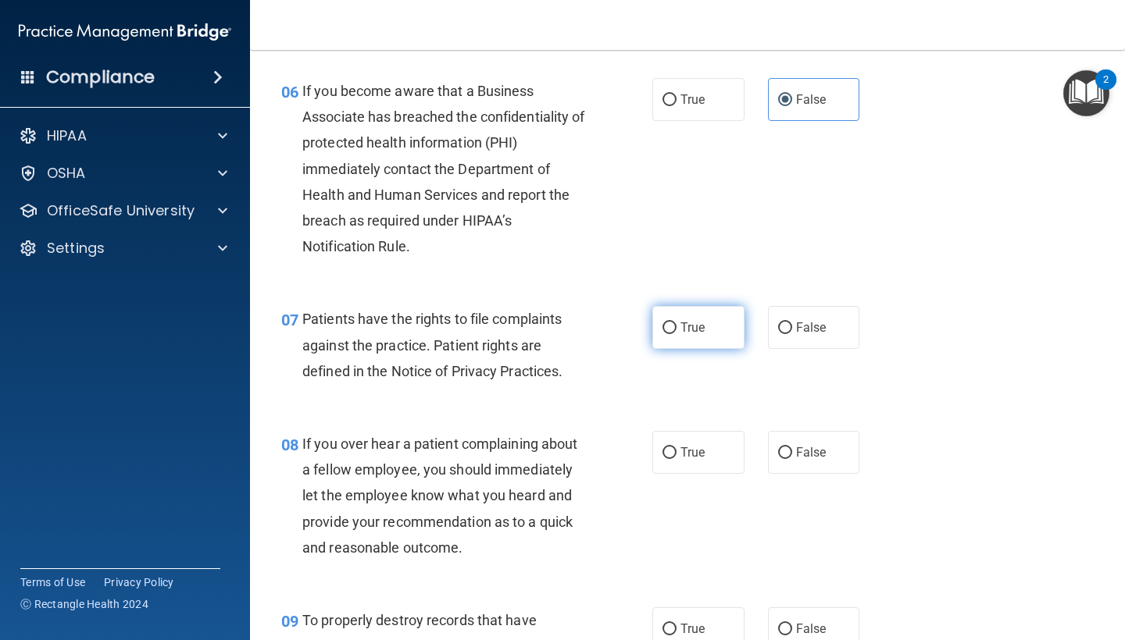
radio input "true"
click at [814, 445] on span "False" at bounding box center [811, 452] width 30 height 15
click at [792, 448] on input "False" at bounding box center [785, 454] width 14 height 12
radio input "true"
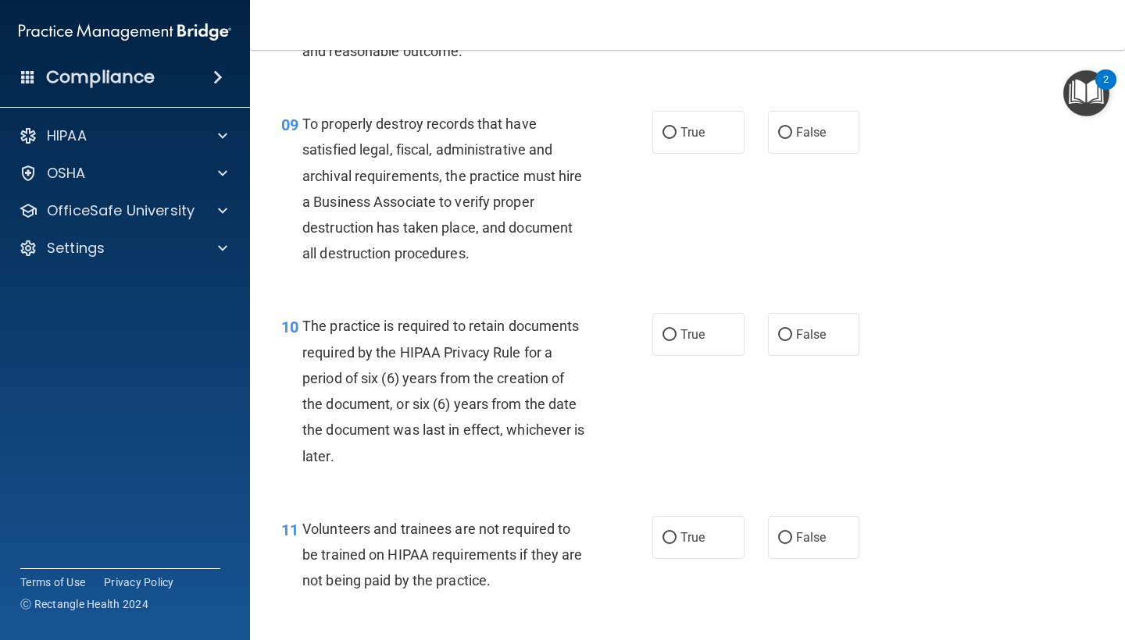
scroll to position [1419, 0]
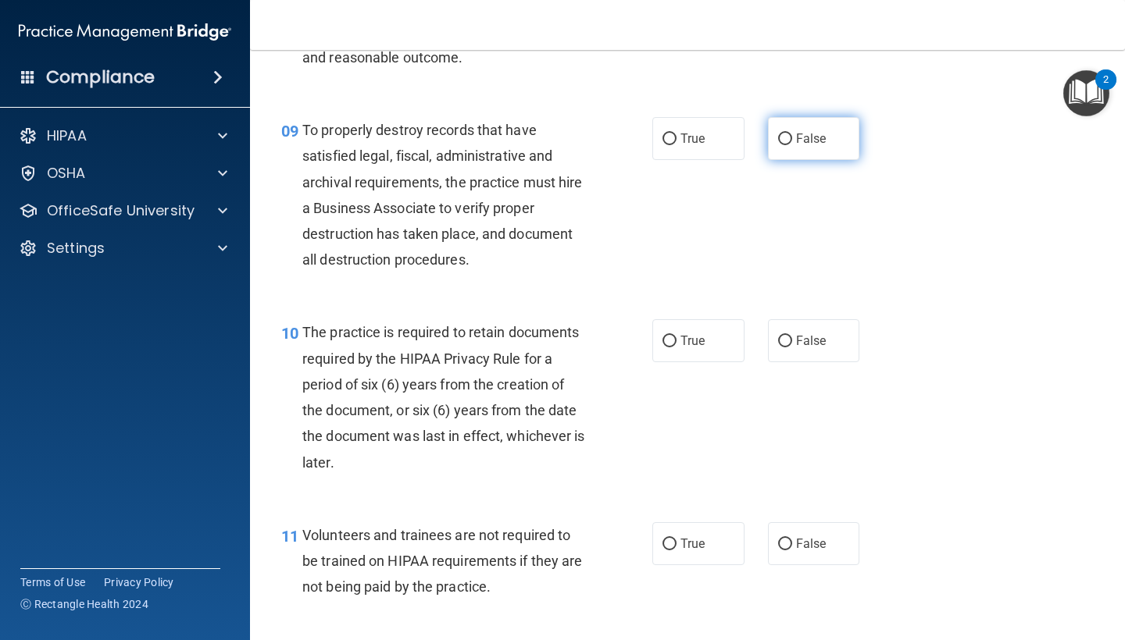
click at [783, 144] on label "False" at bounding box center [814, 138] width 92 height 43
click at [783, 144] on input "False" at bounding box center [785, 140] width 14 height 12
radio input "true"
click at [698, 333] on span "True" at bounding box center [692, 340] width 24 height 15
click at [676, 336] on input "True" at bounding box center [669, 342] width 14 height 12
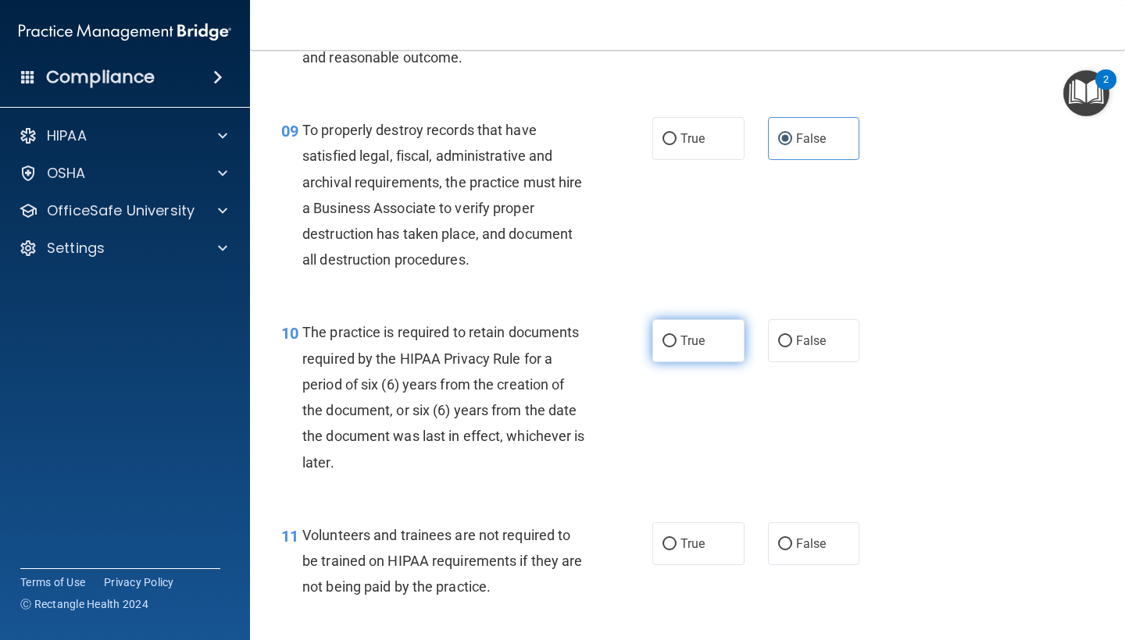
radio input "true"
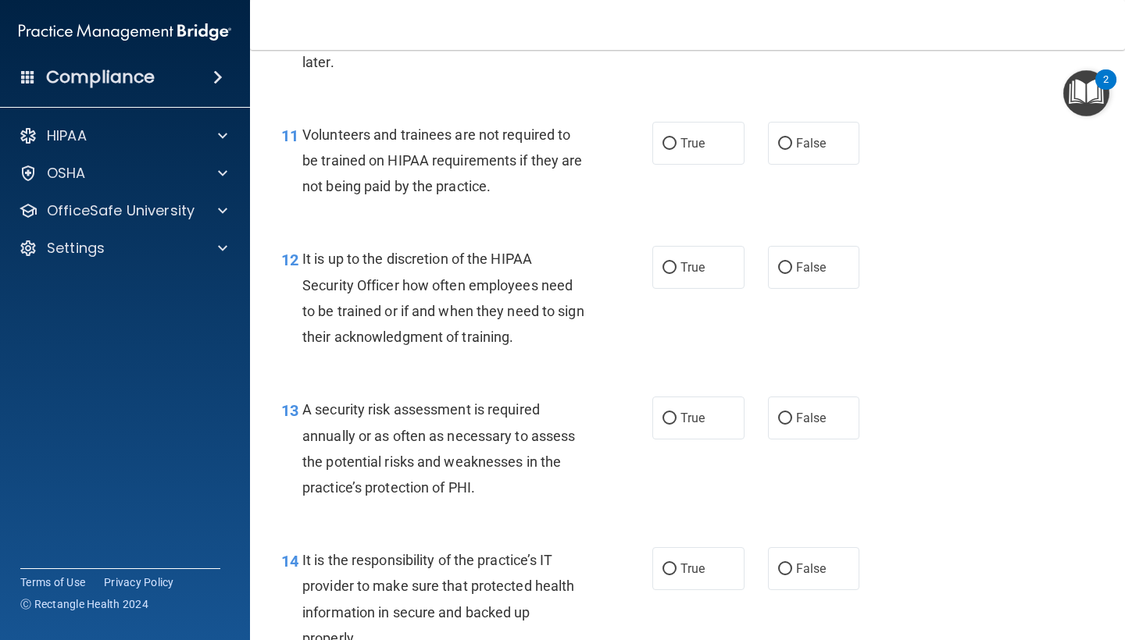
scroll to position [1832, 0]
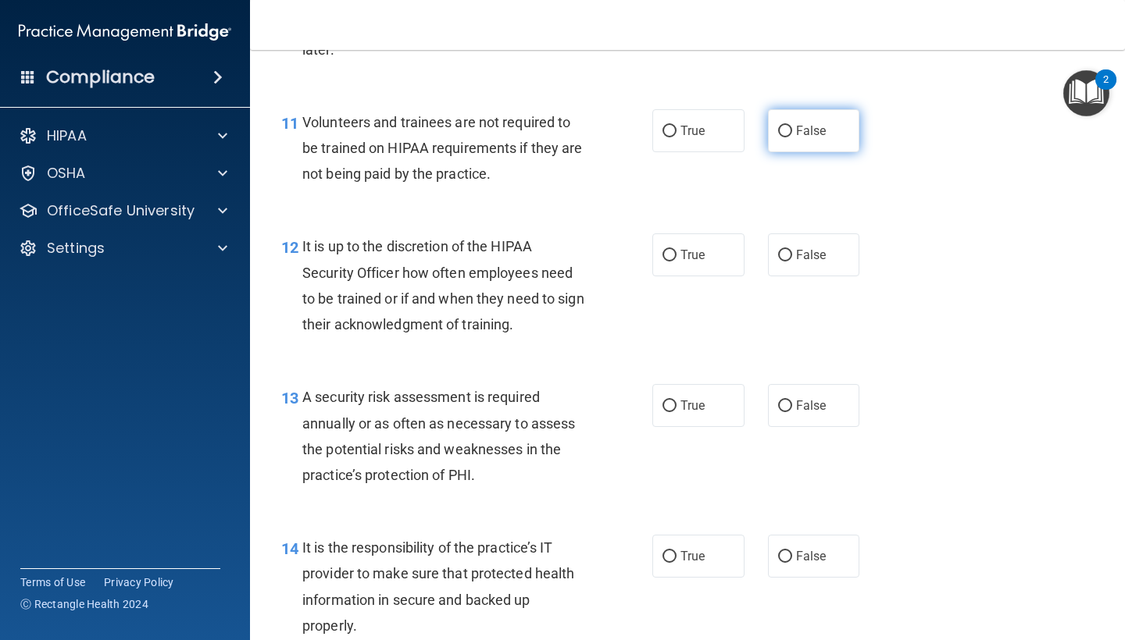
click at [811, 123] on span "False" at bounding box center [811, 130] width 30 height 15
click at [792, 126] on input "False" at bounding box center [785, 132] width 14 height 12
radio input "true"
click at [784, 234] on label "False" at bounding box center [814, 255] width 92 height 43
click at [784, 250] on input "False" at bounding box center [785, 256] width 14 height 12
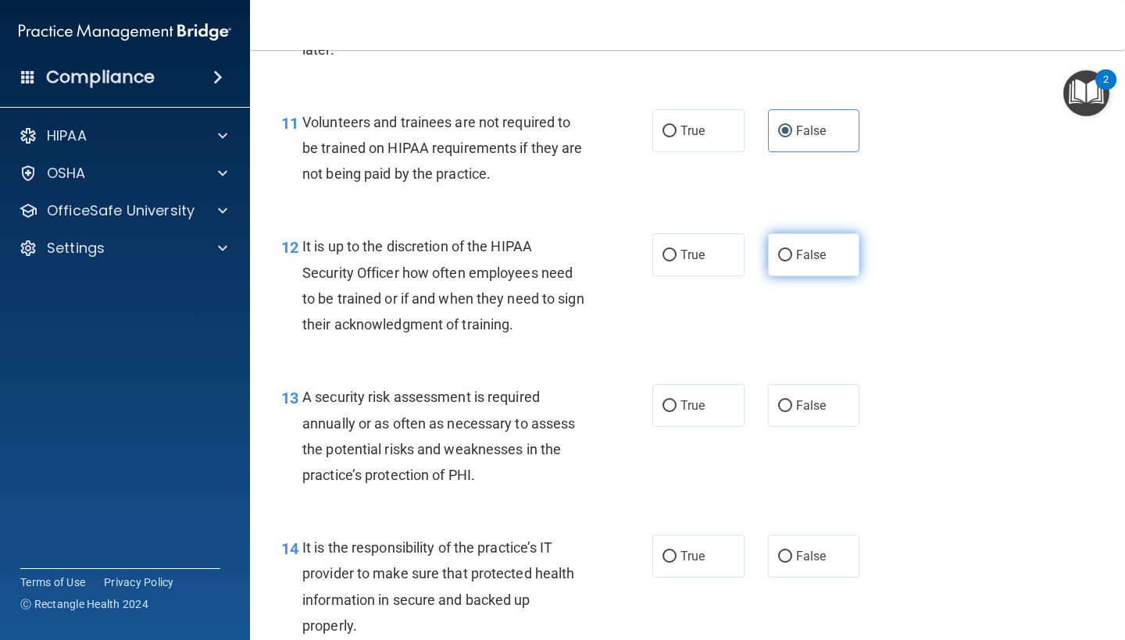
radio input "true"
click at [667, 401] on input "True" at bounding box center [669, 407] width 14 height 12
radio input "true"
click at [769, 551] on label "False" at bounding box center [814, 556] width 92 height 43
click at [778, 551] on input "False" at bounding box center [785, 557] width 14 height 12
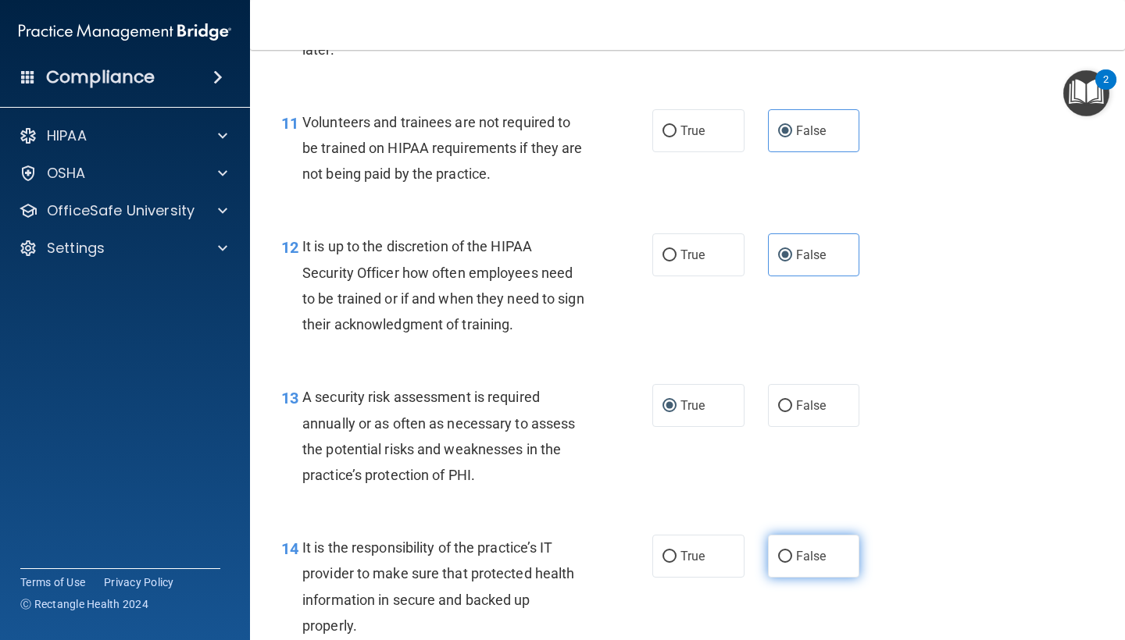
radio input "true"
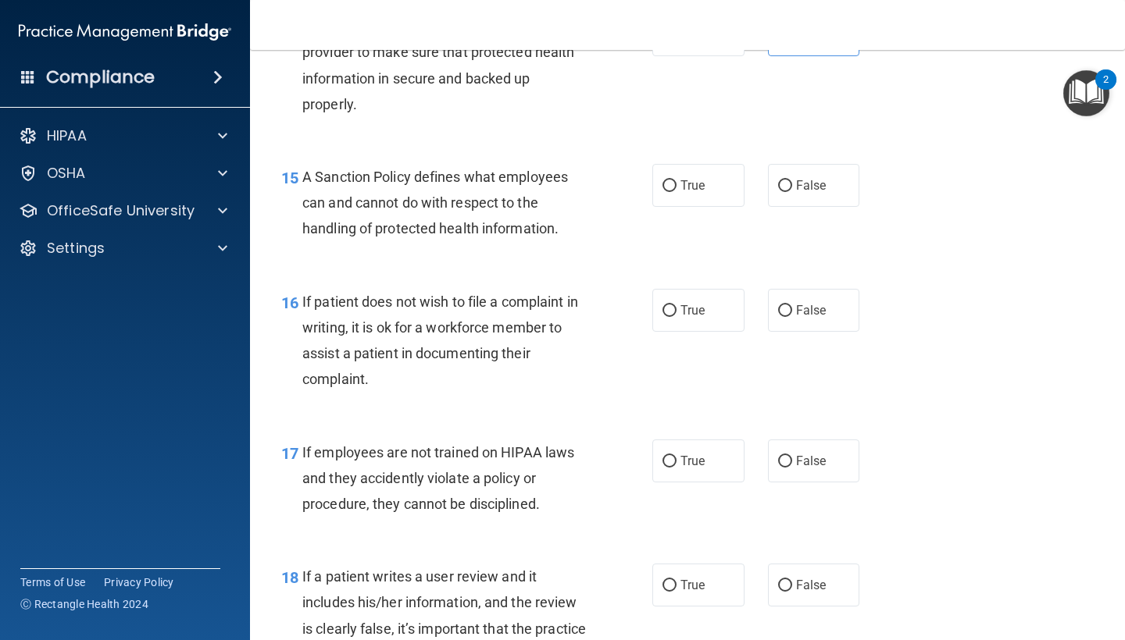
scroll to position [2341, 0]
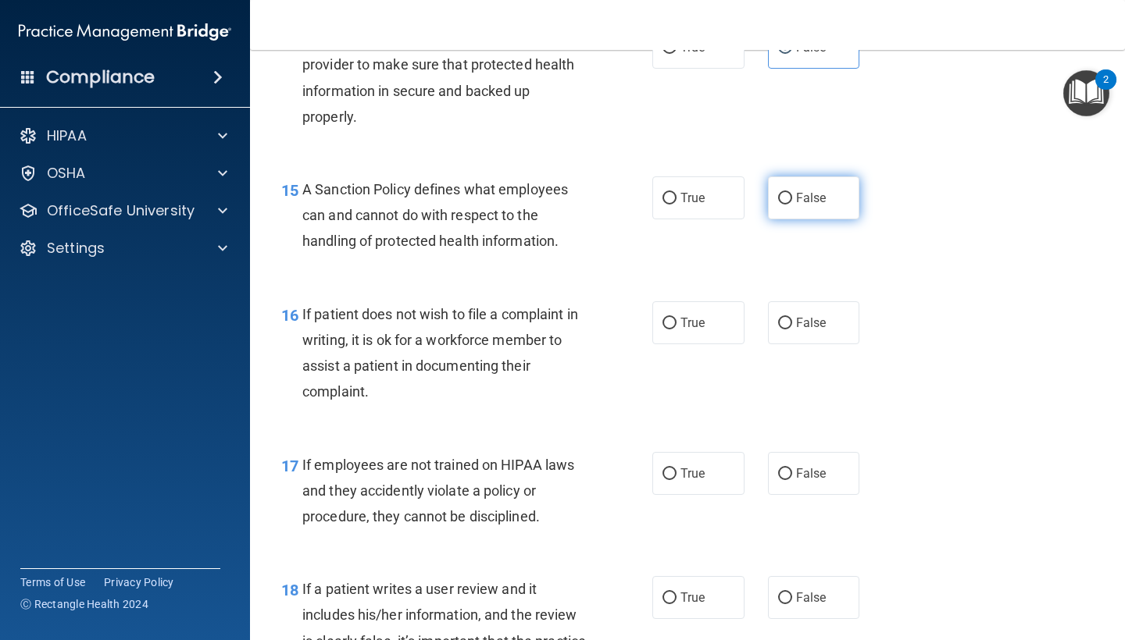
click at [796, 191] on span "False" at bounding box center [811, 198] width 30 height 15
click at [788, 193] on input "False" at bounding box center [785, 199] width 14 height 12
radio input "true"
click at [701, 326] on label "True" at bounding box center [698, 322] width 92 height 43
click at [676, 326] on input "True" at bounding box center [669, 324] width 14 height 12
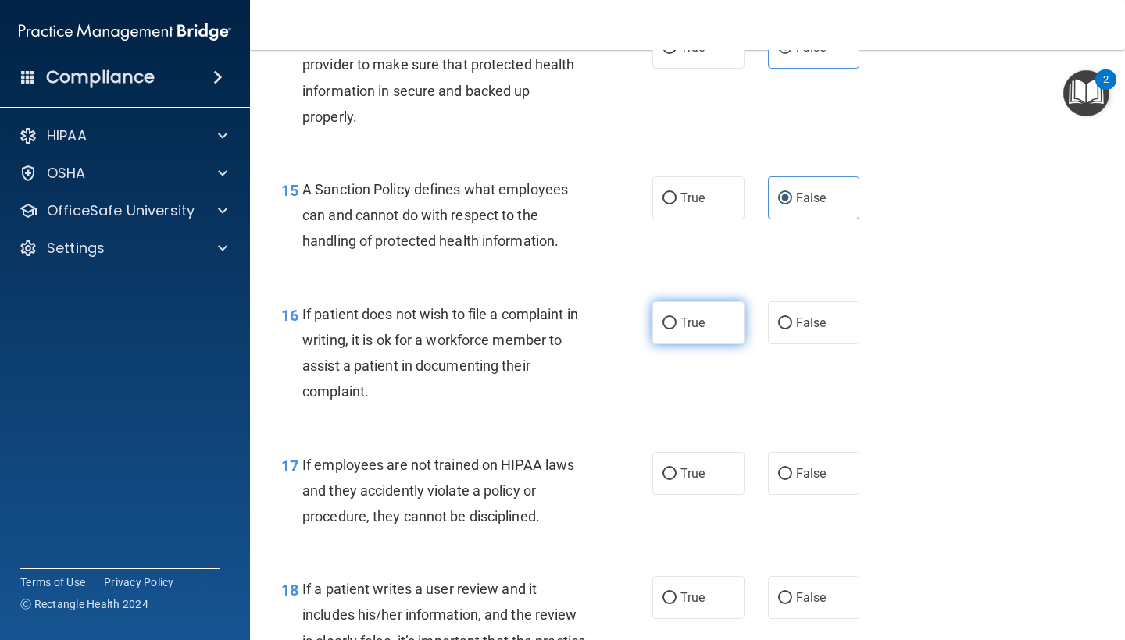
radio input "true"
click at [796, 466] on span "False" at bounding box center [811, 473] width 30 height 15
click at [792, 469] on input "False" at bounding box center [785, 475] width 14 height 12
radio input "true"
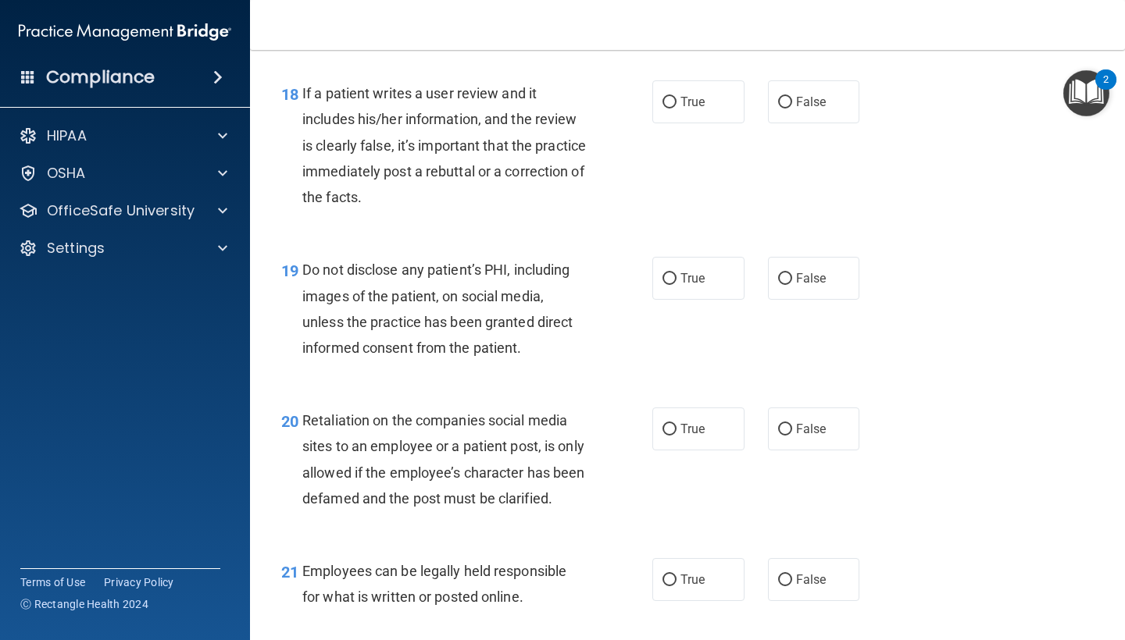
scroll to position [2844, 0]
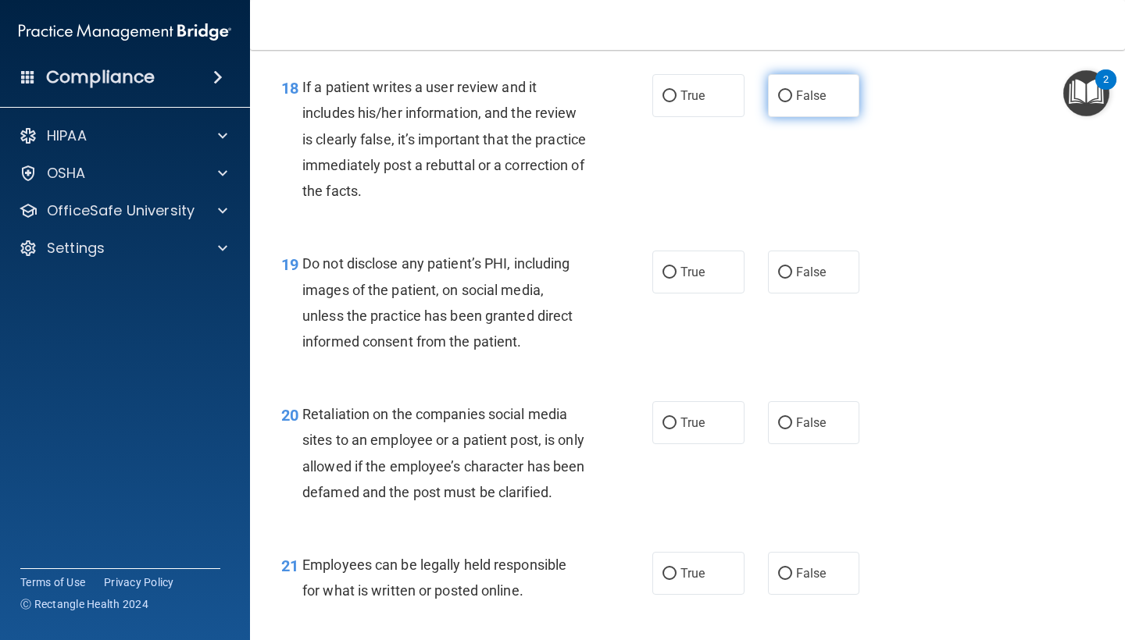
click at [780, 91] on input "False" at bounding box center [785, 97] width 14 height 12
radio input "true"
click at [690, 265] on span "True" at bounding box center [692, 272] width 24 height 15
click at [676, 267] on input "True" at bounding box center [669, 273] width 14 height 12
radio input "true"
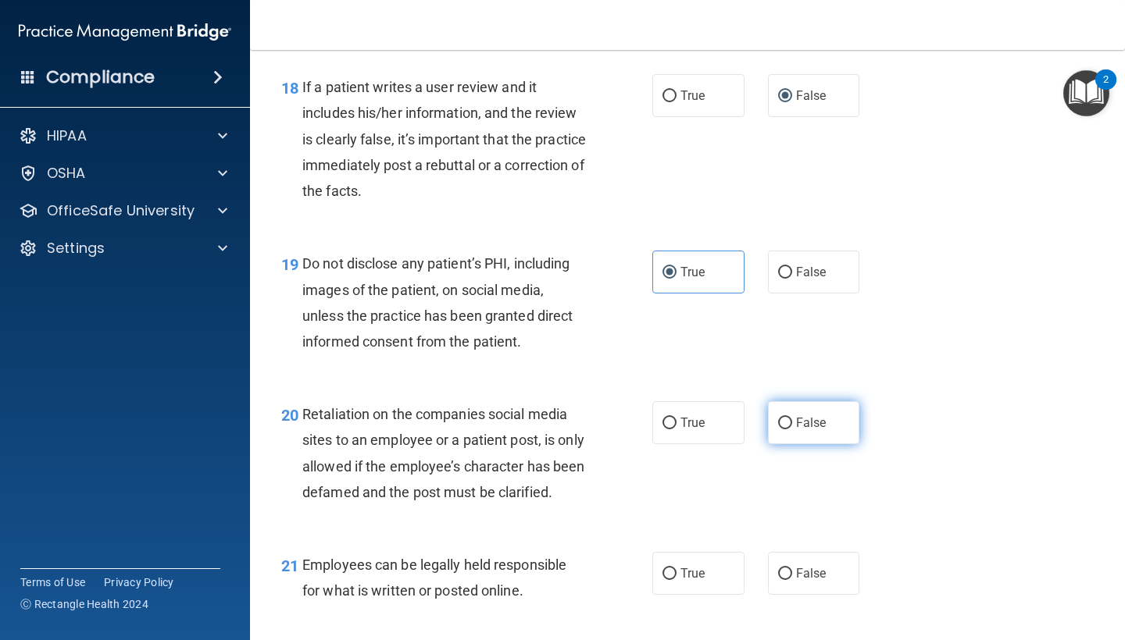
click at [815, 401] on label "False" at bounding box center [814, 422] width 92 height 43
click at [792, 418] on input "False" at bounding box center [785, 424] width 14 height 12
radio input "true"
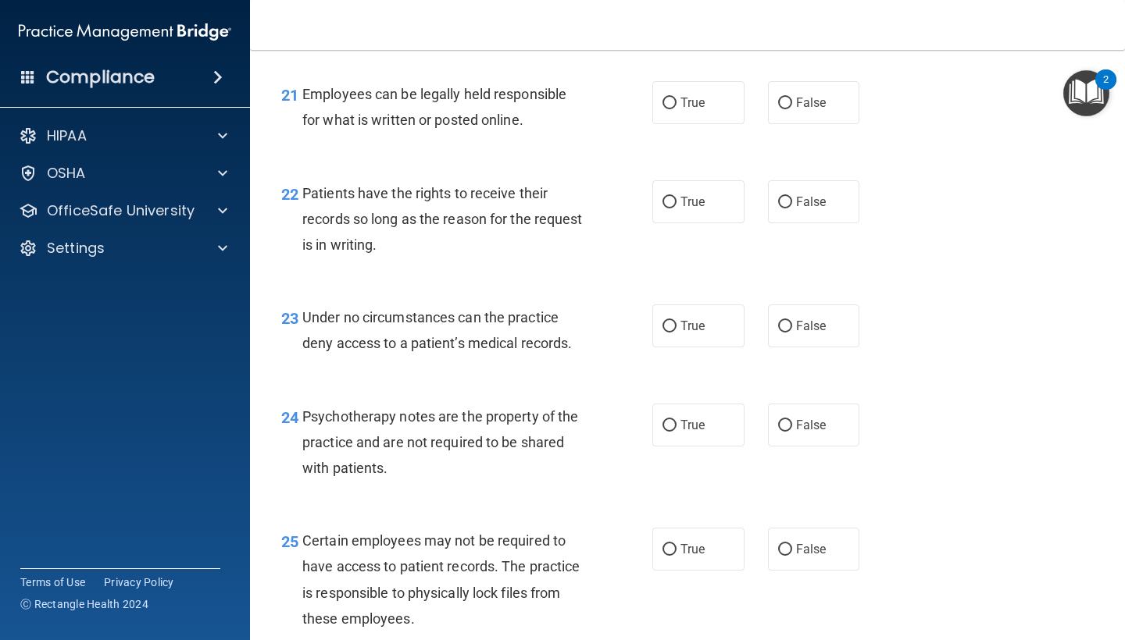
scroll to position [3334, 0]
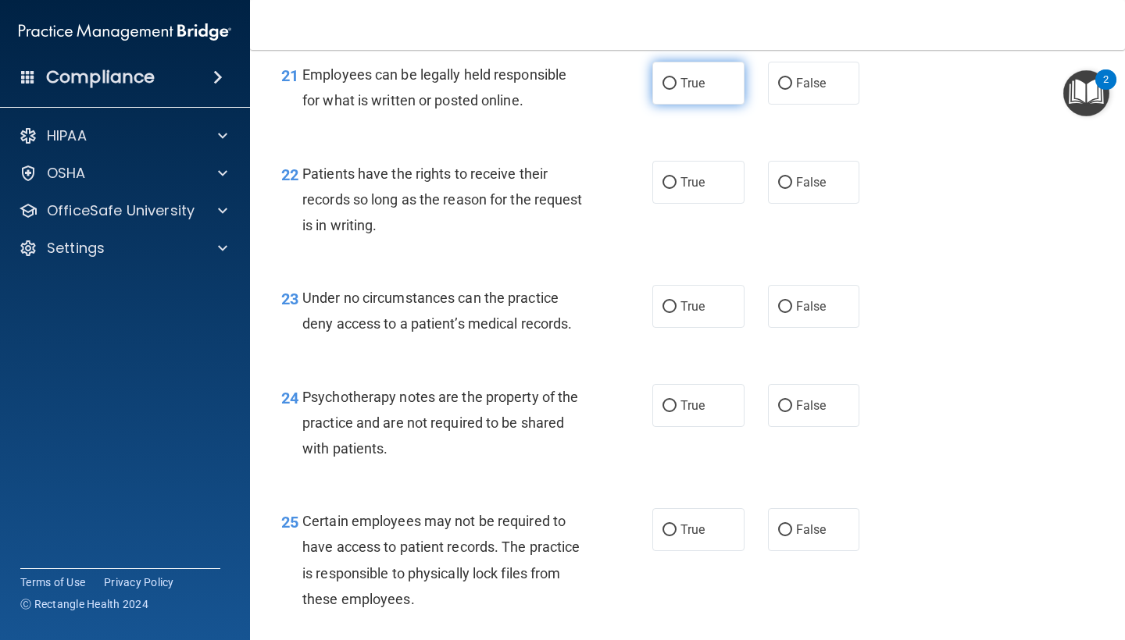
click at [687, 76] on label "True" at bounding box center [698, 83] width 92 height 43
click at [676, 78] on input "True" at bounding box center [669, 84] width 14 height 12
radio input "true"
click at [796, 190] on span "False" at bounding box center [811, 182] width 30 height 15
click at [792, 189] on input "False" at bounding box center [785, 183] width 14 height 12
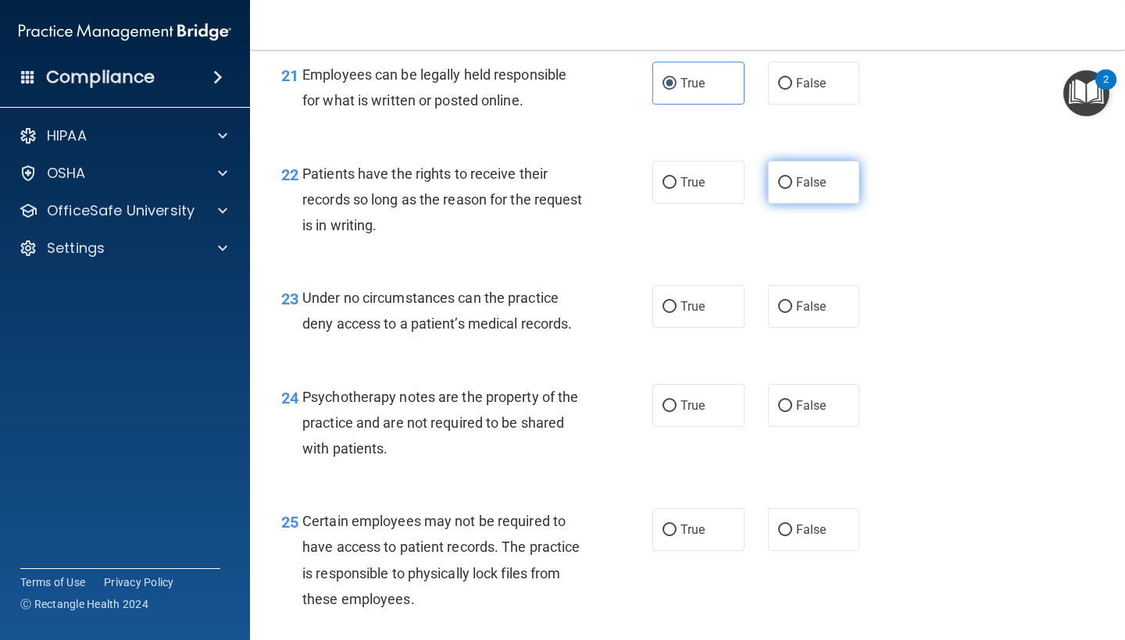
radio input "true"
click at [797, 314] on span "False" at bounding box center [811, 306] width 30 height 15
click at [792, 313] on input "False" at bounding box center [785, 307] width 14 height 12
radio input "true"
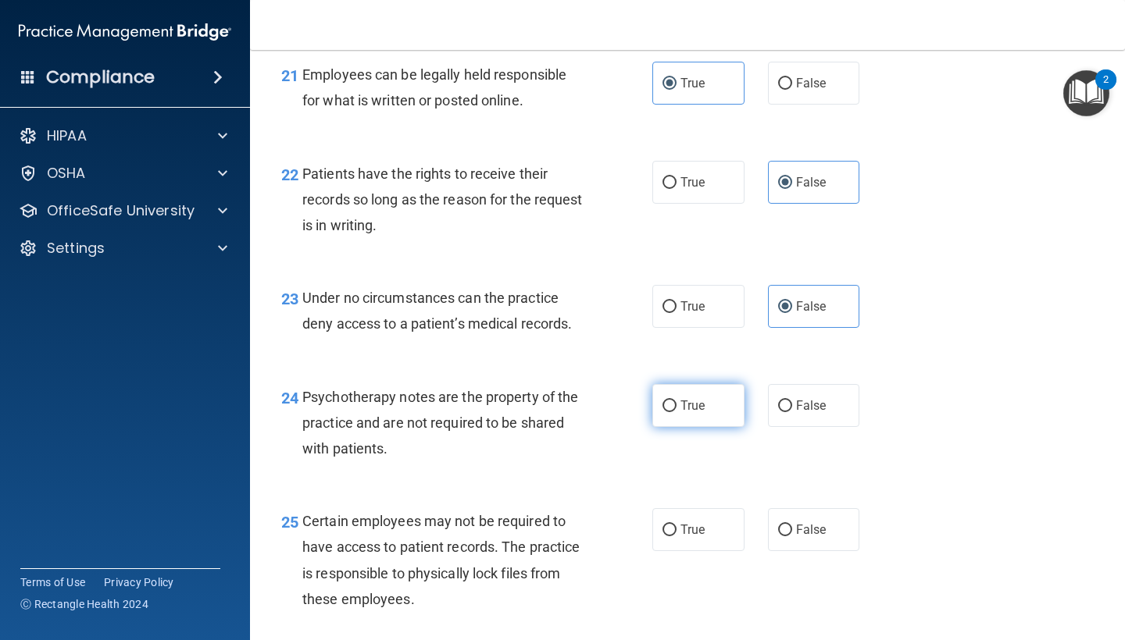
click at [685, 423] on label "True" at bounding box center [698, 405] width 92 height 43
click at [676, 412] on input "True" at bounding box center [669, 407] width 14 height 12
radio input "true"
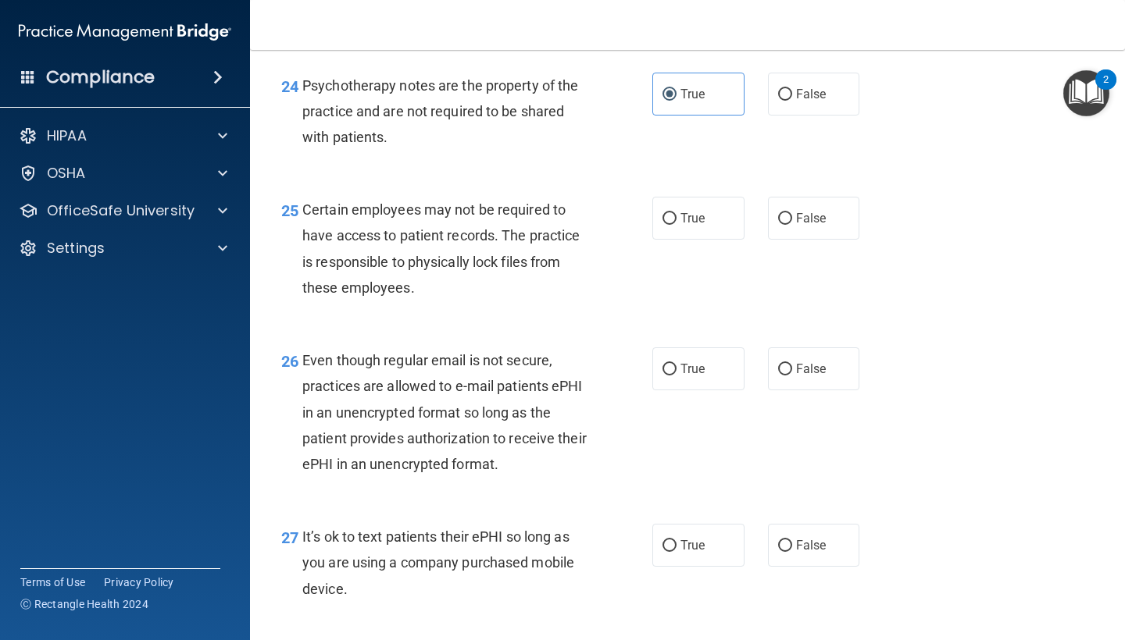
scroll to position [3684, 0]
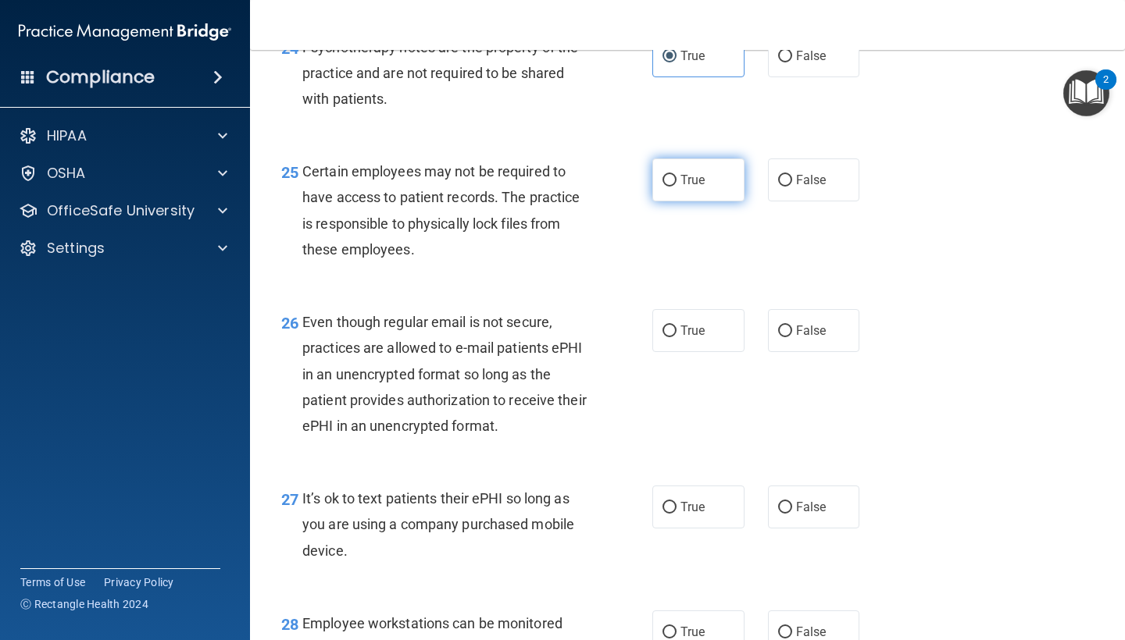
click at [694, 181] on span "True" at bounding box center [692, 180] width 24 height 15
click at [676, 181] on input "True" at bounding box center [669, 181] width 14 height 12
radio input "true"
click at [695, 331] on span "True" at bounding box center [692, 330] width 24 height 15
click at [676, 331] on input "True" at bounding box center [669, 332] width 14 height 12
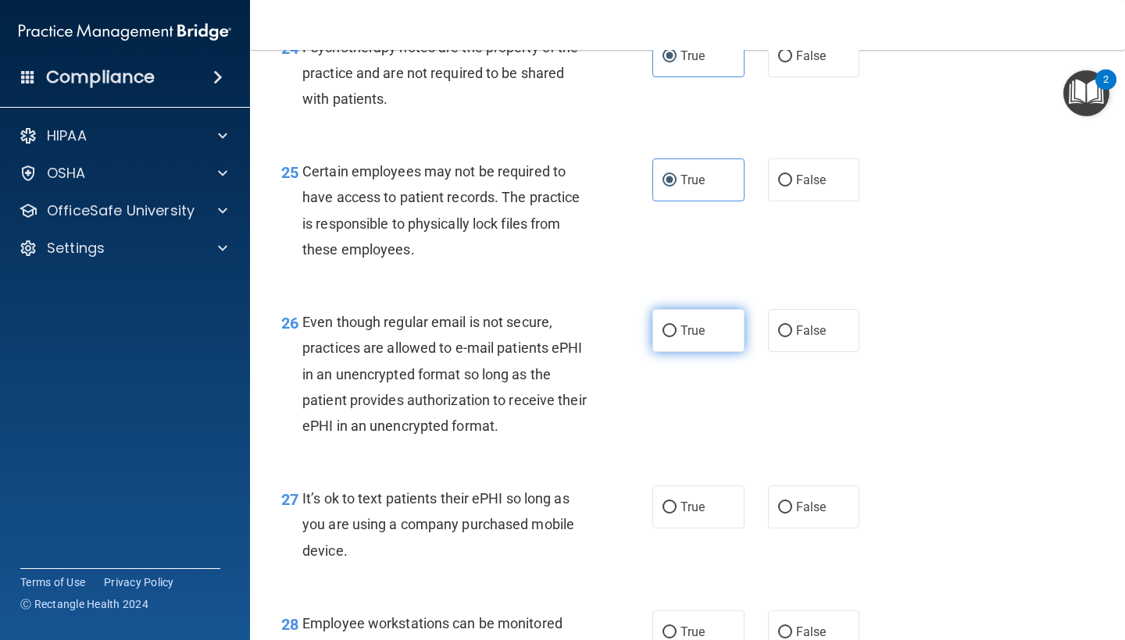
radio input "true"
click at [799, 513] on span "False" at bounding box center [811, 507] width 30 height 15
click at [792, 513] on input "False" at bounding box center [785, 508] width 14 height 12
radio input "true"
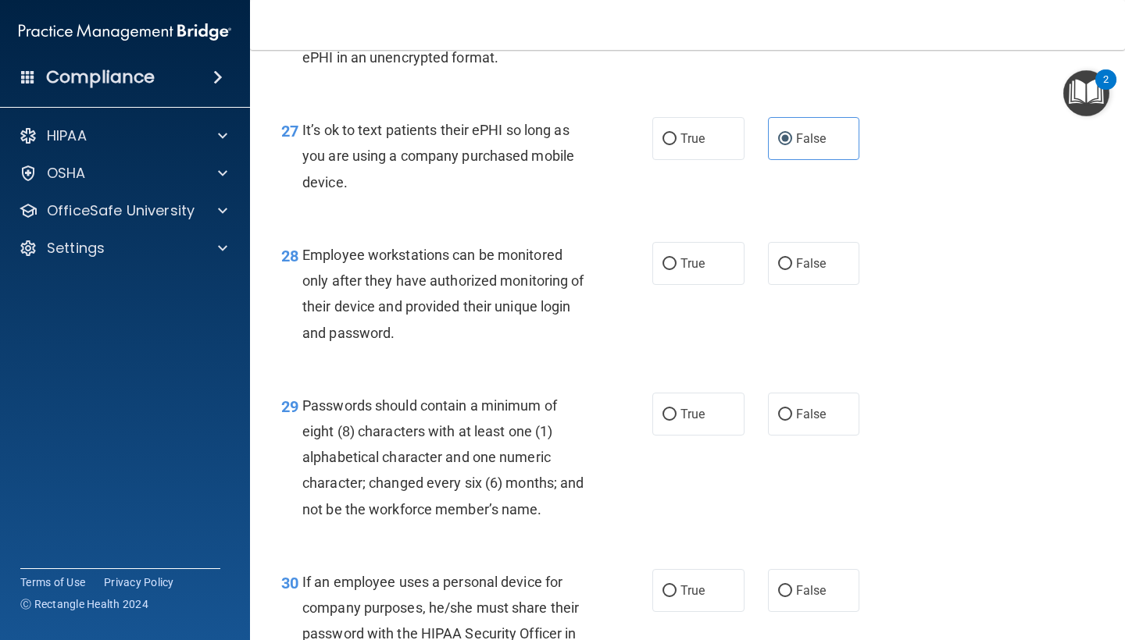
scroll to position [4218, 0]
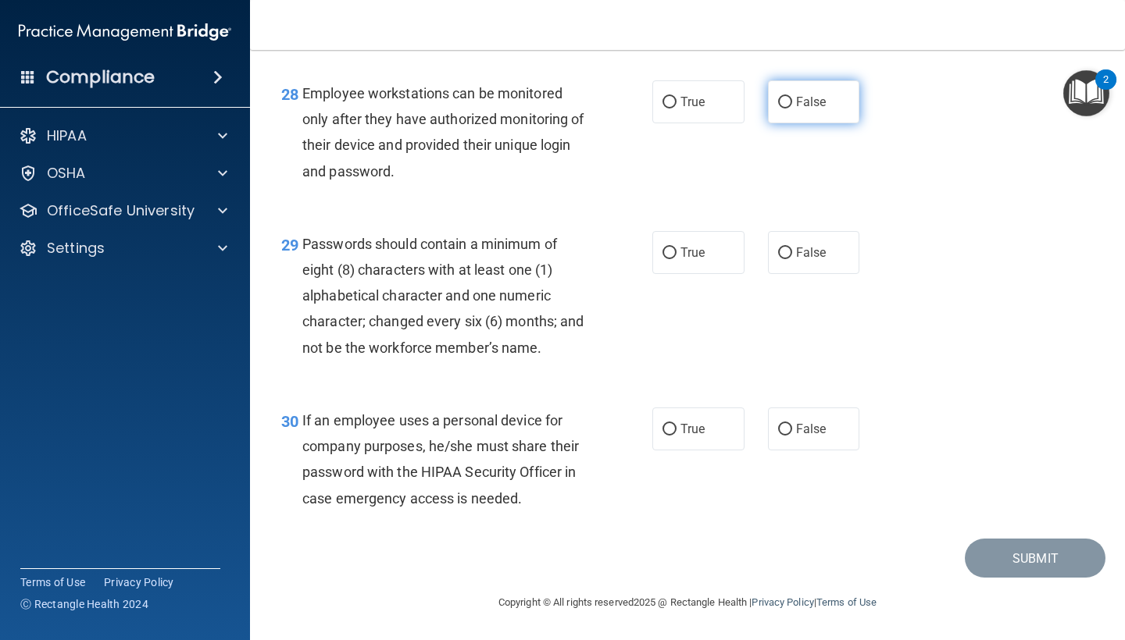
click at [814, 99] on span "False" at bounding box center [811, 102] width 30 height 15
click at [792, 99] on input "False" at bounding box center [785, 103] width 14 height 12
radio input "true"
click at [683, 258] on span "True" at bounding box center [692, 252] width 24 height 15
click at [676, 258] on input "True" at bounding box center [669, 254] width 14 height 12
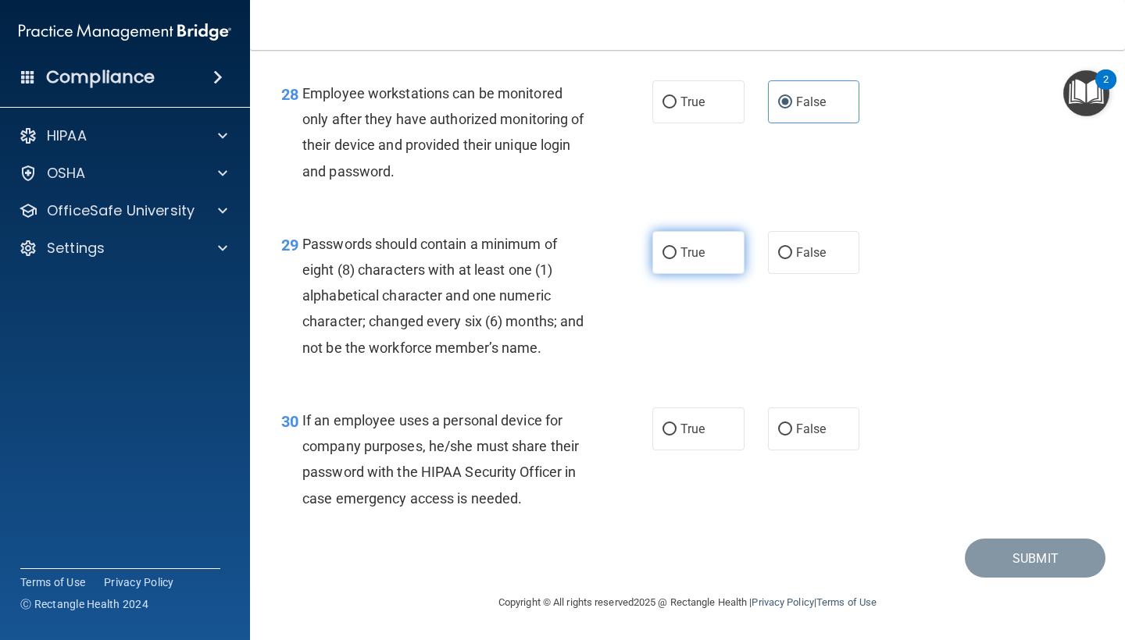
radio input "true"
click at [797, 430] on span "False" at bounding box center [811, 429] width 30 height 15
click at [792, 430] on input "False" at bounding box center [785, 430] width 14 height 12
radio input "true"
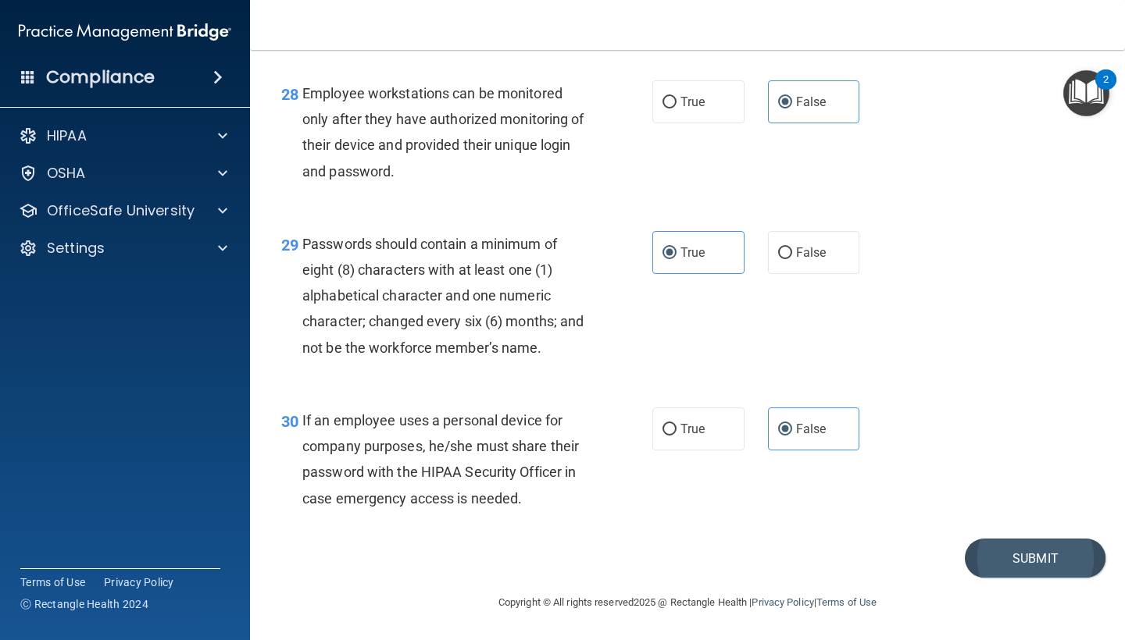
click at [1005, 565] on button "Submit" at bounding box center [1035, 559] width 141 height 40
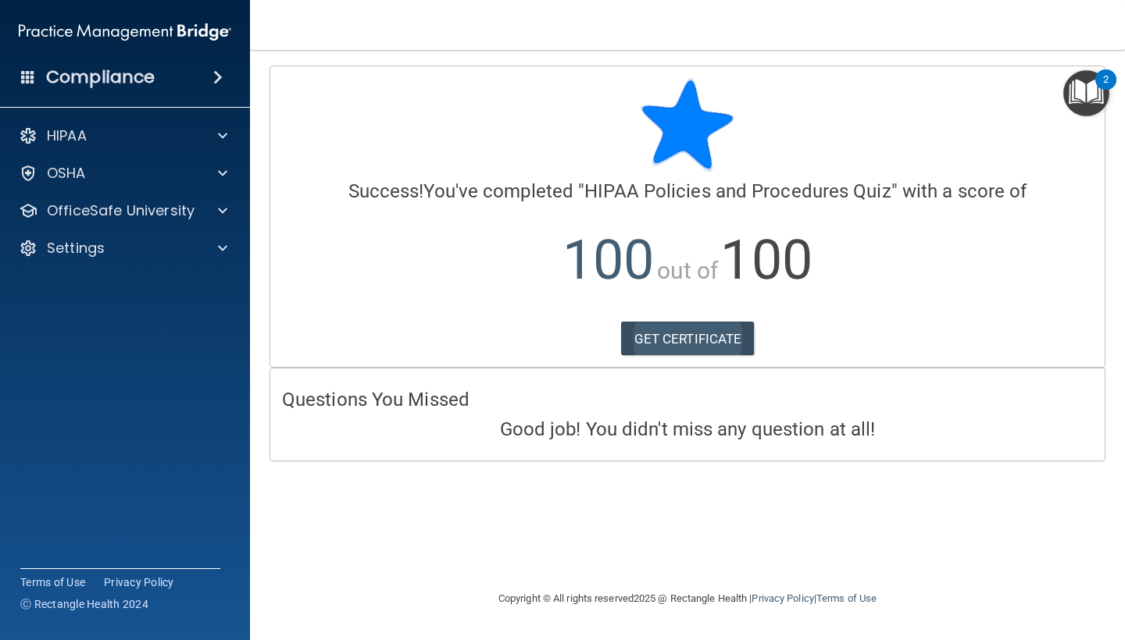
click at [697, 341] on link "GET CERTIFICATE" at bounding box center [688, 339] width 134 height 34
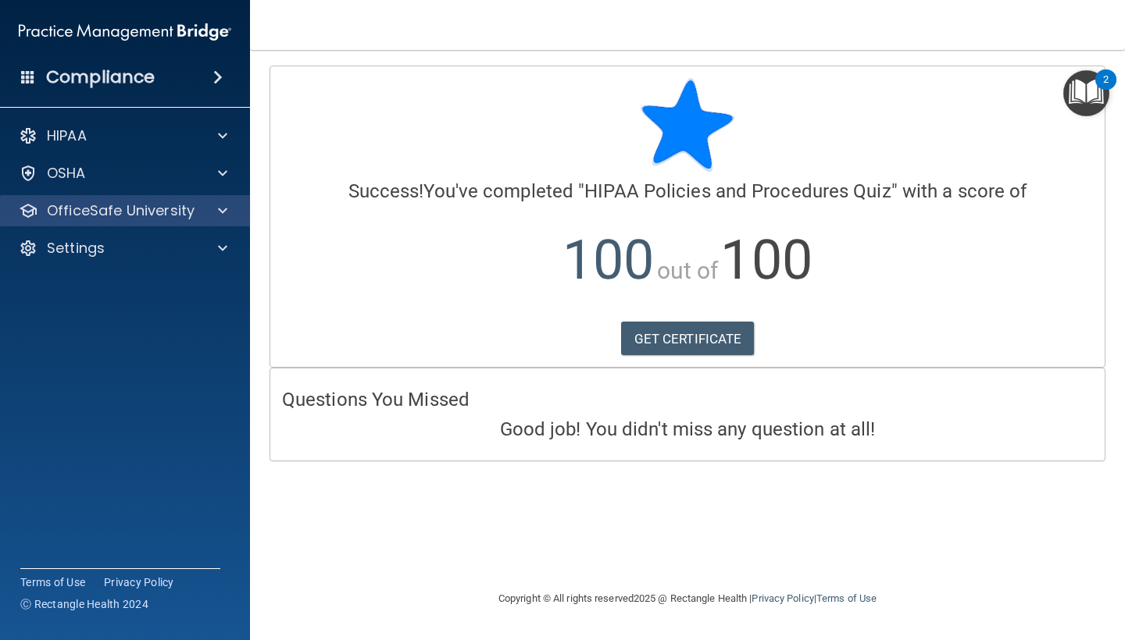
click at [212, 210] on div at bounding box center [220, 211] width 39 height 19
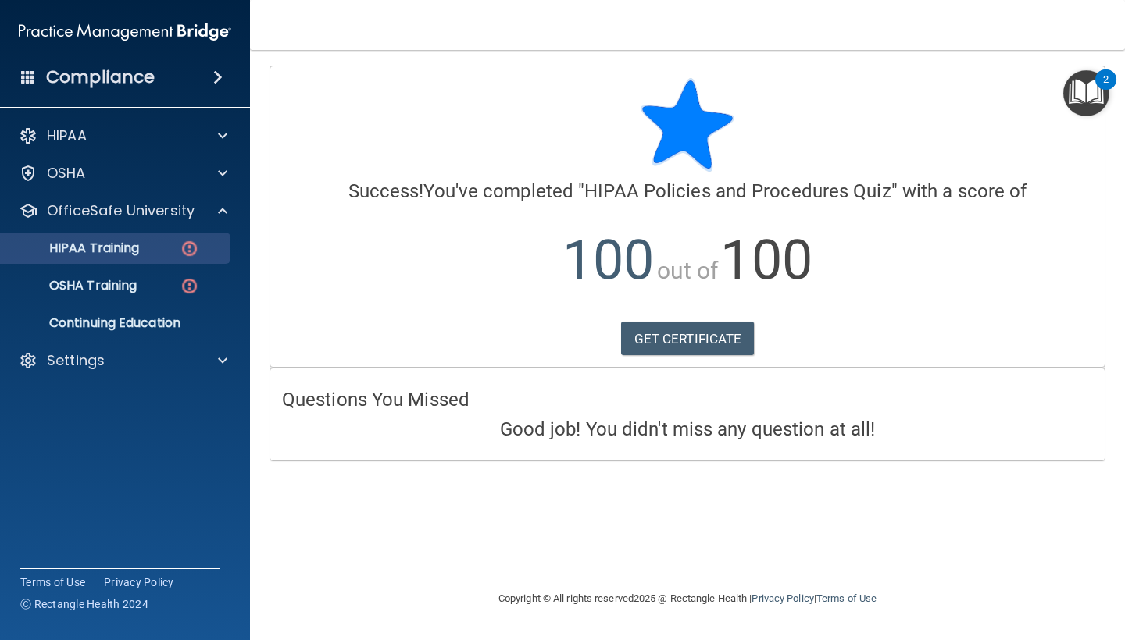
click at [174, 247] on div "HIPAA Training" at bounding box center [116, 249] width 213 height 16
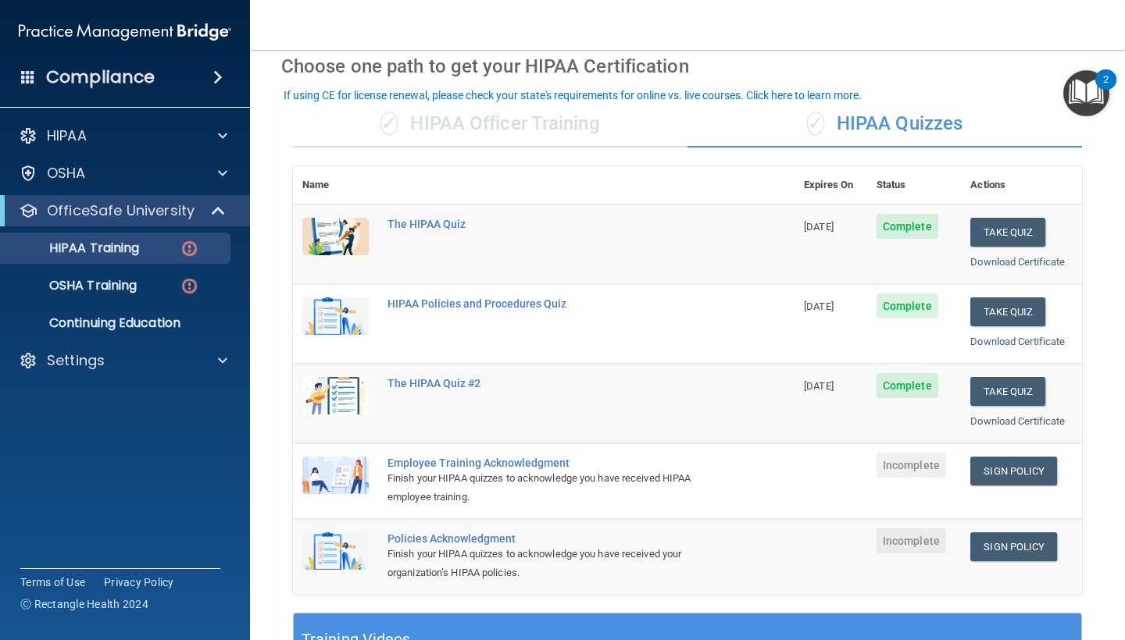
scroll to position [132, 0]
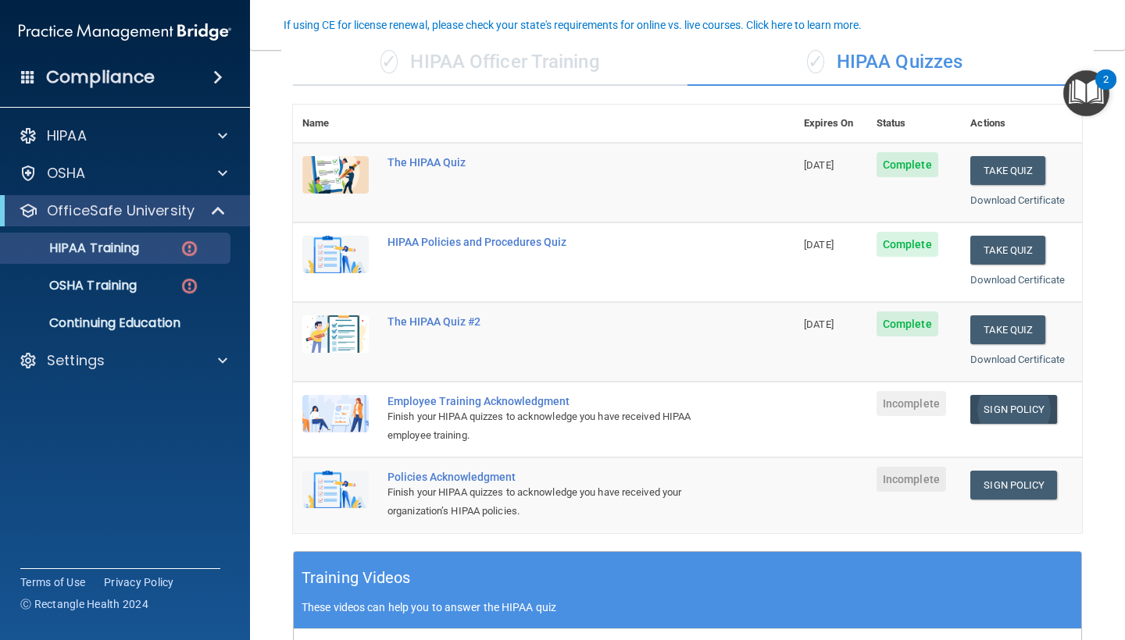
click at [992, 405] on link "Sign Policy" at bounding box center [1013, 409] width 87 height 29
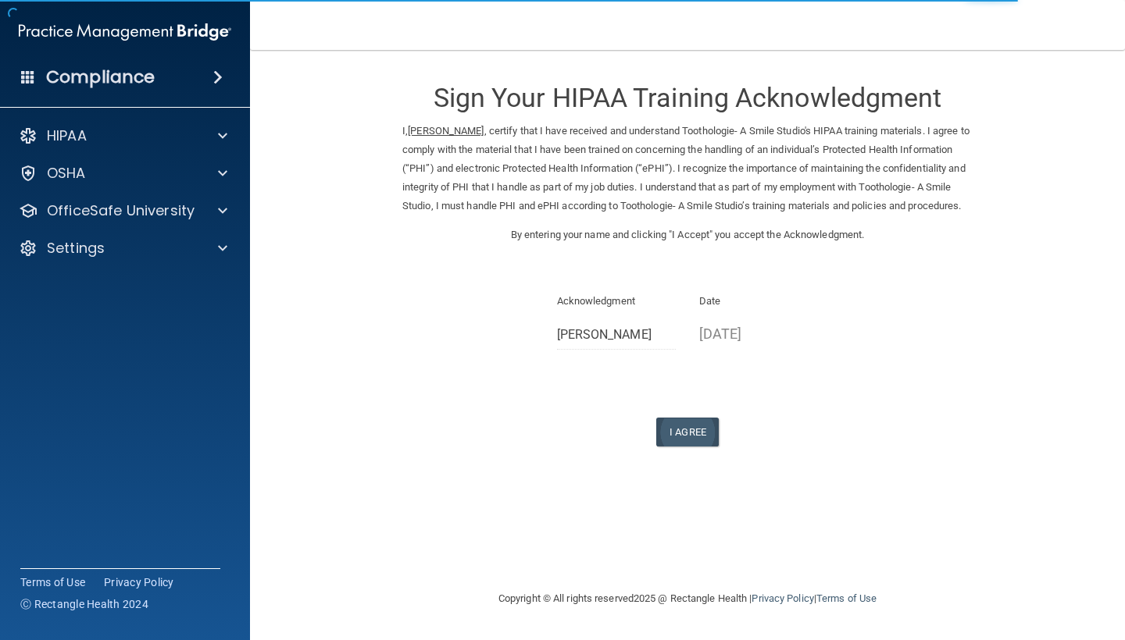
click at [697, 434] on button "I Agree" at bounding box center [687, 432] width 62 height 29
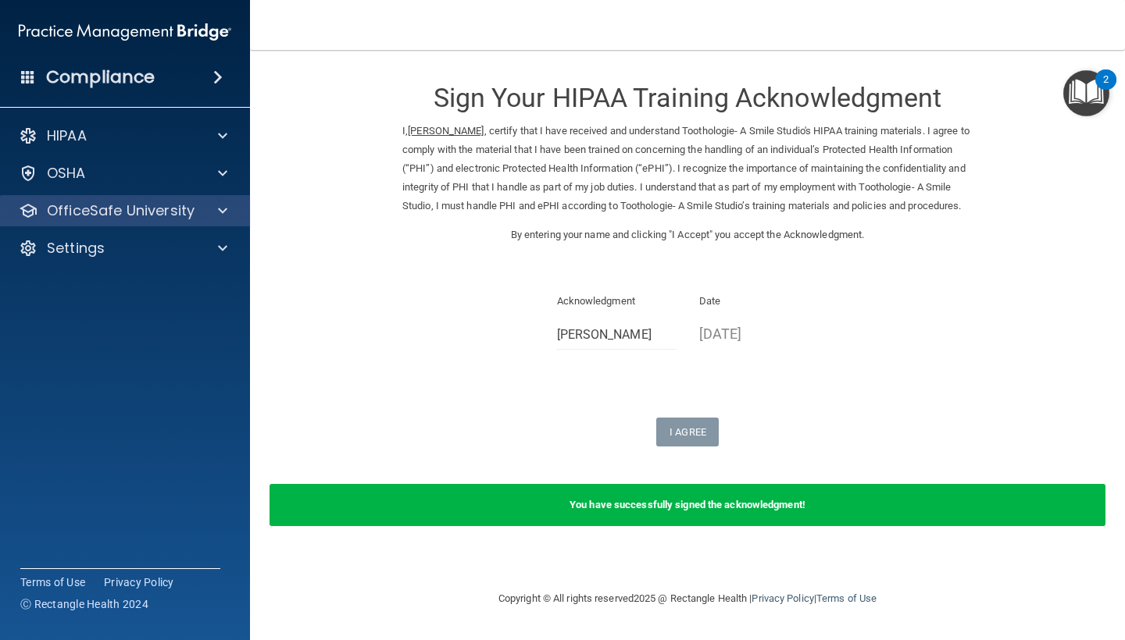
click at [163, 215] on p "OfficeSafe University" at bounding box center [121, 211] width 148 height 19
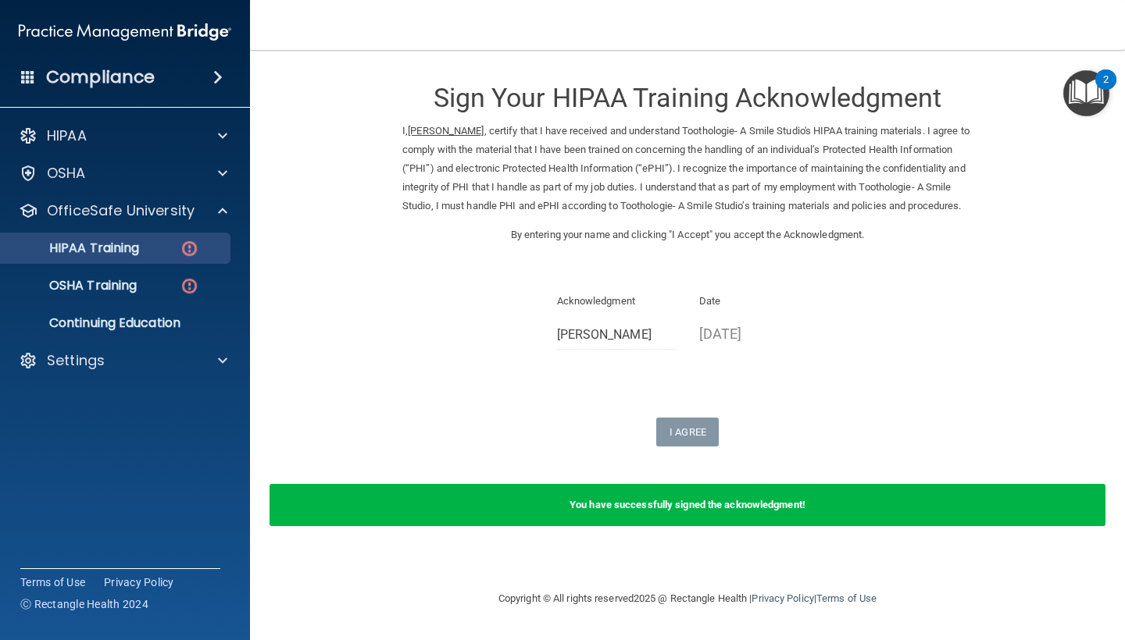
click at [192, 252] on img at bounding box center [190, 249] width 20 height 20
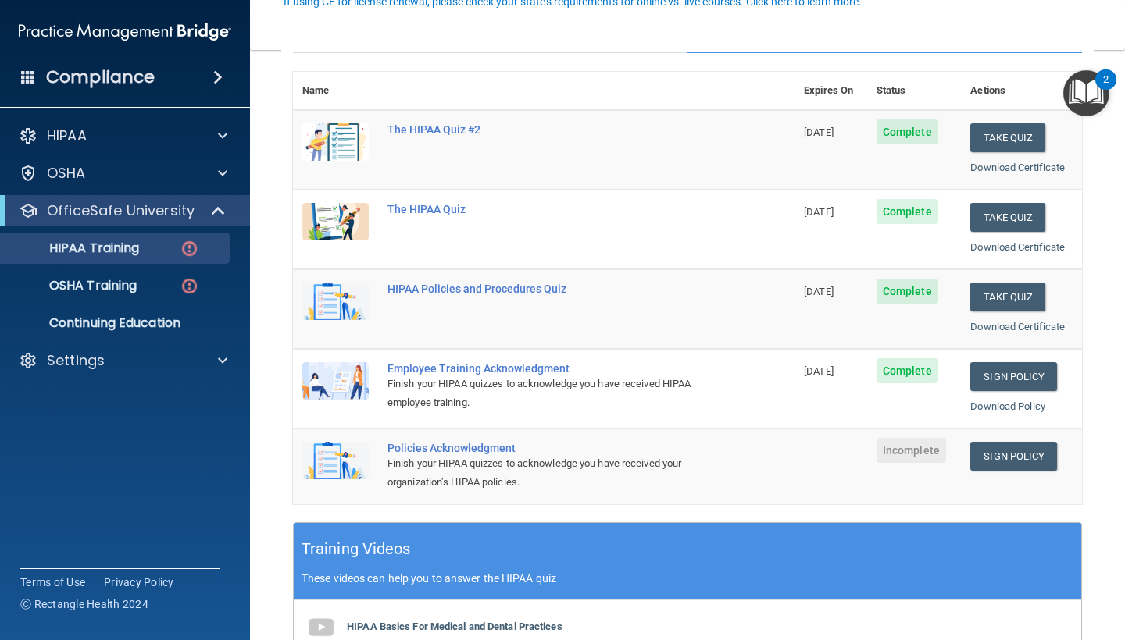
scroll to position [203, 0]
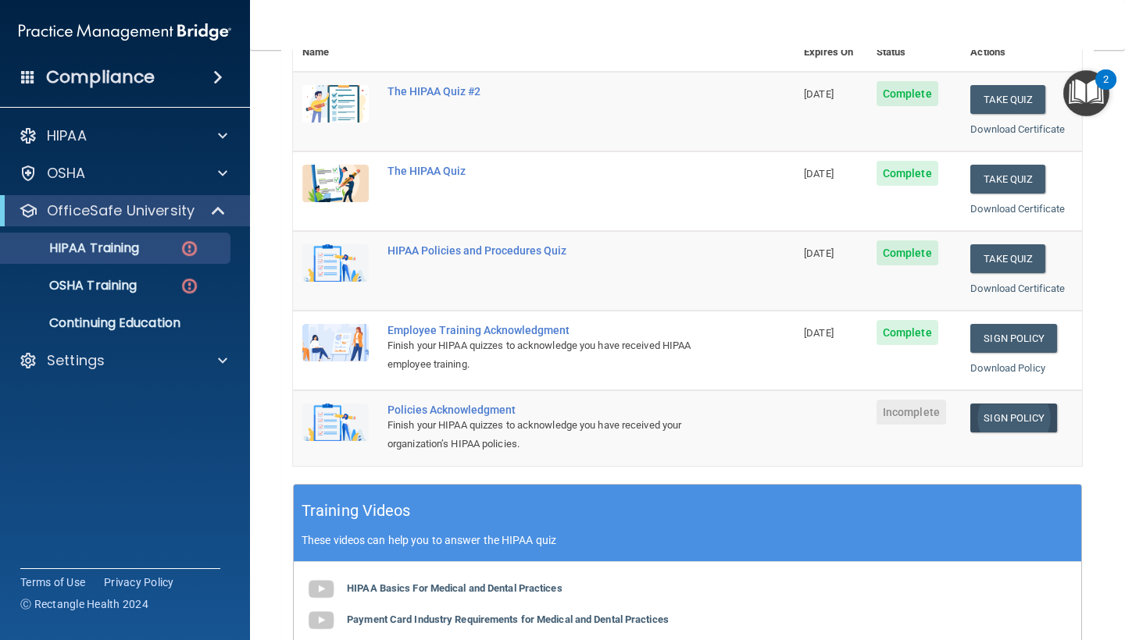
click at [1002, 408] on link "Sign Policy" at bounding box center [1013, 418] width 87 height 29
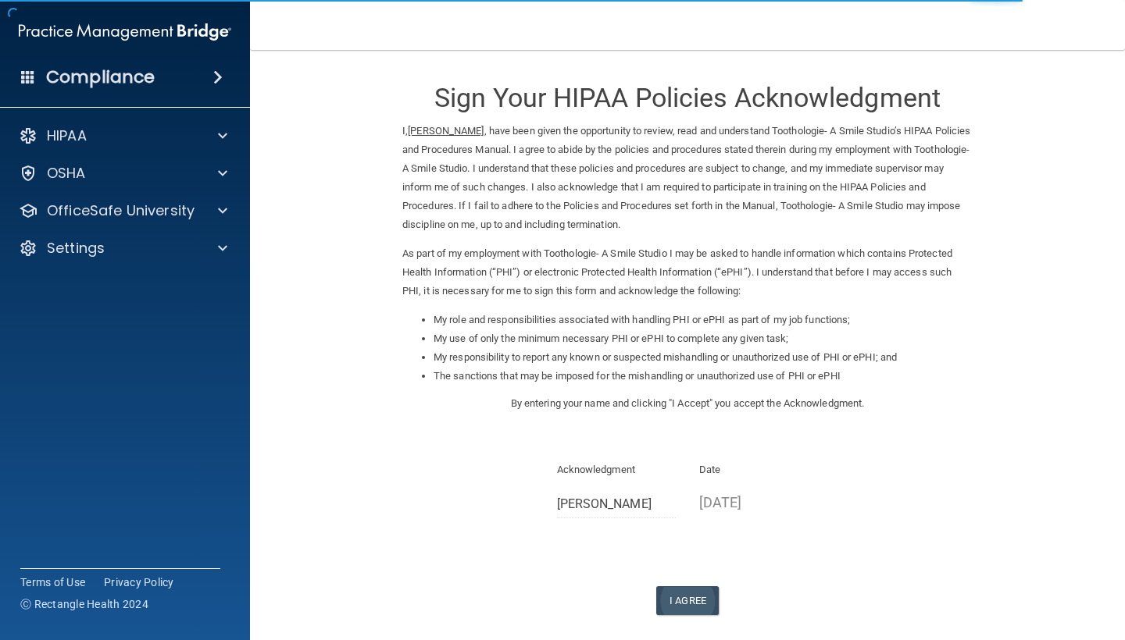
click at [698, 587] on button "I Agree" at bounding box center [687, 601] width 62 height 29
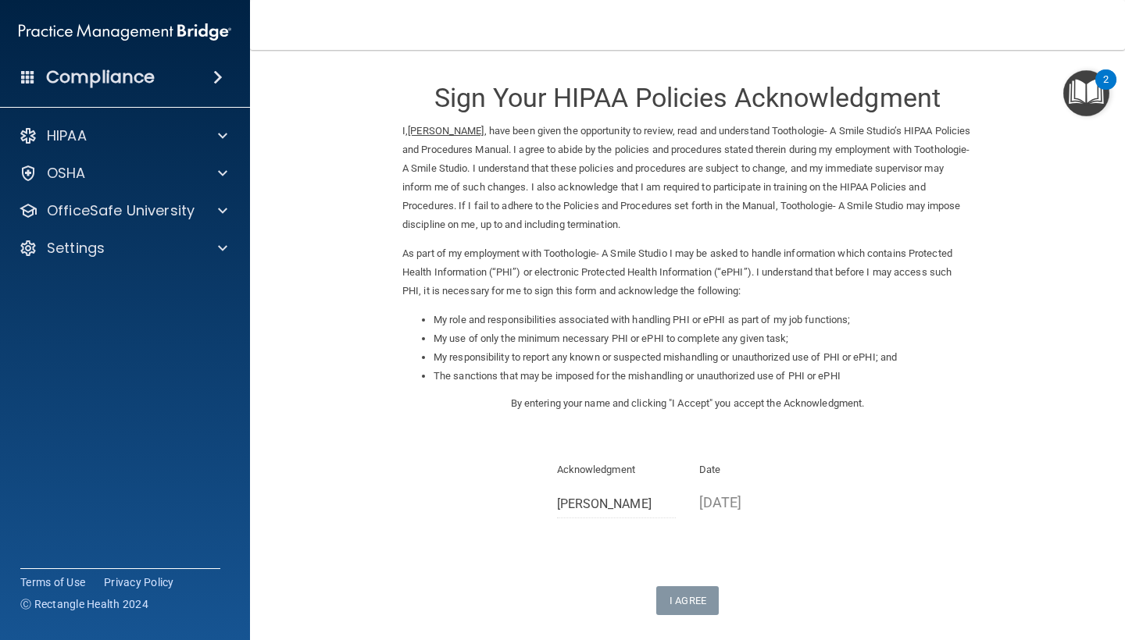
scroll to position [117, 0]
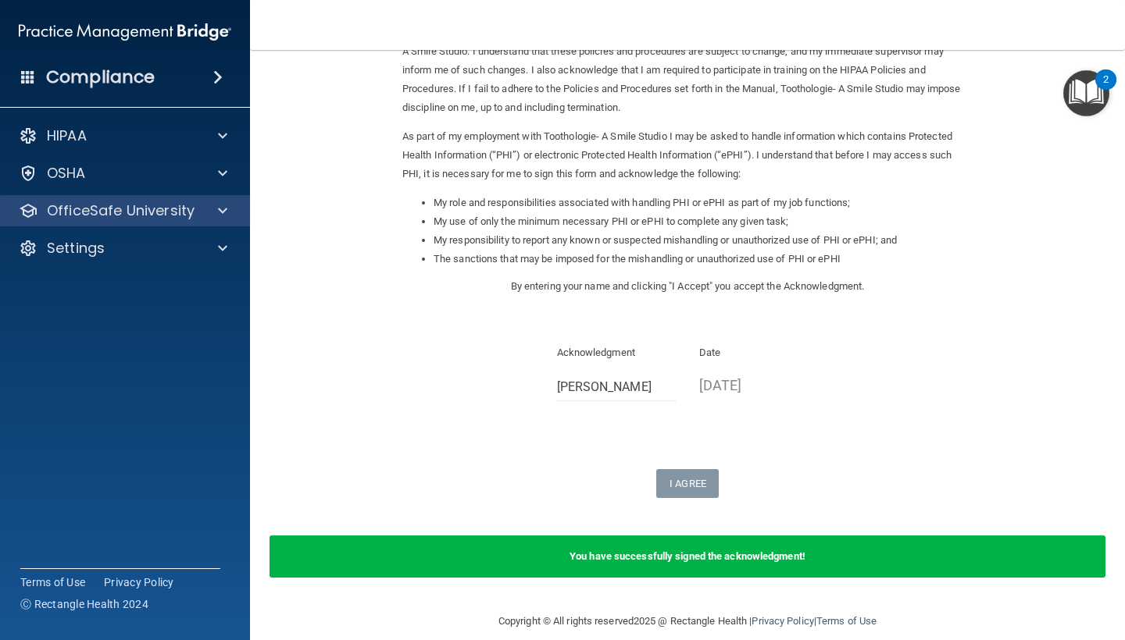
click at [102, 216] on p "OfficeSafe University" at bounding box center [121, 211] width 148 height 19
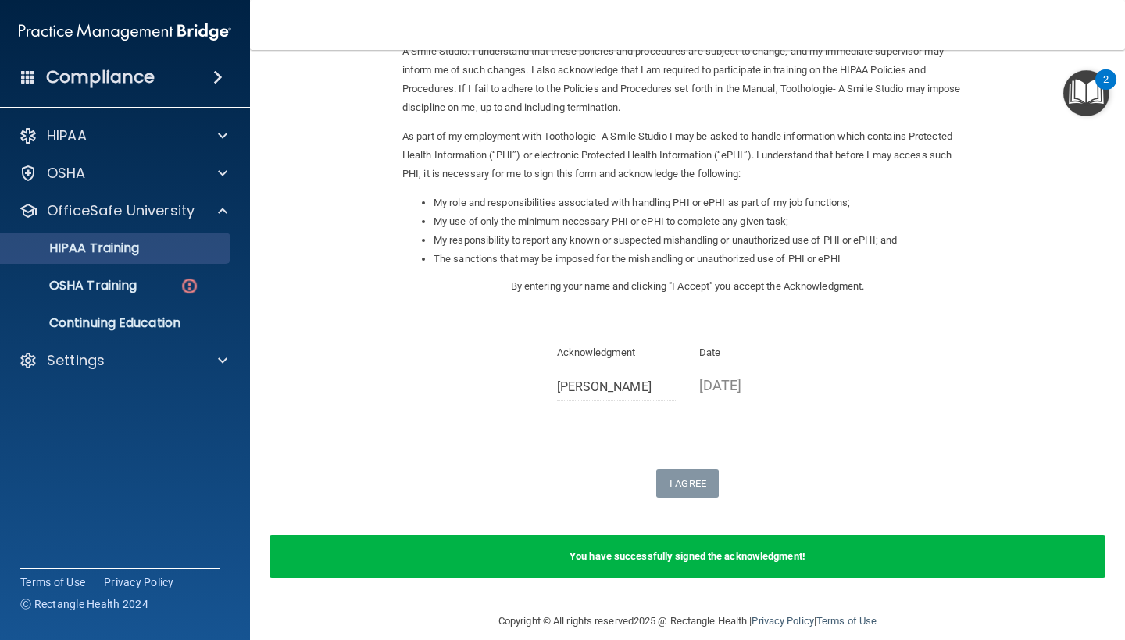
click at [121, 259] on link "HIPAA Training" at bounding box center [107, 248] width 246 height 31
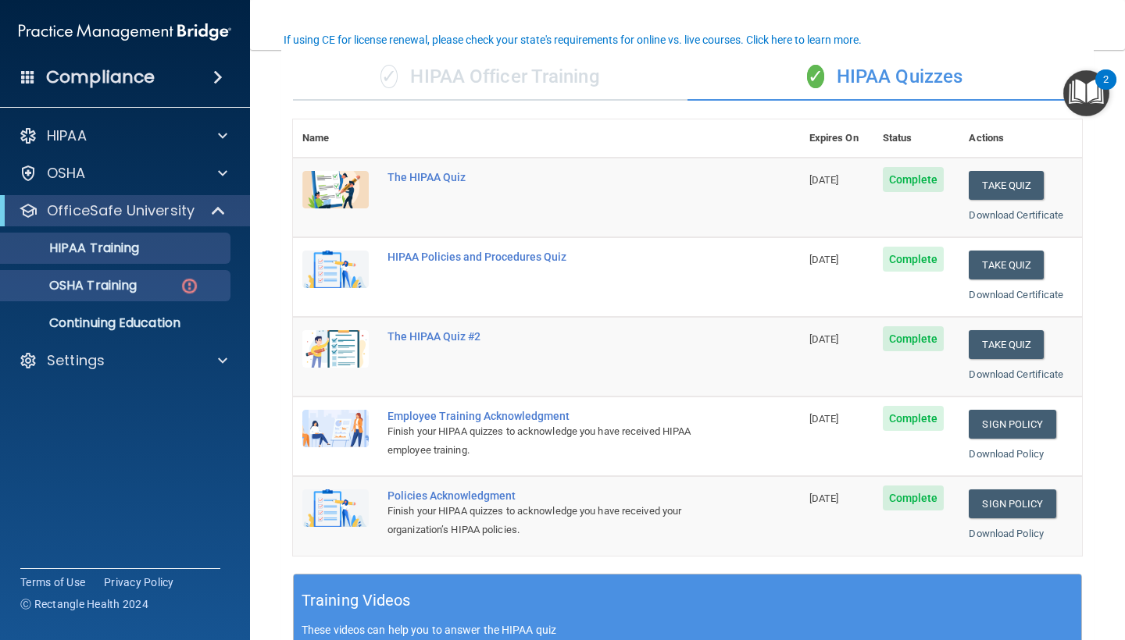
click at [137, 280] on p "OSHA Training" at bounding box center [73, 286] width 127 height 16
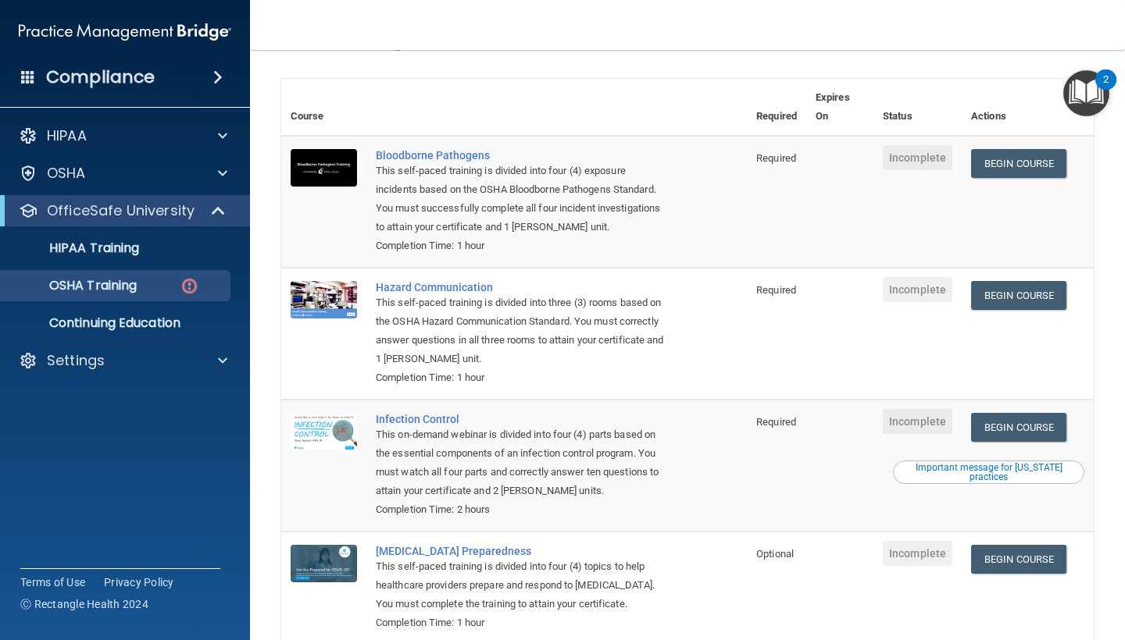
scroll to position [72, 0]
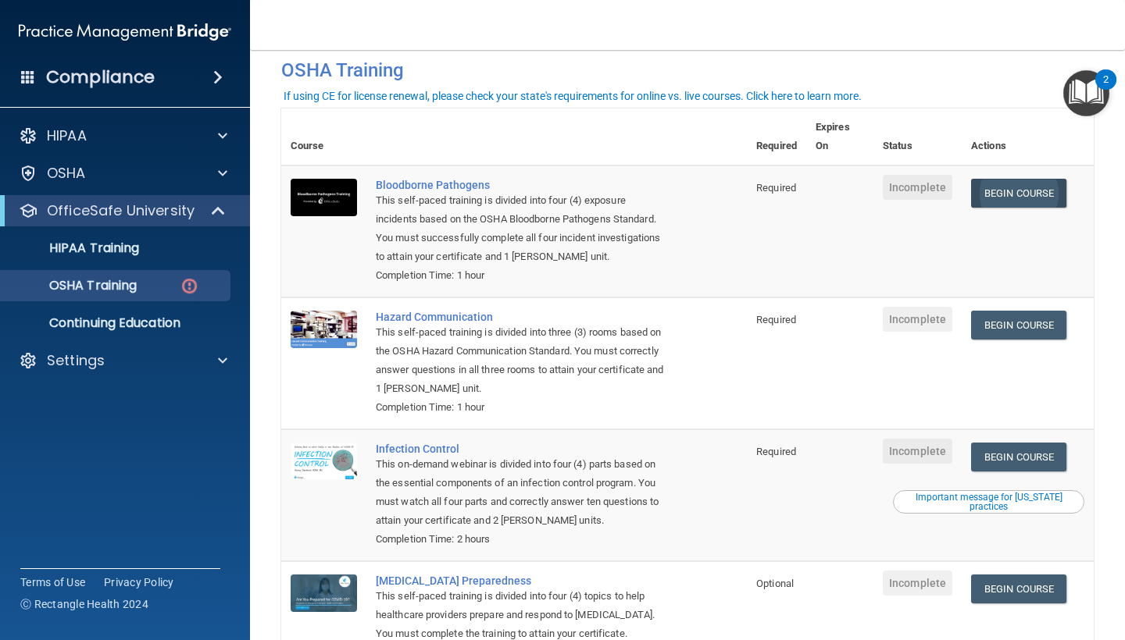
click at [1015, 186] on link "Begin Course" at bounding box center [1018, 193] width 95 height 29
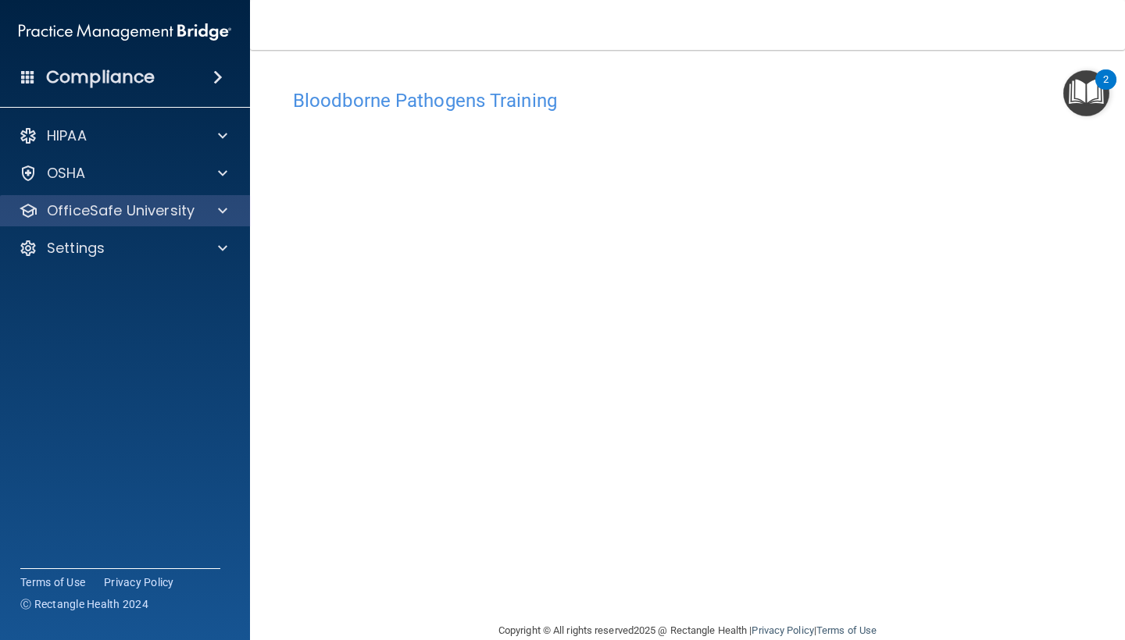
click at [164, 207] on p "OfficeSafe University" at bounding box center [121, 211] width 148 height 19
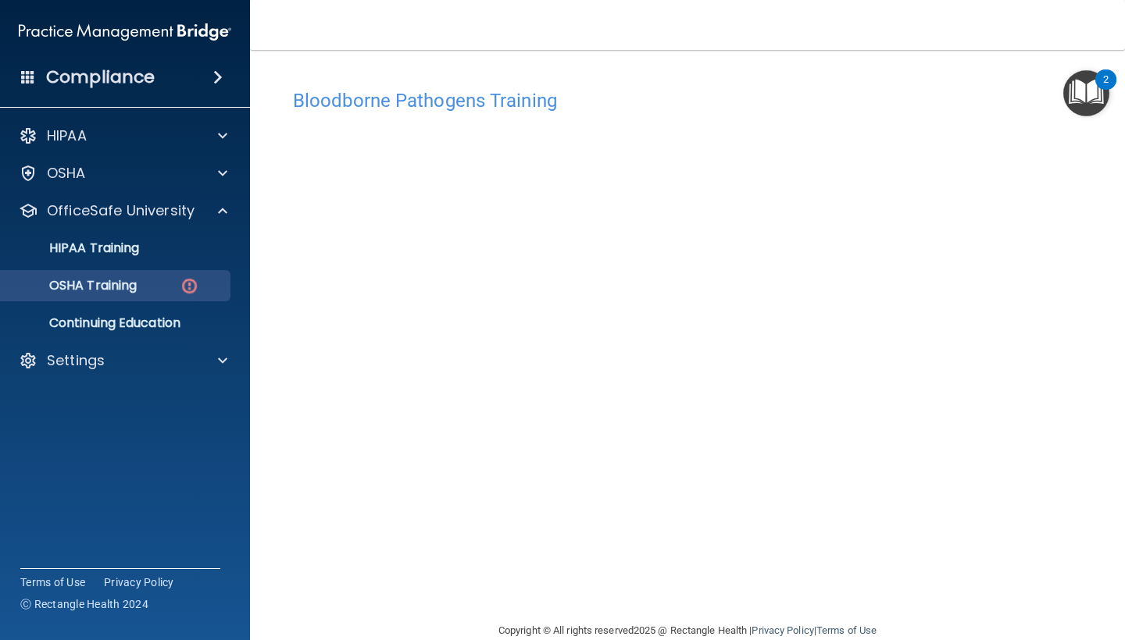
click at [160, 287] on div "OSHA Training" at bounding box center [116, 286] width 213 height 16
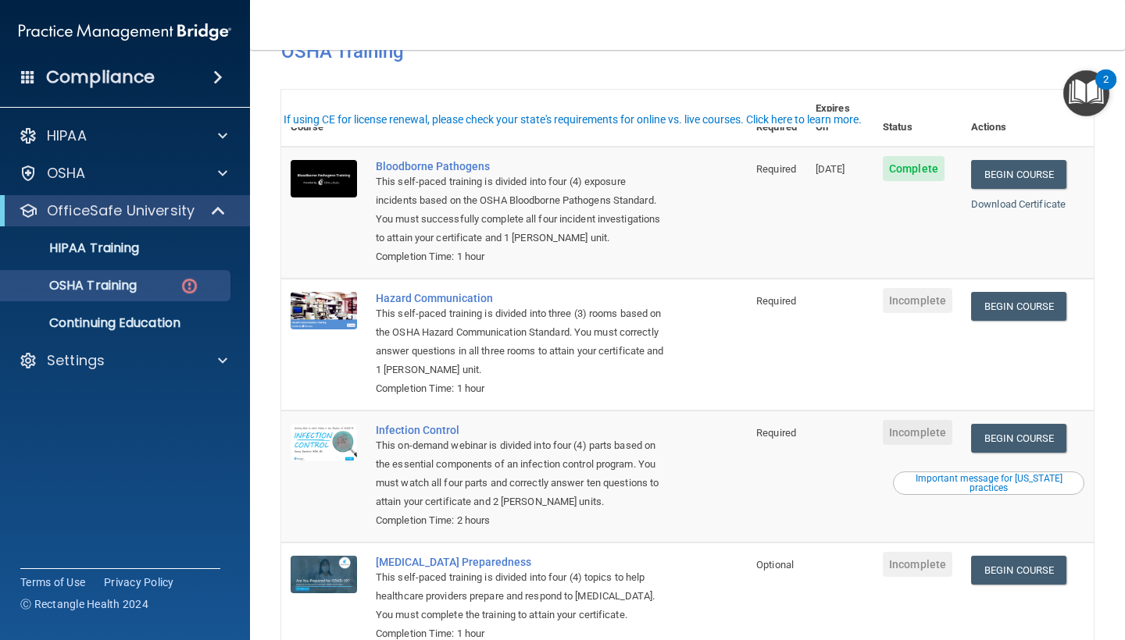
scroll to position [28, 0]
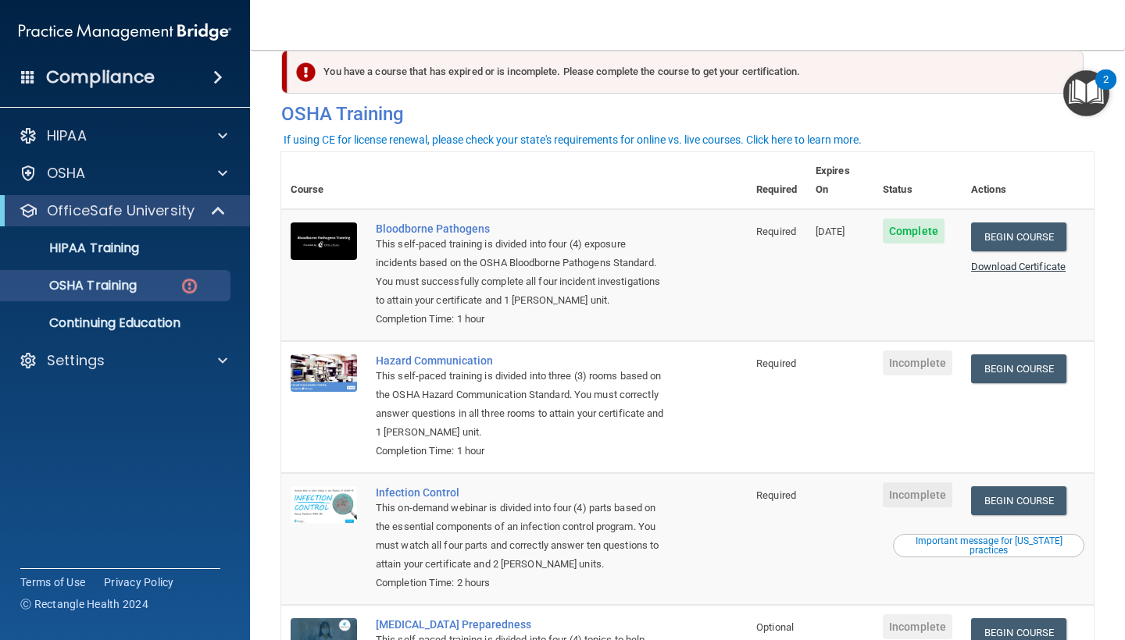
click at [1009, 261] on link "Download Certificate" at bounding box center [1018, 267] width 95 height 12
